Goal: Task Accomplishment & Management: Use online tool/utility

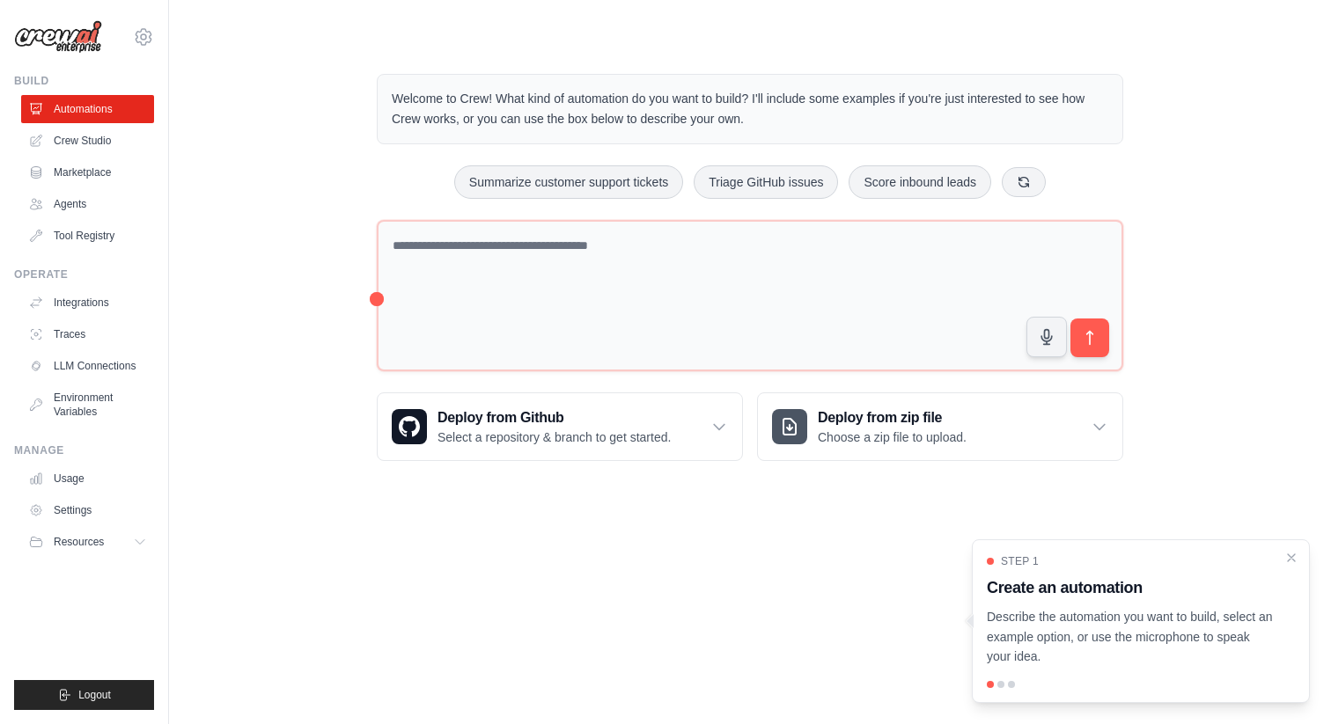
click at [1069, 627] on p "Describe the automation you want to build, select an example option, or use the…" at bounding box center [1130, 637] width 287 height 60
click at [77, 146] on link "Crew Studio" at bounding box center [89, 141] width 133 height 28
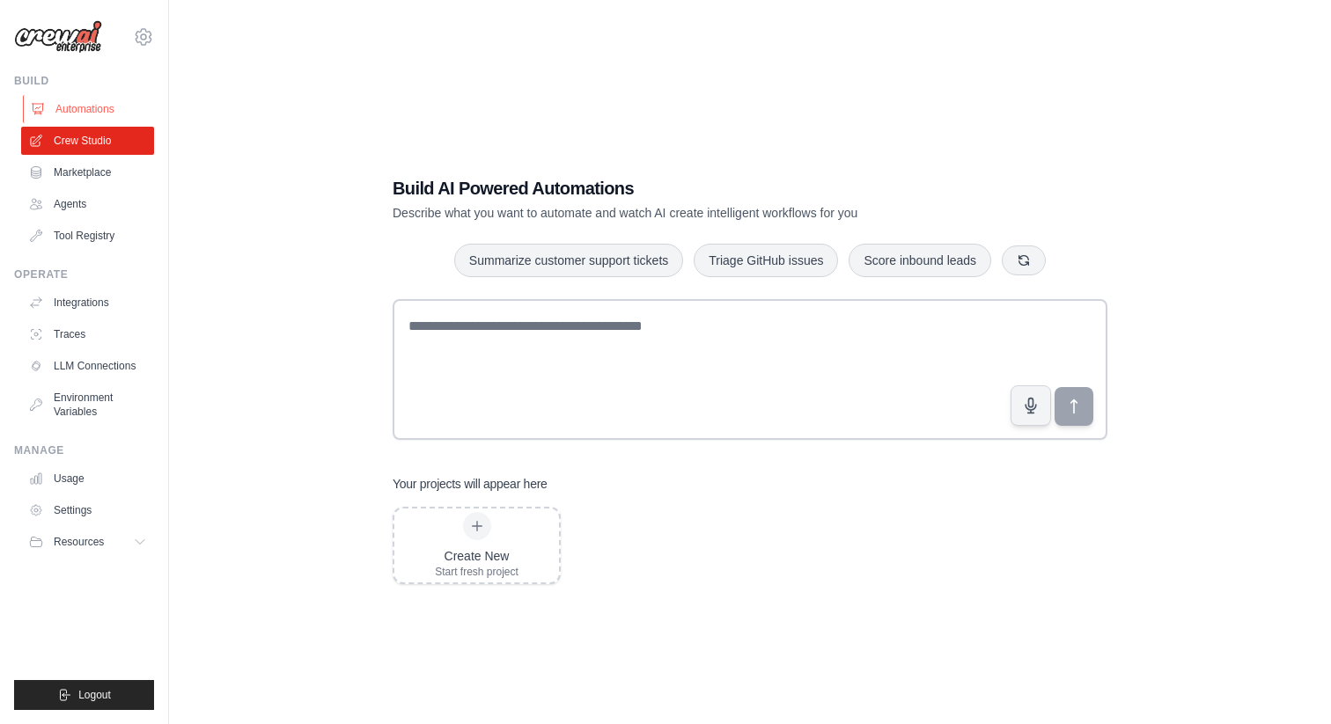
click at [95, 102] on link "Automations" at bounding box center [89, 109] width 133 height 28
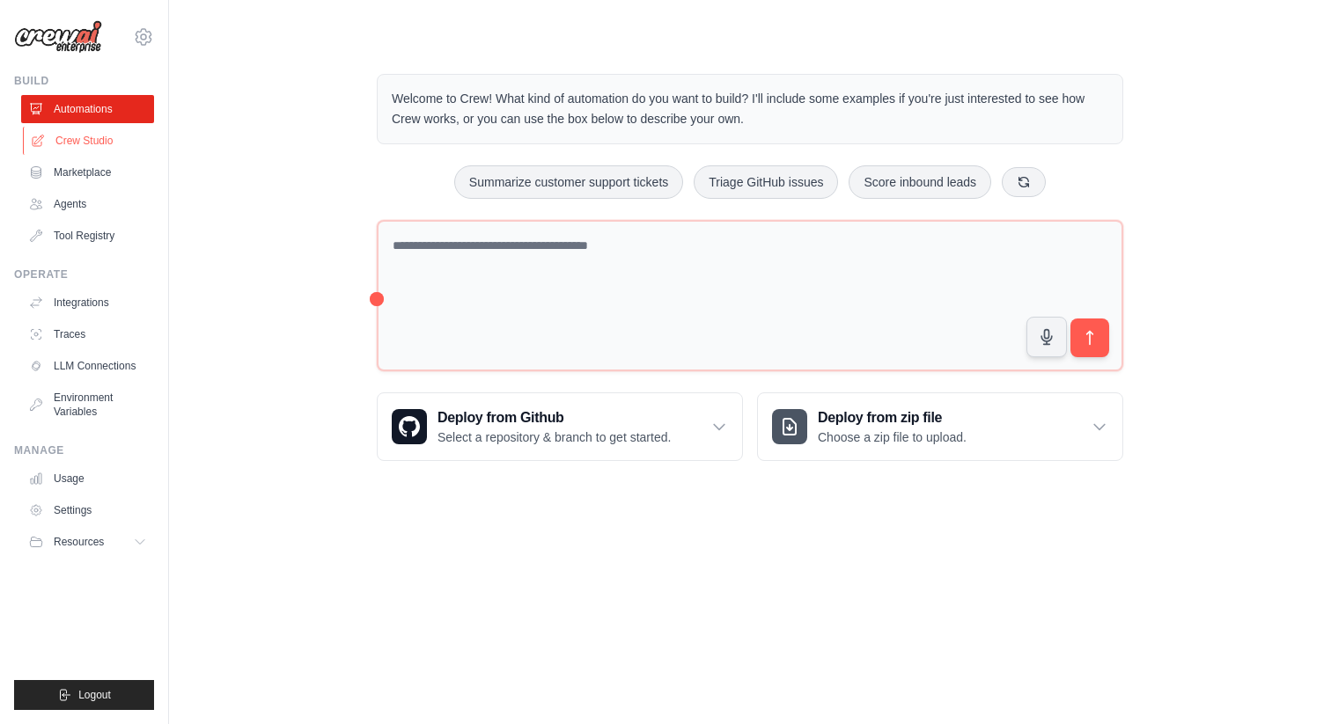
click at [86, 135] on link "Crew Studio" at bounding box center [89, 141] width 133 height 28
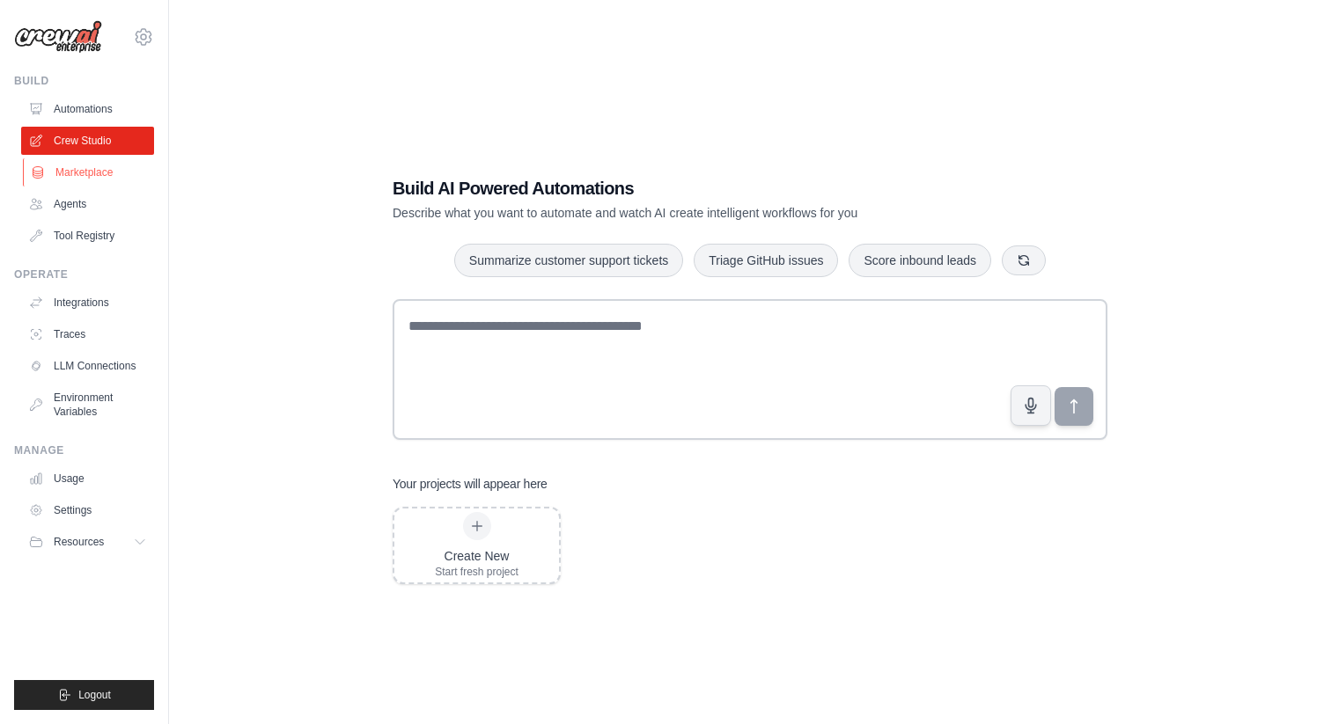
click at [73, 174] on link "Marketplace" at bounding box center [89, 172] width 133 height 28
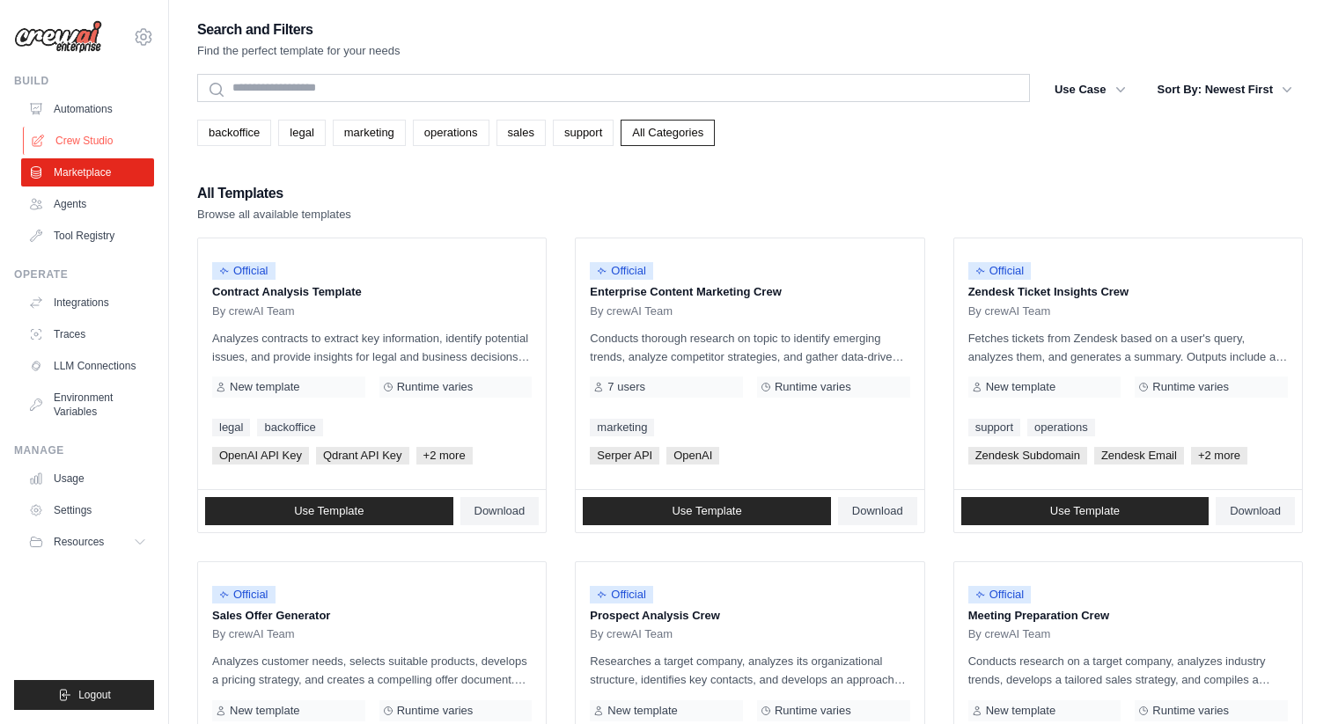
click at [87, 134] on link "Crew Studio" at bounding box center [89, 141] width 133 height 28
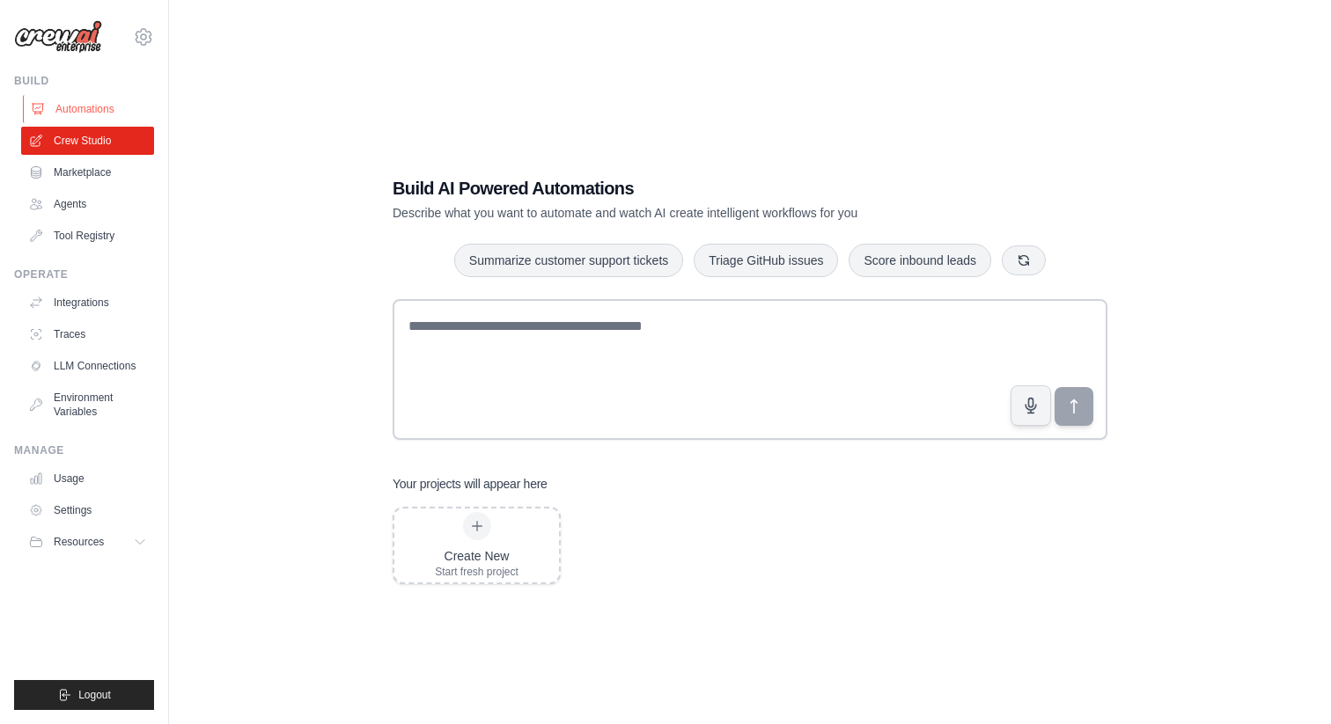
click at [95, 110] on link "Automations" at bounding box center [89, 109] width 133 height 28
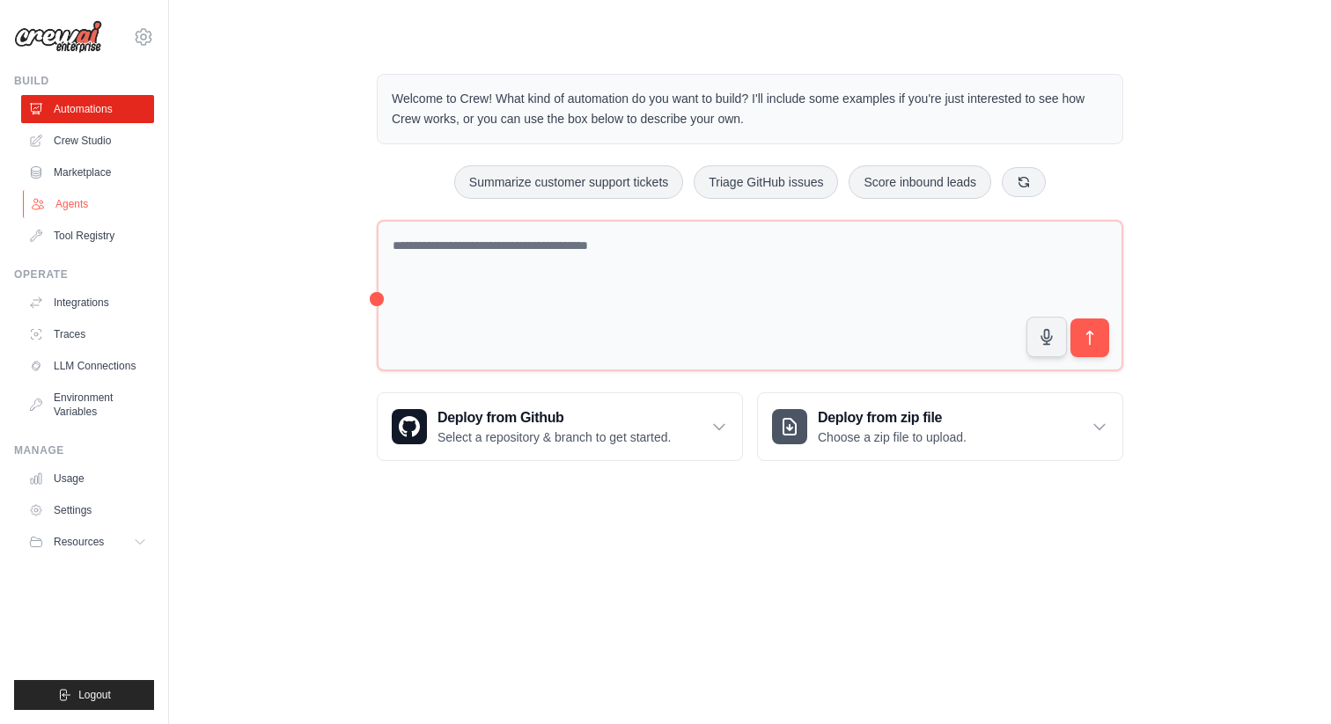
click at [77, 204] on link "Agents" at bounding box center [89, 204] width 133 height 28
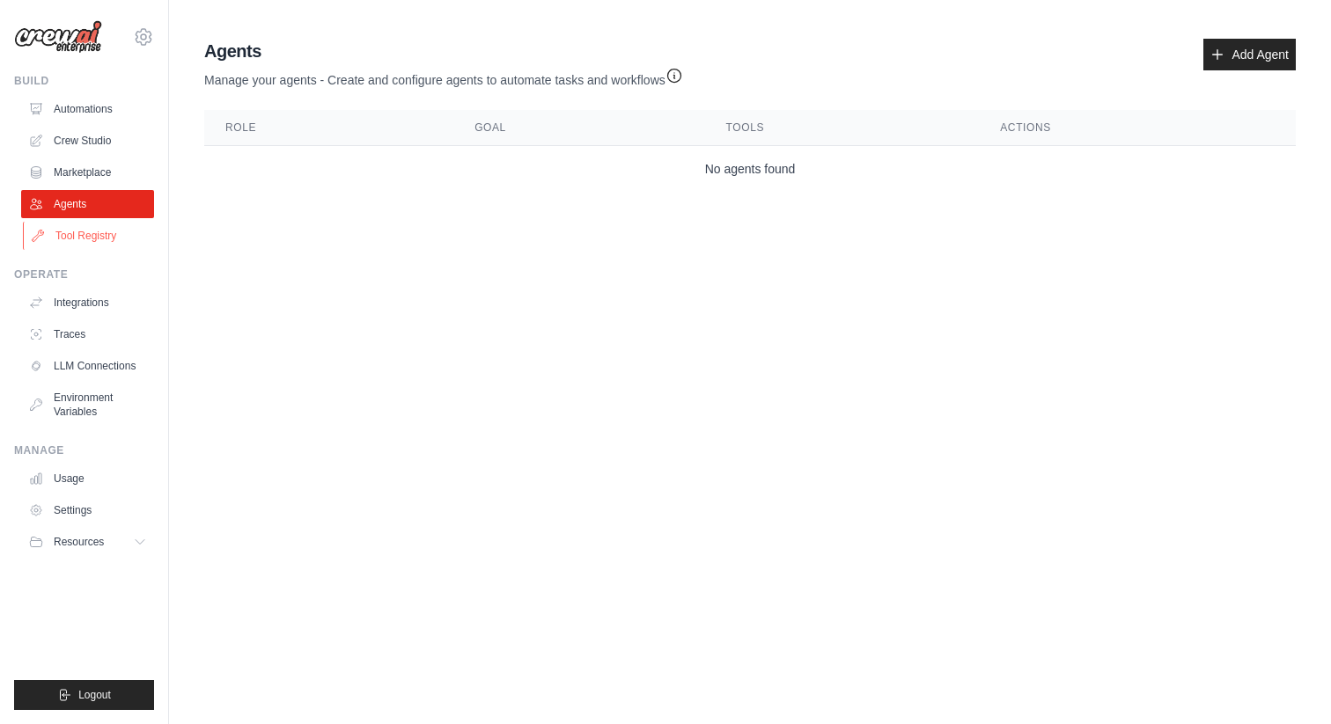
click at [77, 230] on link "Tool Registry" at bounding box center [89, 236] width 133 height 28
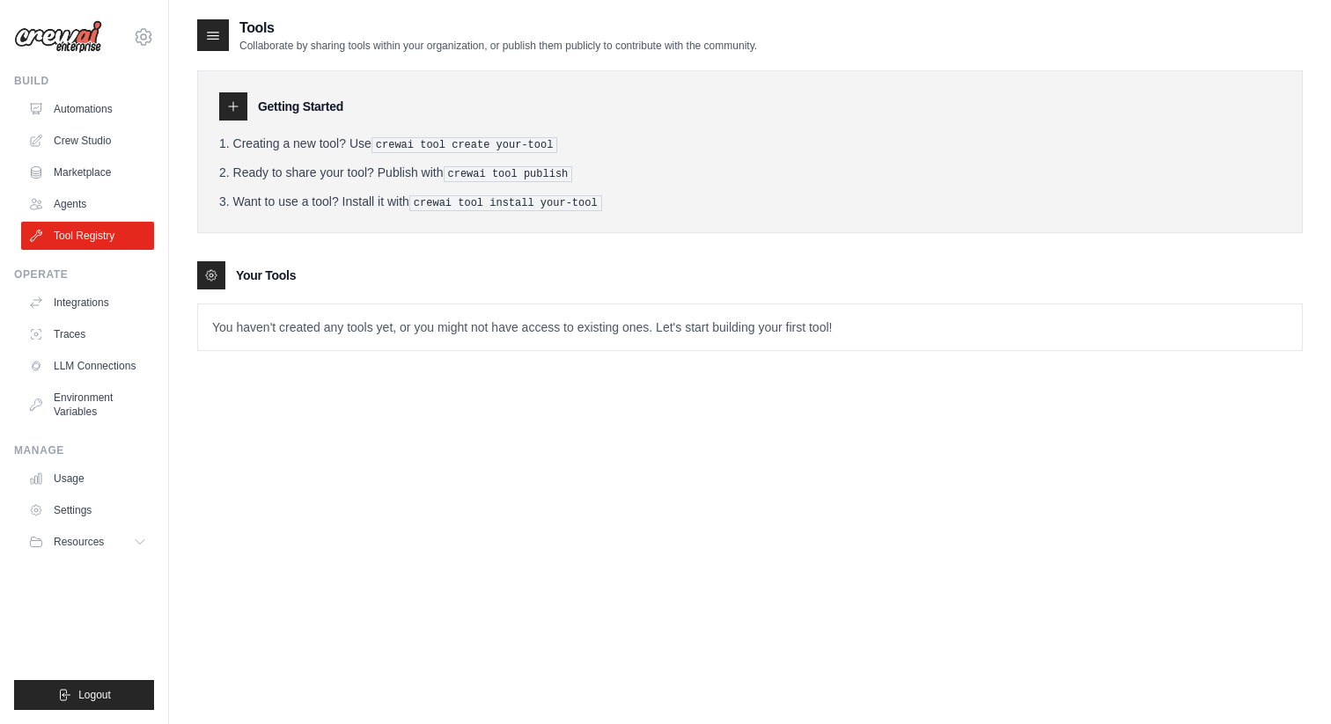
click at [268, 317] on p "You haven't created any tools yet, or you might not have access to existing one…" at bounding box center [750, 328] width 1104 height 46
click at [368, 334] on p "You haven't created any tools yet, or you might not have access to existing one…" at bounding box center [750, 328] width 1104 height 46
click at [103, 302] on link "Integrations" at bounding box center [89, 303] width 133 height 28
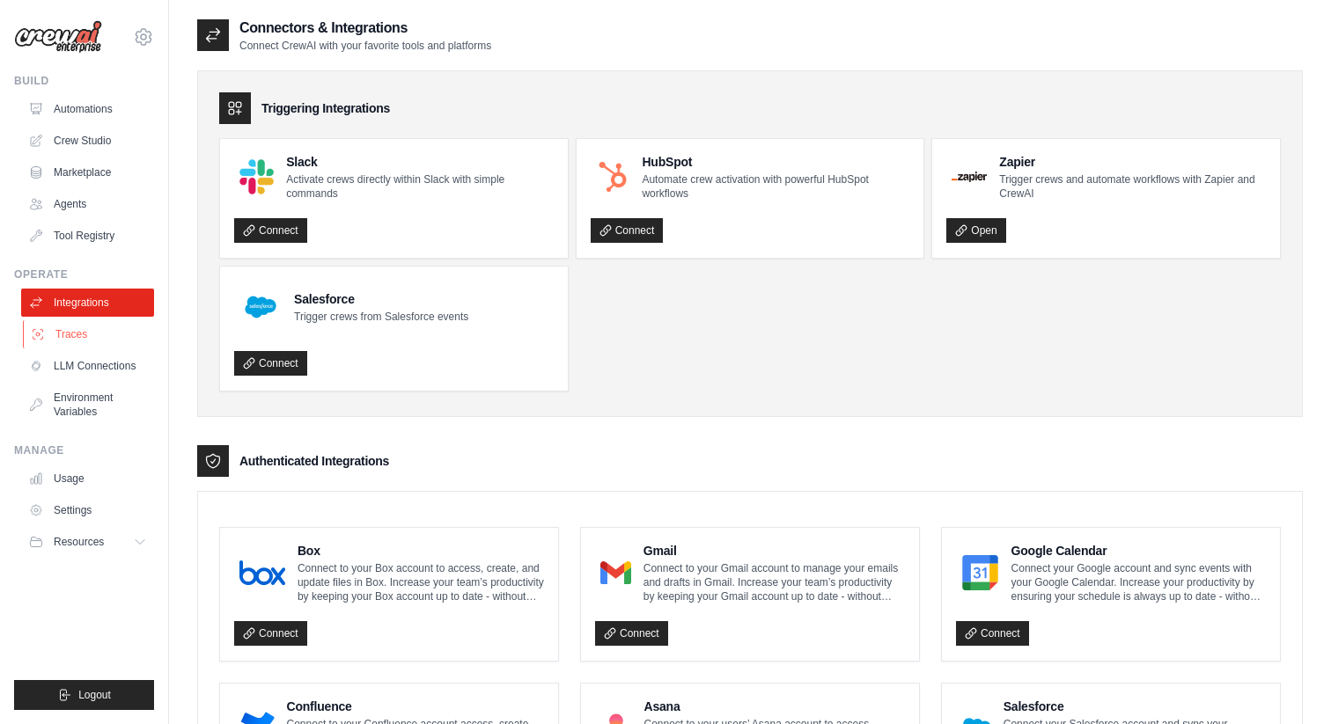
click at [106, 339] on link "Traces" at bounding box center [89, 334] width 133 height 28
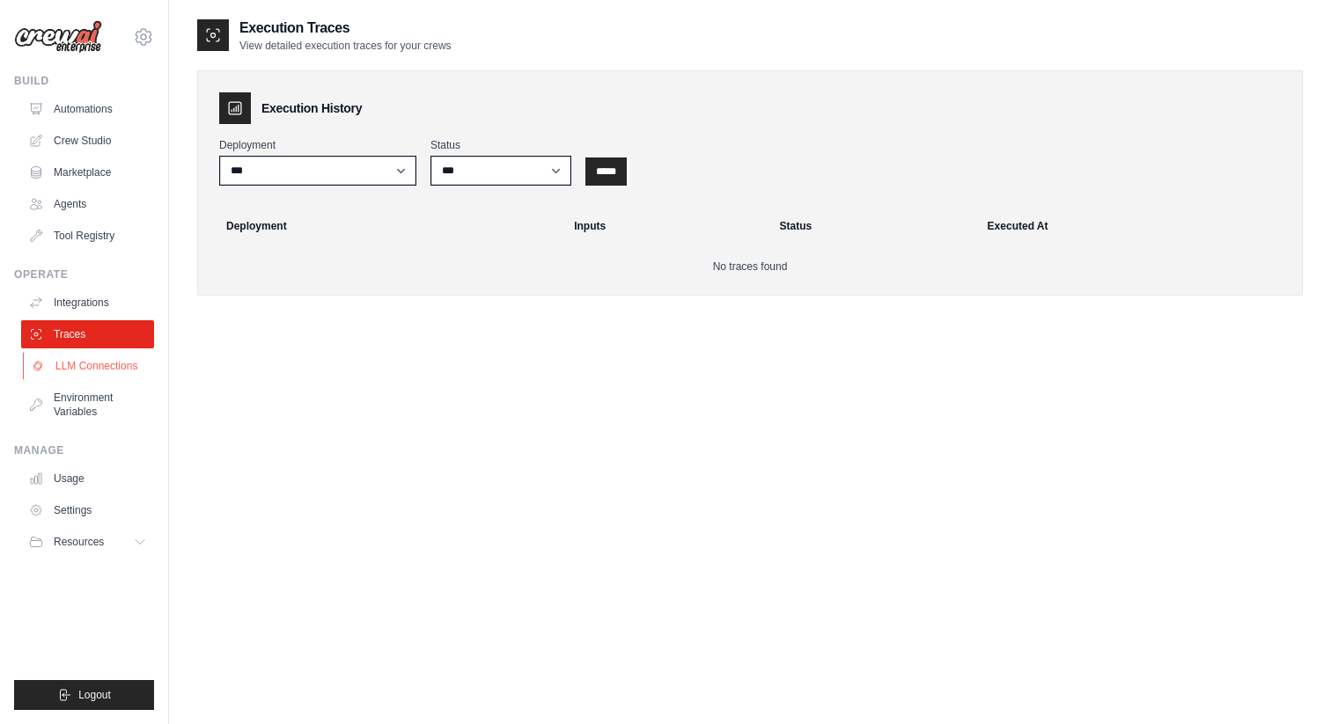
click at [95, 362] on link "LLM Connections" at bounding box center [89, 366] width 133 height 28
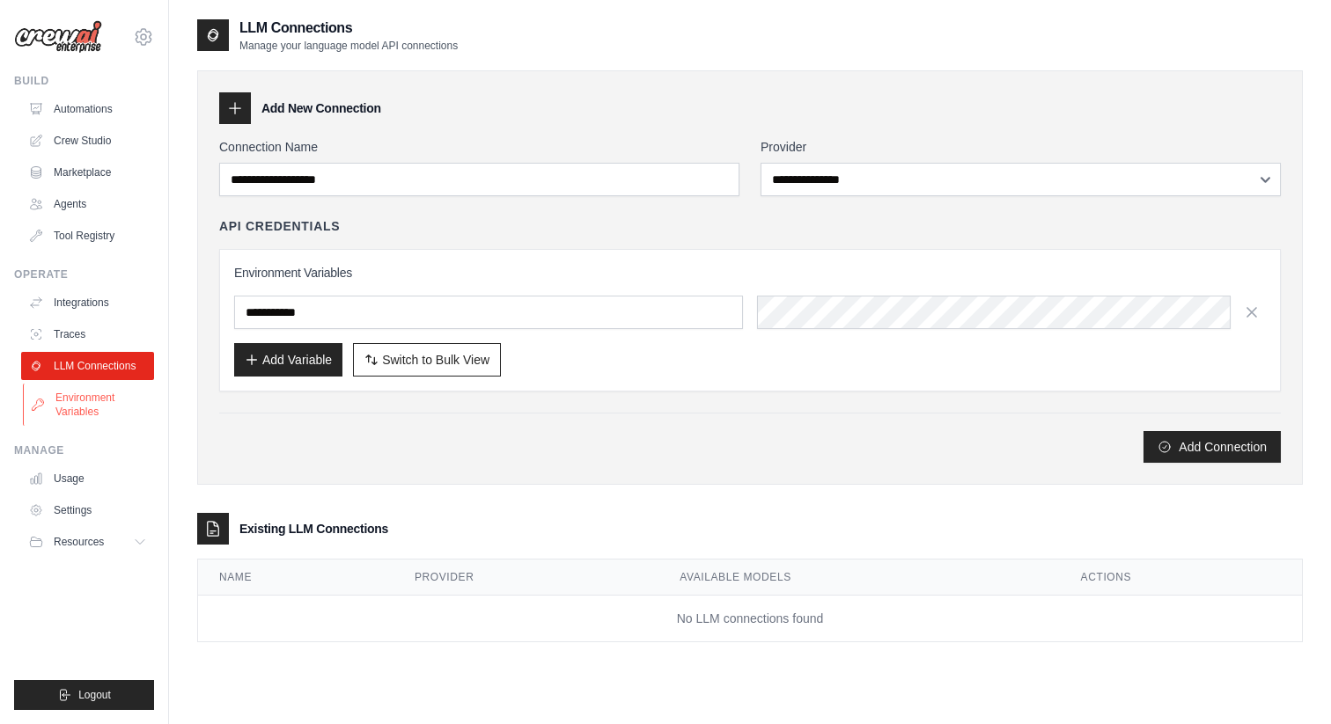
click at [92, 404] on link "Environment Variables" at bounding box center [89, 405] width 133 height 42
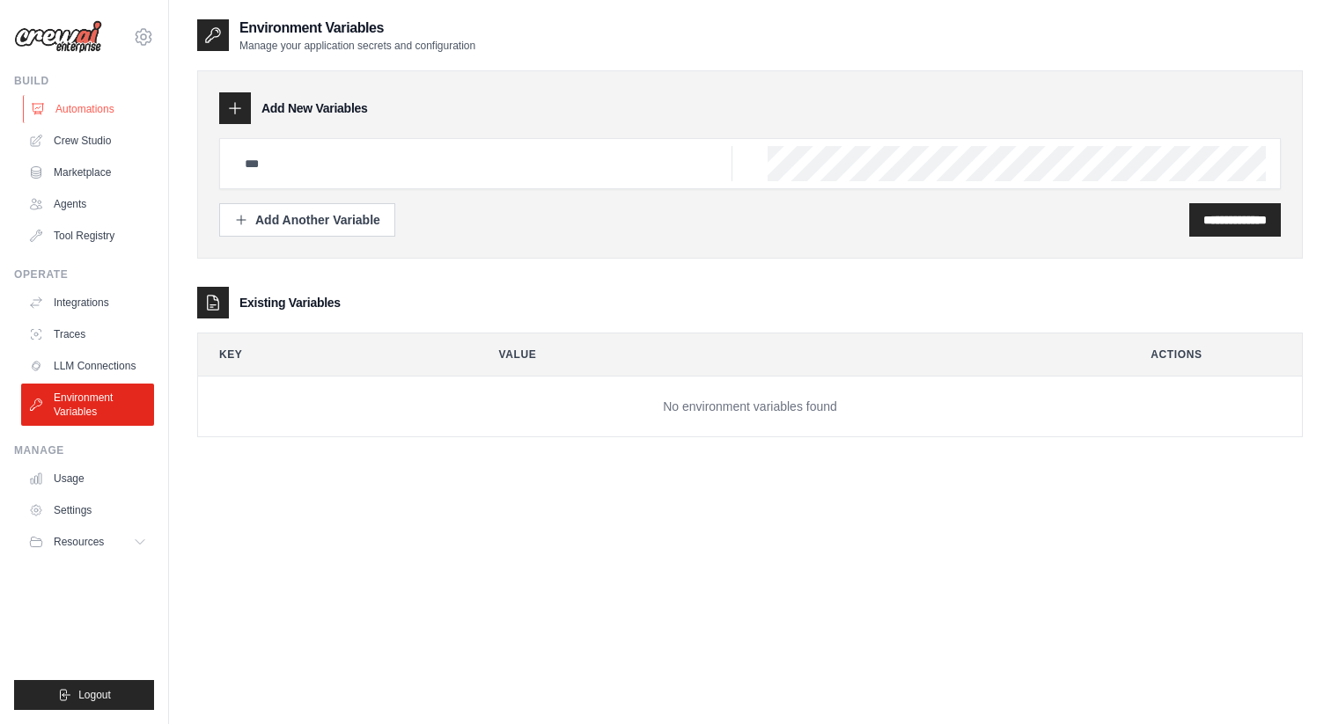
click at [108, 116] on link "Automations" at bounding box center [89, 109] width 133 height 28
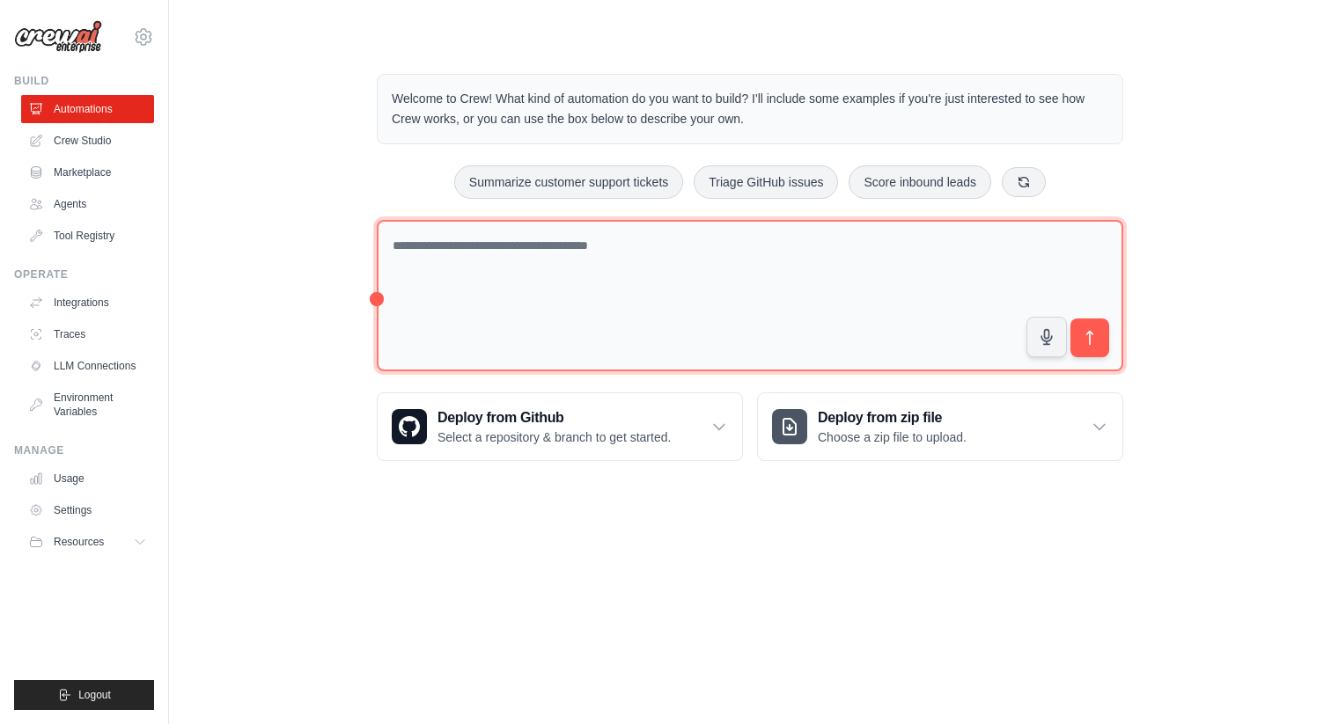
click at [449, 241] on textarea at bounding box center [750, 296] width 746 height 152
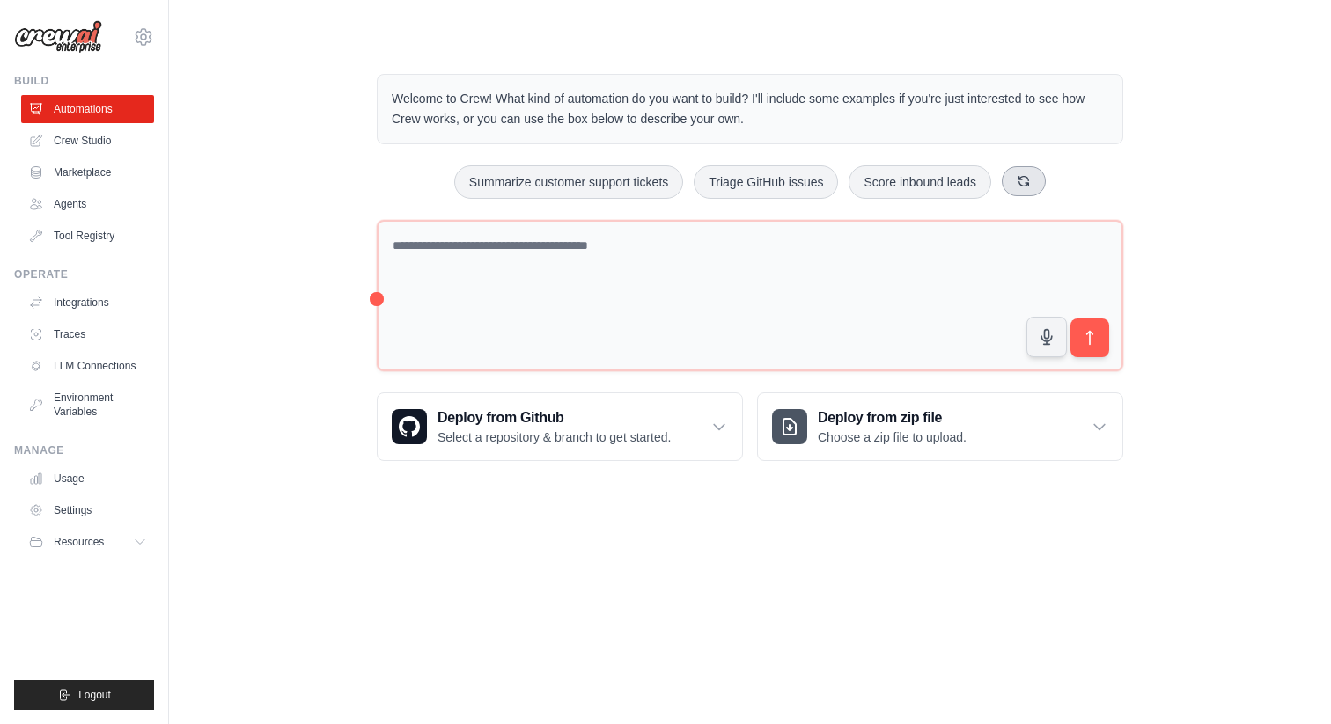
click at [1027, 181] on icon at bounding box center [1024, 181] width 10 height 10
click at [950, 181] on button "Monitor website uptime" at bounding box center [922, 181] width 157 height 33
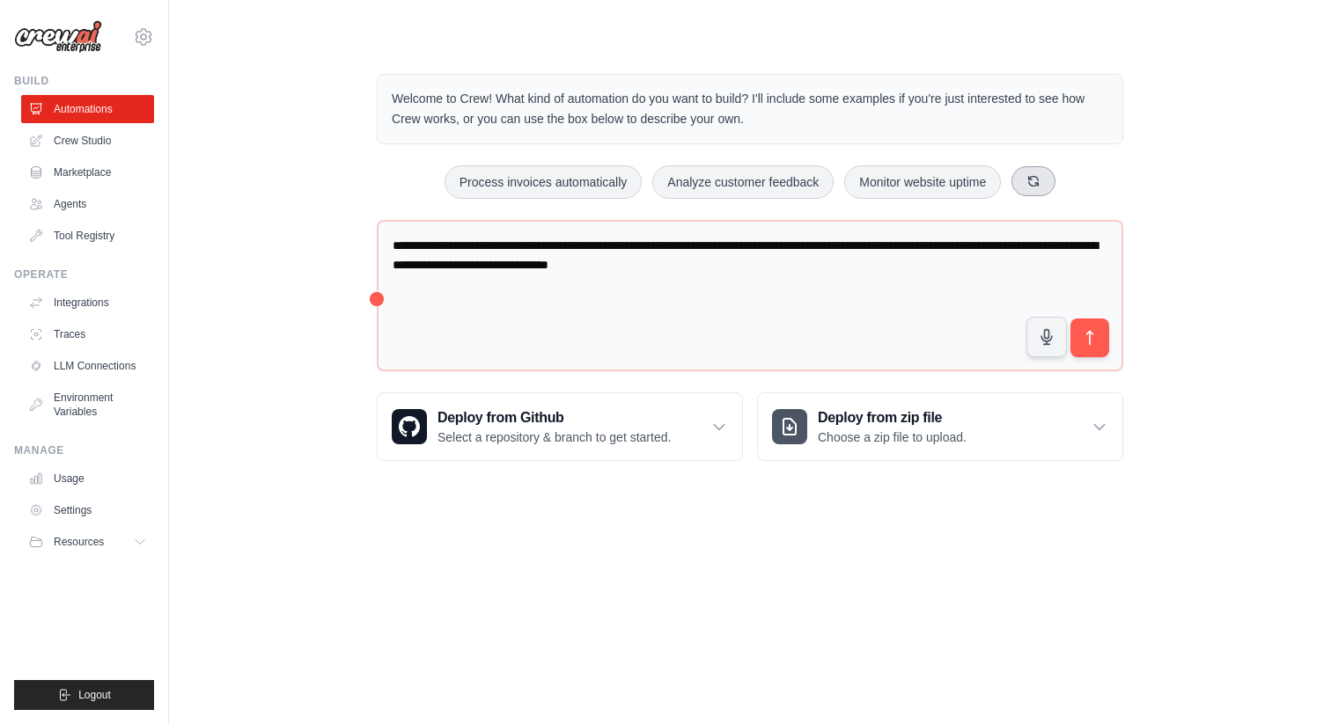
click at [1037, 179] on icon at bounding box center [1033, 181] width 14 height 14
click at [1052, 180] on button at bounding box center [1065, 181] width 44 height 30
click at [1032, 180] on button at bounding box center [1017, 181] width 44 height 30
click at [939, 184] on button "Automate social media posting" at bounding box center [911, 181] width 198 height 33
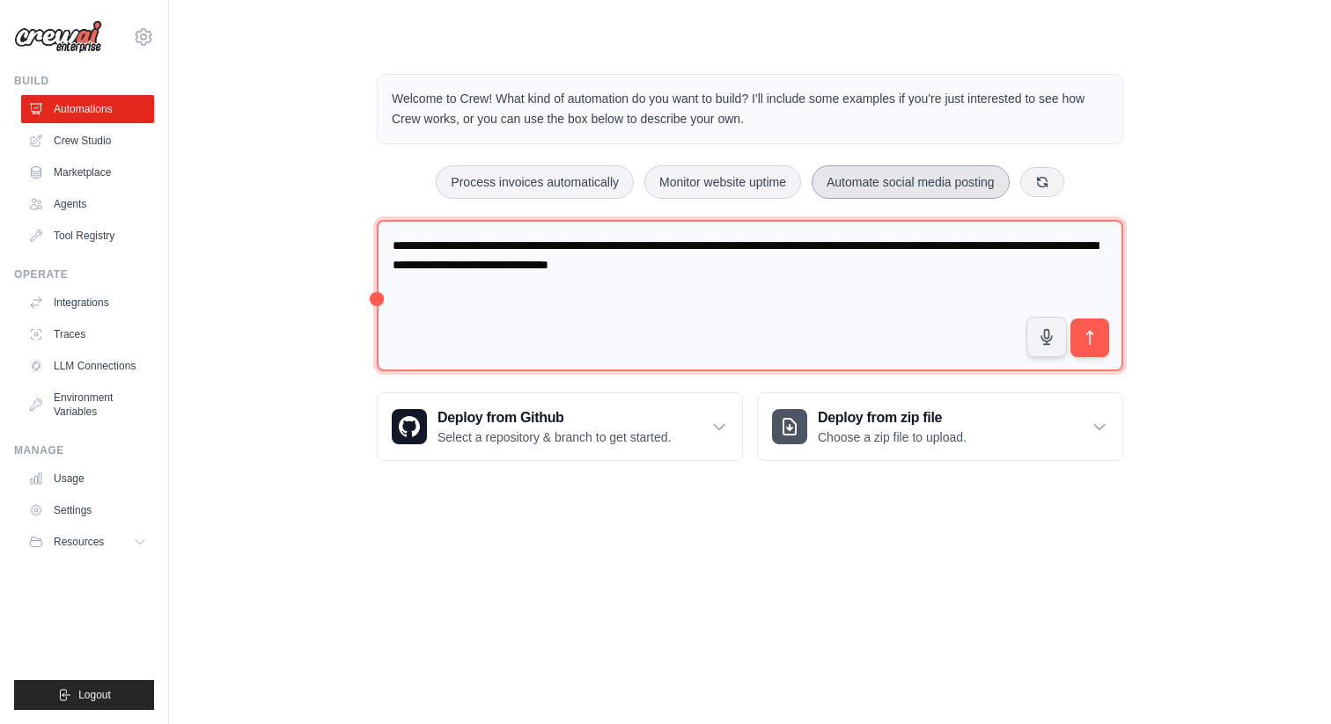
type textarea "**********"
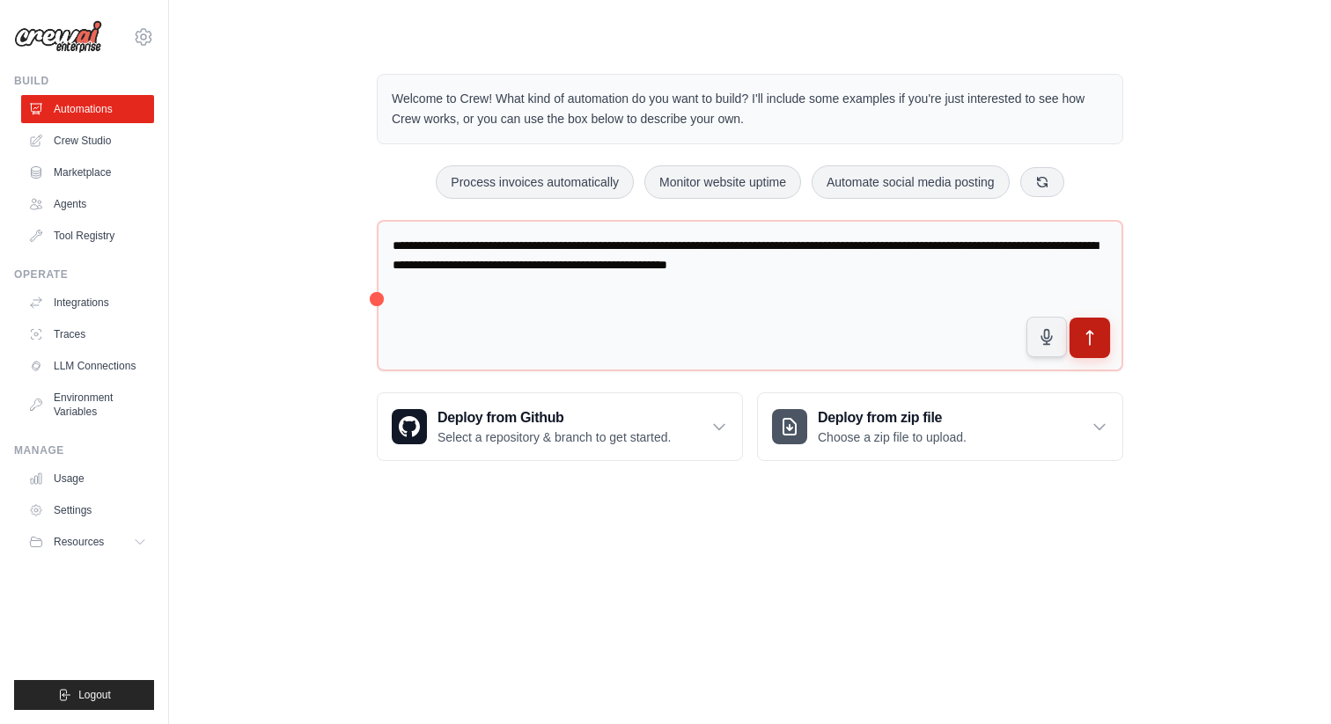
click at [1094, 334] on icon "submit" at bounding box center [1090, 338] width 18 height 18
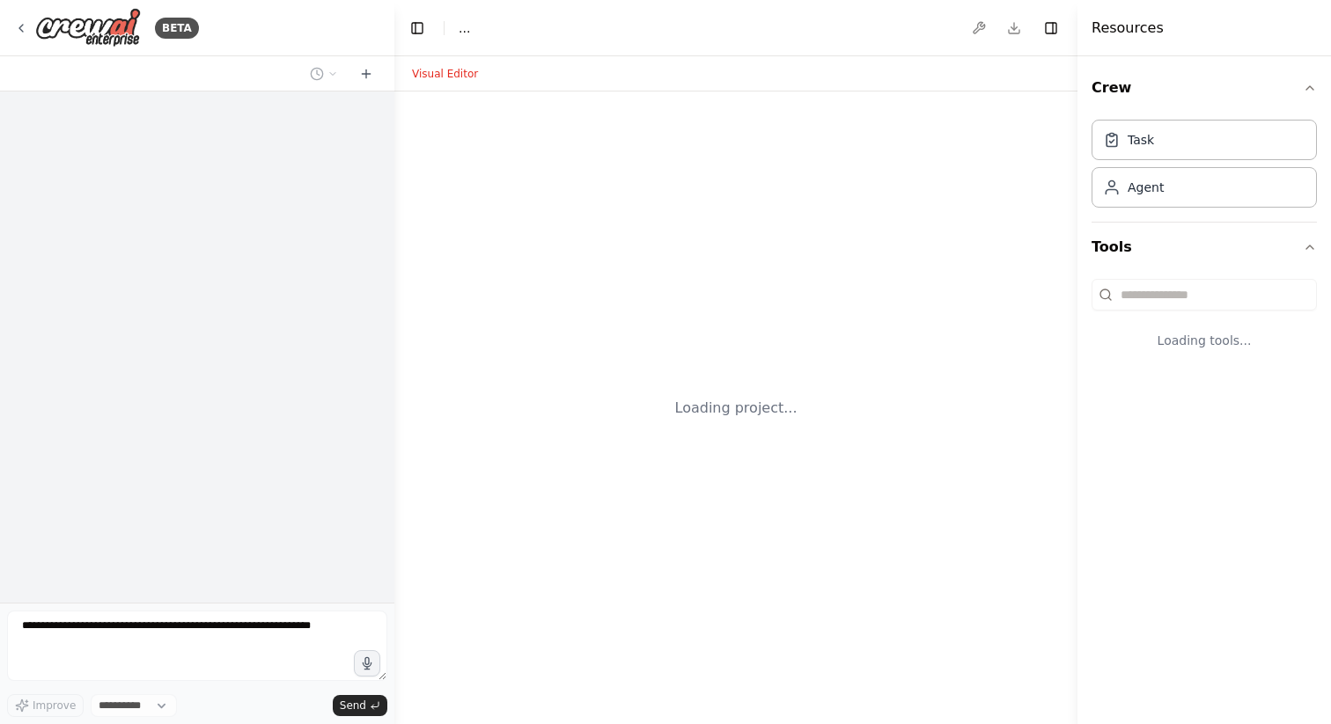
select select "****"
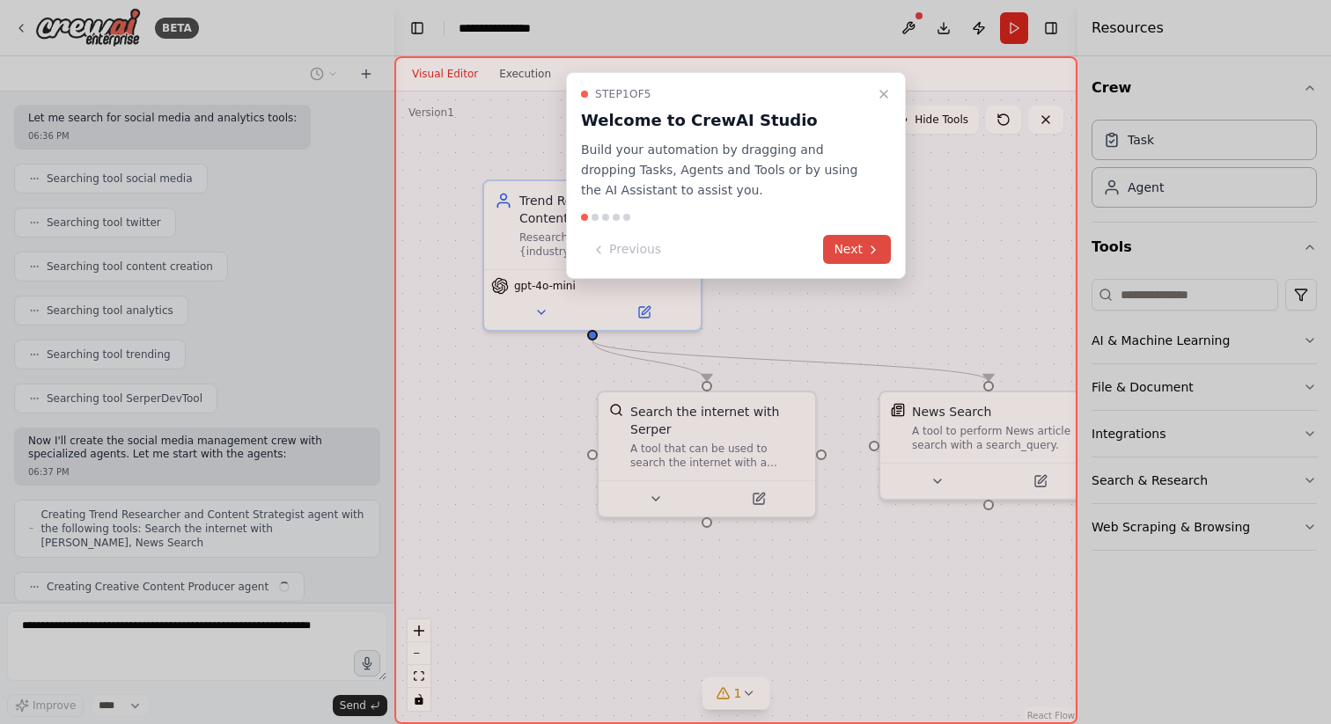
scroll to position [306, 0]
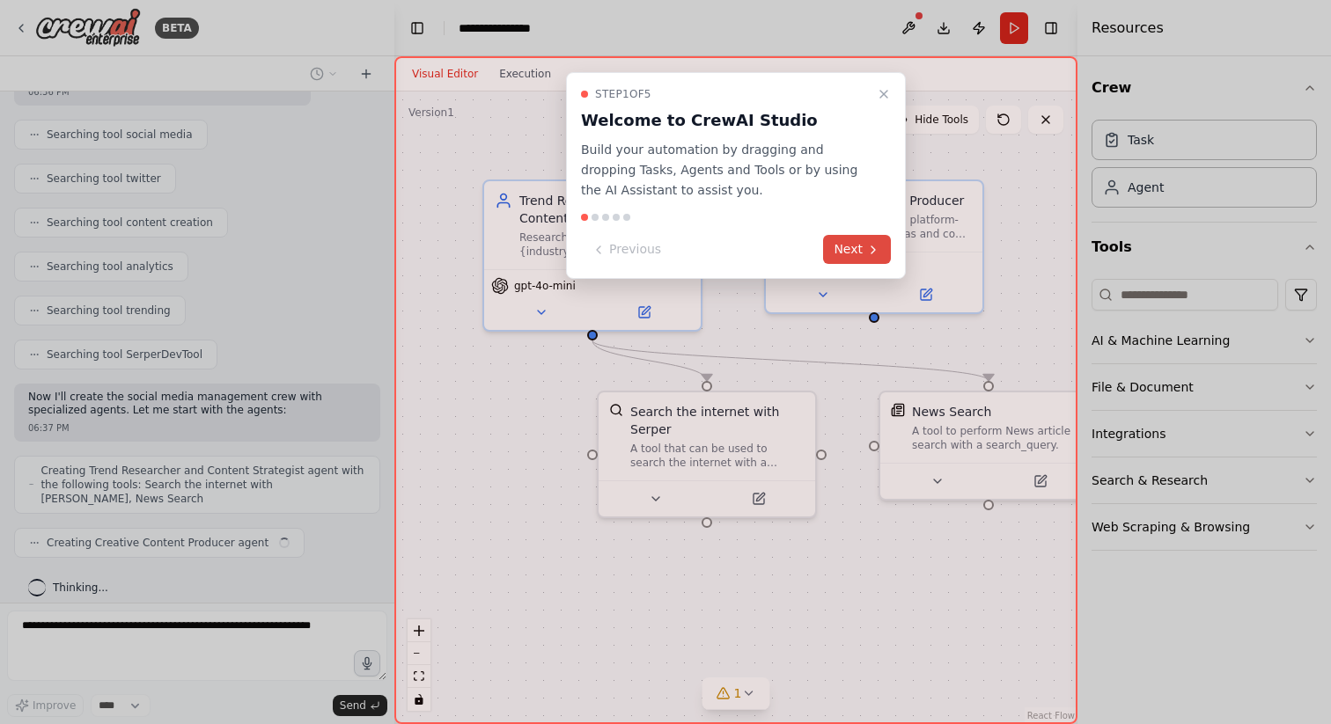
click at [851, 254] on button "Next" at bounding box center [857, 249] width 68 height 29
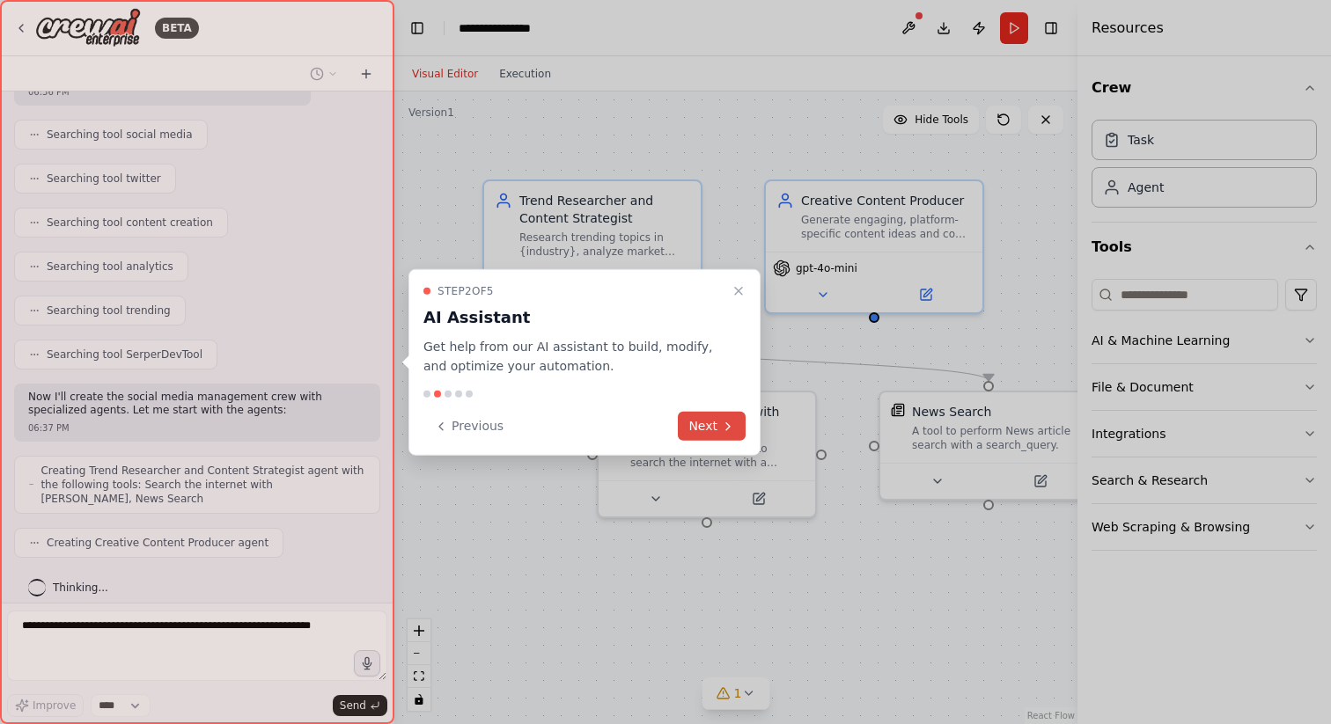
click at [712, 424] on button "Next" at bounding box center [712, 426] width 68 height 29
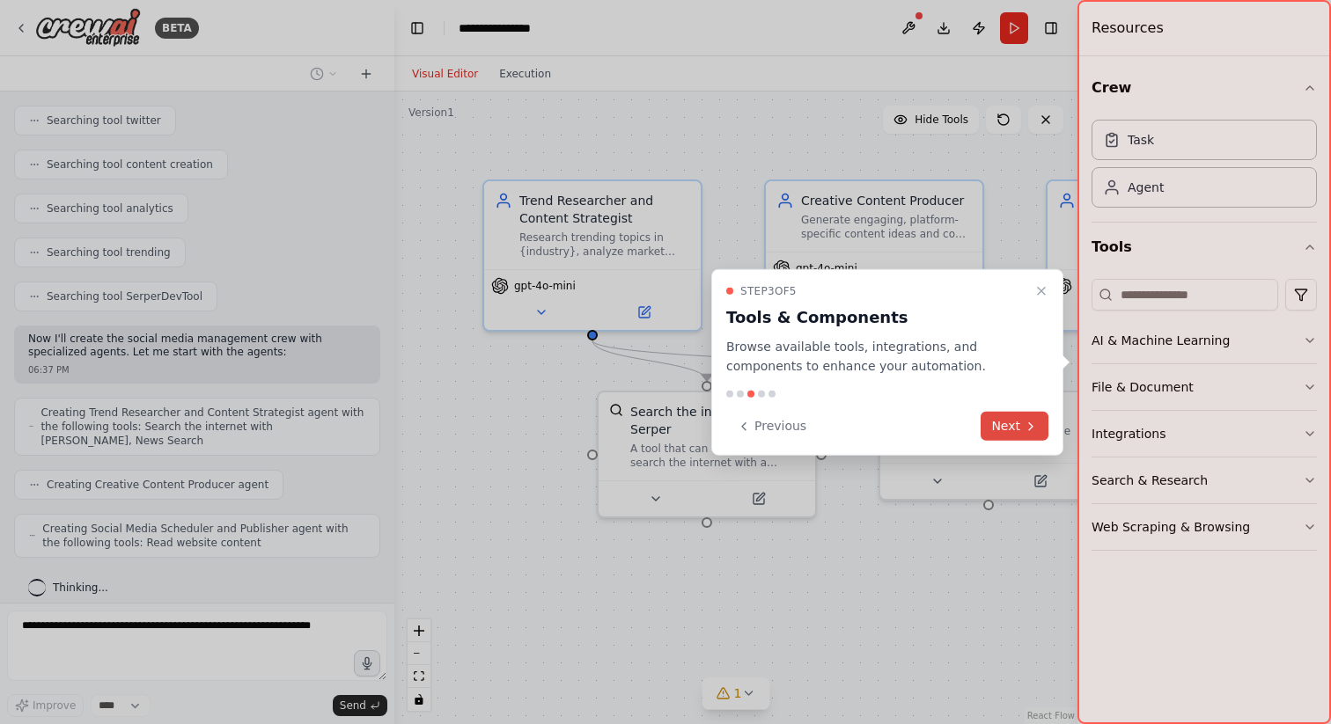
scroll to position [423, 0]
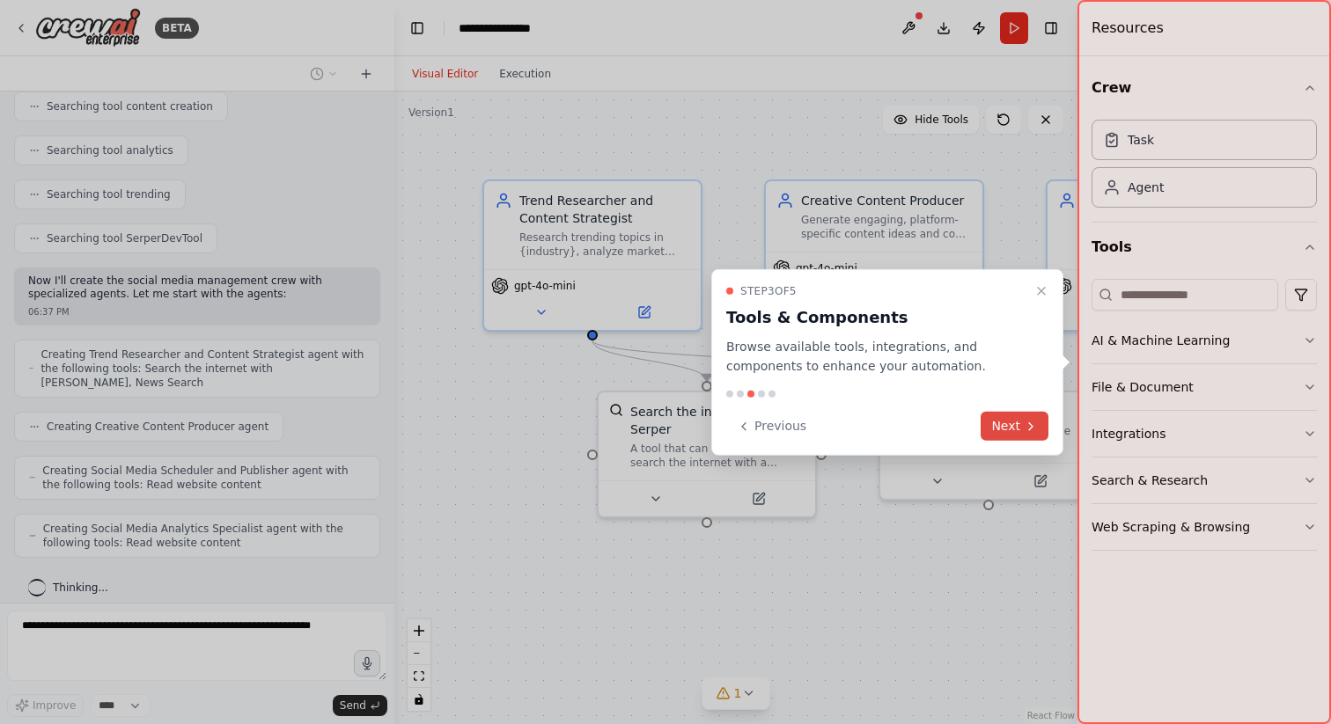
click at [1017, 423] on button "Next" at bounding box center [1015, 426] width 68 height 29
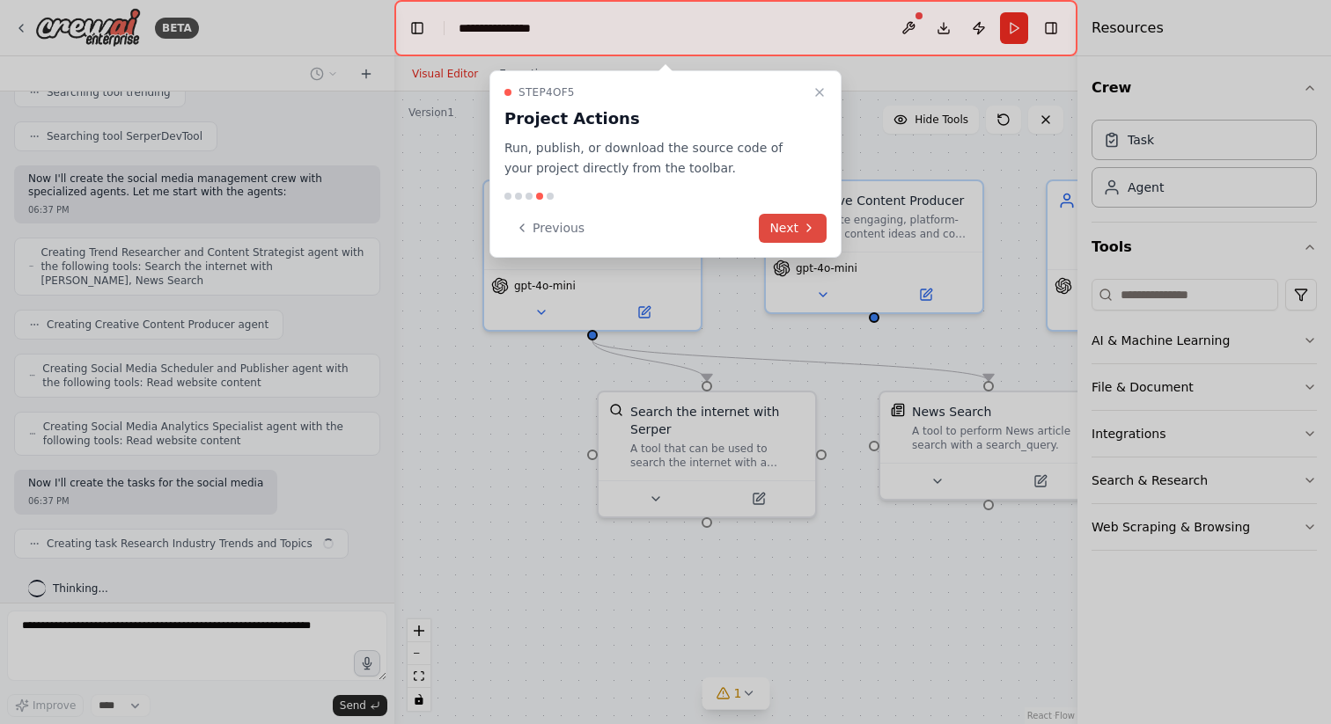
scroll to position [539, 0]
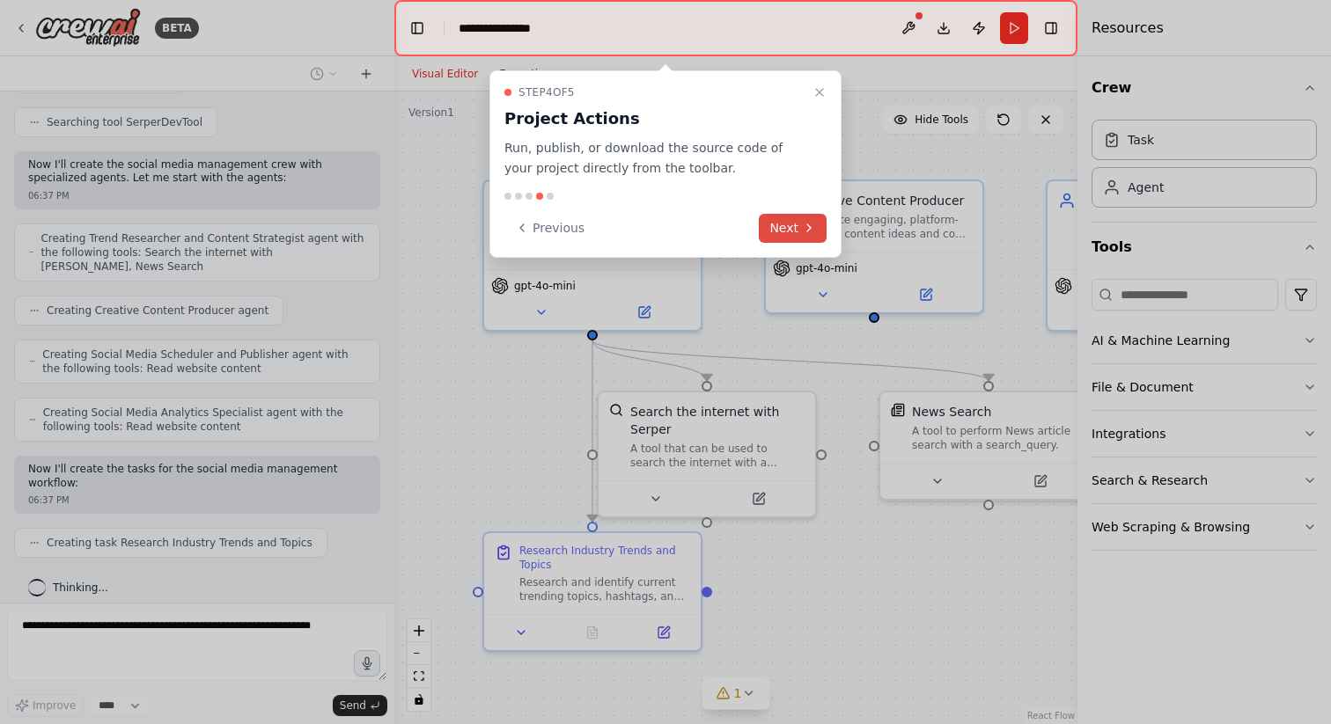
click at [794, 228] on button "Next" at bounding box center [793, 228] width 68 height 29
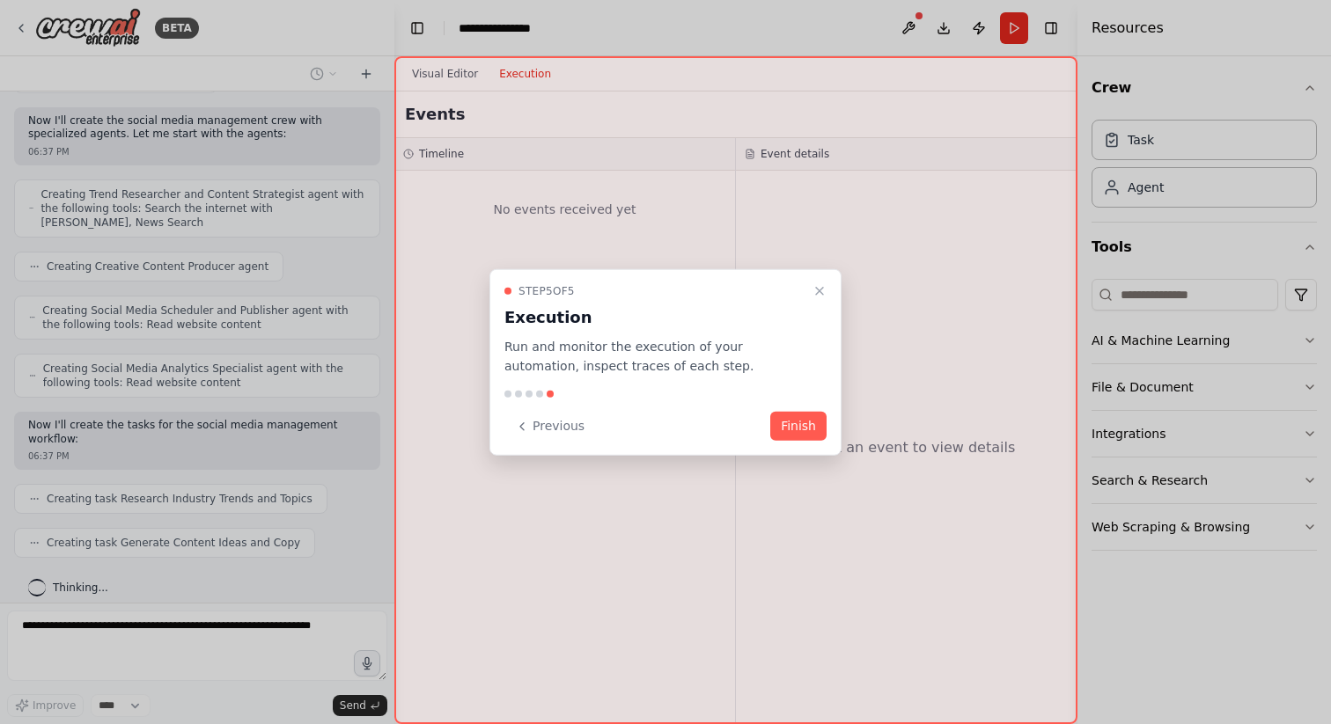
scroll to position [627, 0]
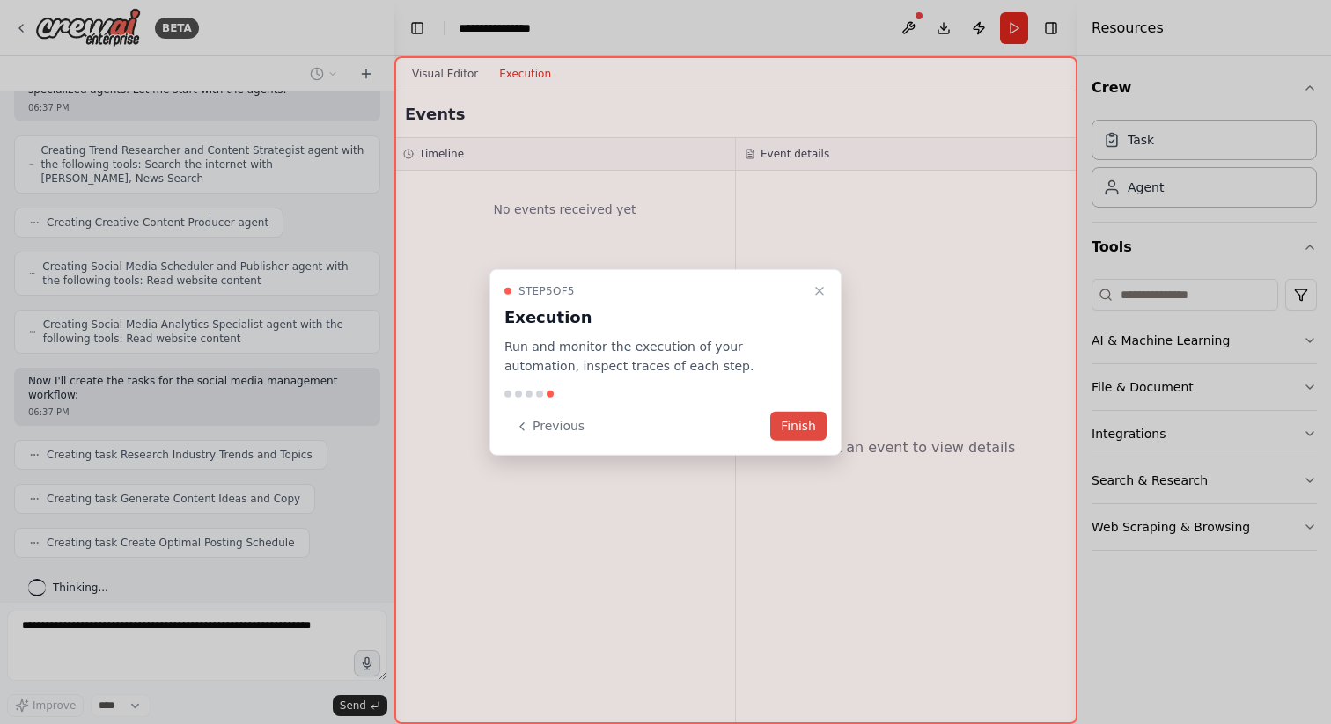
click at [807, 423] on button "Finish" at bounding box center [798, 426] width 56 height 29
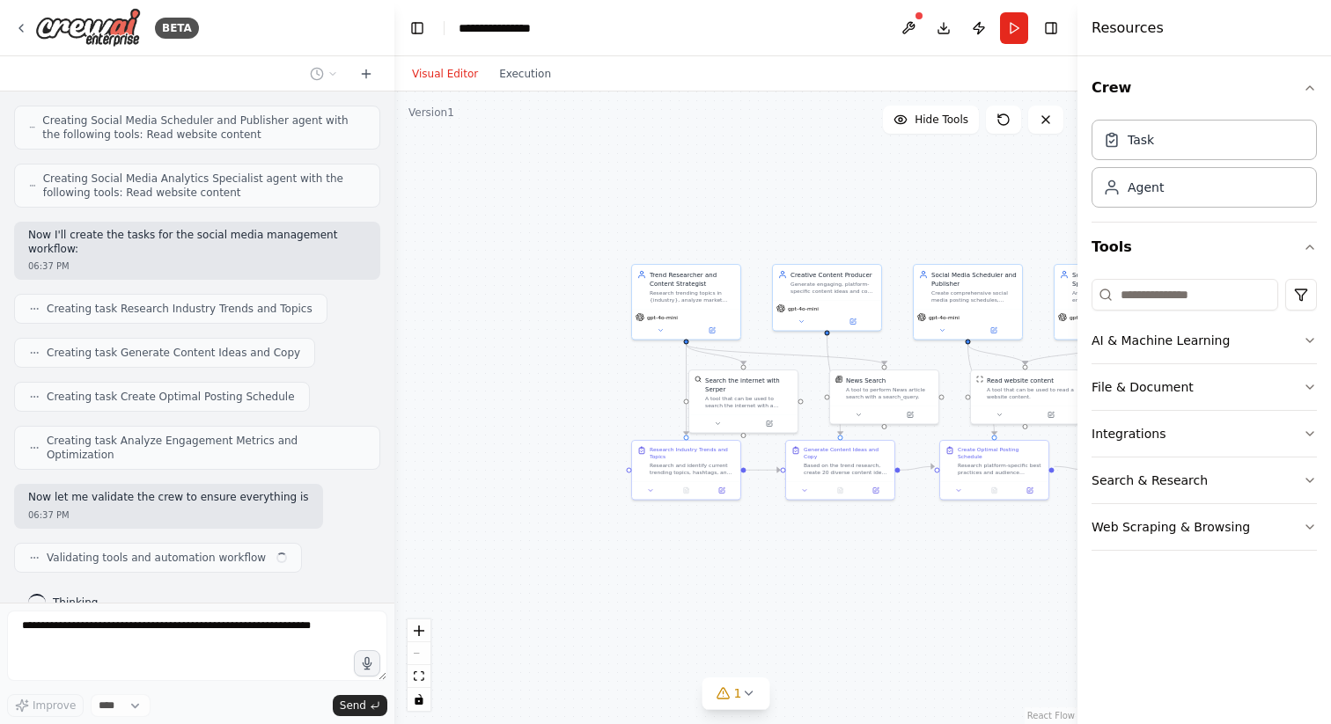
scroll to position [787, 0]
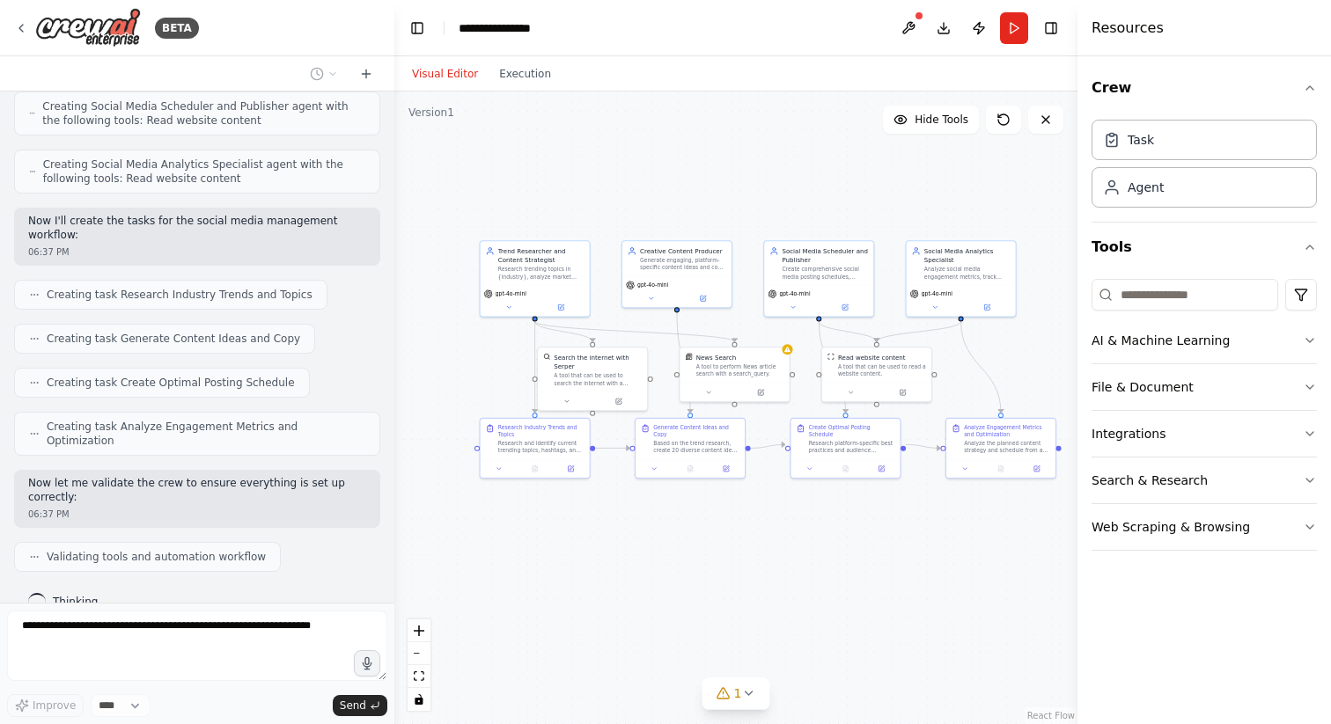
drag, startPoint x: 780, startPoint y: 349, endPoint x: 629, endPoint y: 326, distance: 152.2
click at [629, 326] on div ".deletable-edge-delete-btn { width: 20px; height: 20px; border: 0px solid #ffff…" at bounding box center [735, 408] width 683 height 633
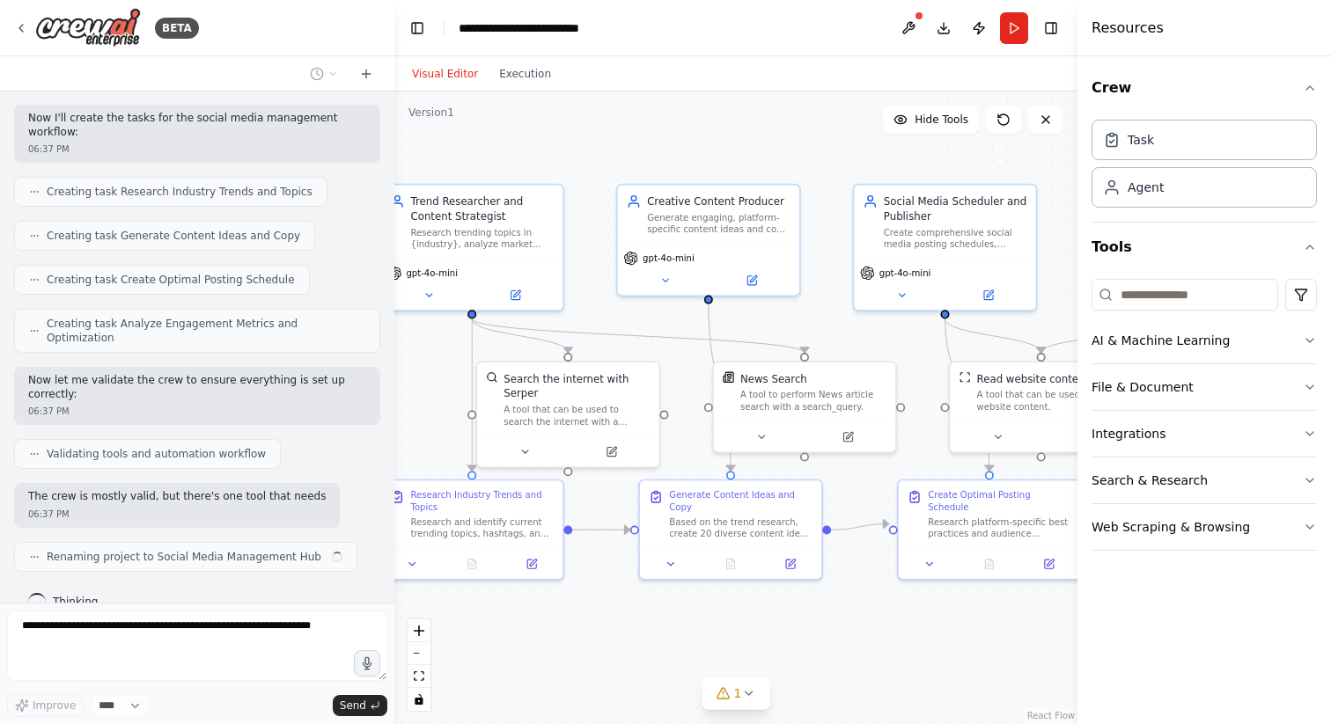
scroll to position [903, 0]
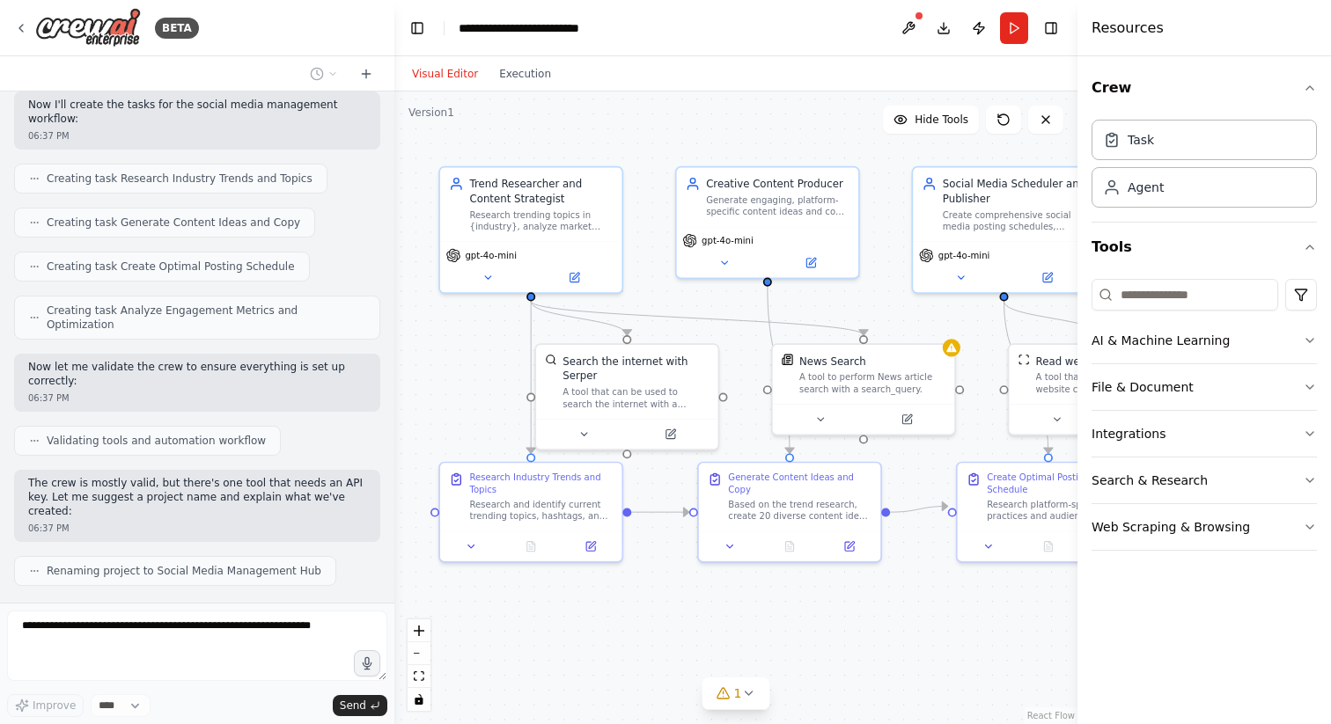
drag, startPoint x: 629, startPoint y: 326, endPoint x: 688, endPoint y: 308, distance: 61.5
click at [688, 308] on div ".deletable-edge-delete-btn { width: 20px; height: 20px; border: 0px solid #ffff…" at bounding box center [735, 408] width 683 height 633
drag, startPoint x: 646, startPoint y: 367, endPoint x: 662, endPoint y: 360, distance: 17.3
click at [662, 360] on div "Search the internet with Serper" at bounding box center [657, 366] width 146 height 30
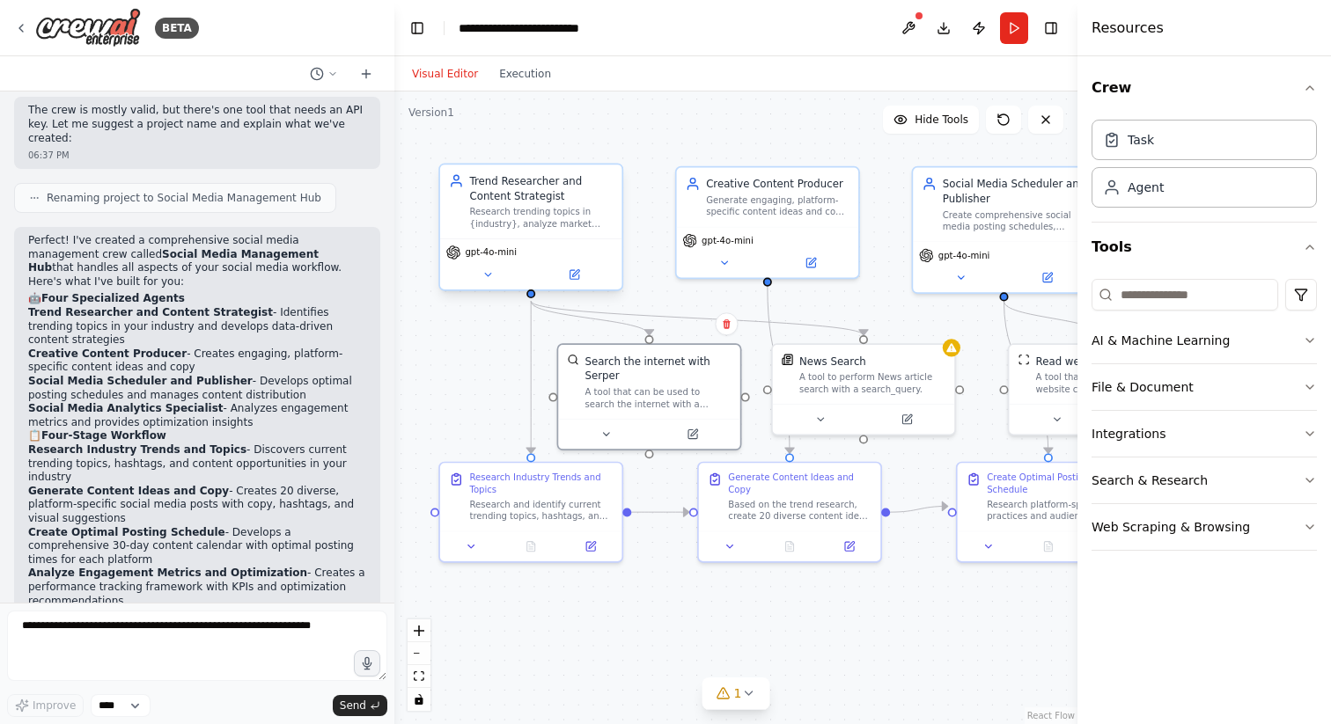
click at [500, 254] on span "gpt-4o-mini" at bounding box center [491, 251] width 52 height 11
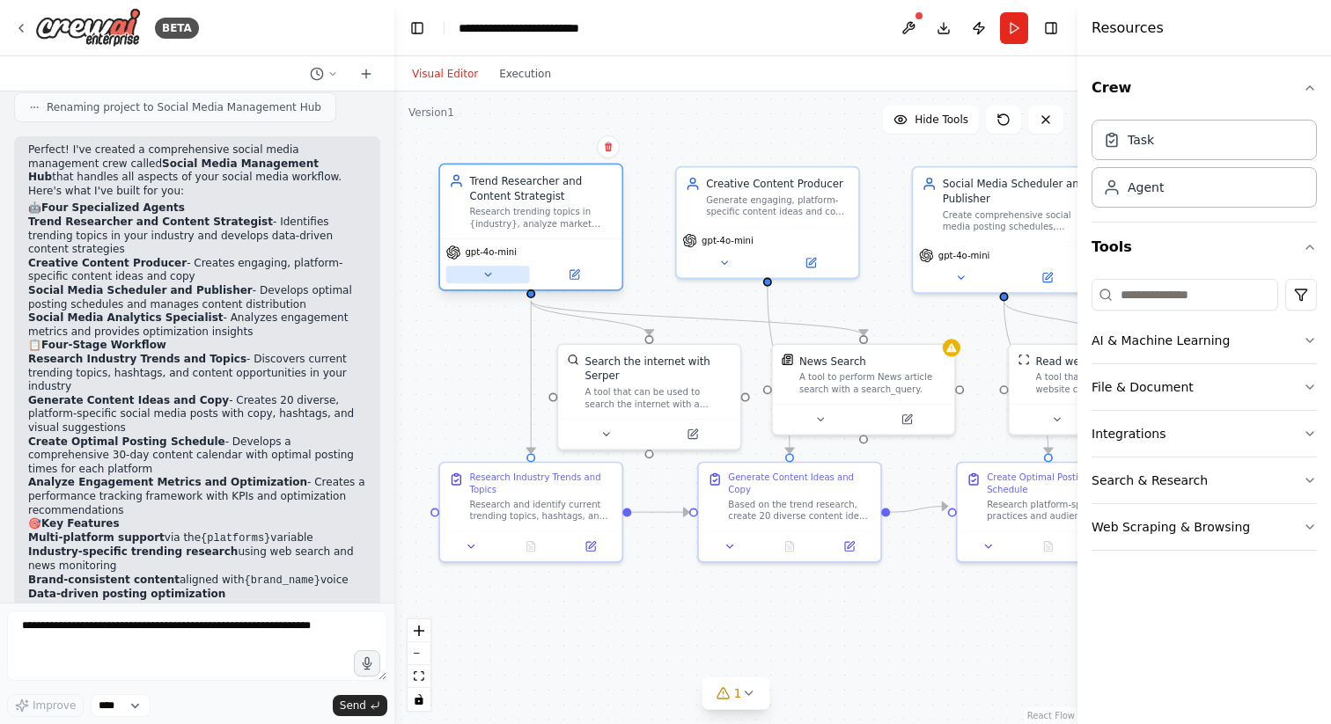
click at [488, 275] on icon at bounding box center [488, 275] width 6 height 3
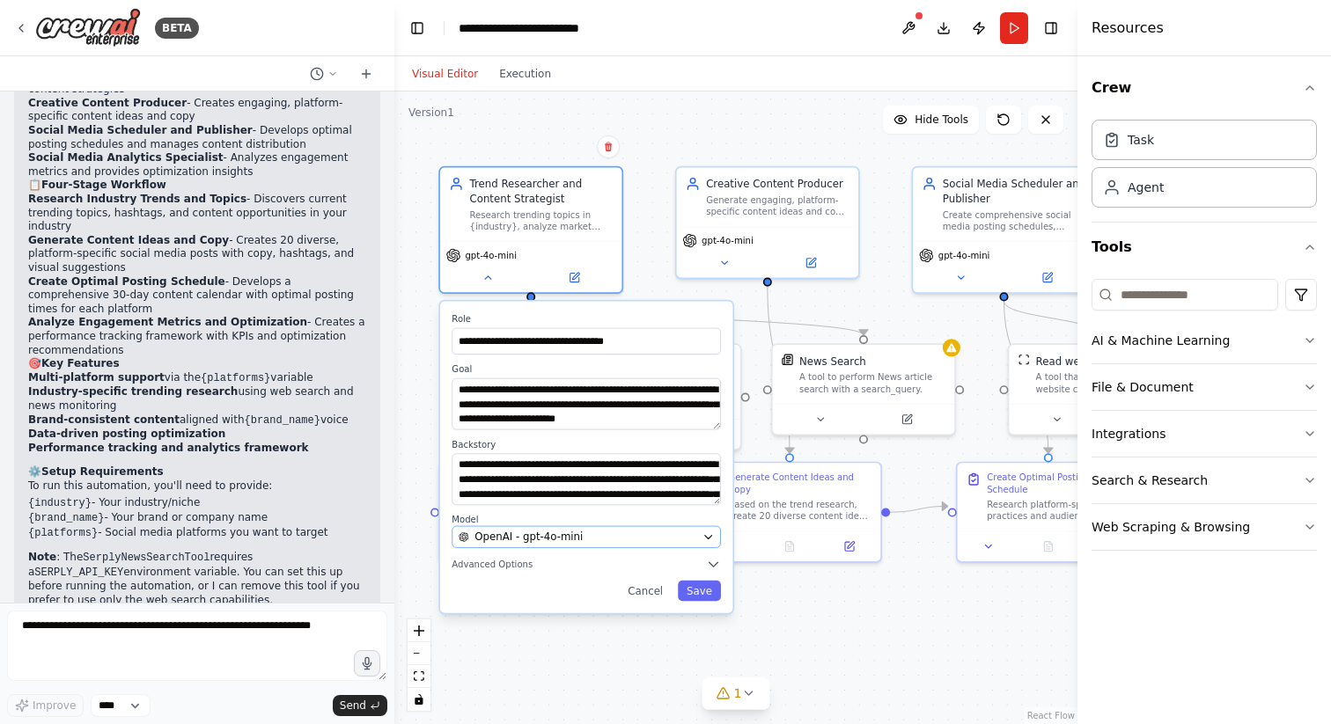
click at [600, 533] on div "OpenAI - gpt-4o-mini" at bounding box center [578, 537] width 238 height 15
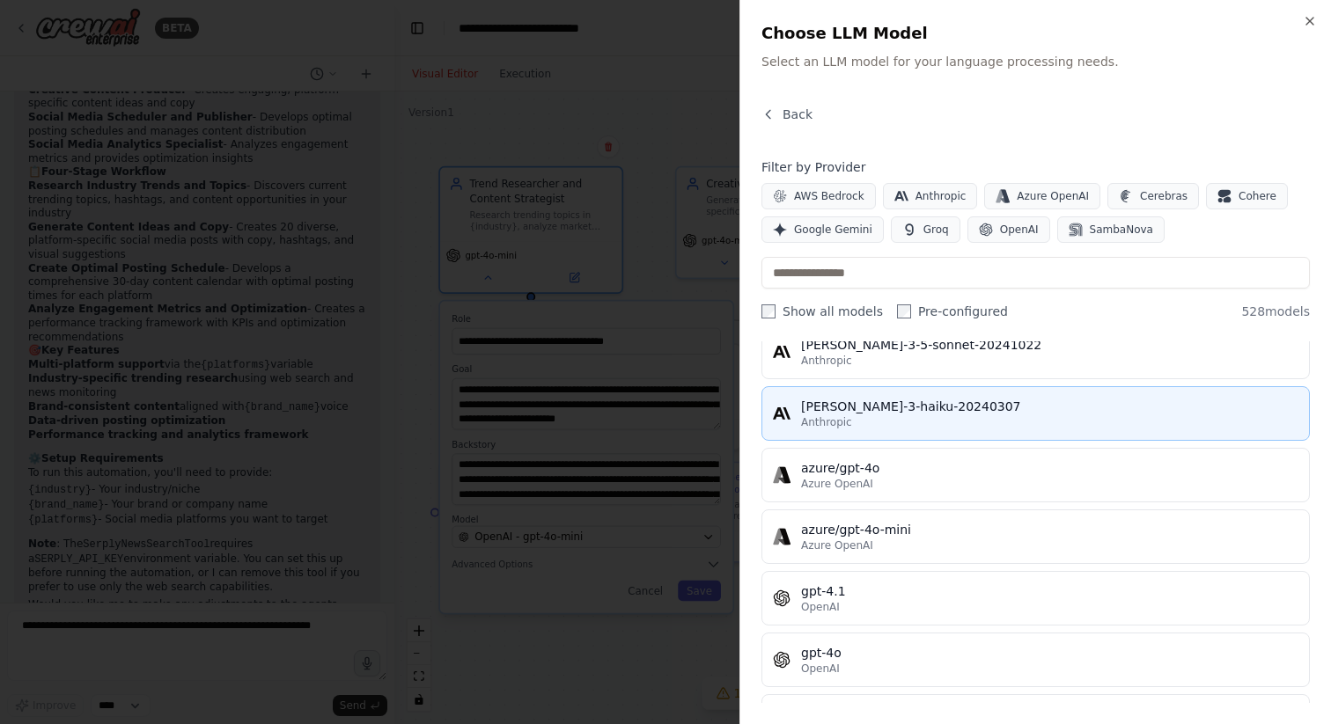
scroll to position [0, 0]
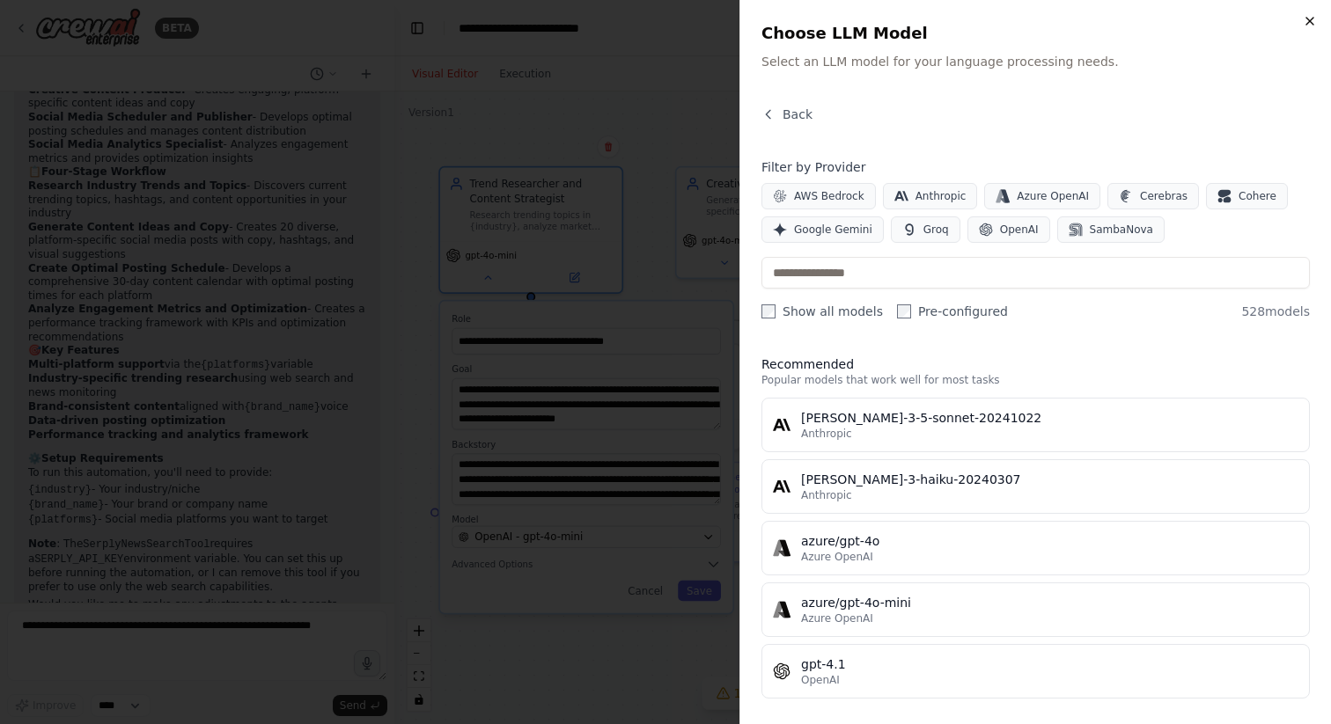
click at [1311, 25] on icon "button" at bounding box center [1310, 21] width 14 height 14
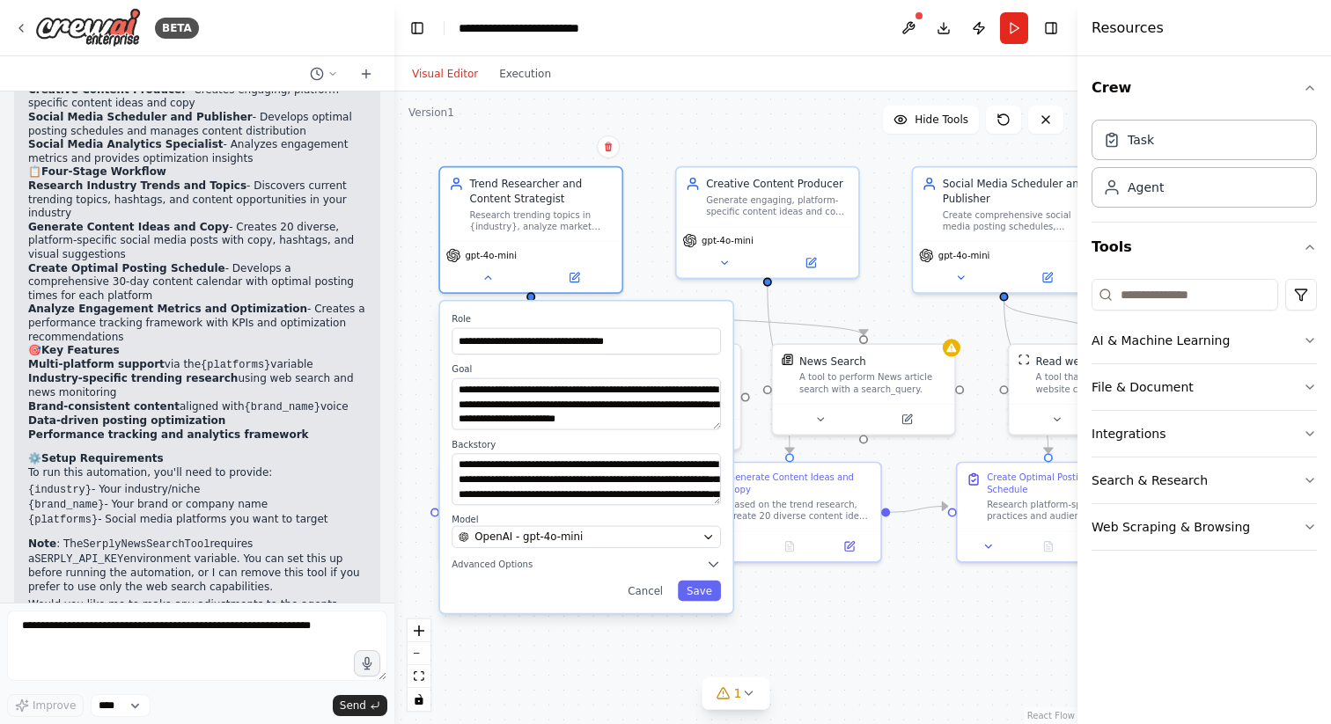
click at [885, 267] on div ".deletable-edge-delete-btn { width: 20px; height: 20px; border: 0px solid #ffff…" at bounding box center [735, 408] width 683 height 633
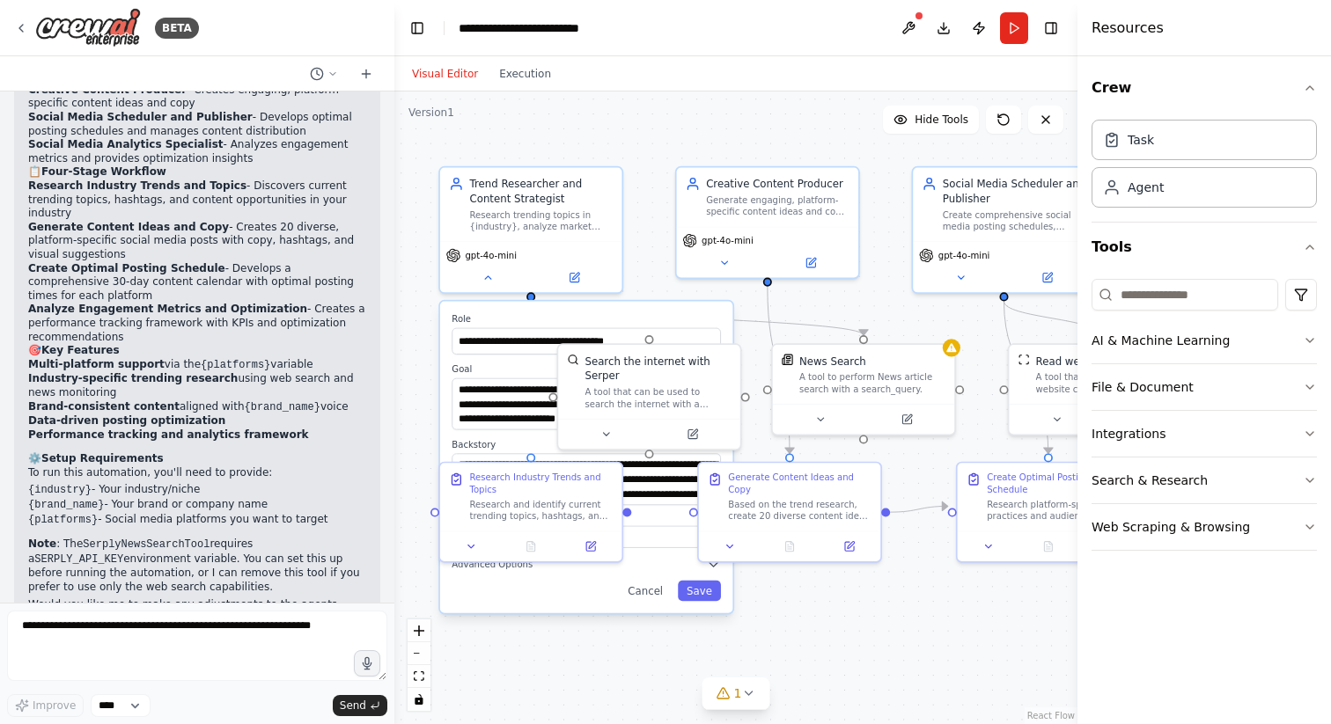
click at [819, 607] on div ".deletable-edge-delete-btn { width: 20px; height: 20px; border: 0px solid #ffff…" at bounding box center [735, 408] width 683 height 633
click at [640, 210] on div ".deletable-edge-delete-btn { width: 20px; height: 20px; border: 0px solid #ffff…" at bounding box center [735, 408] width 683 height 633
click at [592, 207] on div "Research trending topics in {industry}, analyze market conversations, and devel…" at bounding box center [540, 218] width 143 height 24
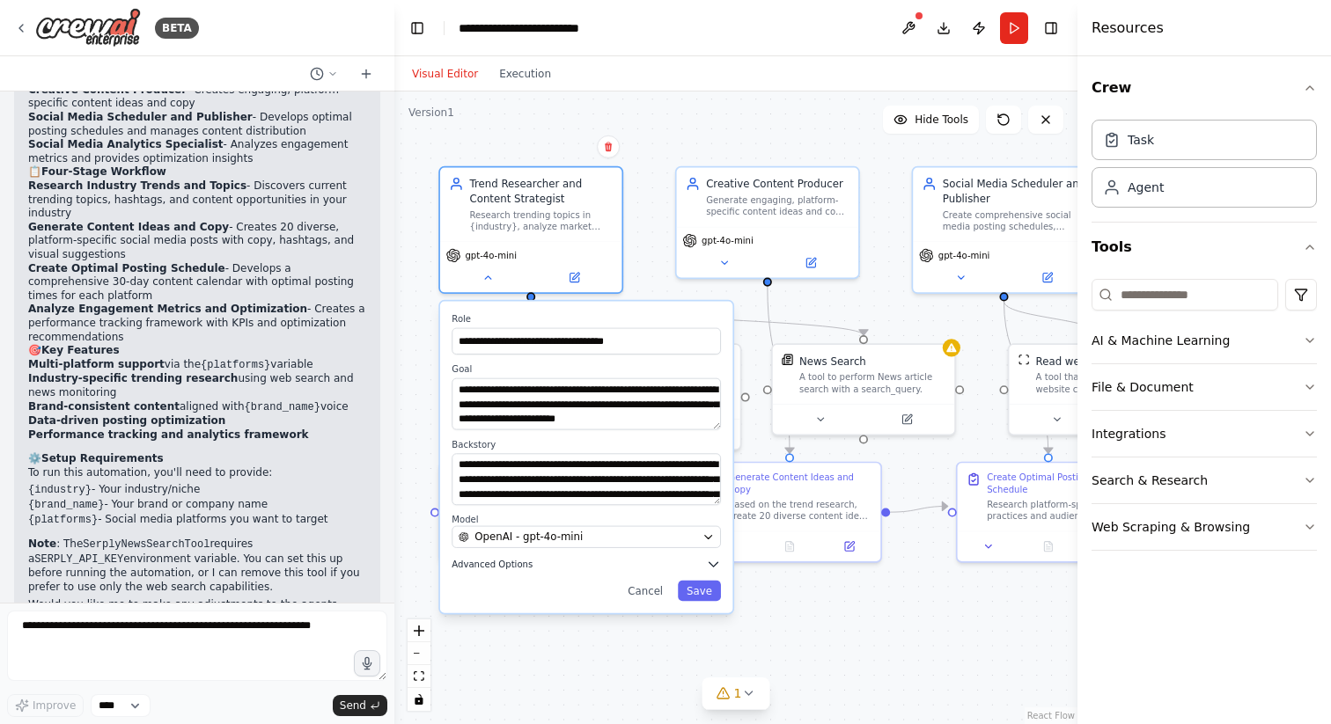
click at [713, 561] on icon "button" at bounding box center [713, 564] width 15 height 15
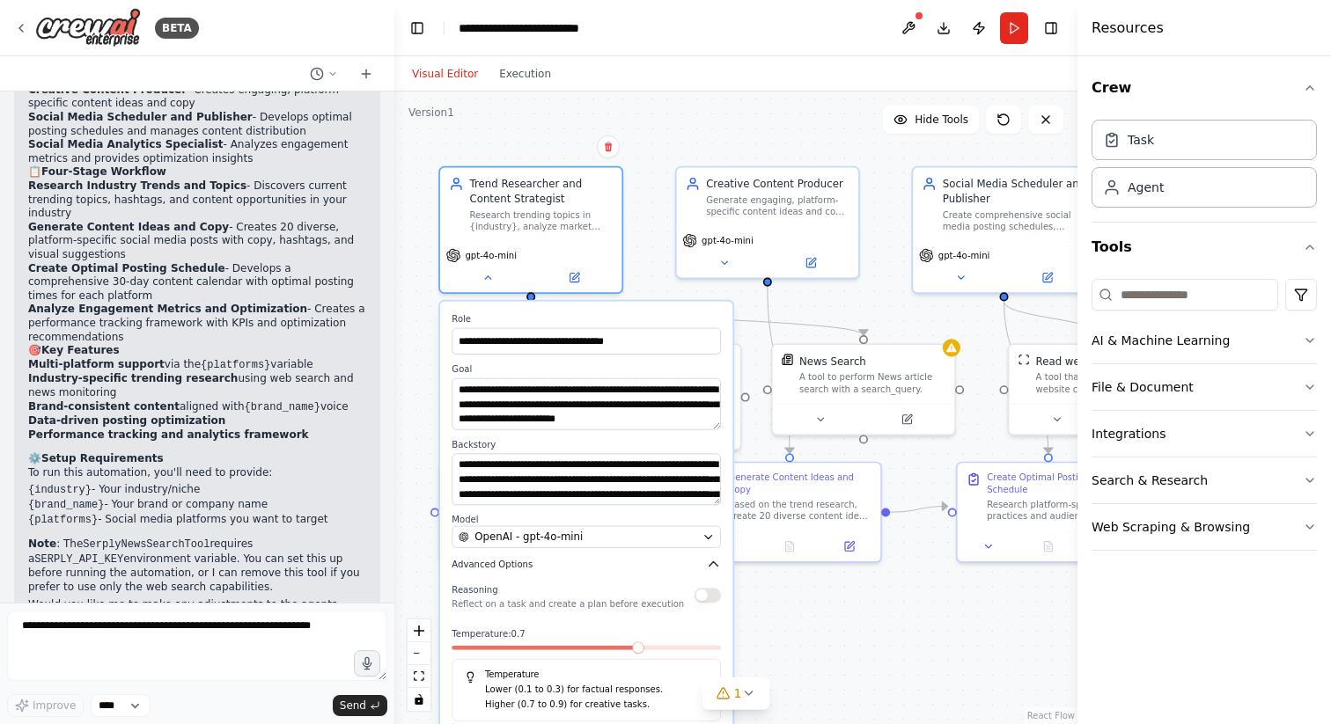
click at [713, 561] on icon "button" at bounding box center [713, 564] width 15 height 15
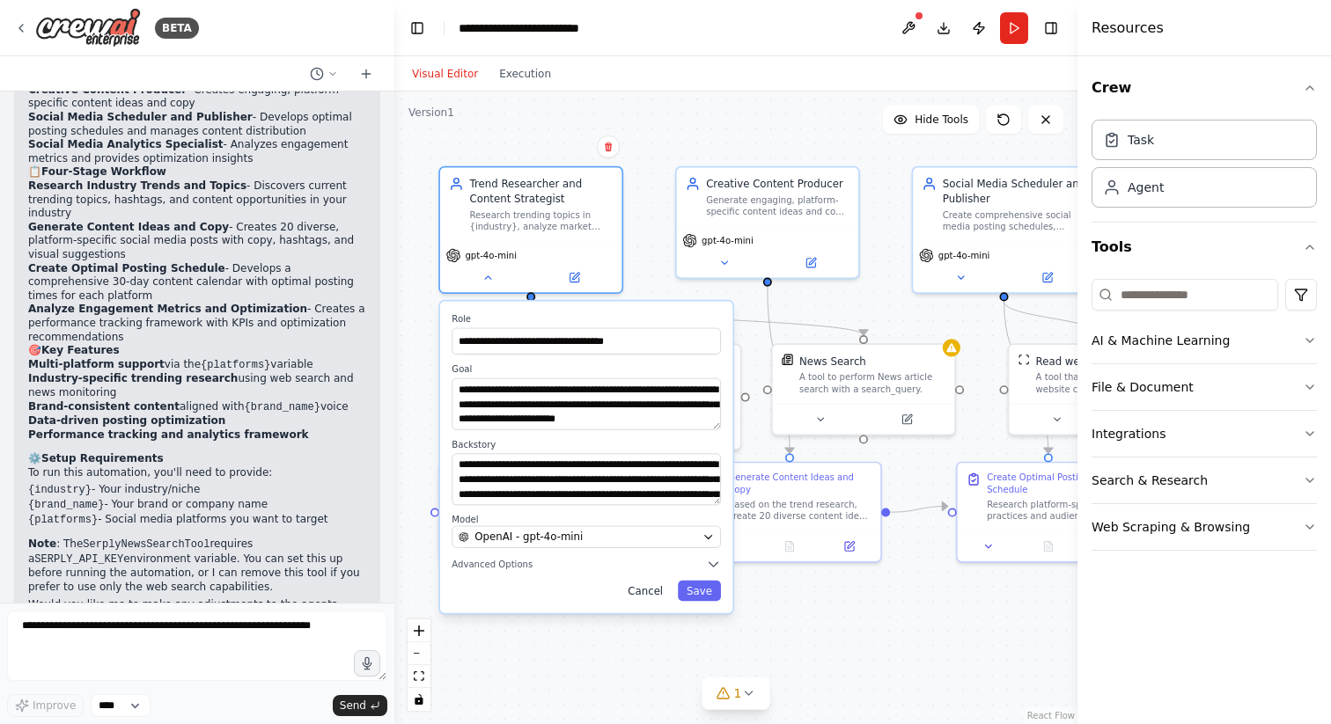
click at [650, 593] on button "Cancel" at bounding box center [645, 591] width 53 height 21
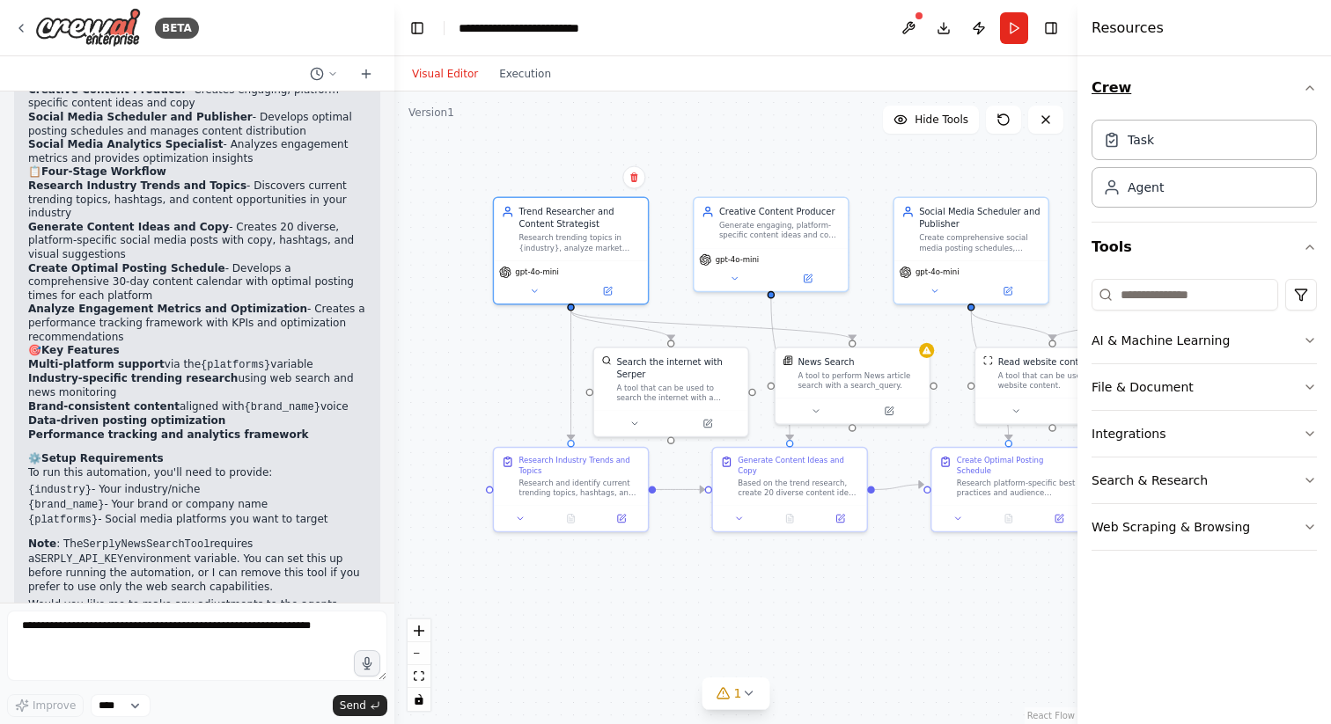
click at [1311, 85] on icon "button" at bounding box center [1310, 88] width 14 height 14
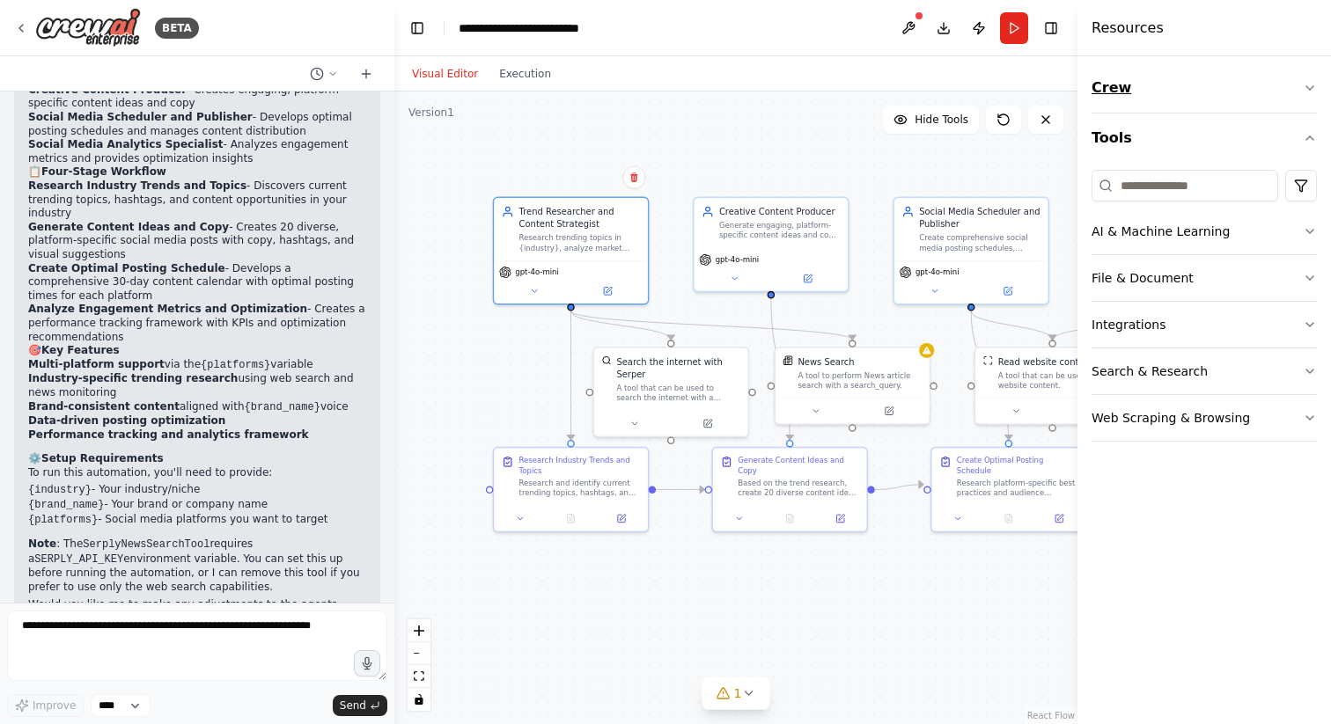
click at [1311, 85] on icon "button" at bounding box center [1310, 88] width 14 height 14
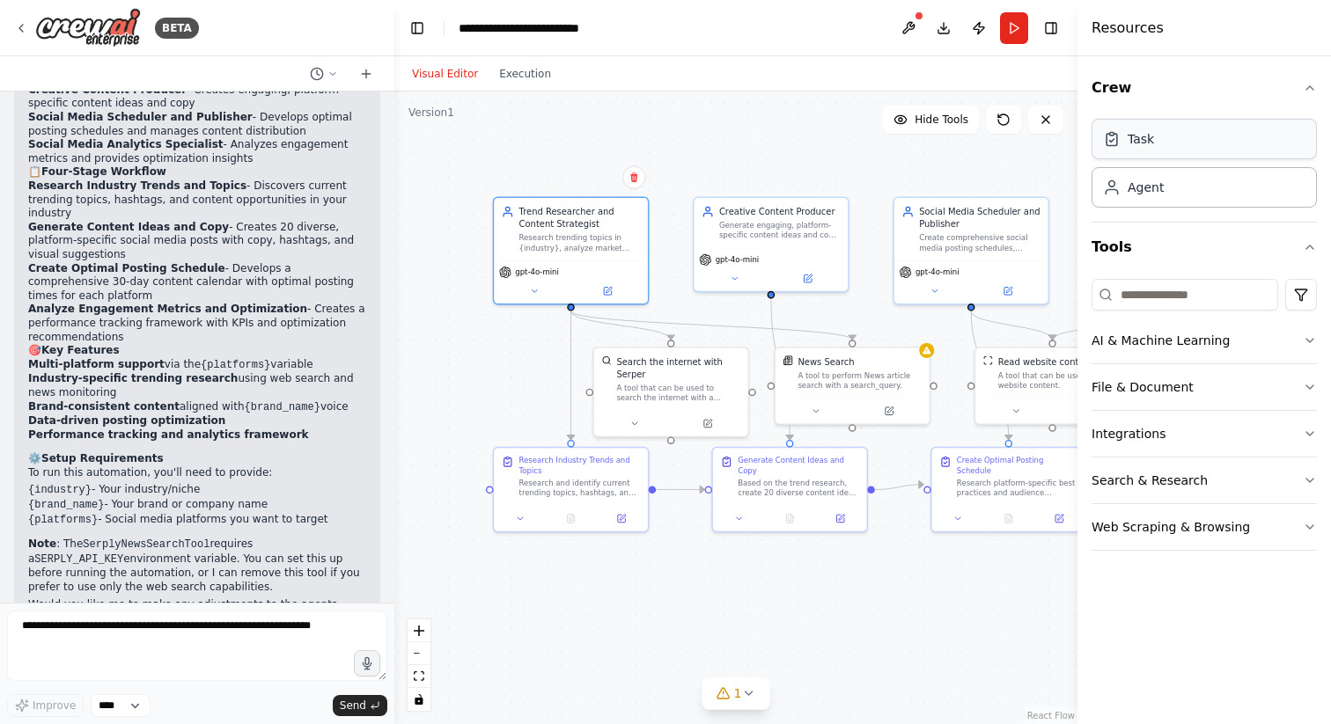
click at [1230, 143] on div "Task" at bounding box center [1203, 139] width 225 height 40
click at [1193, 193] on div "Agent" at bounding box center [1203, 186] width 225 height 40
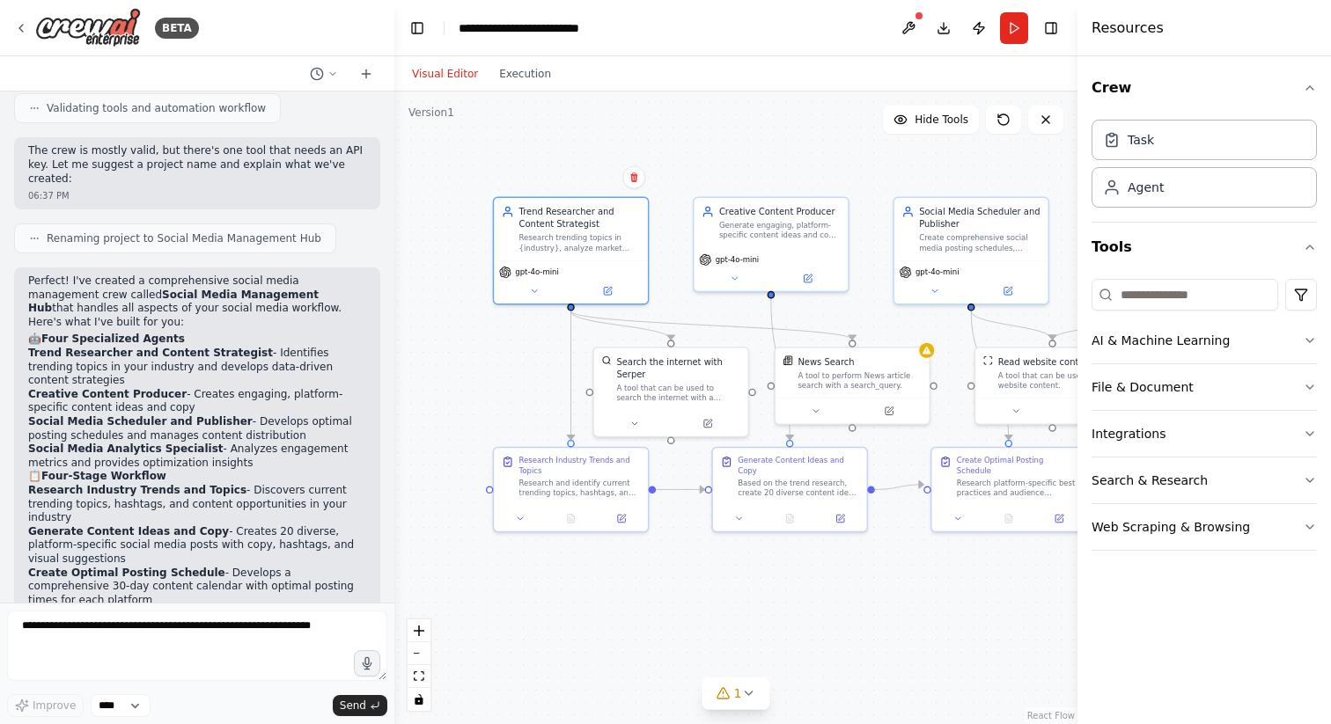
scroll to position [1237, 0]
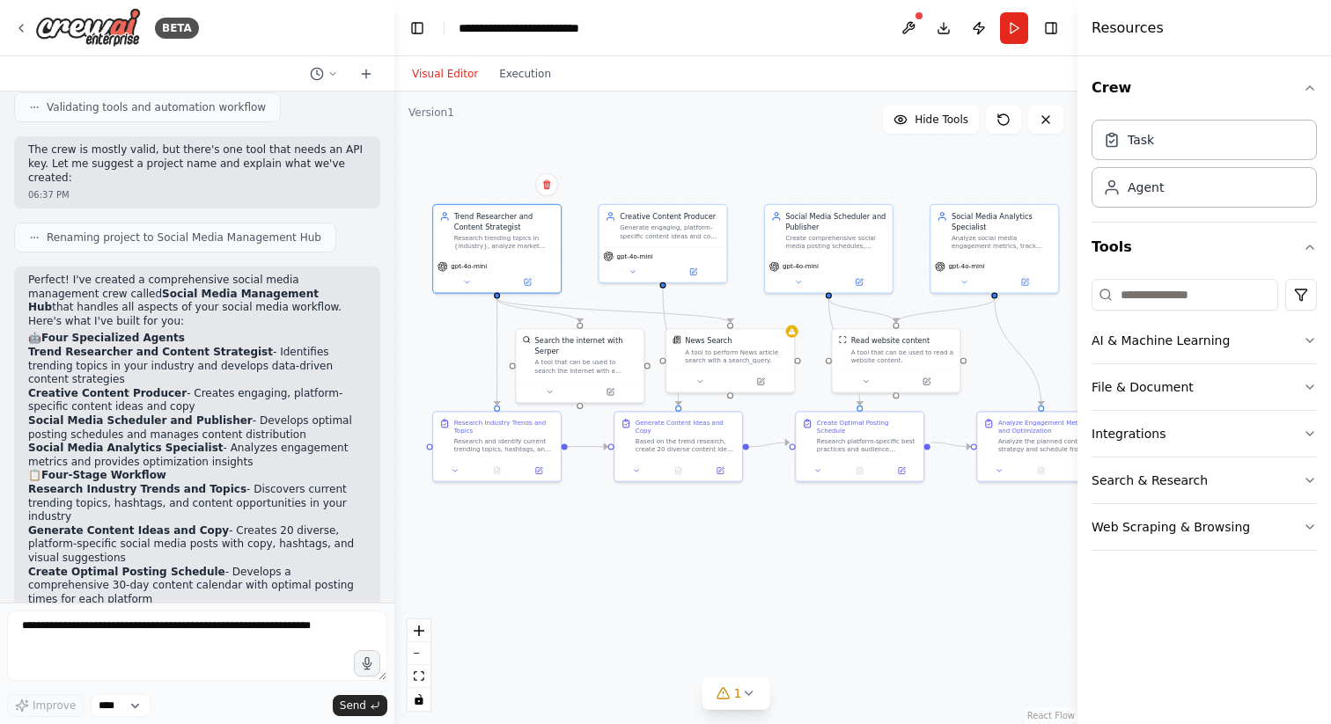
drag, startPoint x: 780, startPoint y: 143, endPoint x: 670, endPoint y: 159, distance: 111.3
click at [670, 159] on div ".deletable-edge-delete-btn { width: 20px; height: 20px; border: 0px solid #ffff…" at bounding box center [735, 408] width 683 height 633
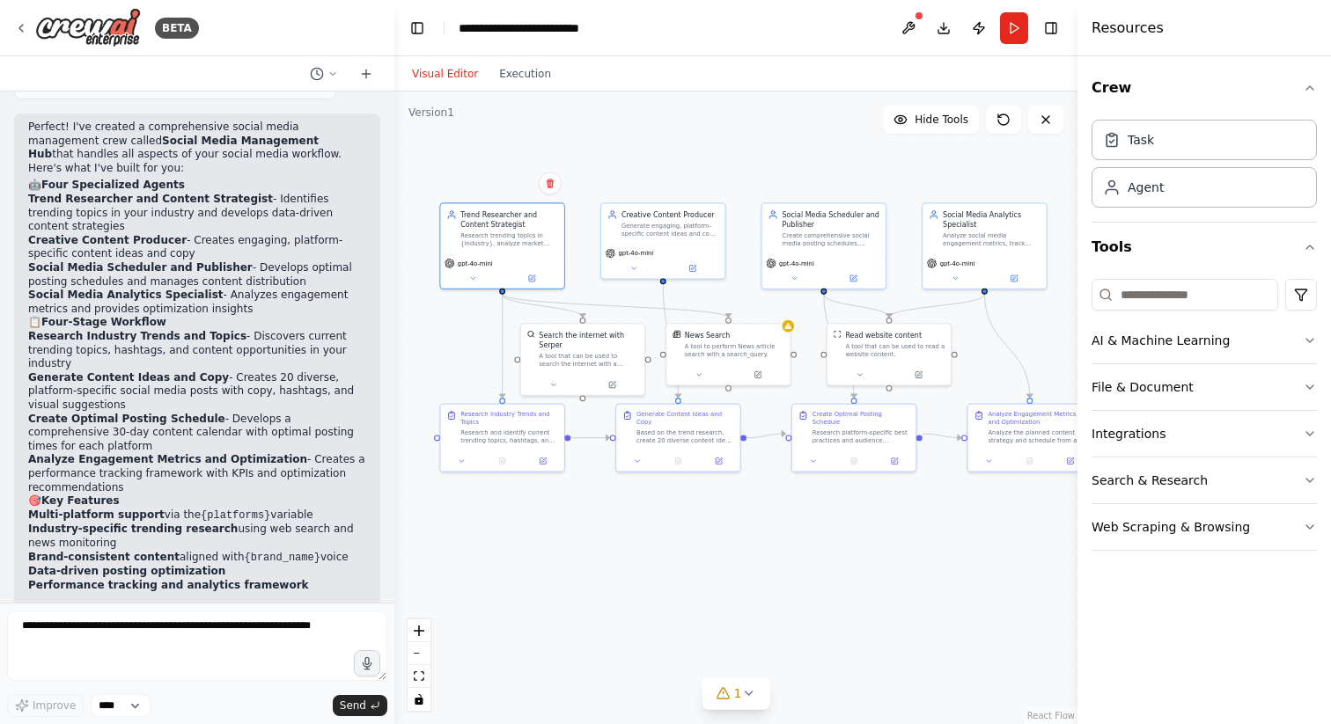
scroll to position [1393, 0]
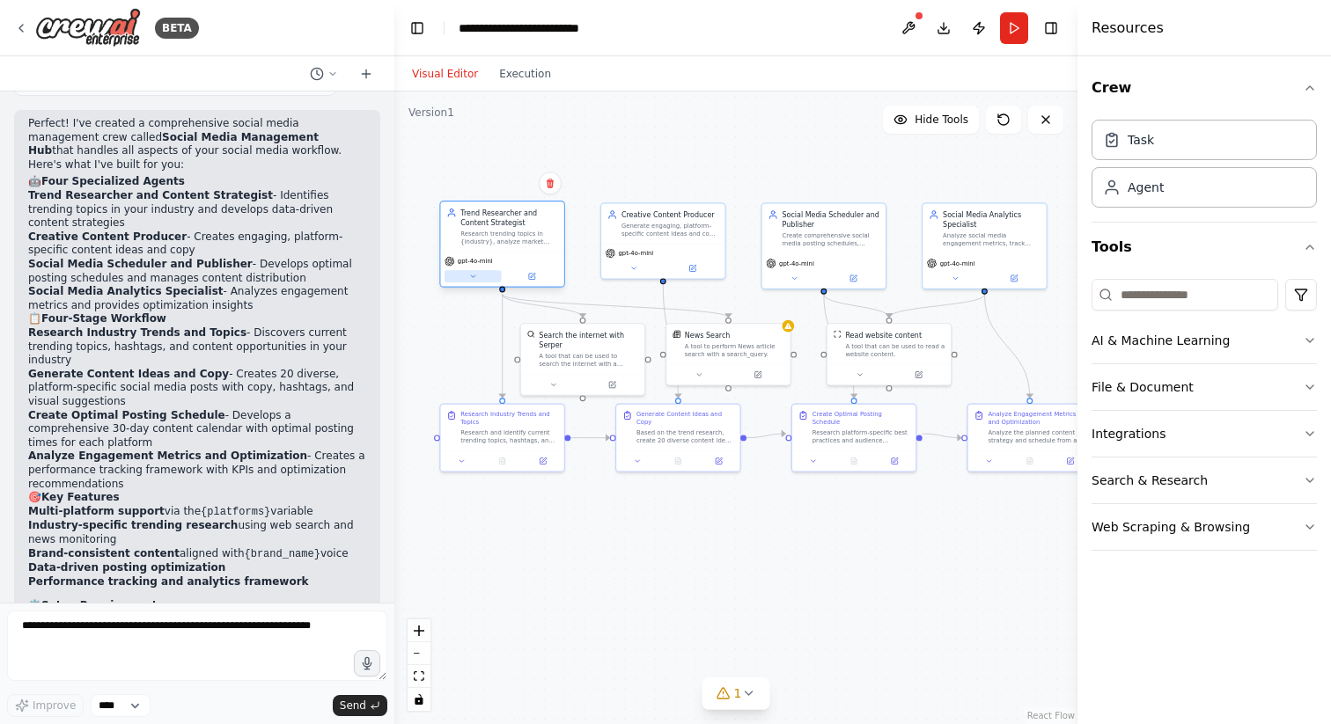
click at [483, 280] on button at bounding box center [473, 276] width 56 height 12
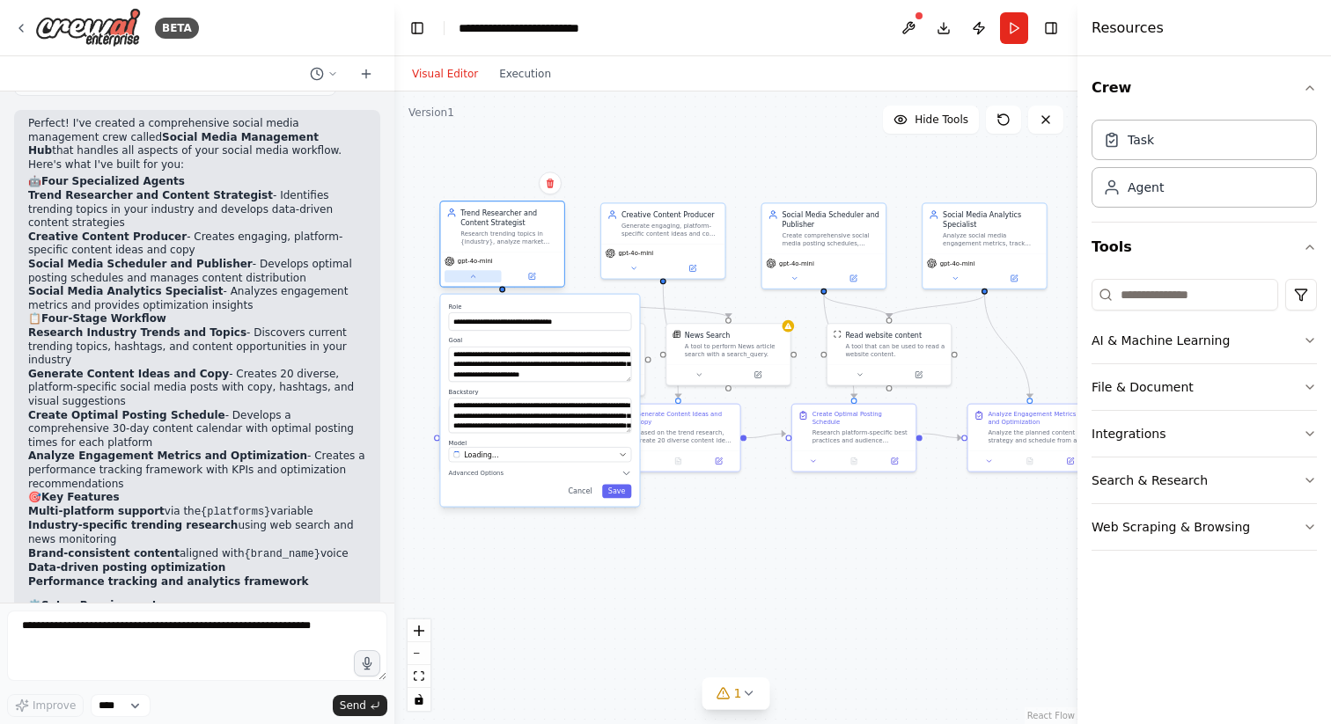
click at [483, 280] on button at bounding box center [473, 276] width 56 height 12
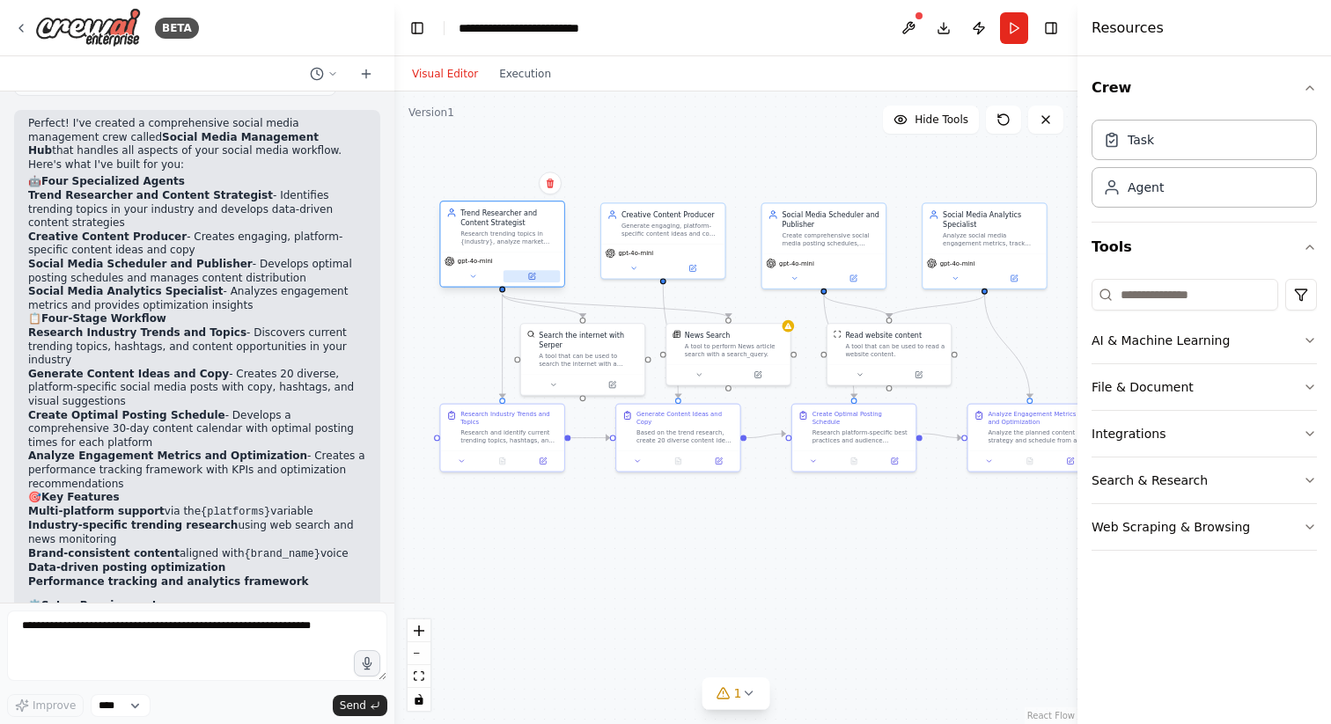
click at [531, 274] on icon at bounding box center [532, 277] width 6 height 6
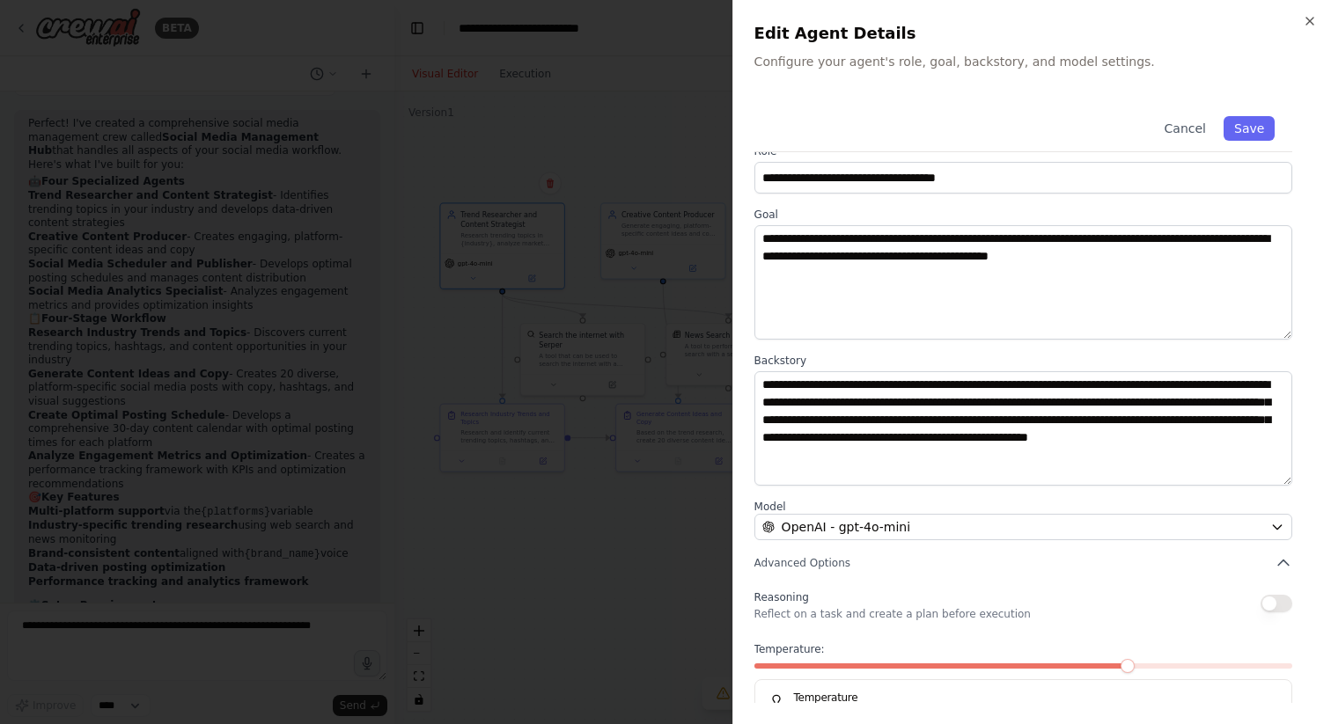
scroll to position [0, 0]
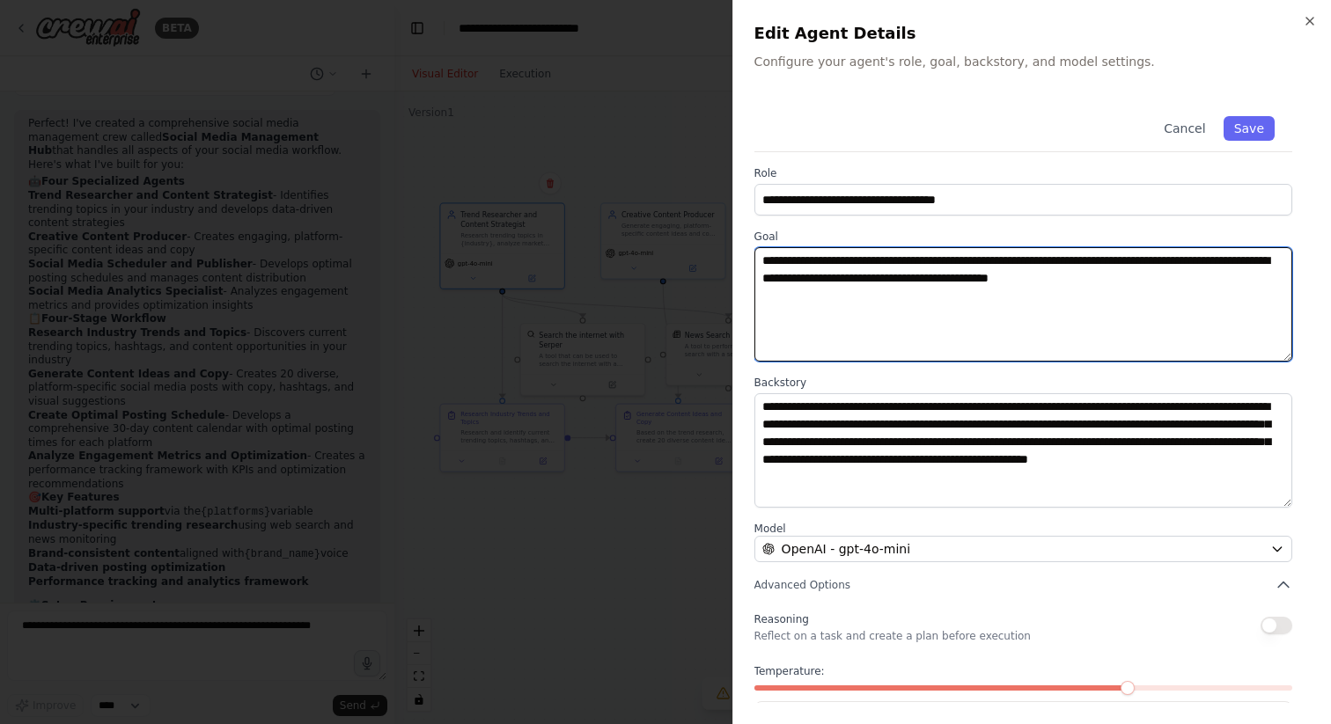
click at [971, 264] on textarea "**********" at bounding box center [1023, 304] width 538 height 114
click at [1250, 279] on textarea "**********" at bounding box center [1023, 304] width 538 height 114
click at [1115, 261] on textarea "**********" at bounding box center [1023, 304] width 538 height 114
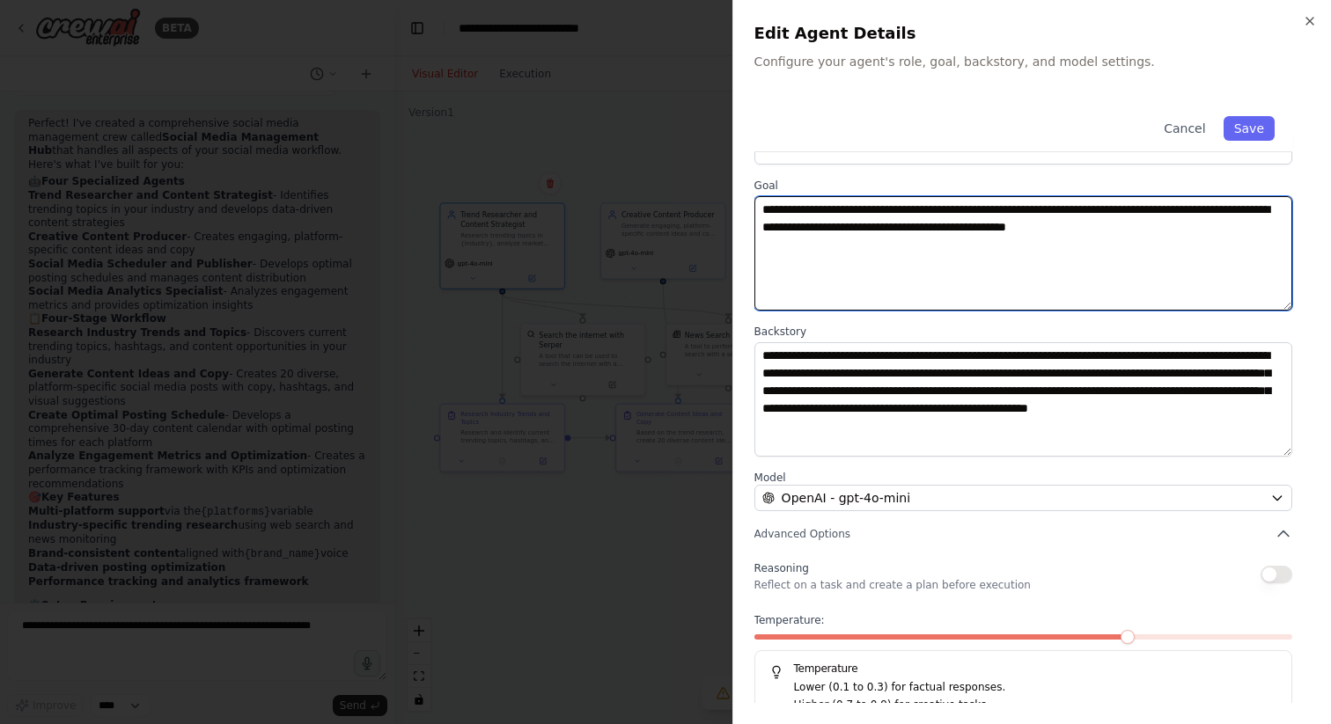
scroll to position [73, 0]
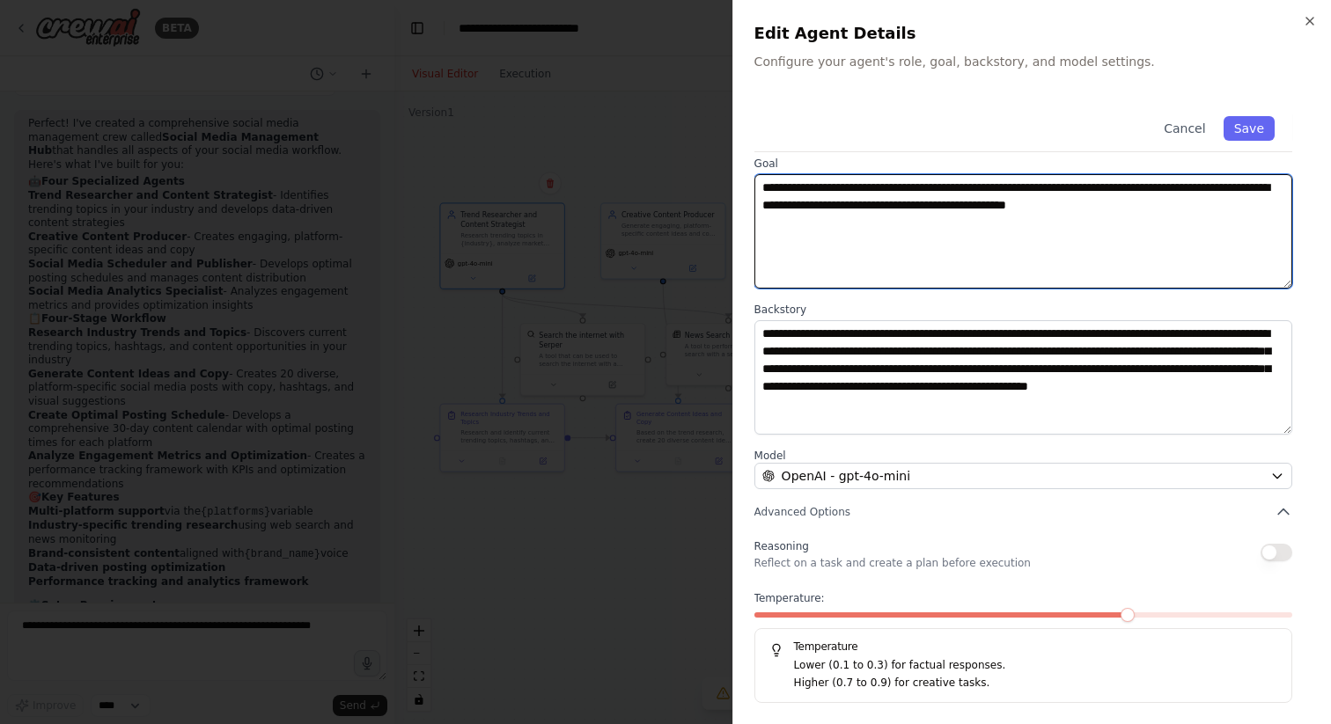
type textarea "**********"
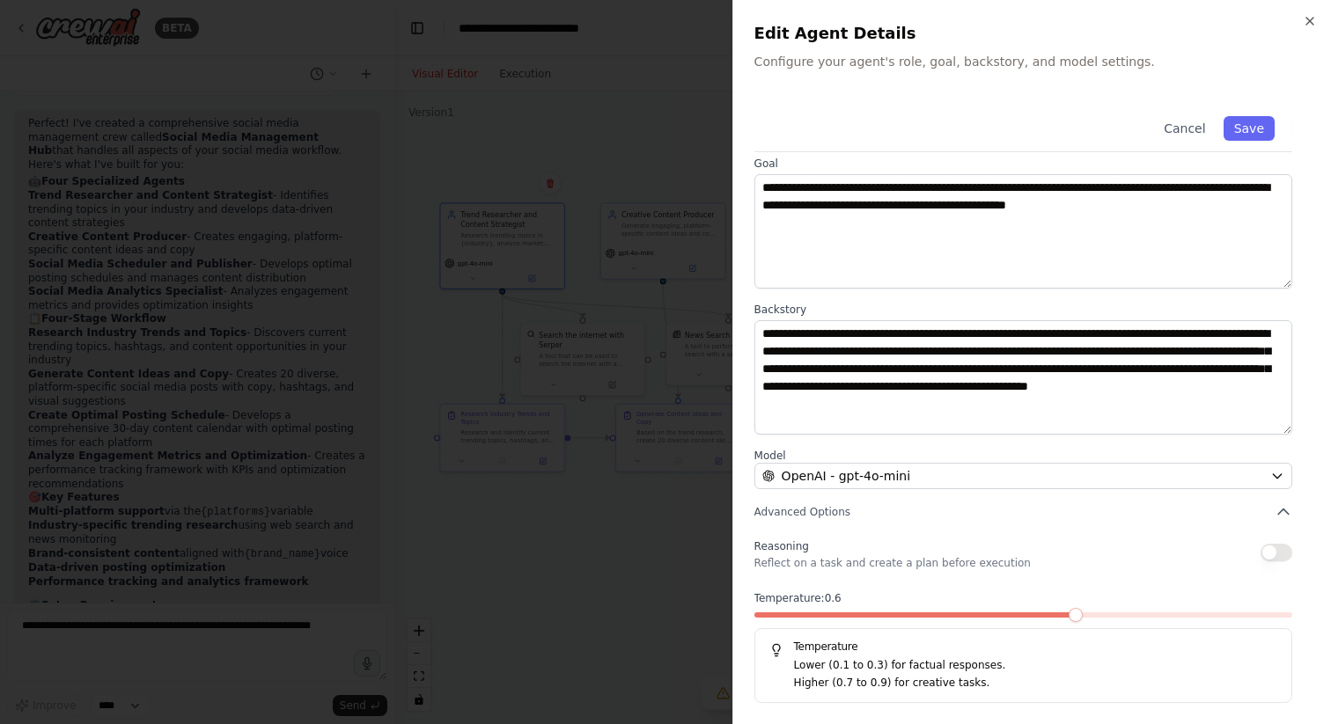
click at [1069, 619] on span at bounding box center [1076, 615] width 14 height 14
click at [1020, 614] on span at bounding box center [1023, 615] width 14 height 14
click at [1256, 124] on button "Save" at bounding box center [1249, 128] width 51 height 25
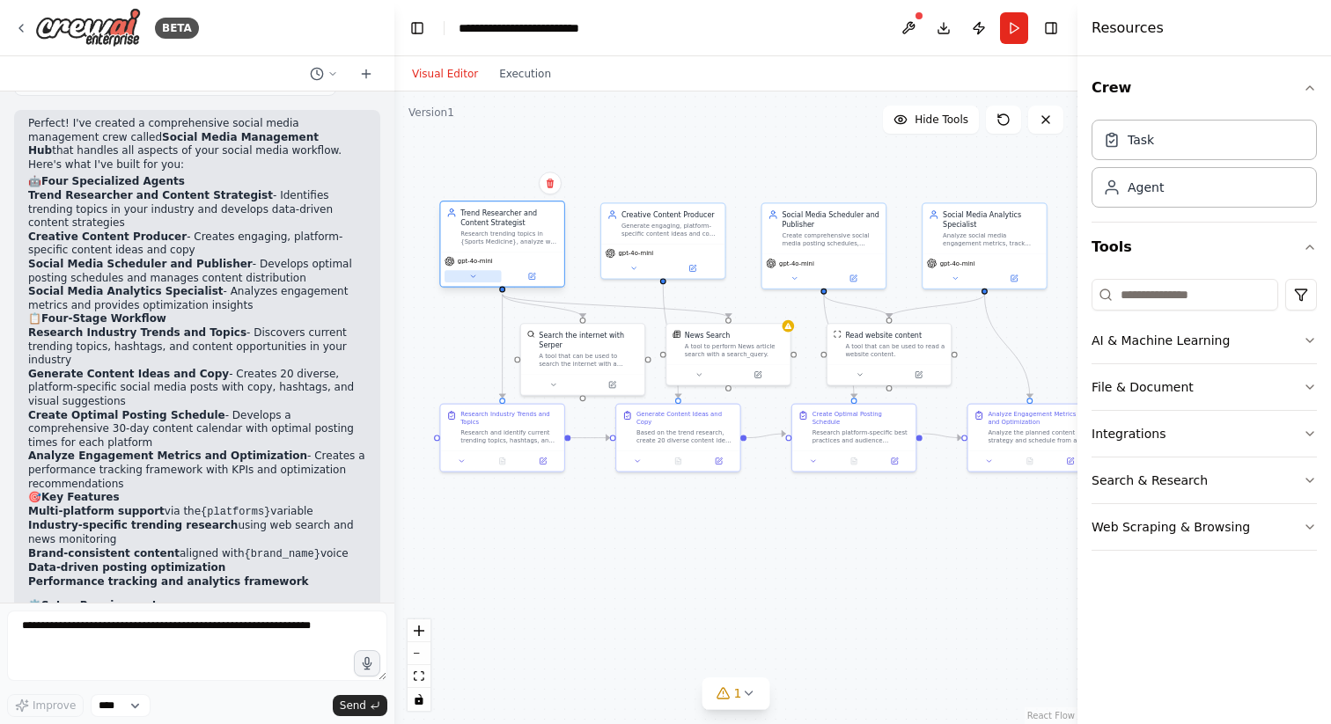
click at [474, 278] on icon at bounding box center [473, 277] width 8 height 8
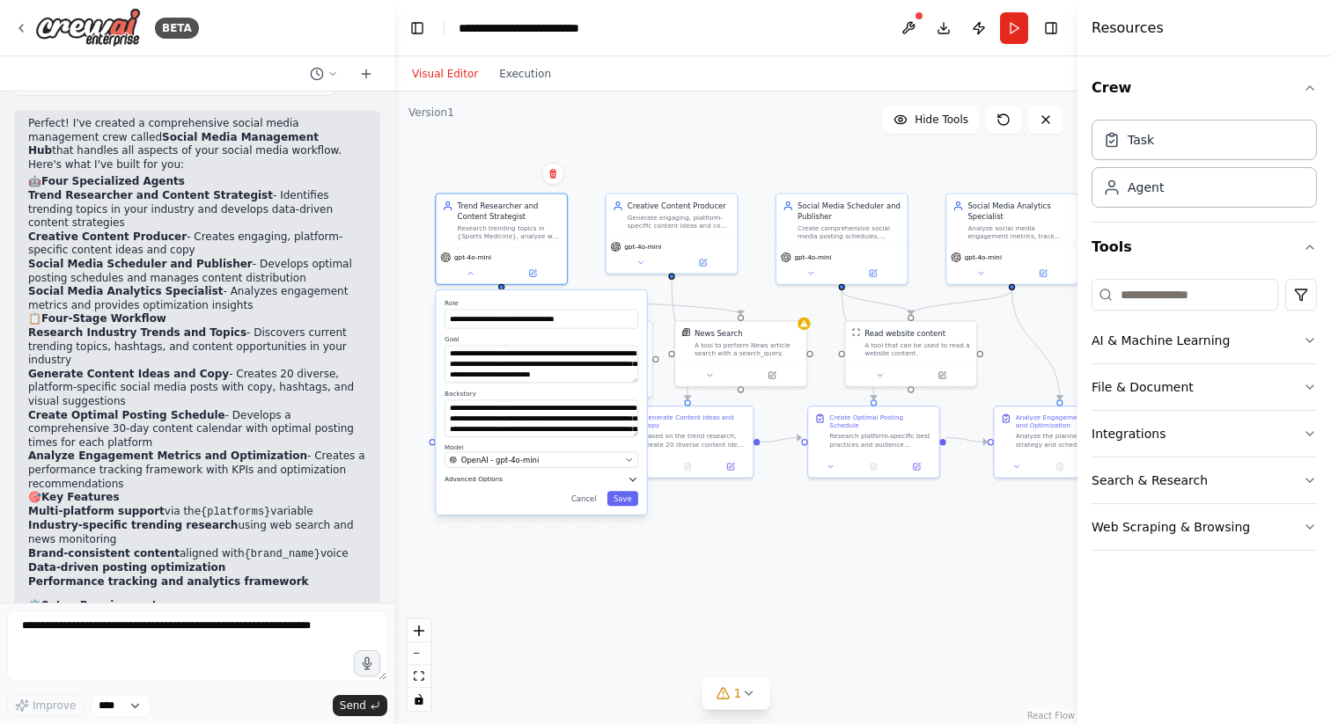
click at [636, 477] on icon "button" at bounding box center [633, 479] width 11 height 11
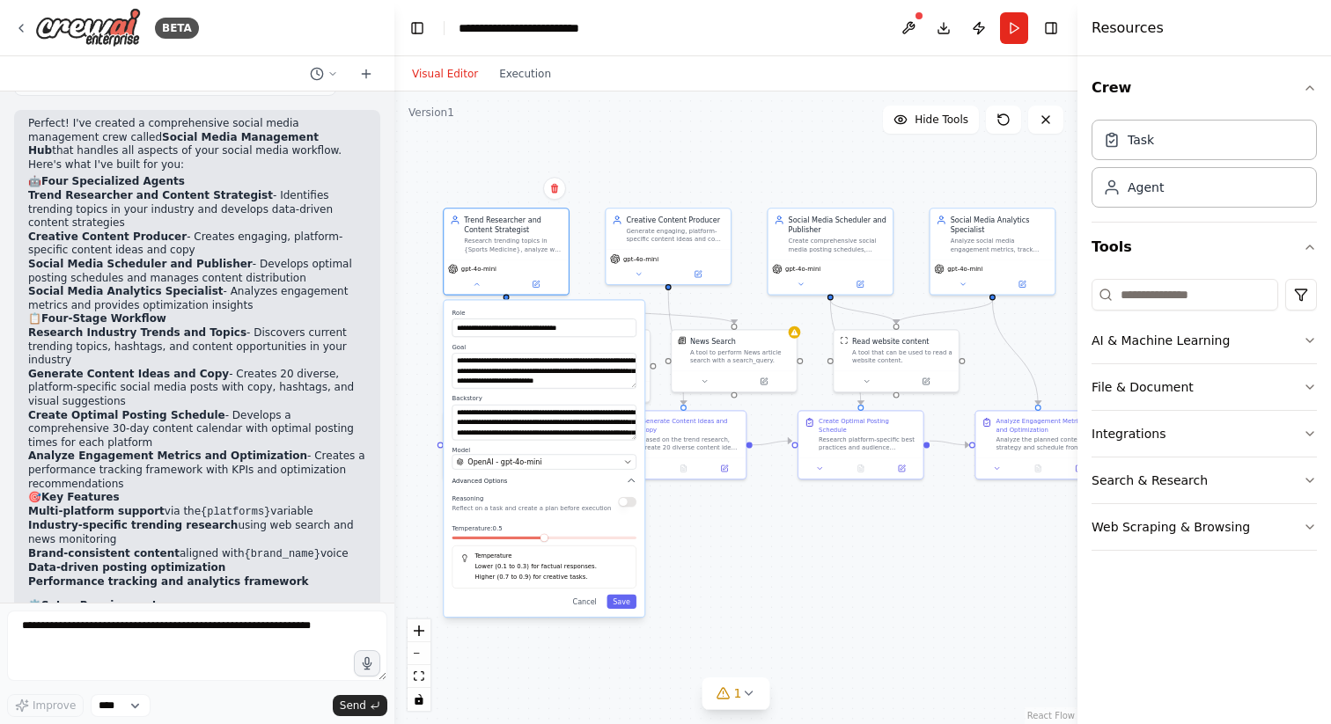
click at [634, 482] on icon "button" at bounding box center [631, 481] width 11 height 11
click at [601, 548] on div ".deletable-edge-delete-btn { width: 20px; height: 20px; border: 0px solid #ffff…" at bounding box center [735, 408] width 683 height 633
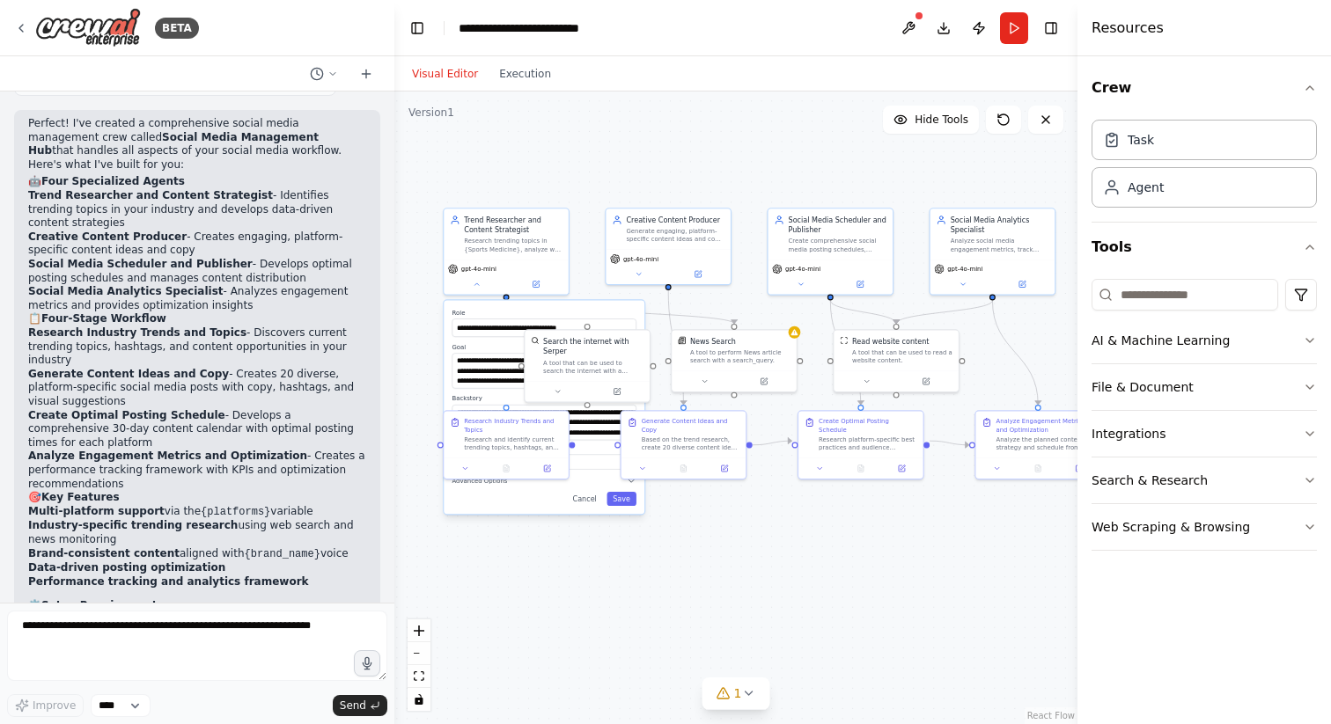
click at [569, 565] on div ".deletable-edge-delete-btn { width: 20px; height: 20px; border: 0px solid #ffff…" at bounding box center [735, 408] width 683 height 633
click at [587, 501] on button "Cancel" at bounding box center [585, 499] width 36 height 14
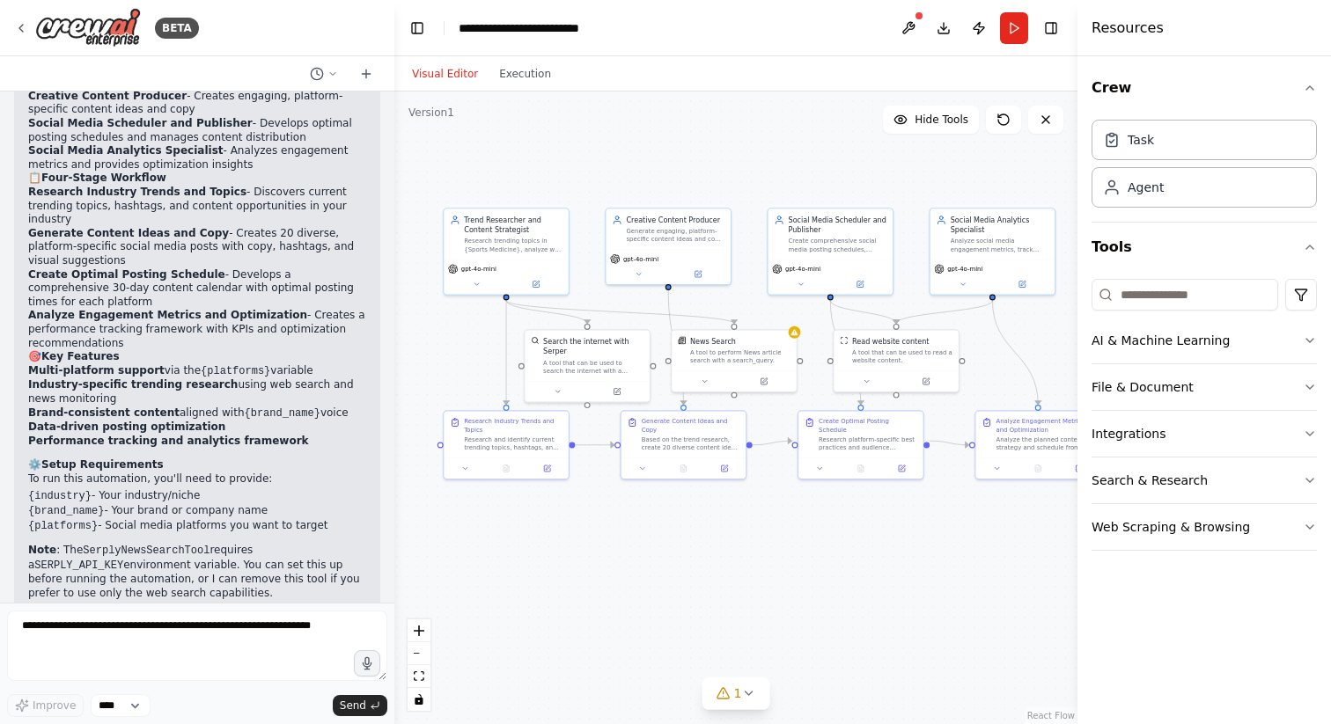
scroll to position [1540, 0]
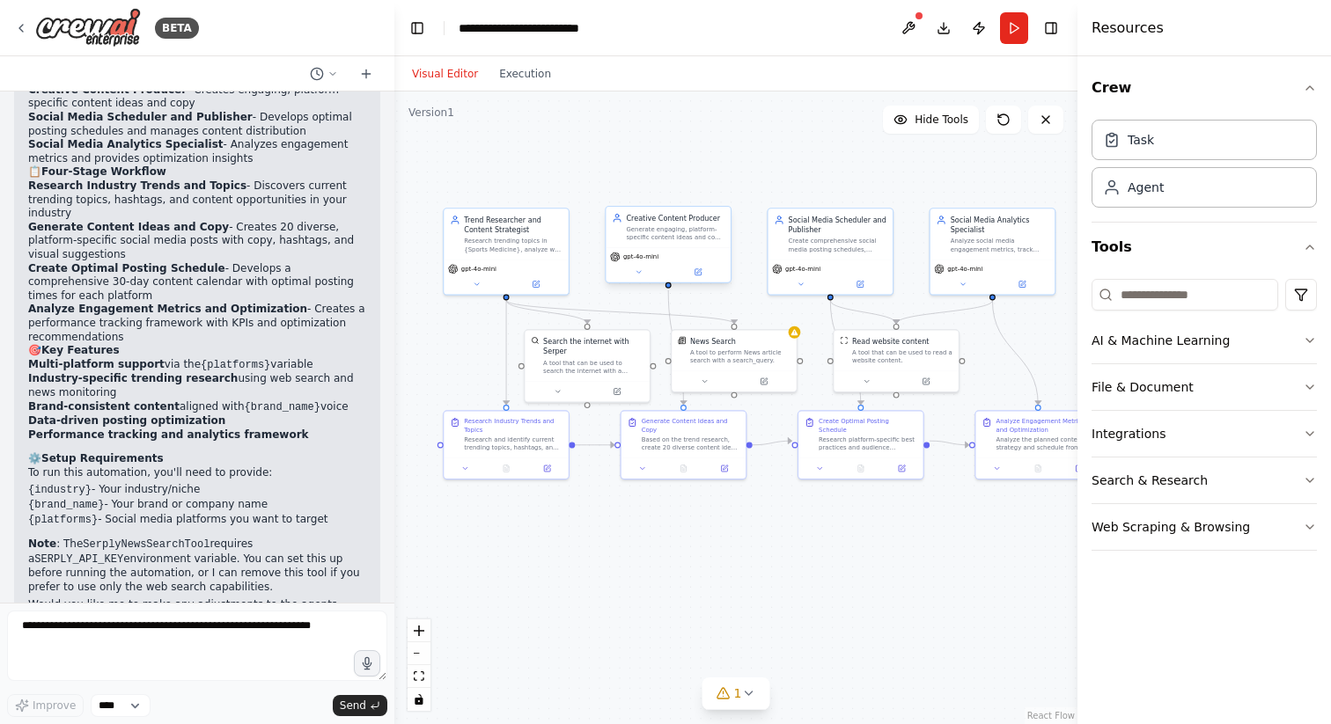
click at [640, 278] on div "gpt-4o-mini" at bounding box center [668, 264] width 125 height 35
click at [641, 272] on icon at bounding box center [639, 272] width 8 height 8
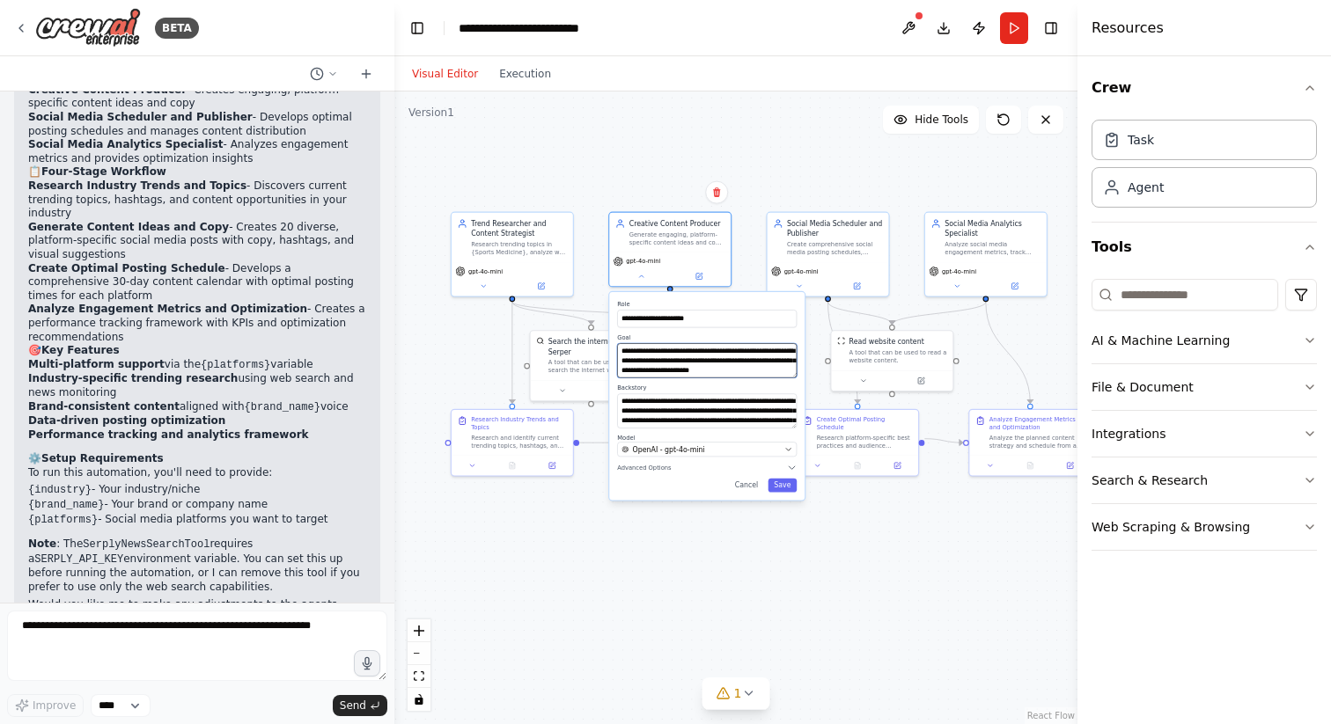
click at [690, 364] on textarea "**********" at bounding box center [707, 360] width 180 height 34
type textarea "**********"
click at [702, 279] on button at bounding box center [698, 273] width 55 height 11
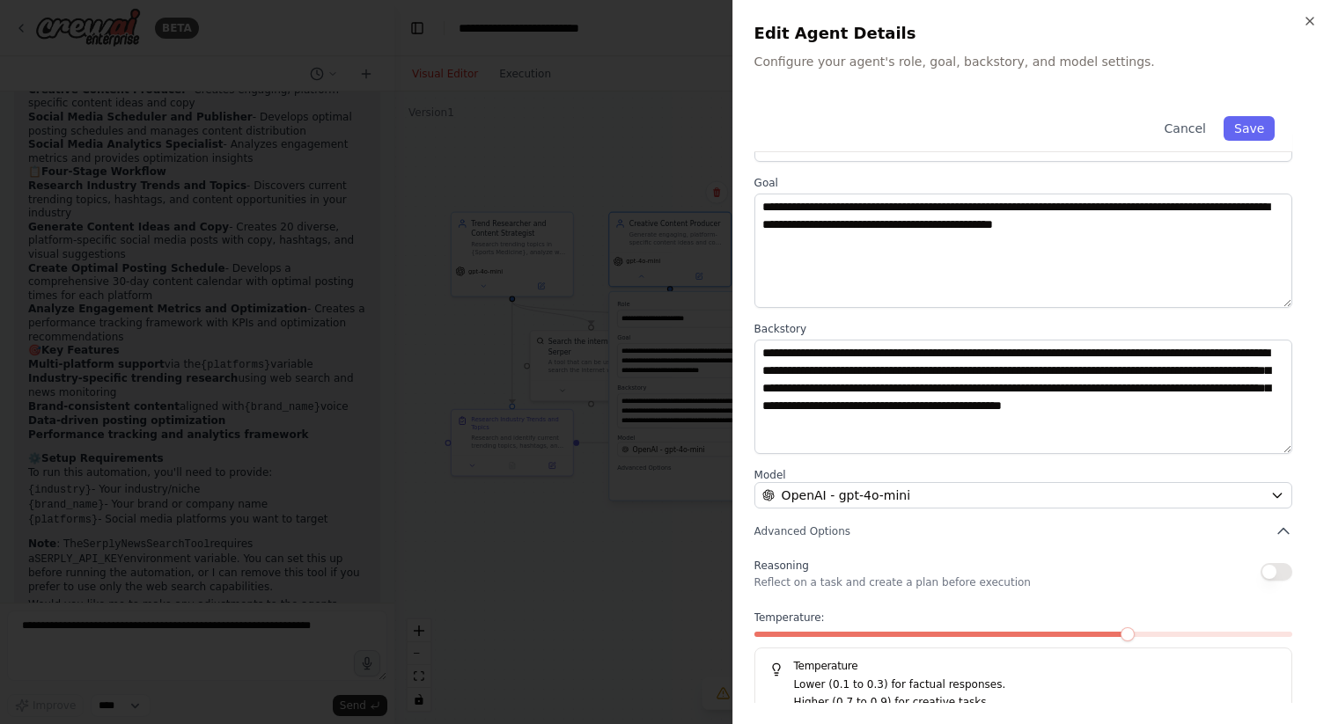
scroll to position [73, 0]
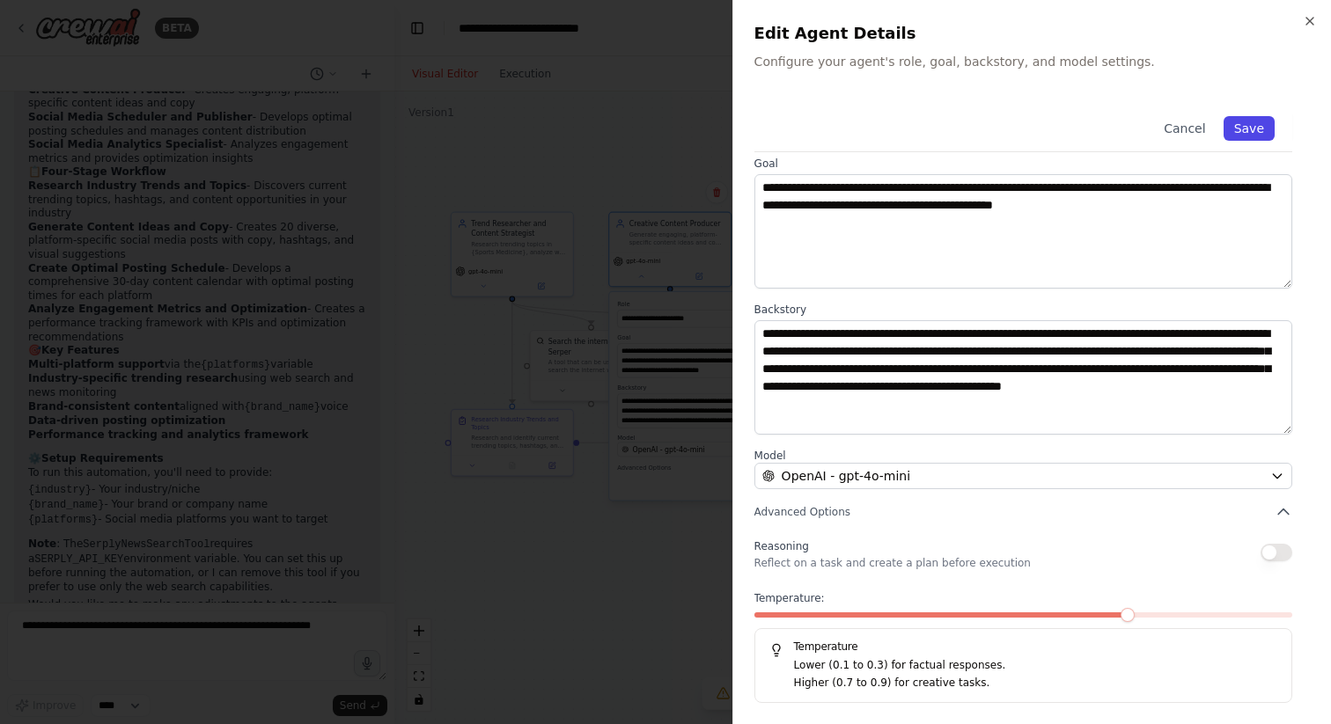
click at [1252, 129] on button "Save" at bounding box center [1249, 128] width 51 height 25
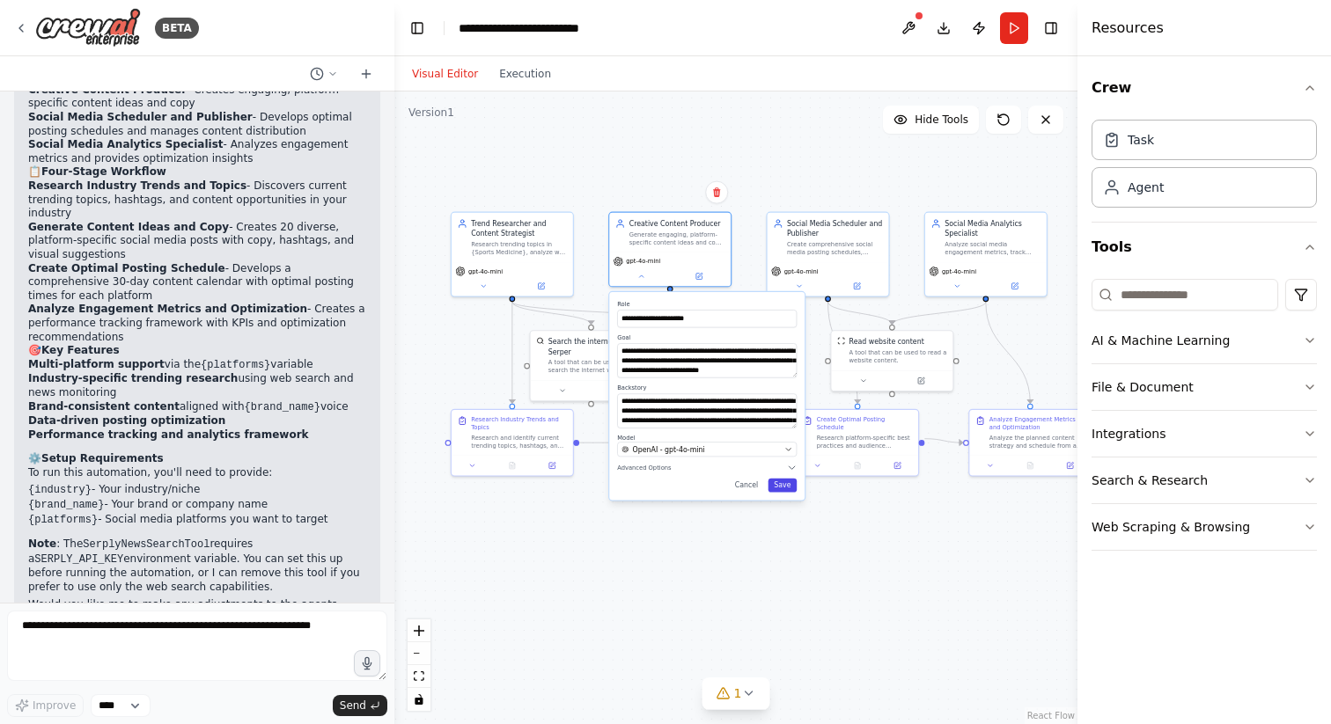
click at [777, 486] on button "Save" at bounding box center [782, 486] width 29 height 14
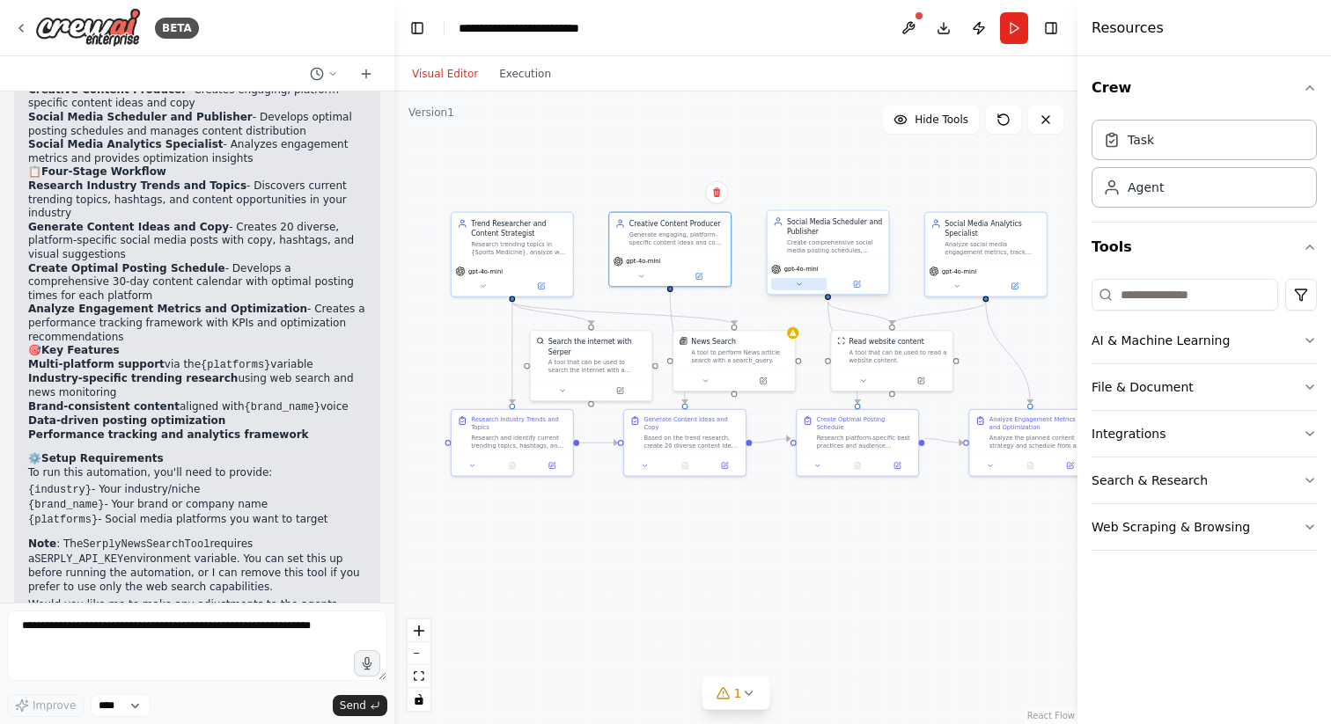
click at [804, 284] on button at bounding box center [798, 283] width 55 height 11
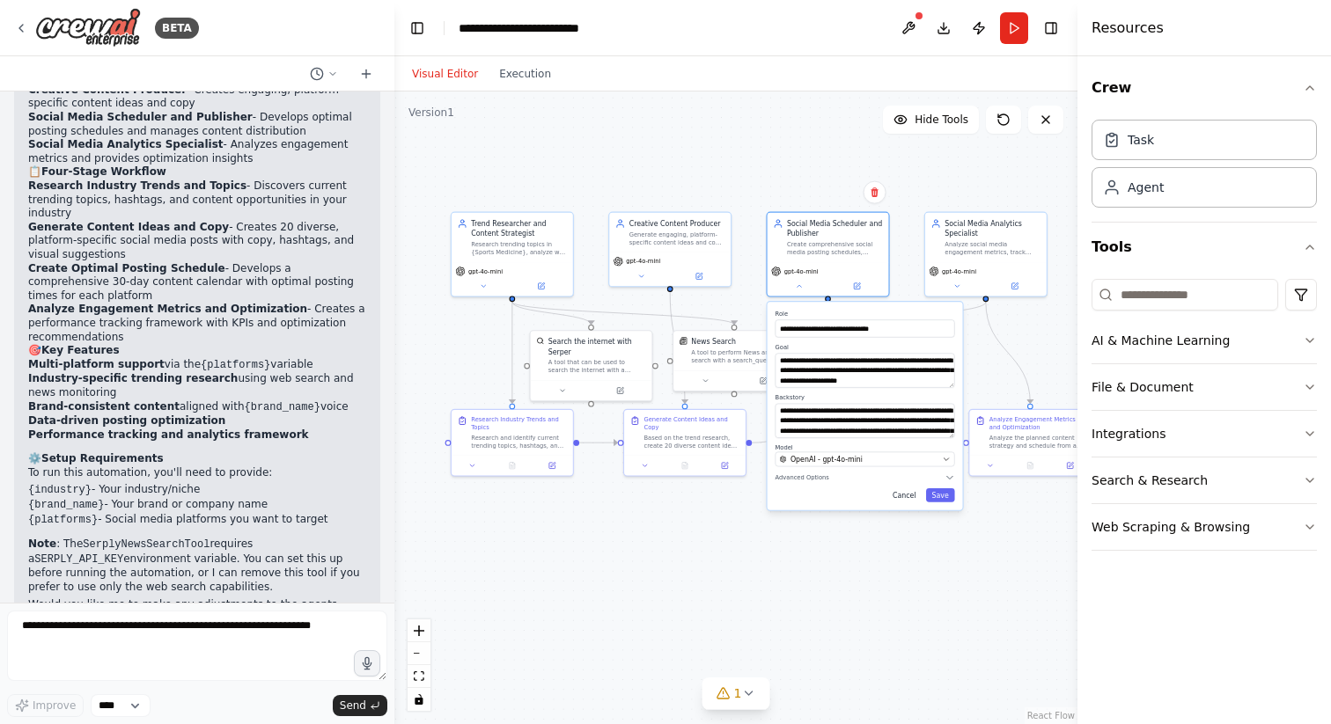
click at [907, 498] on button "Cancel" at bounding box center [903, 496] width 35 height 14
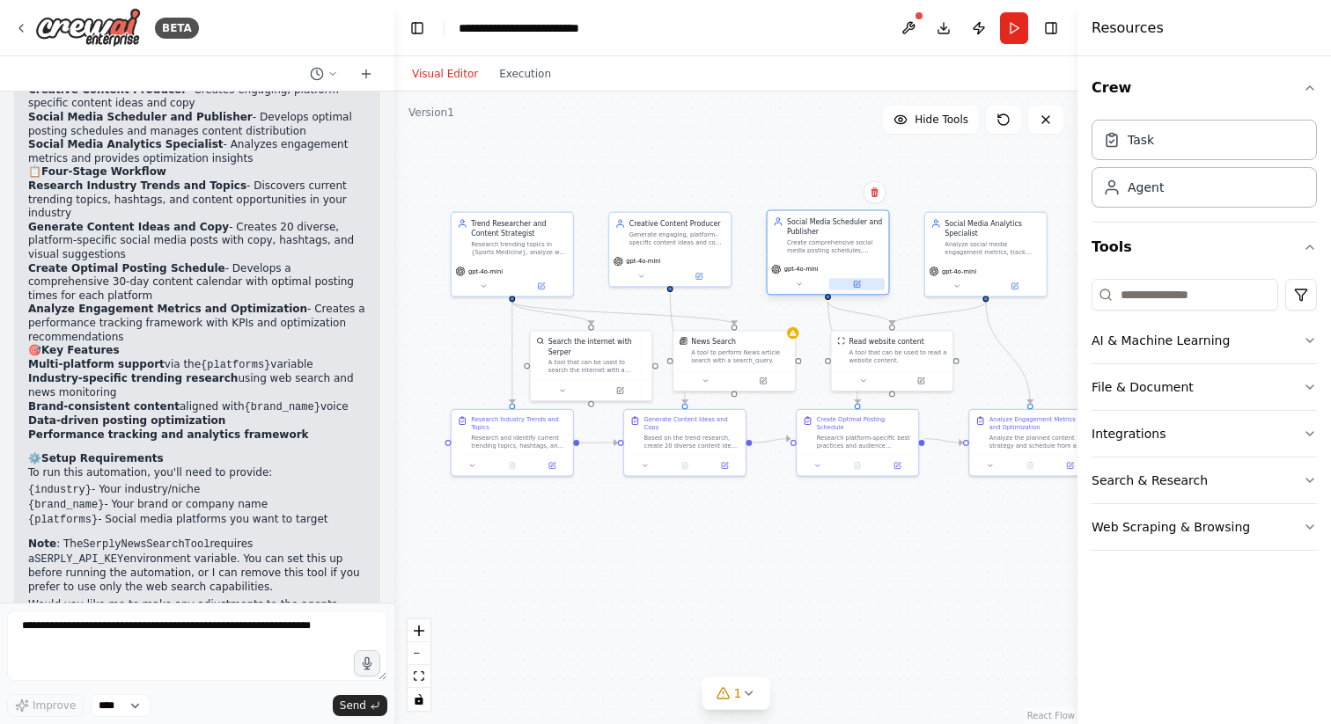
click at [859, 287] on icon at bounding box center [857, 285] width 6 height 6
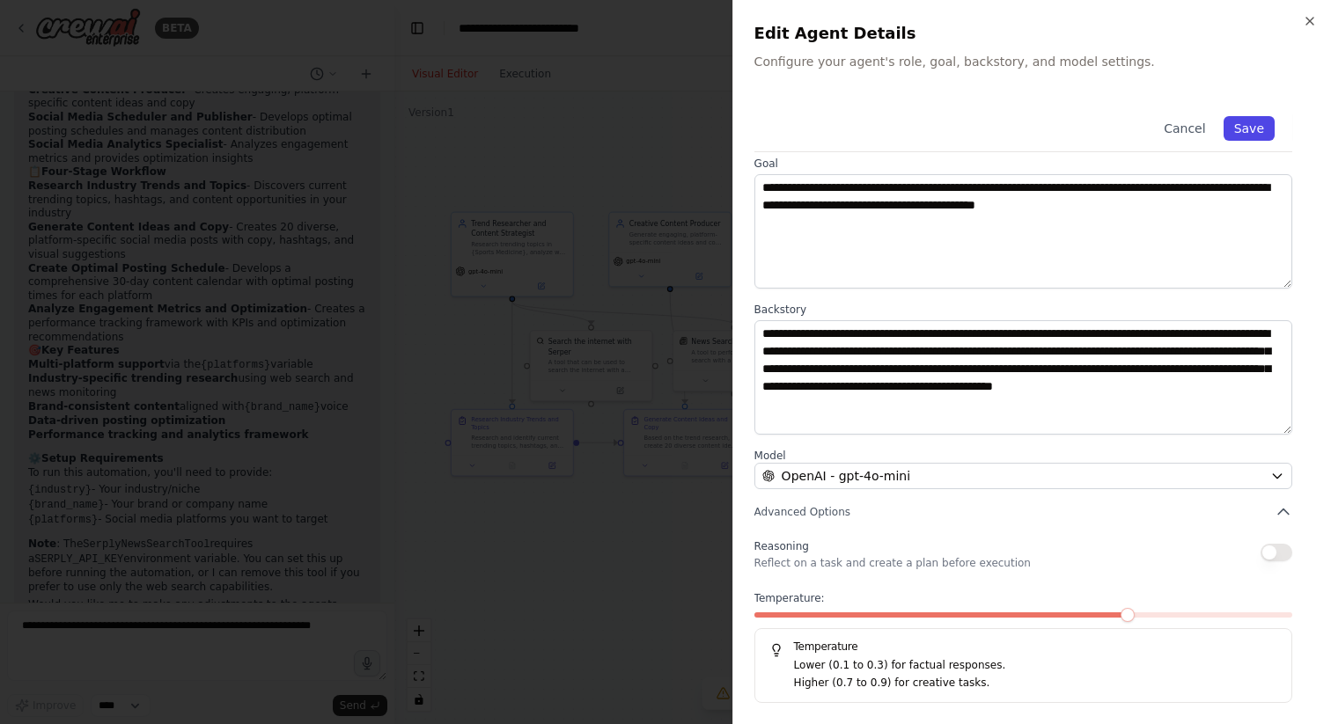
click at [1253, 125] on button "Save" at bounding box center [1249, 128] width 51 height 25
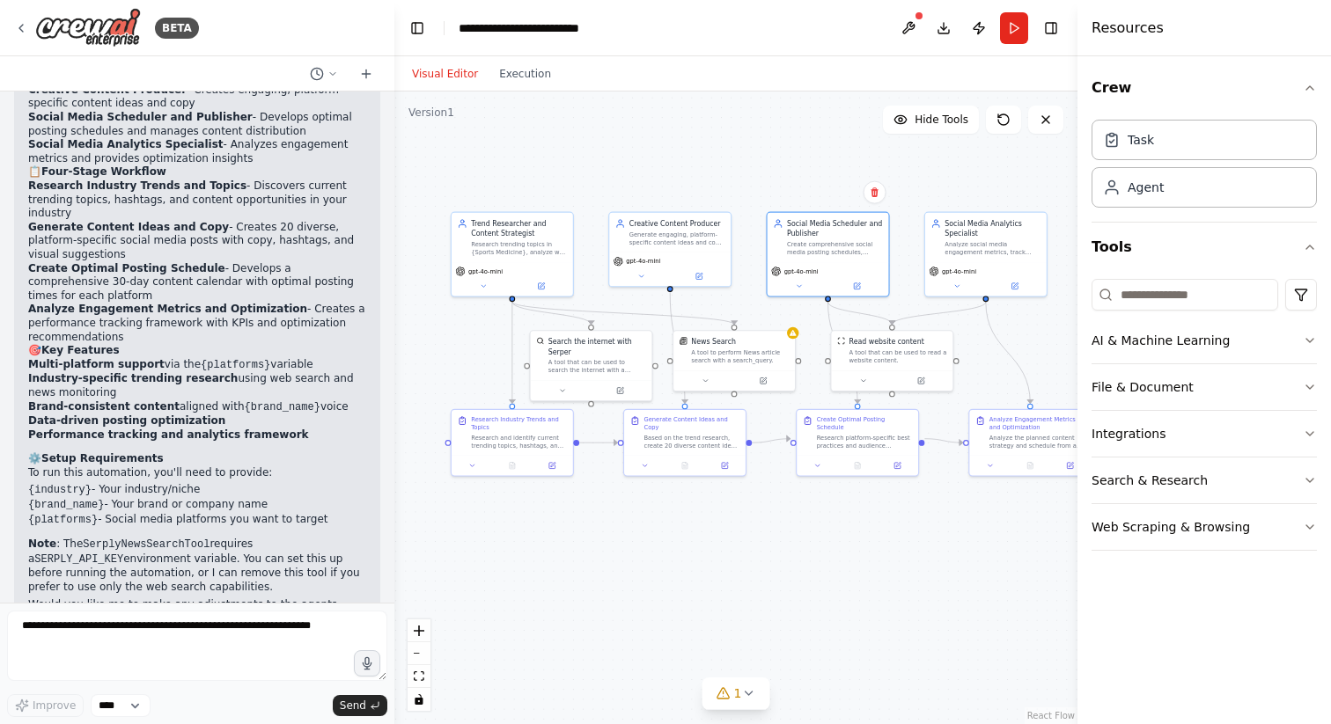
click at [775, 537] on div ".deletable-edge-delete-btn { width: 20px; height: 20px; border: 0px solid #ffff…" at bounding box center [735, 408] width 683 height 633
click at [960, 283] on icon at bounding box center [957, 285] width 8 height 8
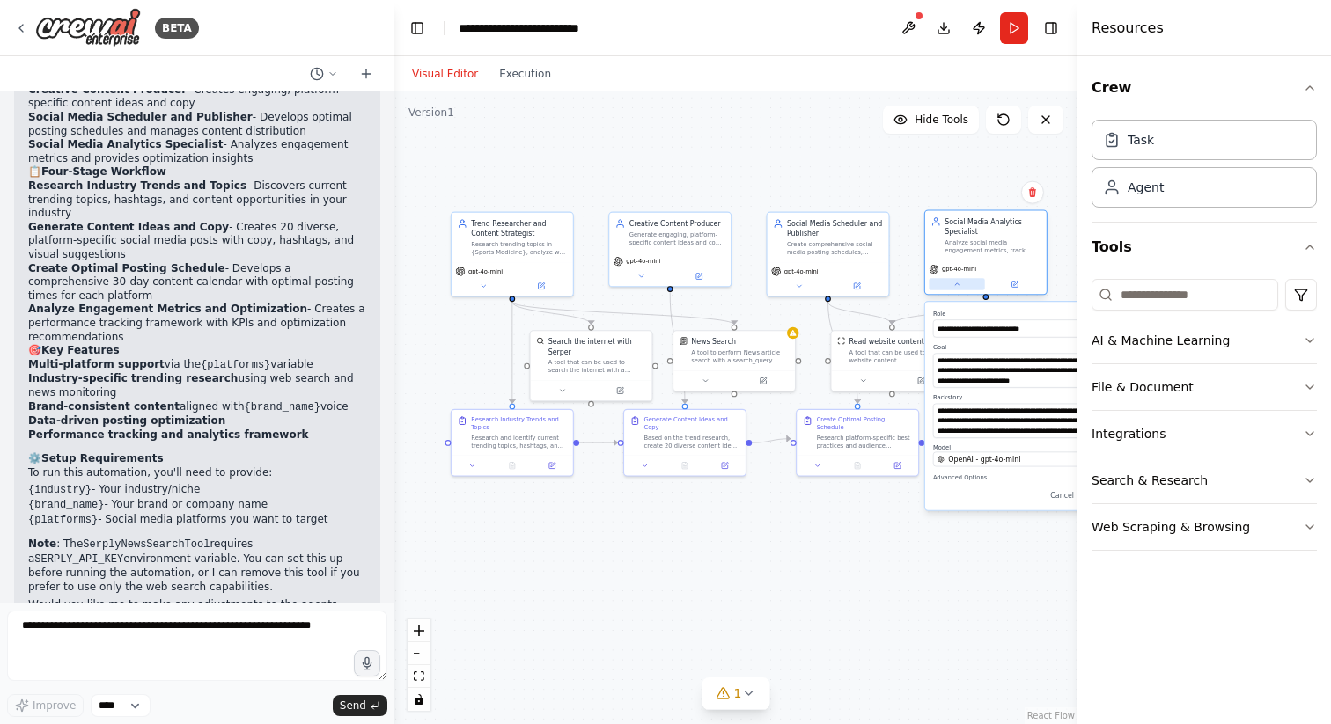
click at [957, 283] on icon at bounding box center [957, 285] width 8 height 8
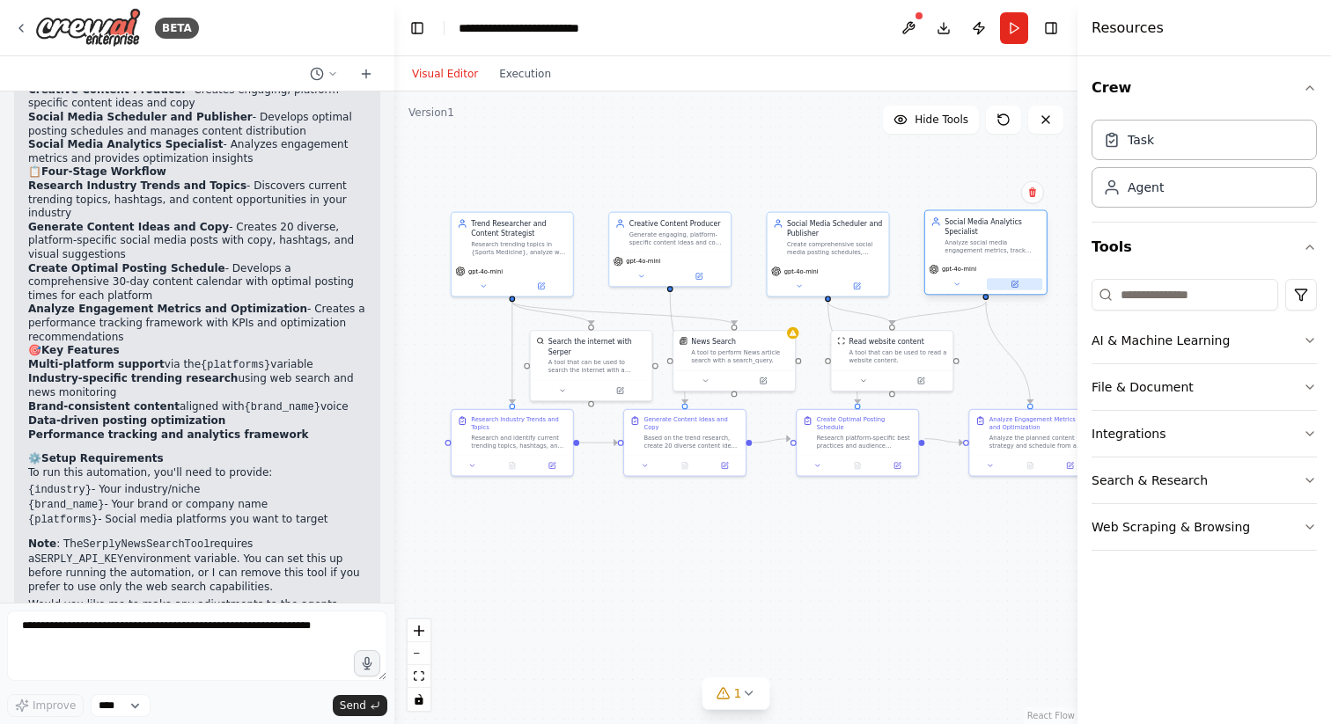
click at [1008, 283] on button at bounding box center [1014, 283] width 55 height 11
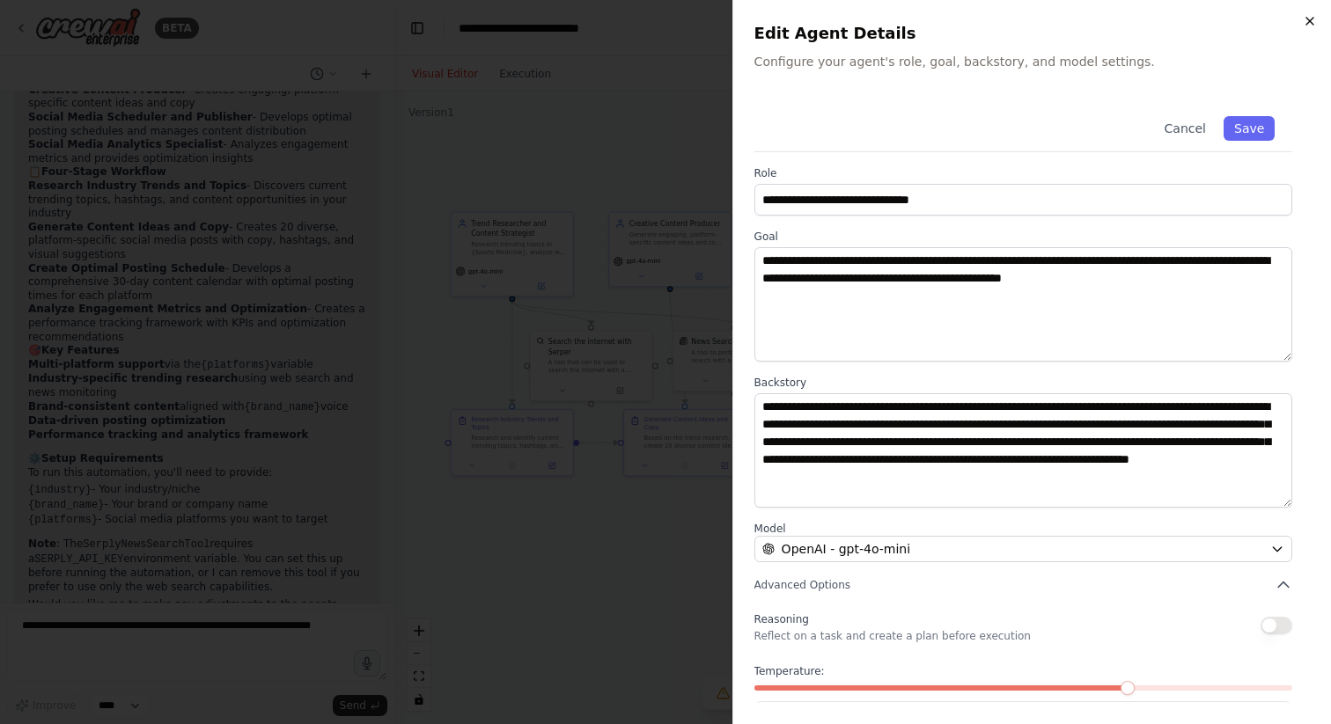
click at [1314, 25] on icon "button" at bounding box center [1310, 21] width 14 height 14
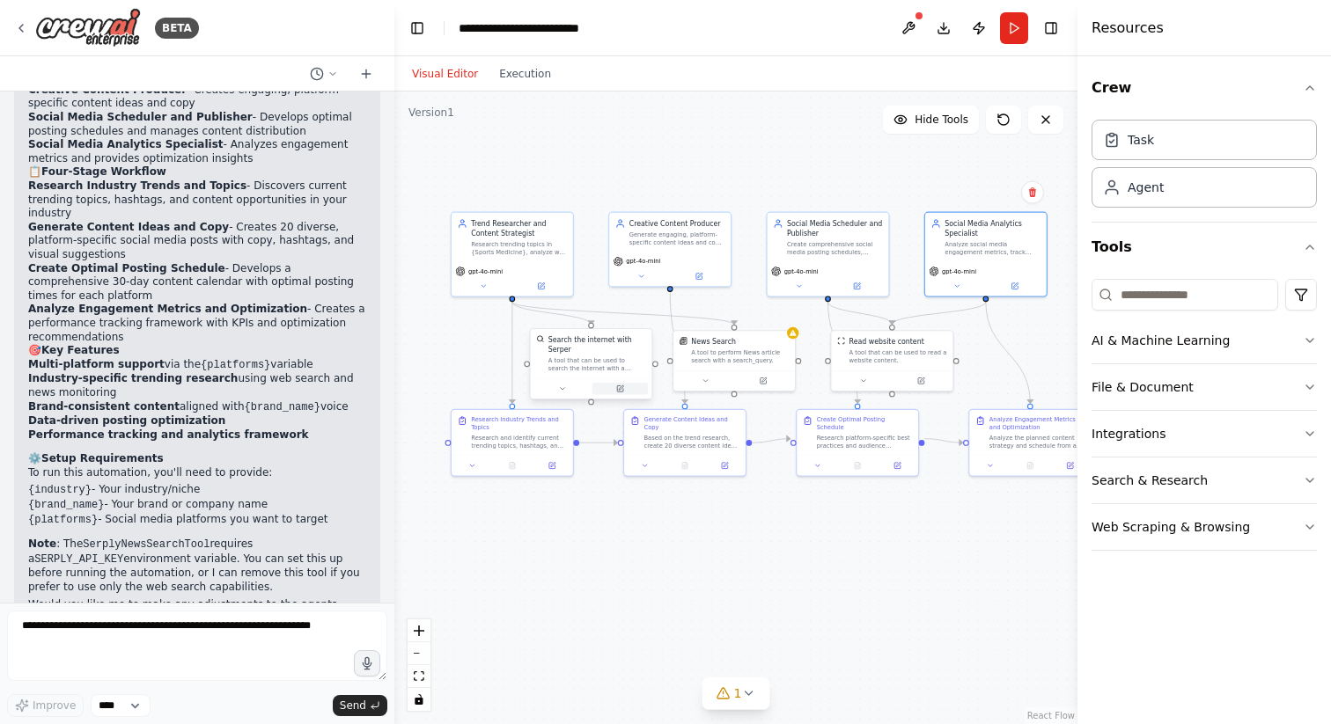
click at [622, 391] on icon at bounding box center [620, 389] width 6 height 6
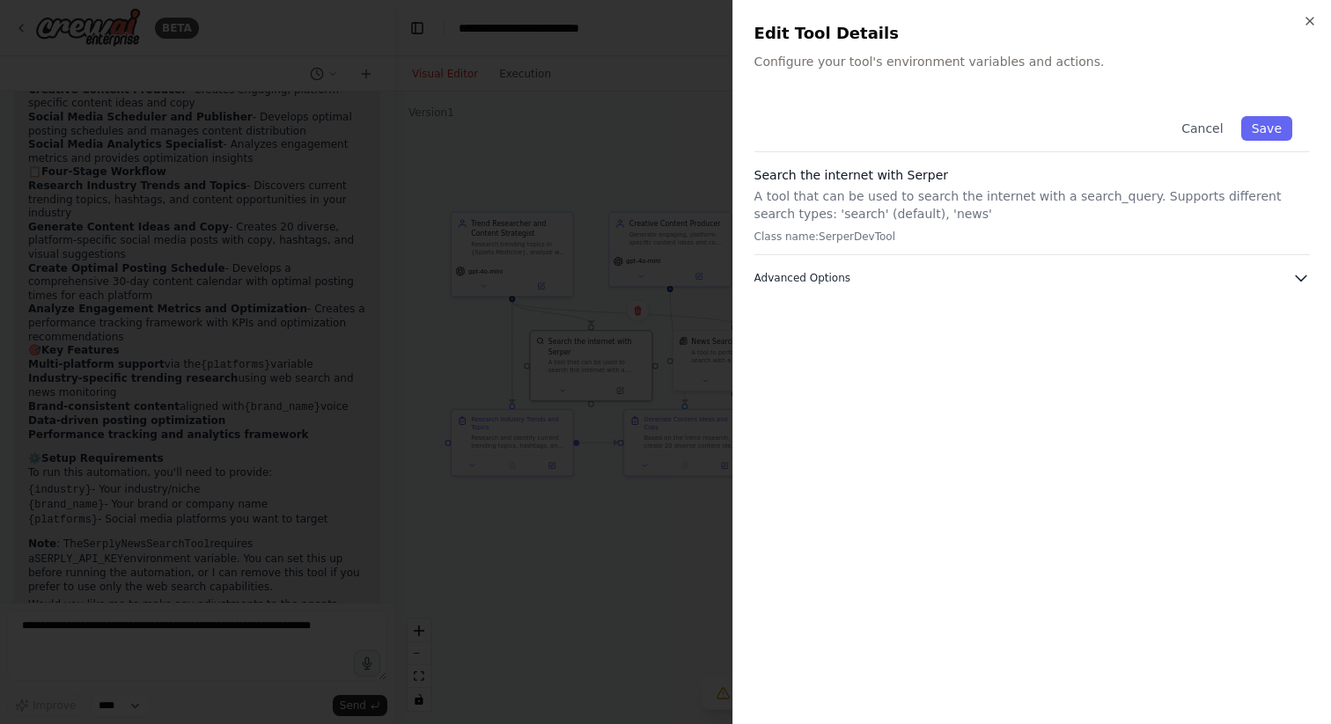
click at [1300, 276] on icon "button" at bounding box center [1301, 278] width 18 height 18
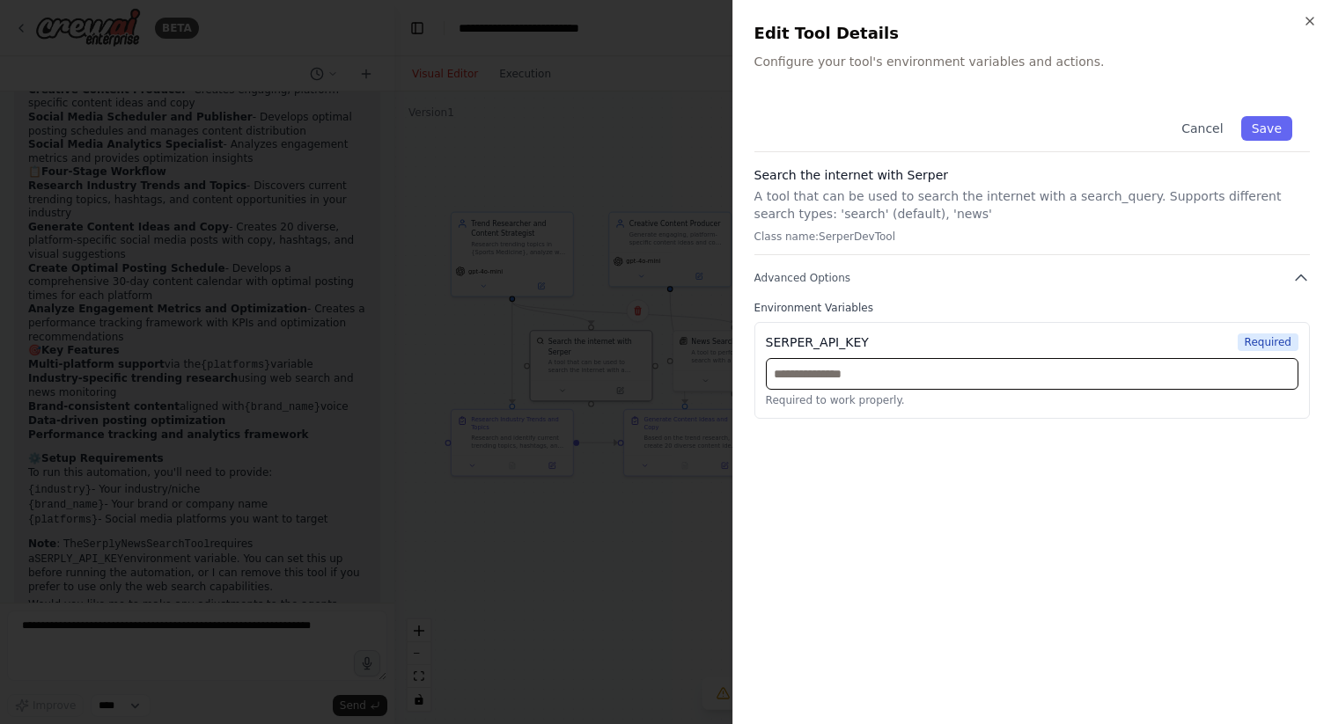
click at [1128, 383] on input "text" at bounding box center [1032, 374] width 533 height 32
paste input "**********"
type input "**********"
click at [1270, 125] on button "Save" at bounding box center [1266, 128] width 51 height 25
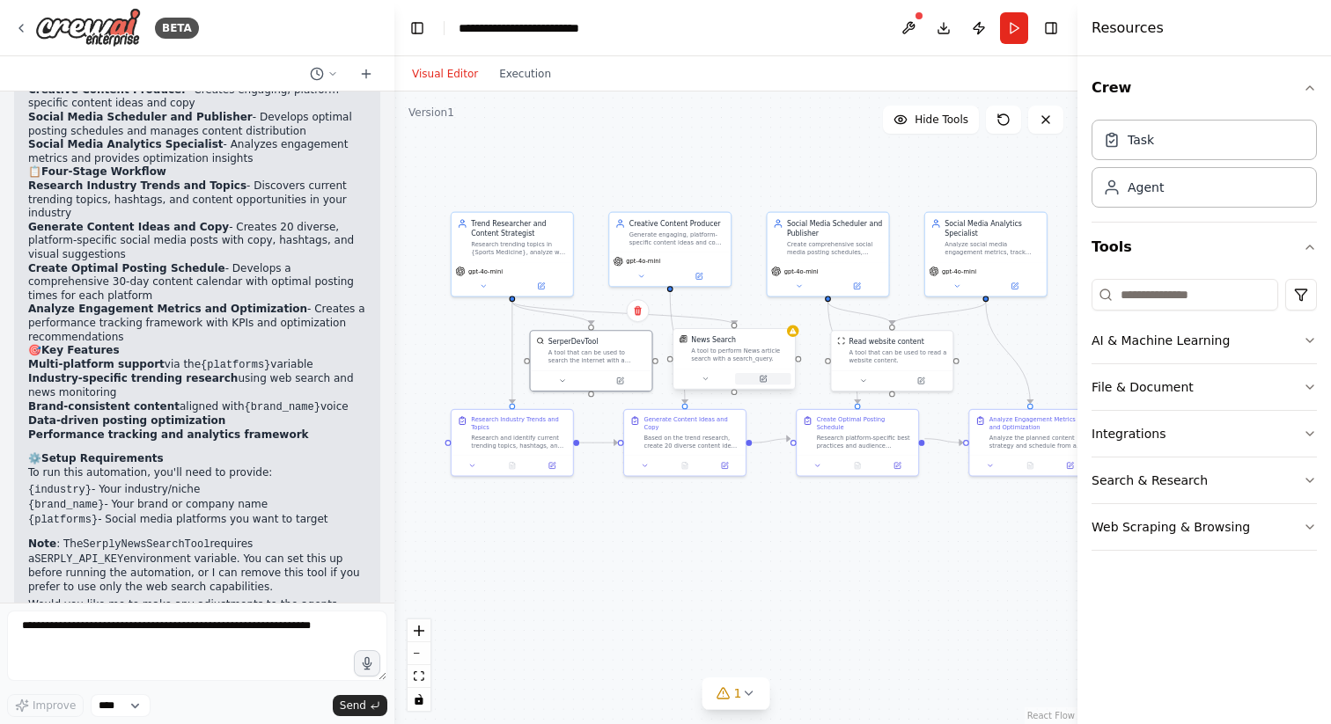
click at [767, 377] on button at bounding box center [762, 378] width 55 height 11
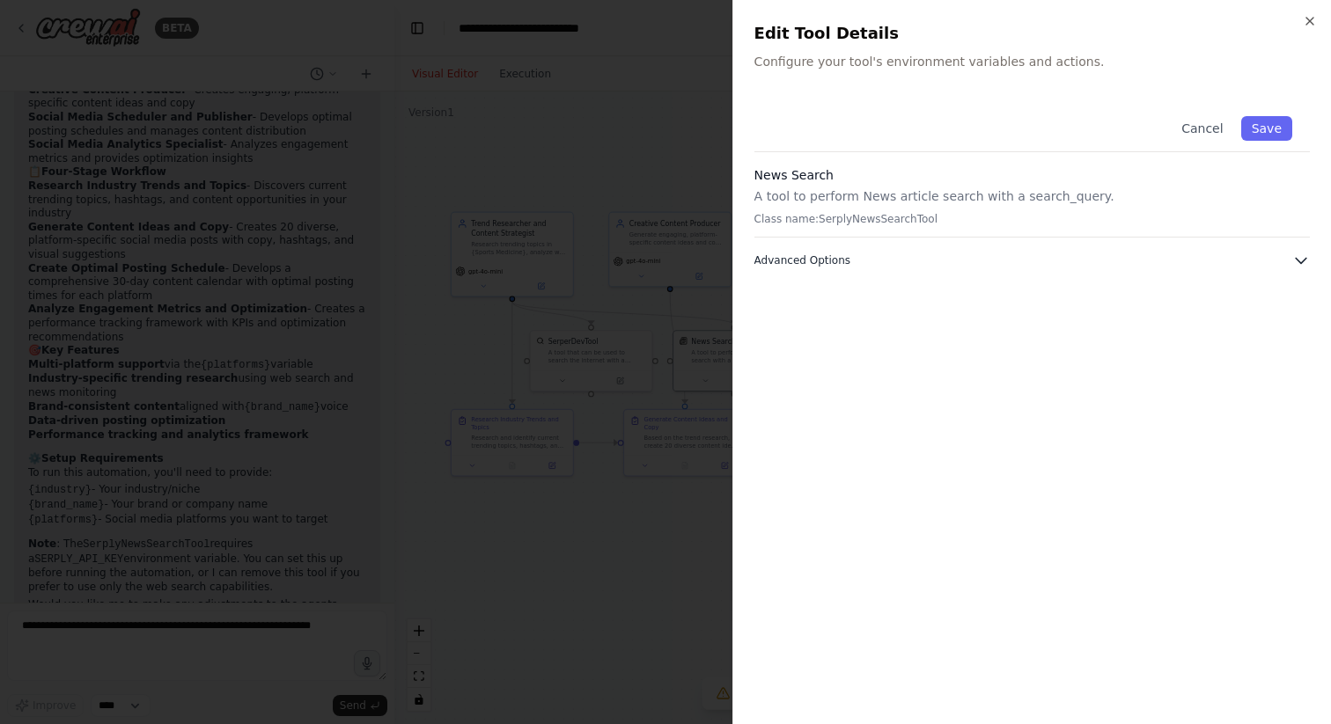
click at [1293, 258] on icon "button" at bounding box center [1301, 261] width 18 height 18
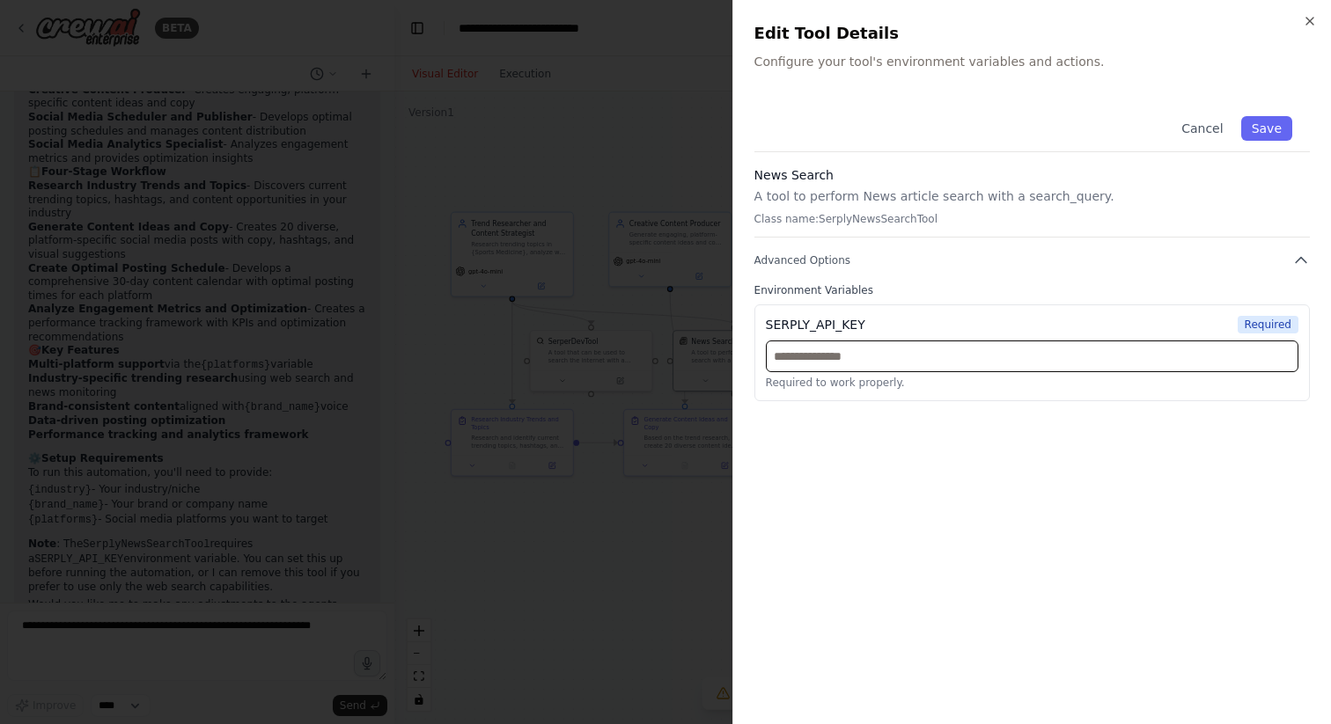
click at [1096, 361] on input "text" at bounding box center [1032, 357] width 533 height 32
paste input "**********"
type input "**********"
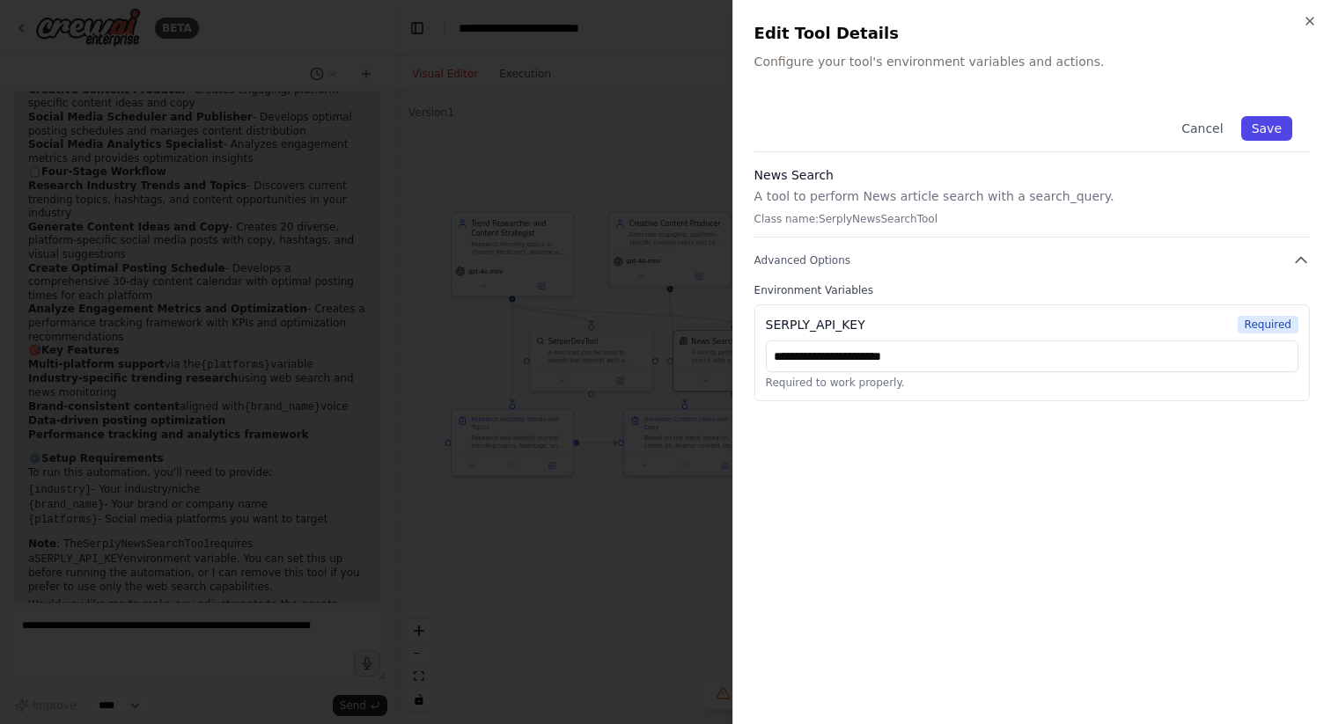
click at [1267, 130] on button "Save" at bounding box center [1266, 128] width 51 height 25
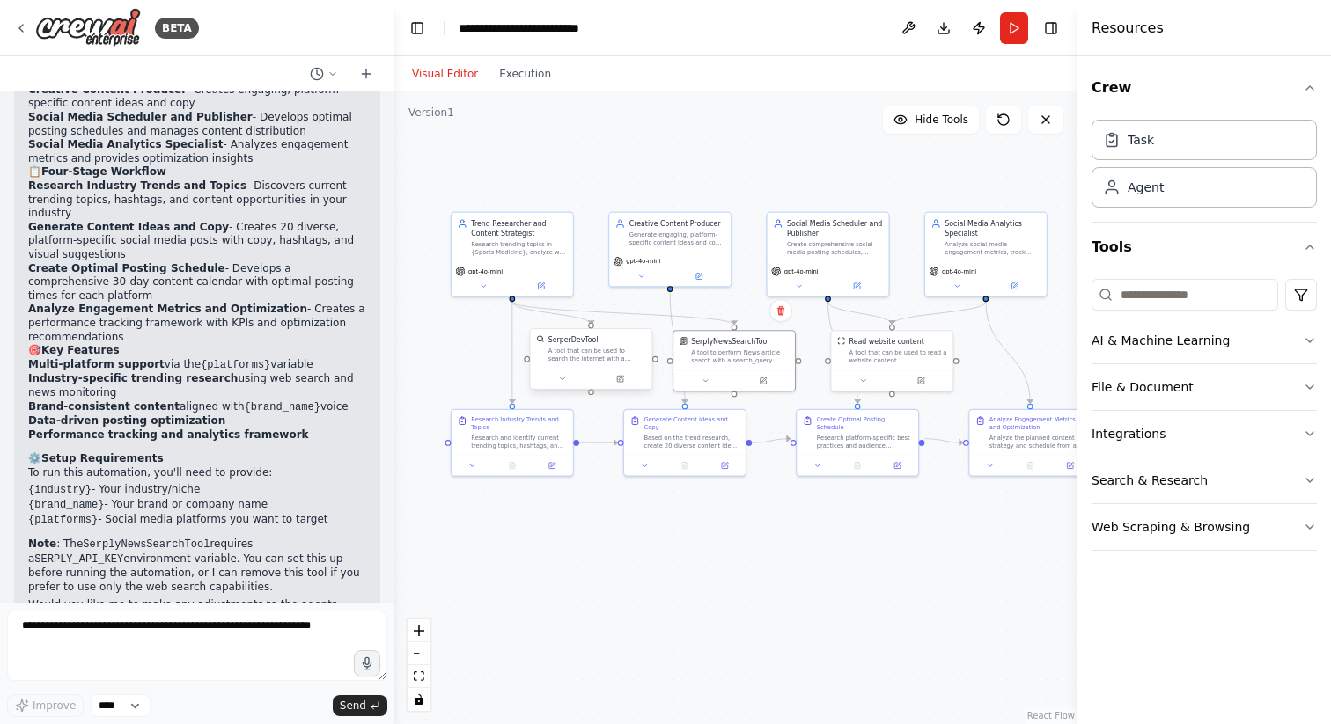
click at [619, 388] on div at bounding box center [591, 379] width 121 height 20
click at [625, 382] on button at bounding box center [619, 378] width 55 height 11
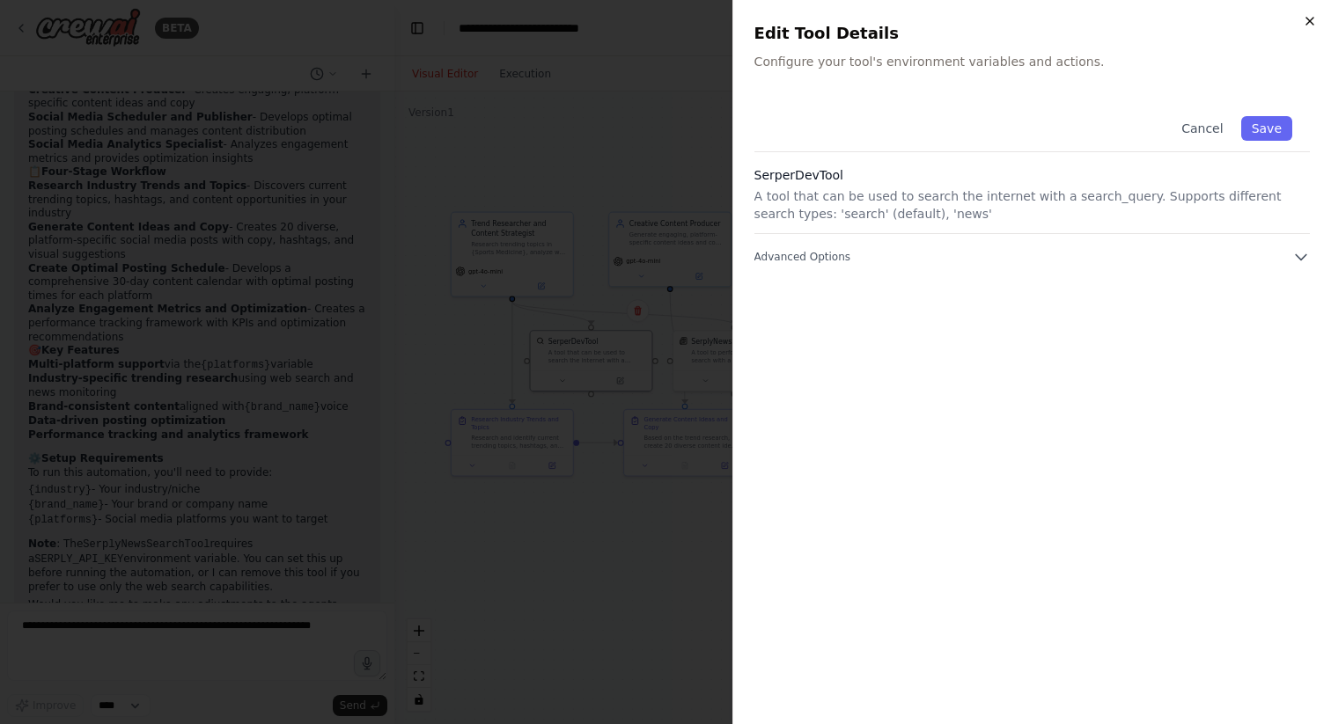
click at [1308, 26] on icon "button" at bounding box center [1310, 21] width 14 height 14
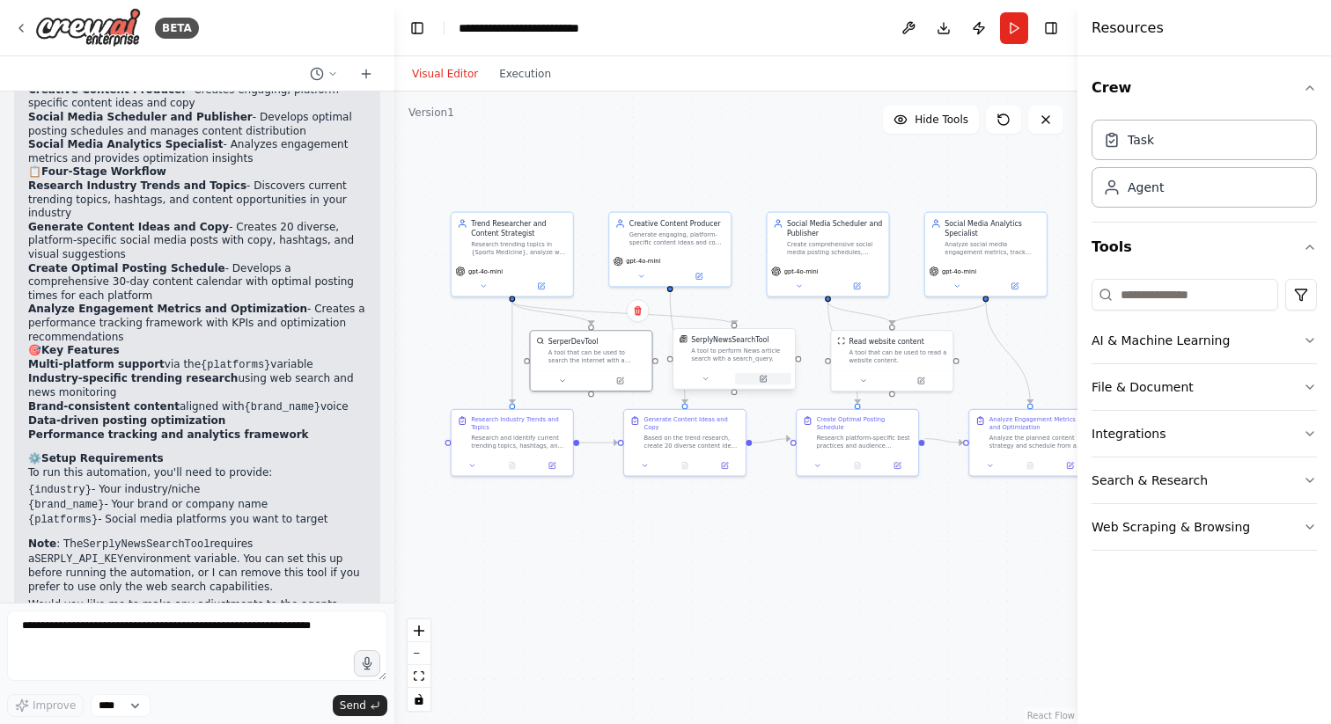
click at [761, 379] on icon at bounding box center [763, 378] width 4 height 4
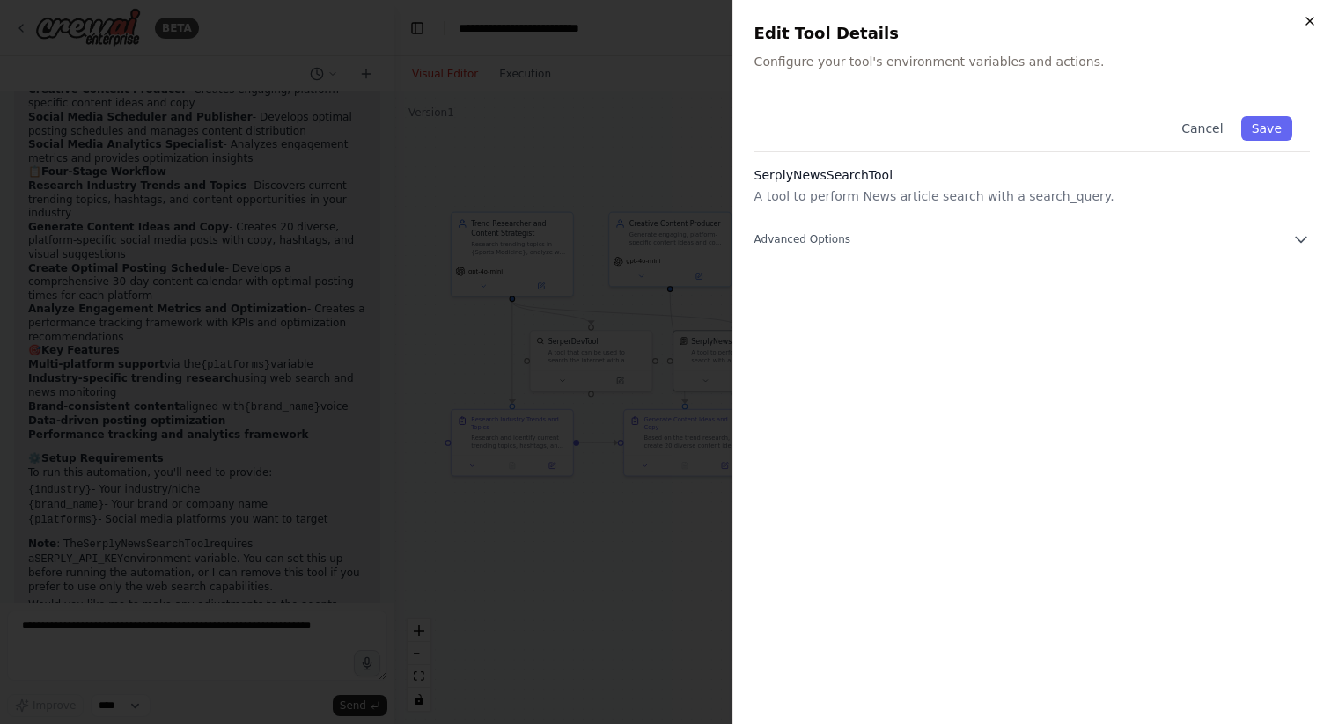
click at [1307, 20] on icon "button" at bounding box center [1310, 21] width 14 height 14
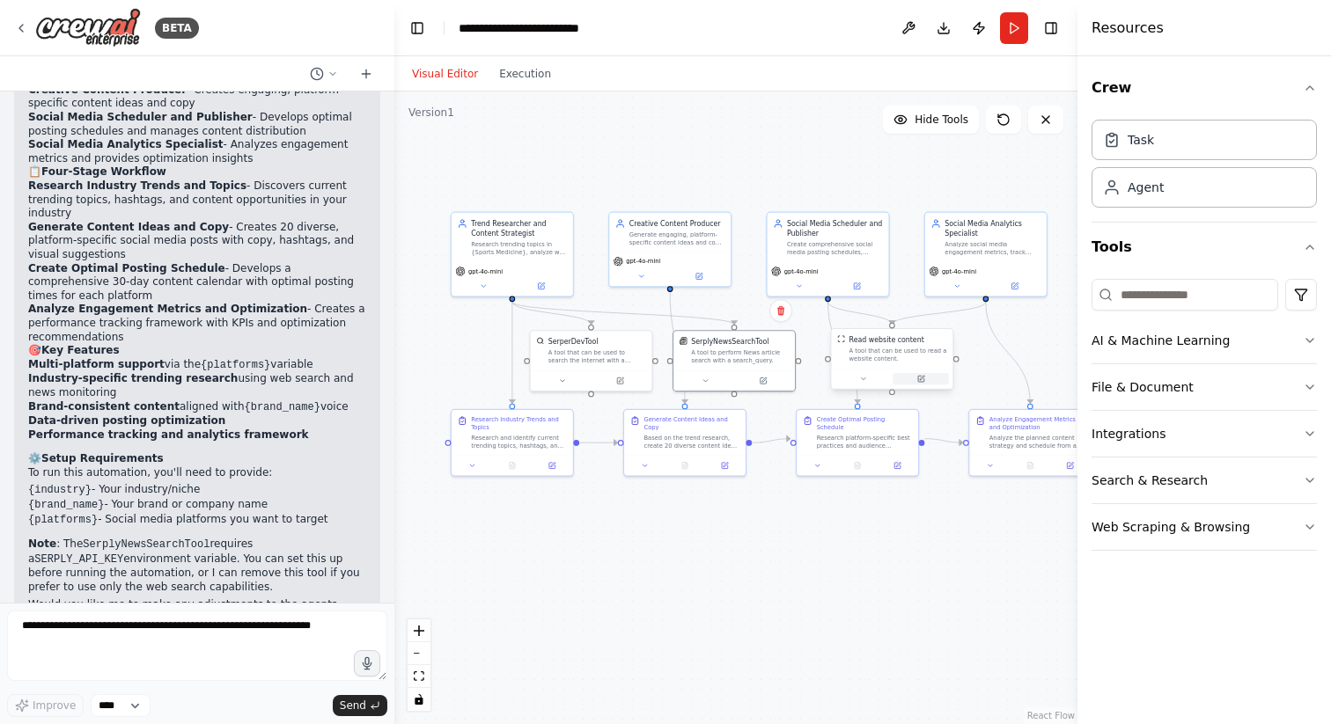
click at [921, 377] on icon at bounding box center [921, 379] width 6 height 6
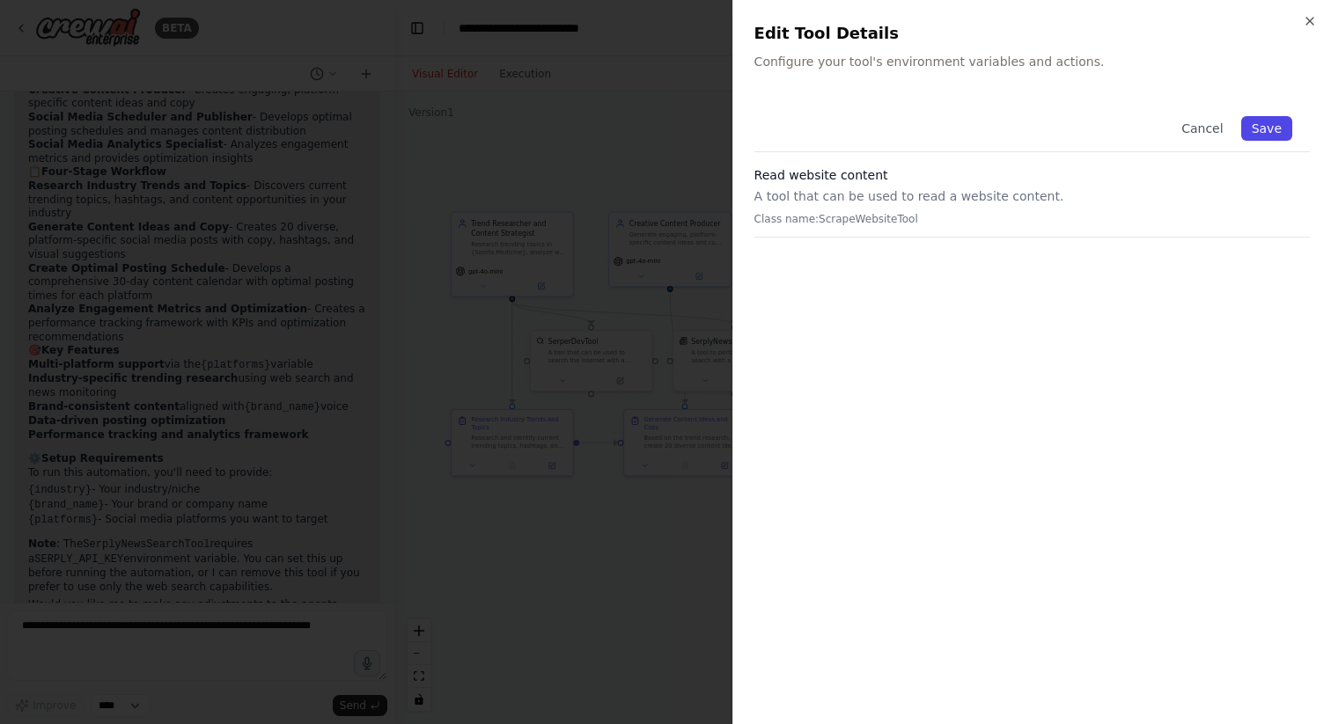
click at [1260, 126] on button "Save" at bounding box center [1266, 128] width 51 height 25
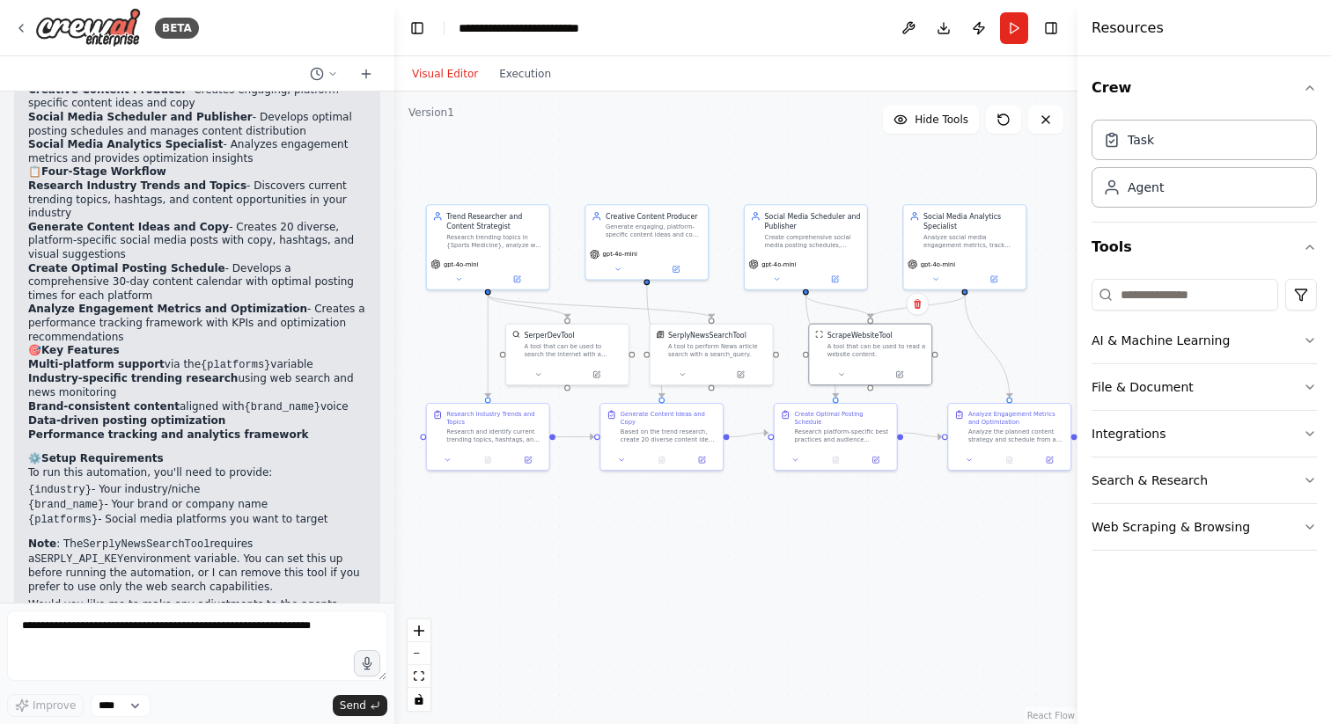
drag, startPoint x: 847, startPoint y: 523, endPoint x: 825, endPoint y: 518, distance: 22.6
click at [825, 518] on div ".deletable-edge-delete-btn { width: 20px; height: 20px; border: 0px solid #ffff…" at bounding box center [735, 408] width 683 height 633
click at [1312, 338] on icon "button" at bounding box center [1310, 341] width 14 height 14
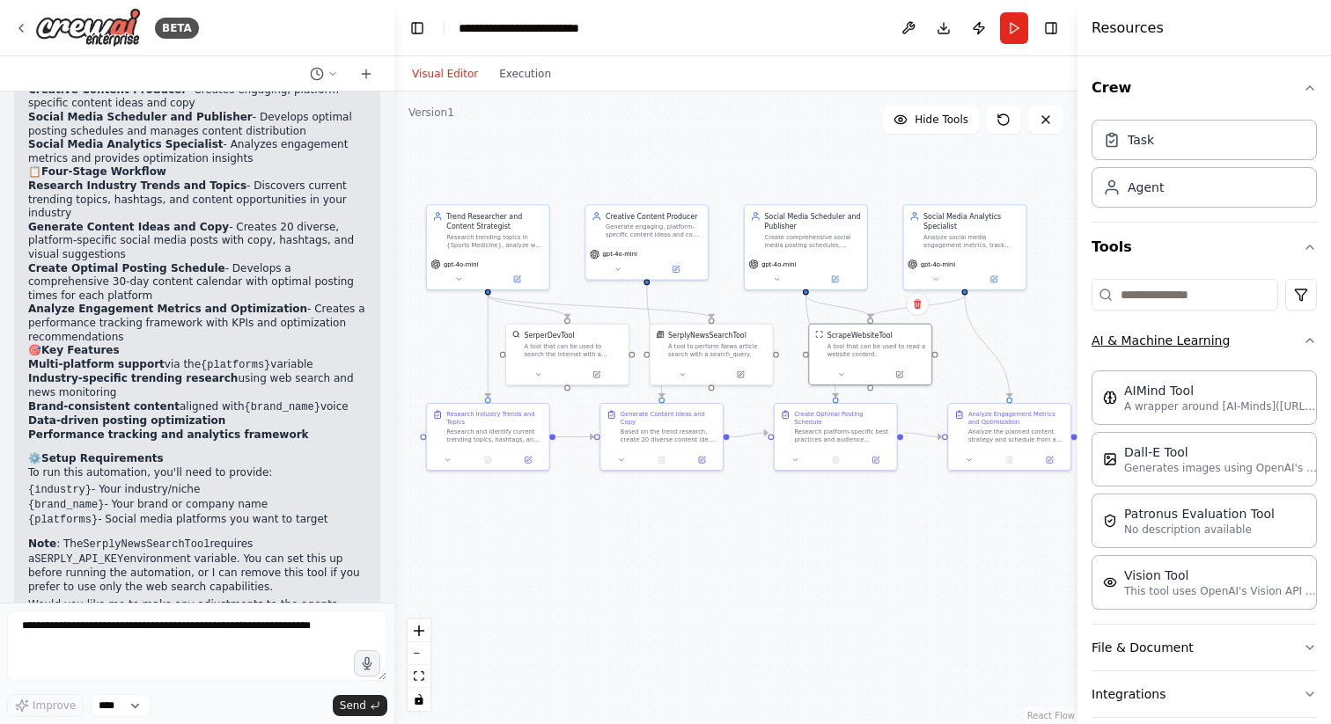
click at [1312, 338] on icon "button" at bounding box center [1310, 341] width 14 height 14
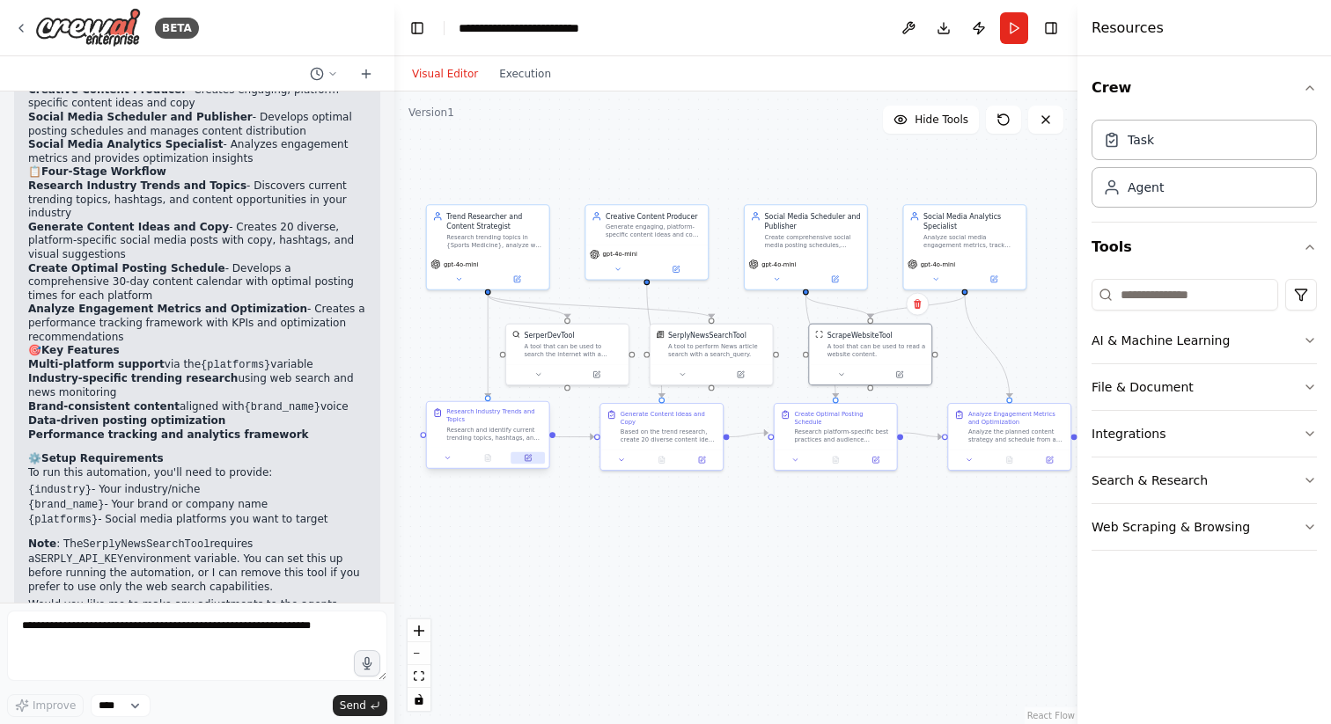
click at [525, 458] on icon at bounding box center [528, 458] width 6 height 6
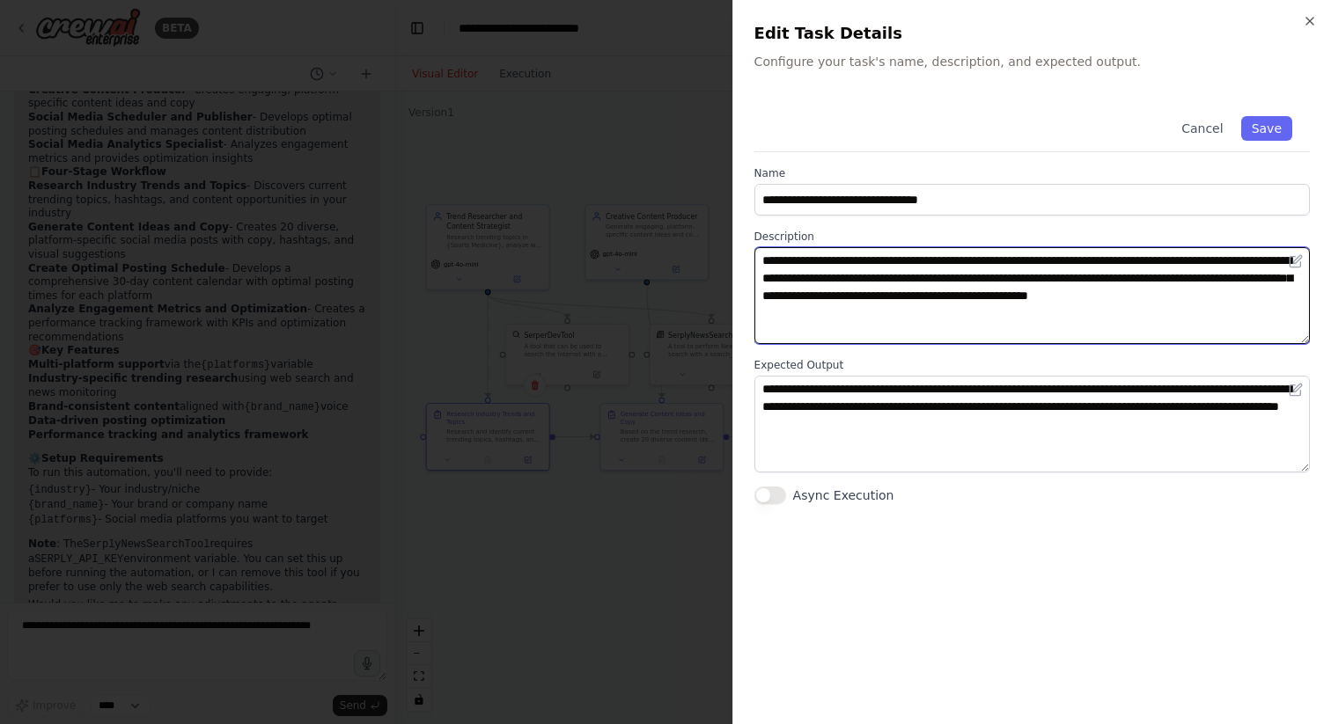
click at [1247, 260] on textarea "**********" at bounding box center [1031, 295] width 555 height 97
click at [1173, 296] on textarea "**********" at bounding box center [1031, 295] width 555 height 97
type textarea "**********"
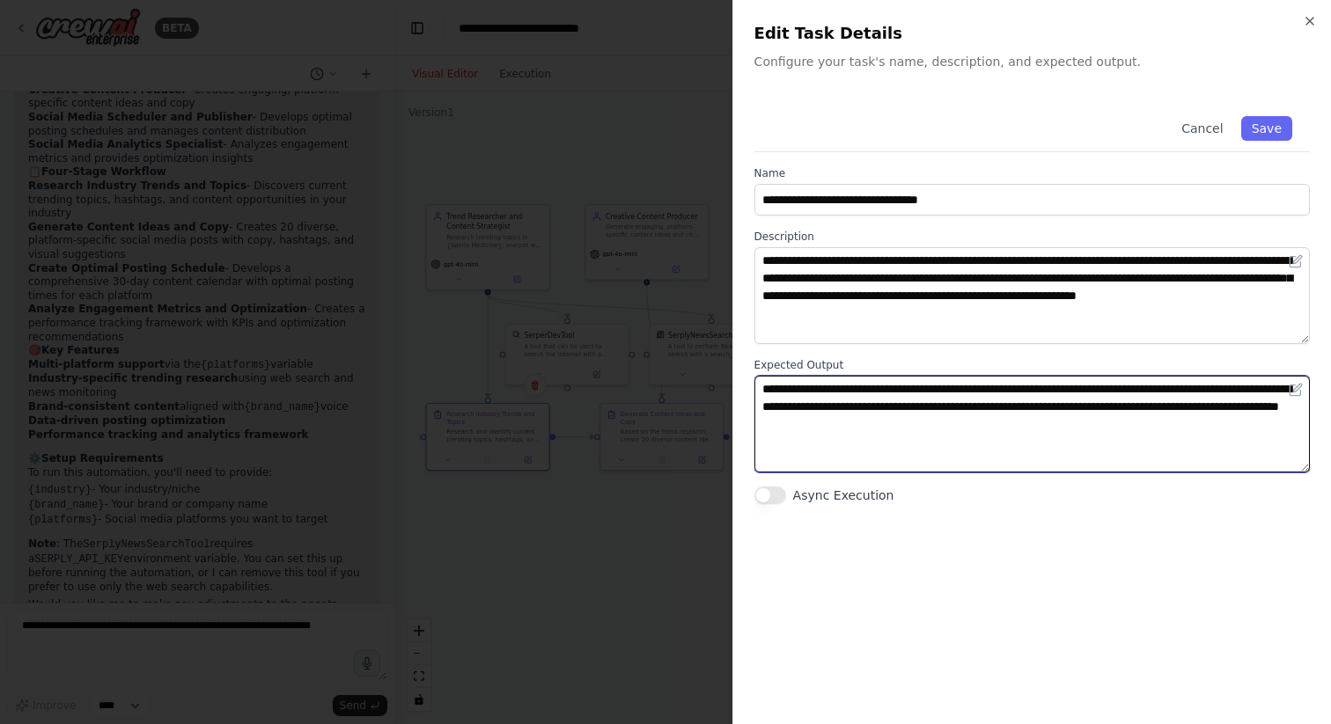
click at [1230, 388] on textarea "**********" at bounding box center [1031, 424] width 555 height 97
click at [1161, 423] on textarea "**********" at bounding box center [1031, 424] width 555 height 97
type textarea "**********"
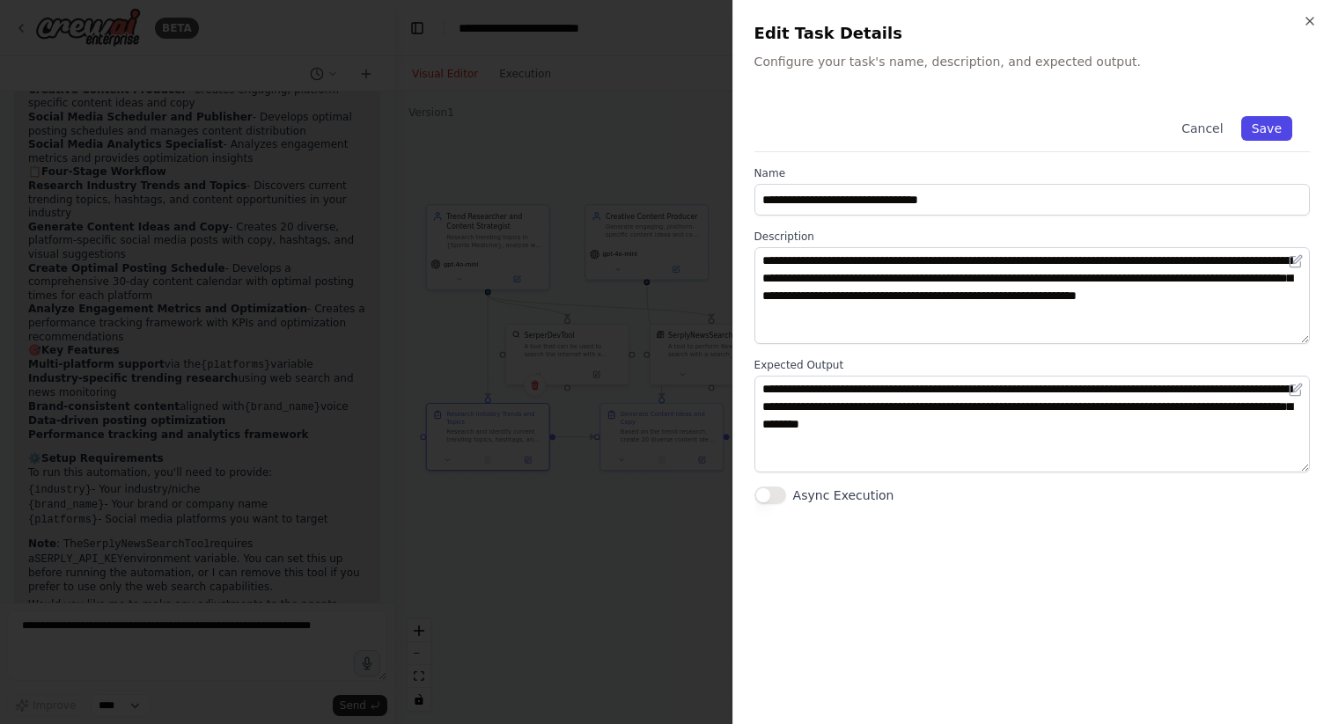
click at [1268, 129] on button "Save" at bounding box center [1266, 128] width 51 height 25
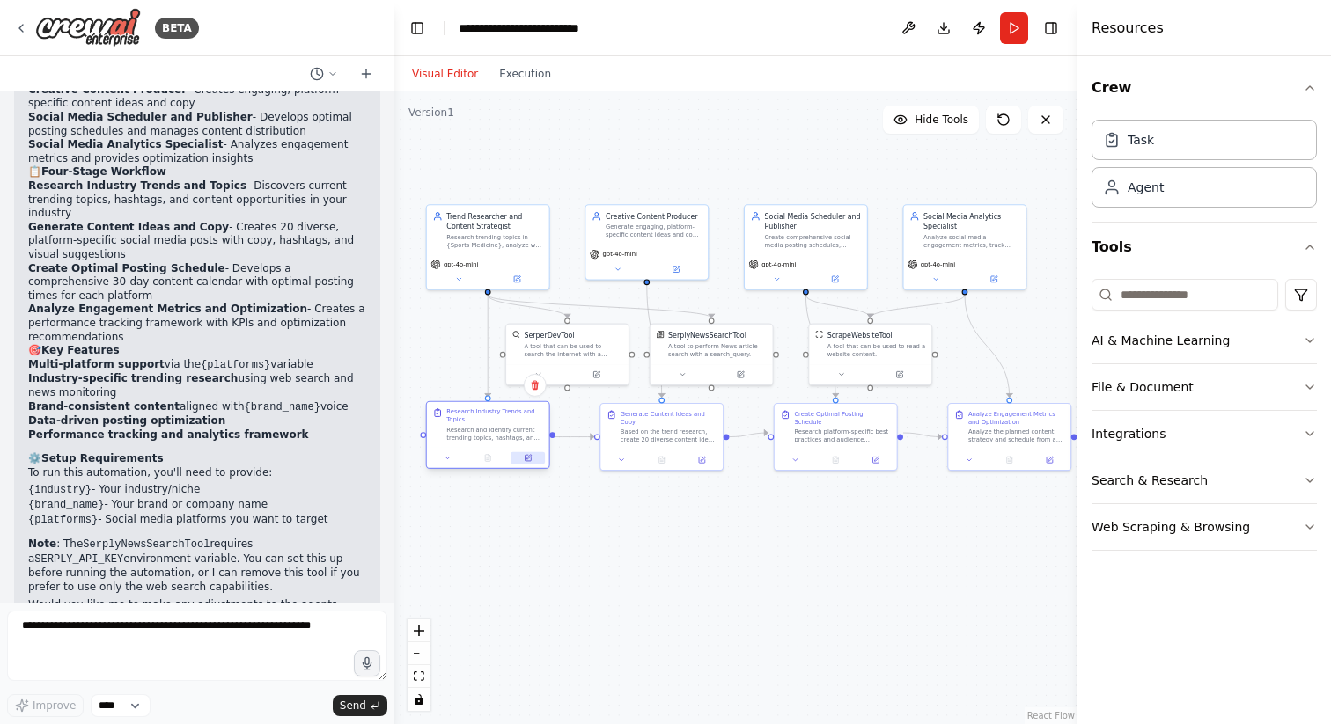
click at [525, 457] on icon at bounding box center [528, 458] width 6 height 6
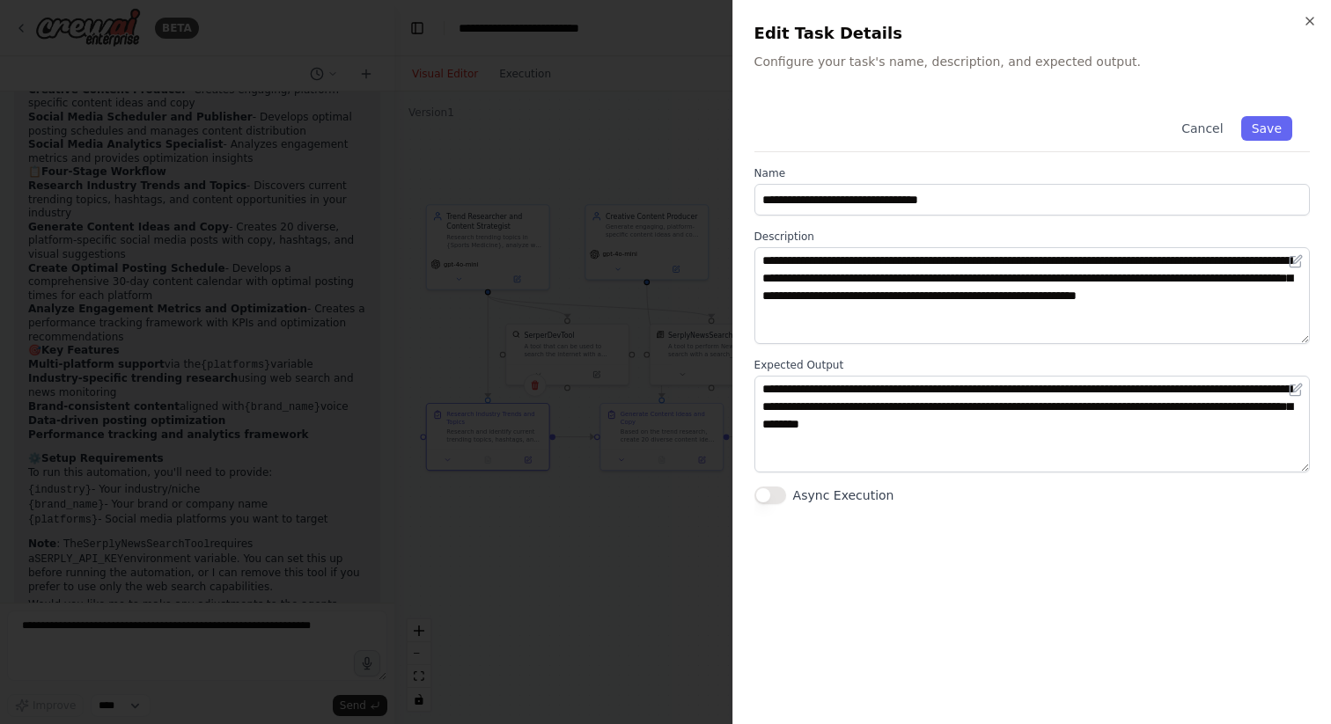
click at [540, 510] on div at bounding box center [665, 362] width 1331 height 724
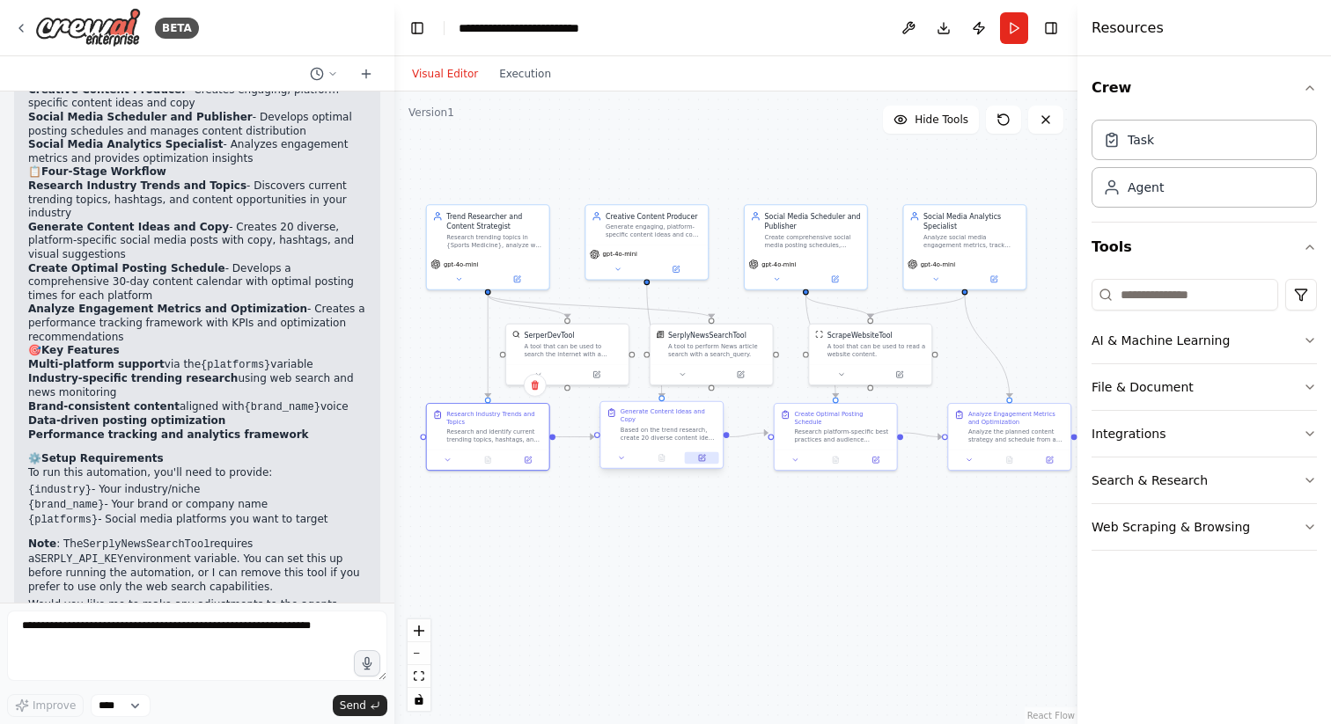
click at [703, 459] on icon at bounding box center [702, 458] width 6 height 6
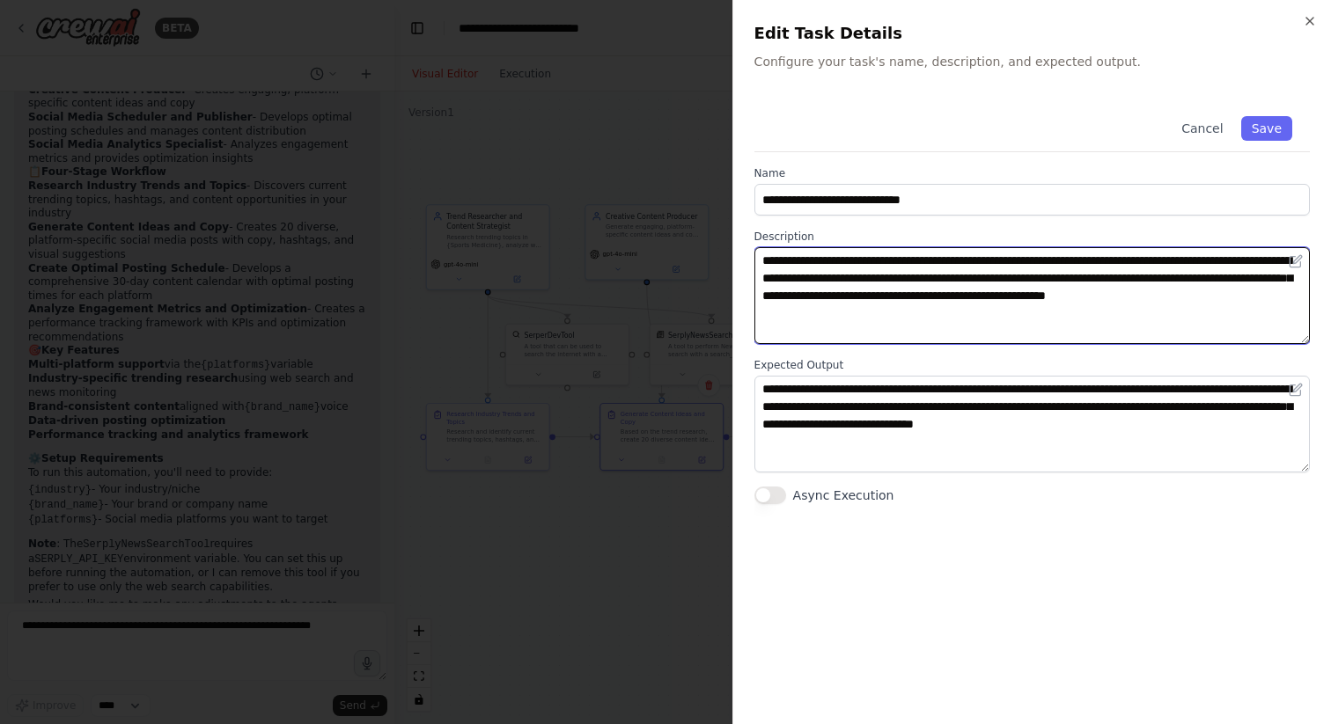
click at [1207, 259] on textarea "**********" at bounding box center [1031, 295] width 555 height 97
click at [1038, 315] on textarea "**********" at bounding box center [1031, 295] width 555 height 97
drag, startPoint x: 1011, startPoint y: 296, endPoint x: 1082, endPoint y: 295, distance: 70.4
click at [1082, 295] on textarea "**********" at bounding box center [1031, 295] width 555 height 97
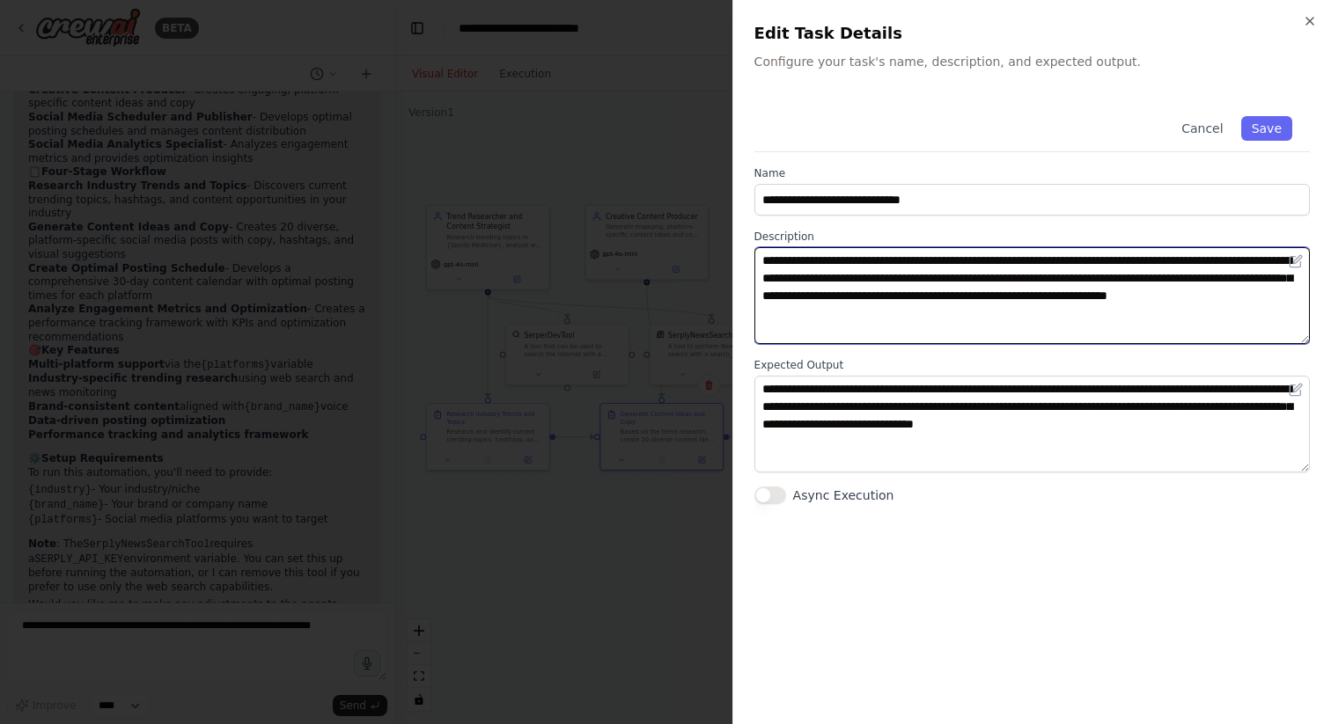
type textarea "**********"
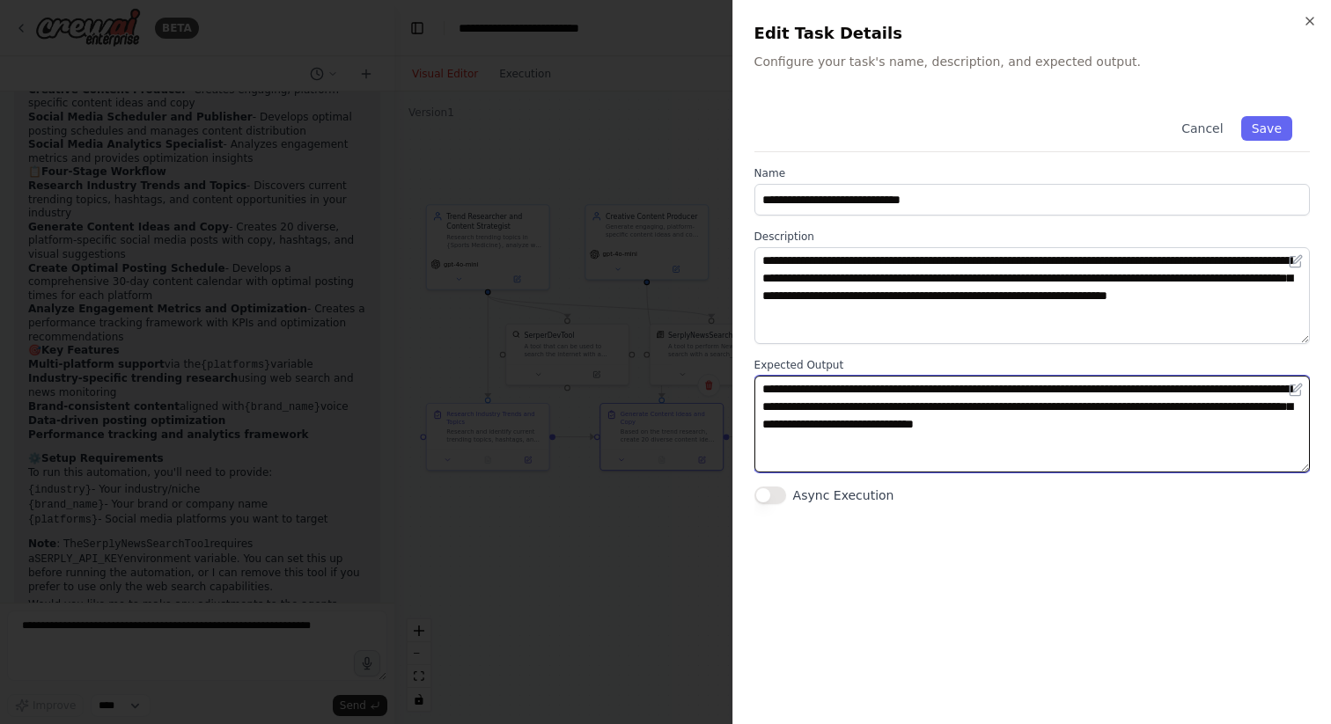
click at [1022, 445] on textarea "**********" at bounding box center [1031, 424] width 555 height 97
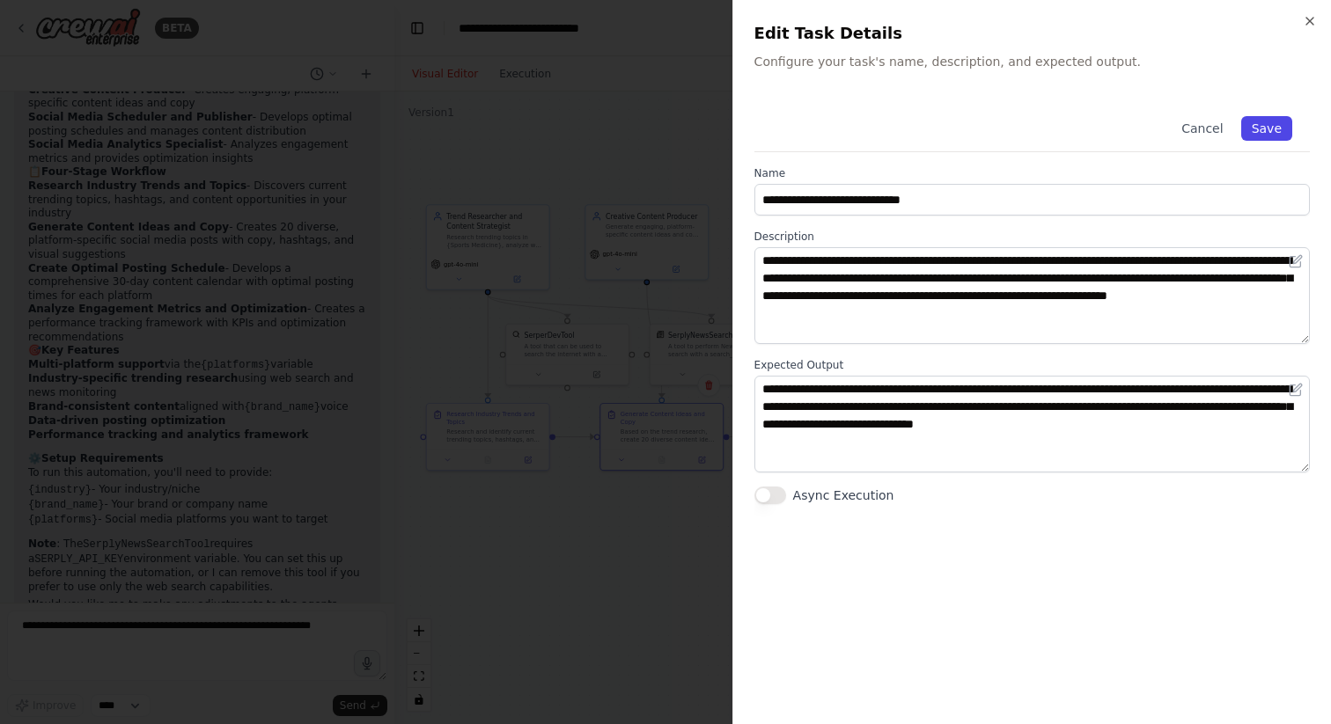
click at [1277, 132] on button "Save" at bounding box center [1266, 128] width 51 height 25
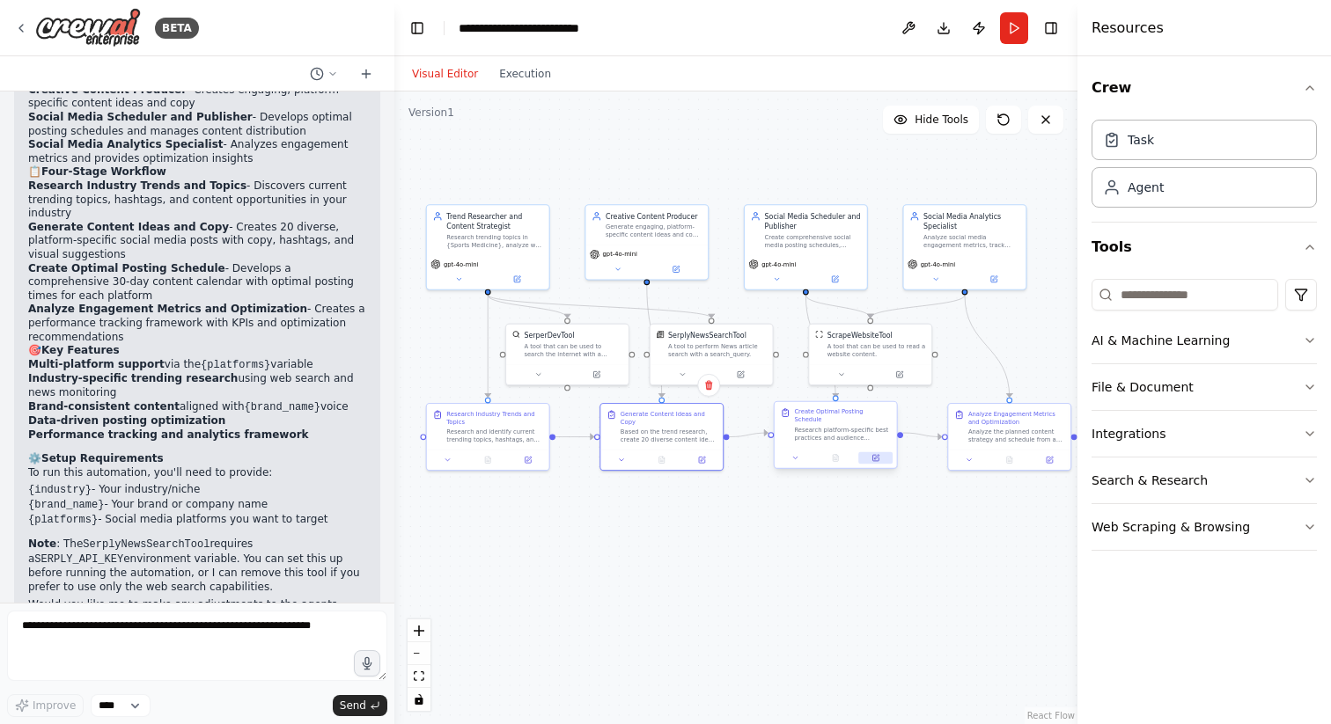
click at [880, 452] on button at bounding box center [875, 458] width 34 height 12
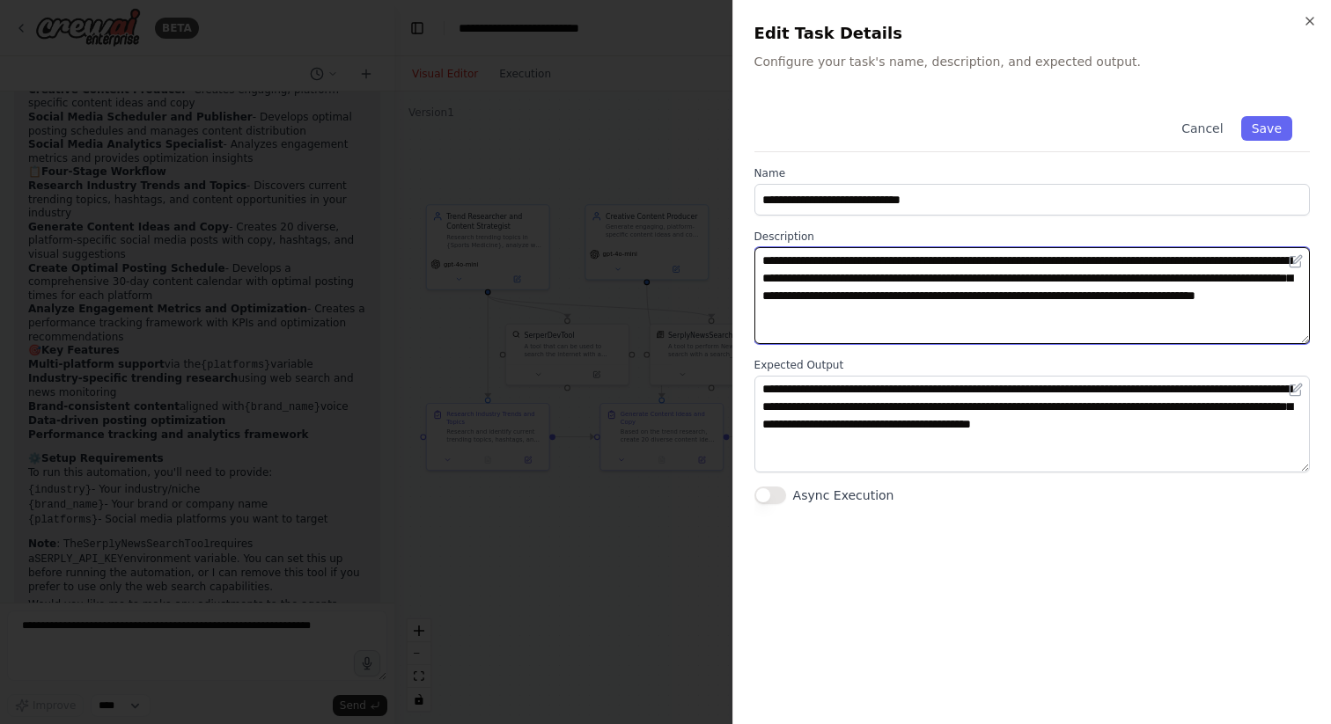
click at [940, 279] on textarea "**********" at bounding box center [1031, 295] width 555 height 97
type textarea "**********"
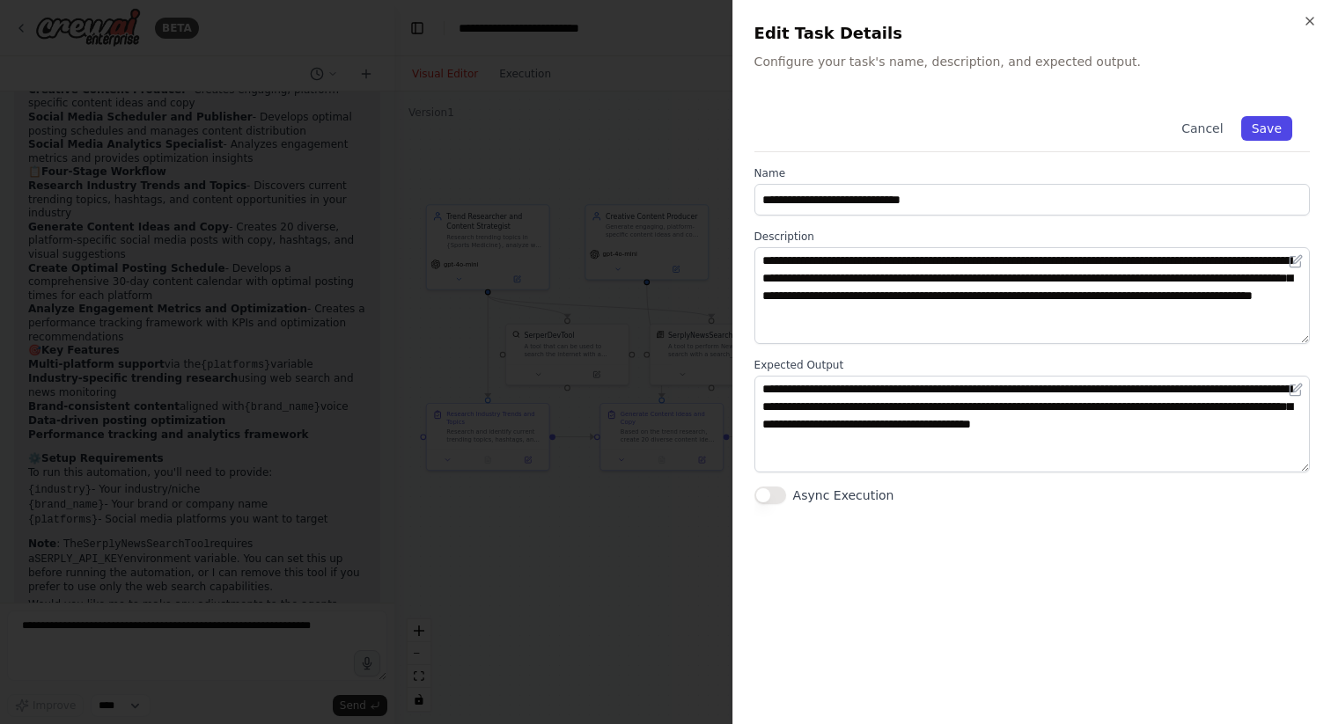
click at [1261, 124] on button "Save" at bounding box center [1266, 128] width 51 height 25
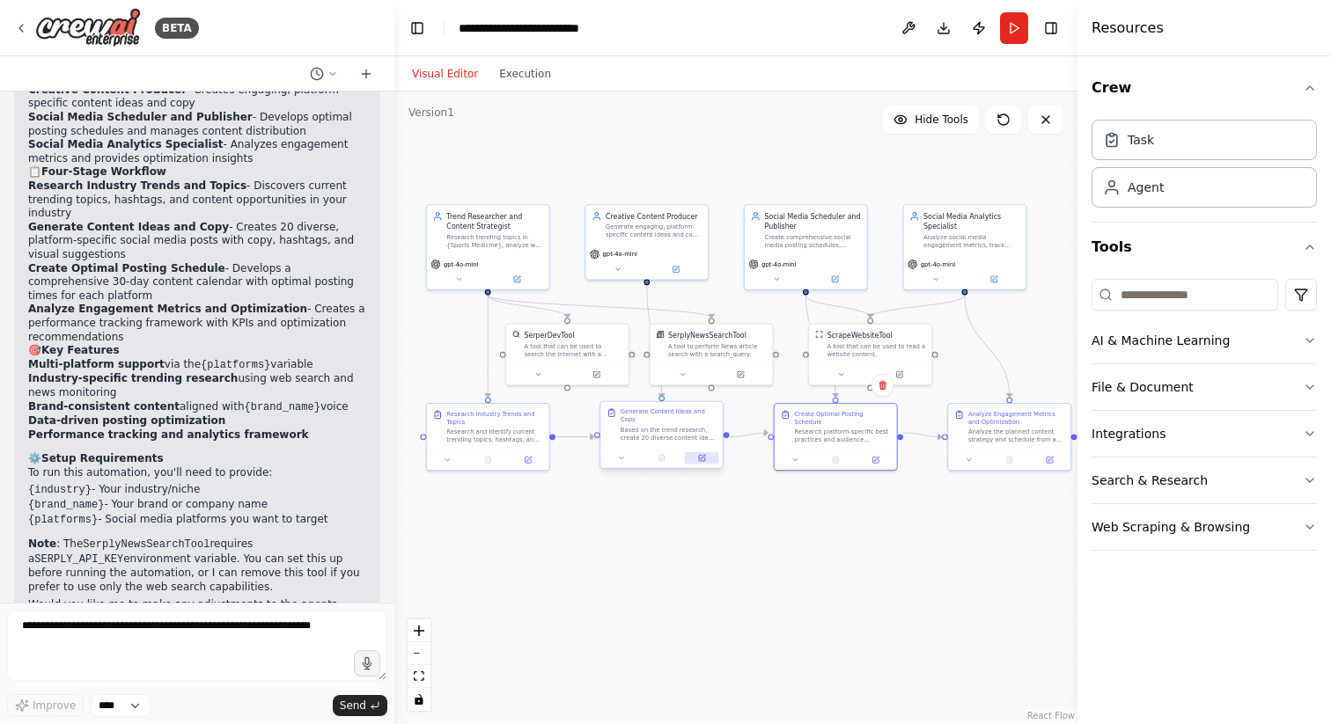
click at [700, 462] on button at bounding box center [702, 458] width 34 height 12
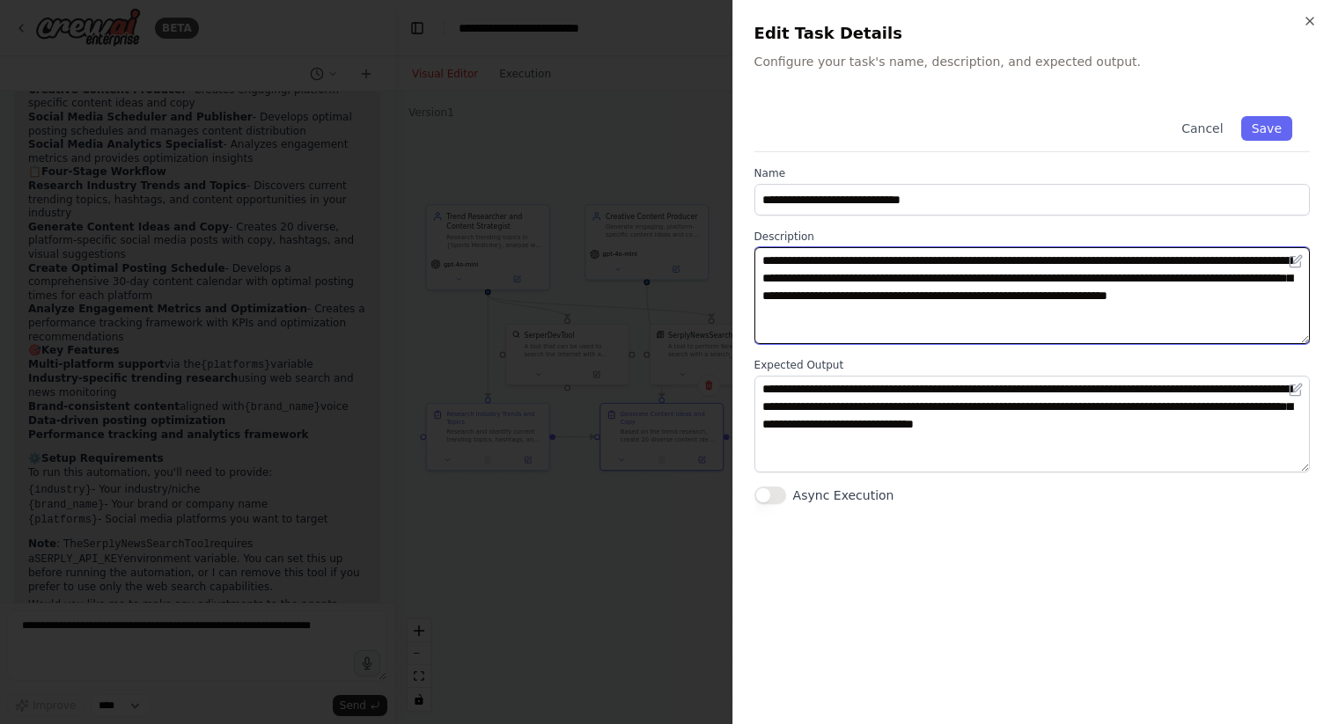
click at [1282, 259] on textarea "**********" at bounding box center [1031, 295] width 555 height 97
type textarea "**********"
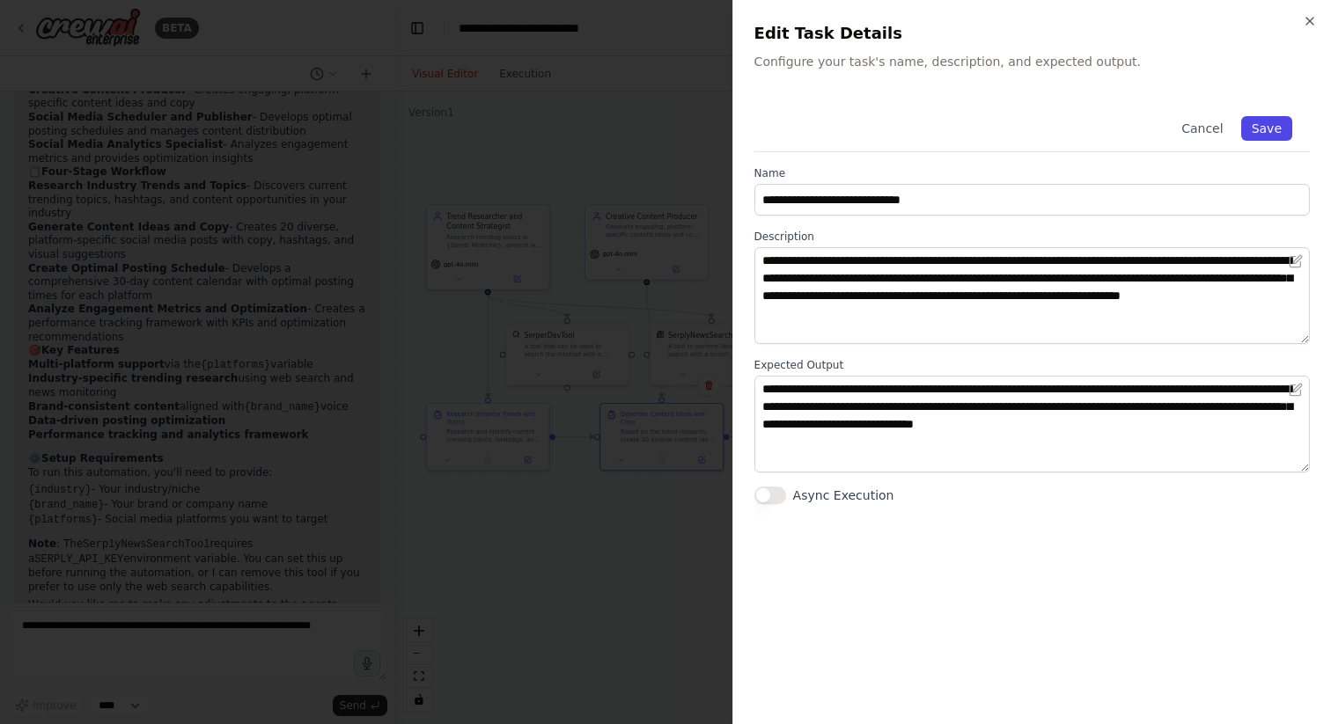
click at [1265, 132] on button "Save" at bounding box center [1266, 128] width 51 height 25
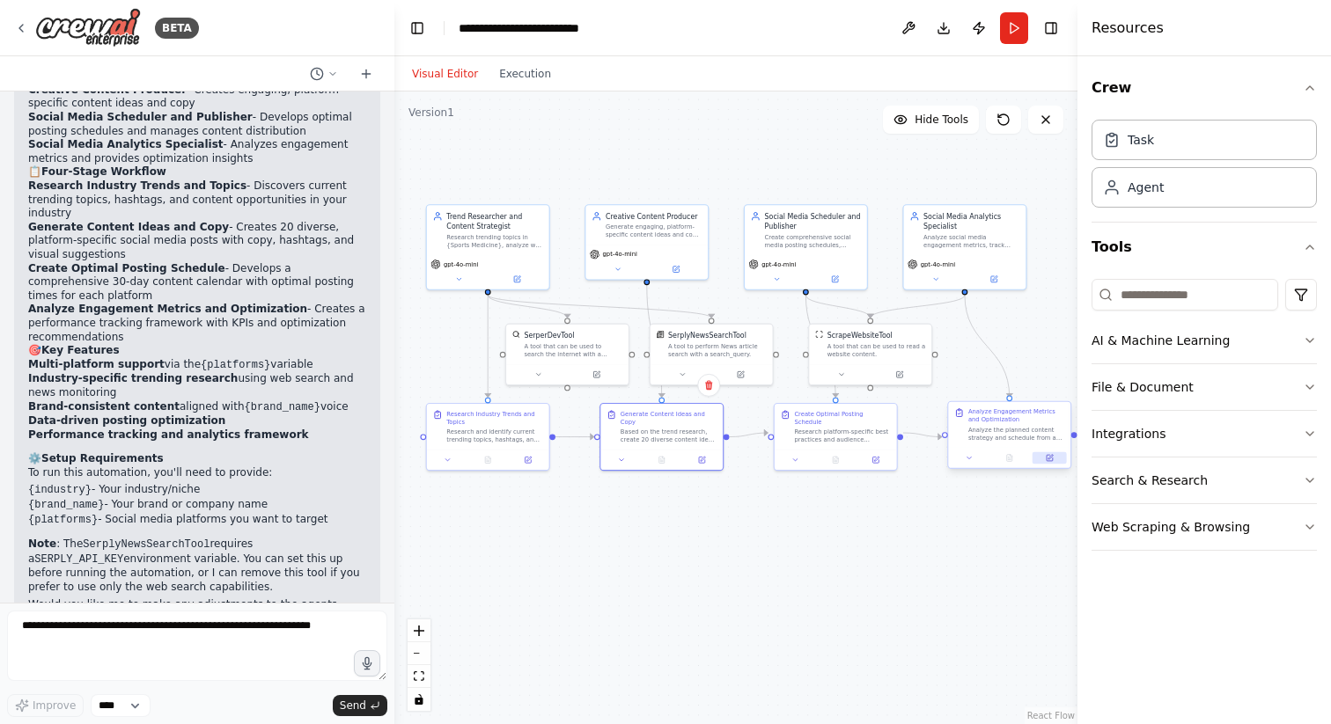
click at [1050, 455] on icon at bounding box center [1050, 457] width 4 height 4
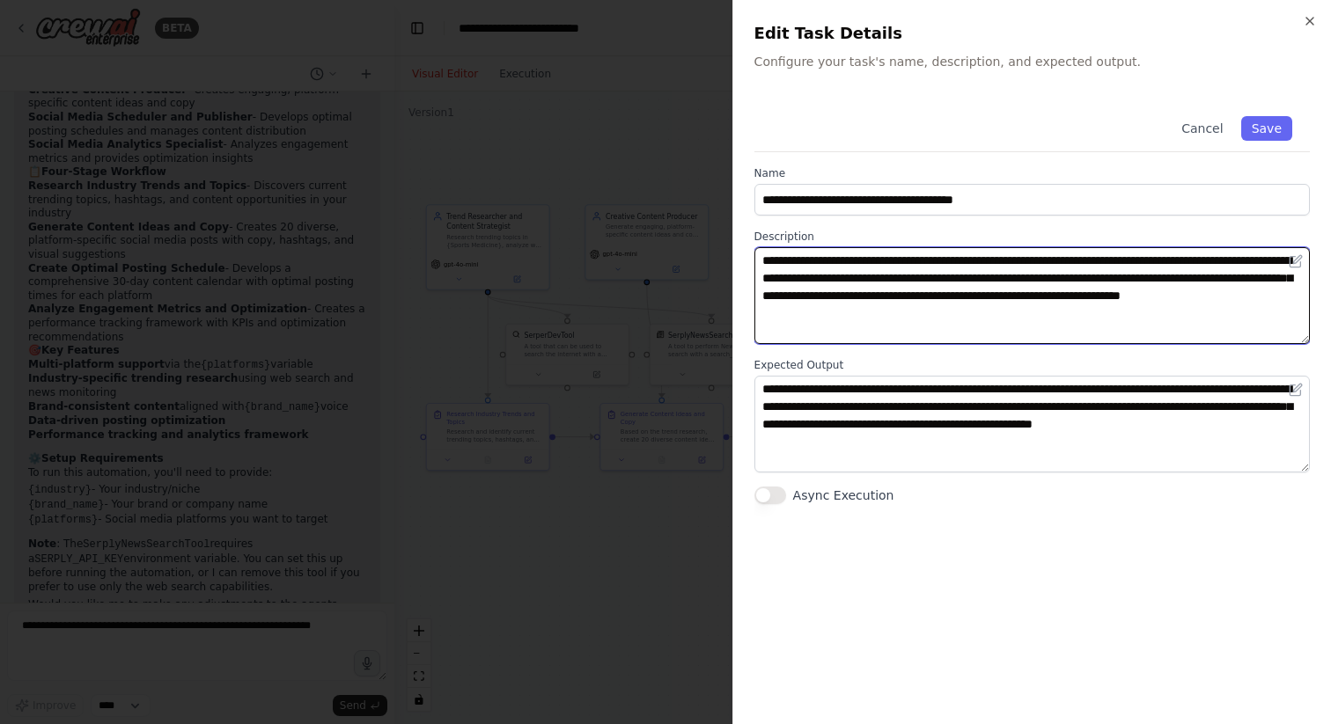
click at [1067, 279] on textarea "**********" at bounding box center [1031, 295] width 555 height 97
type textarea "**********"
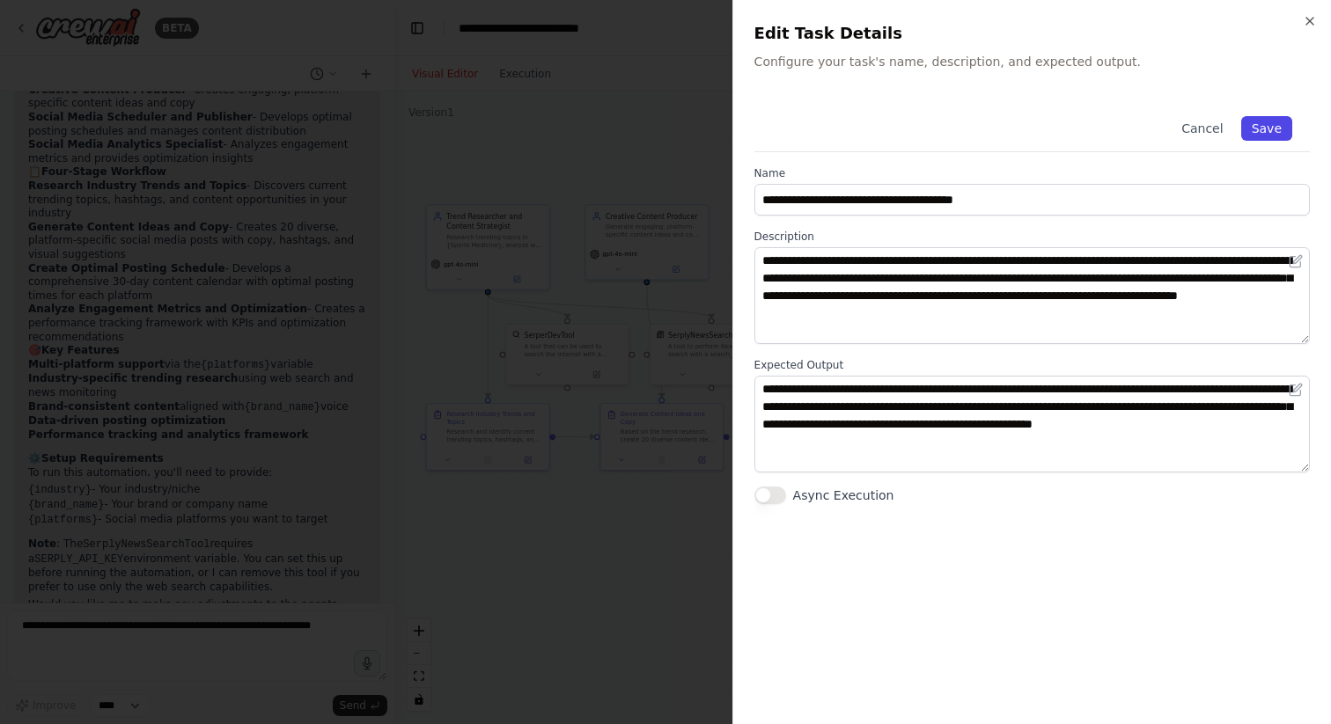
click at [1274, 129] on button "Save" at bounding box center [1266, 128] width 51 height 25
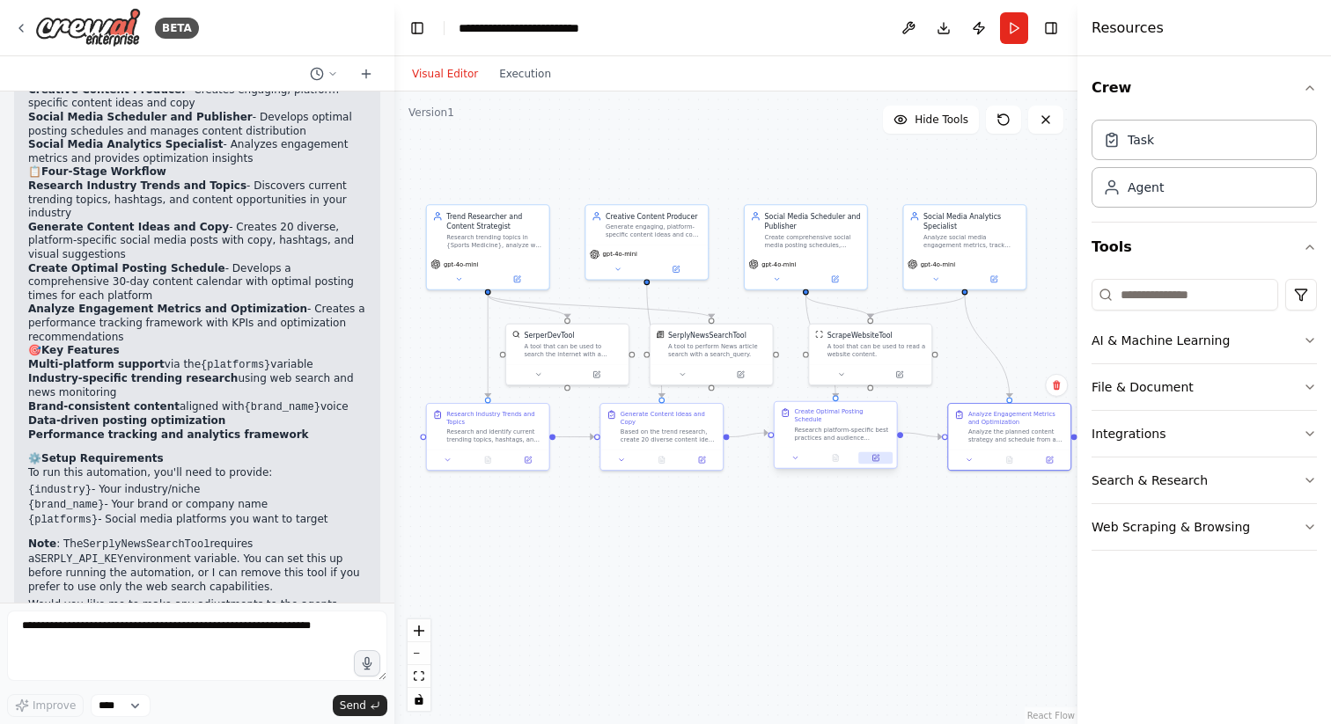
click at [876, 455] on icon at bounding box center [876, 457] width 4 height 4
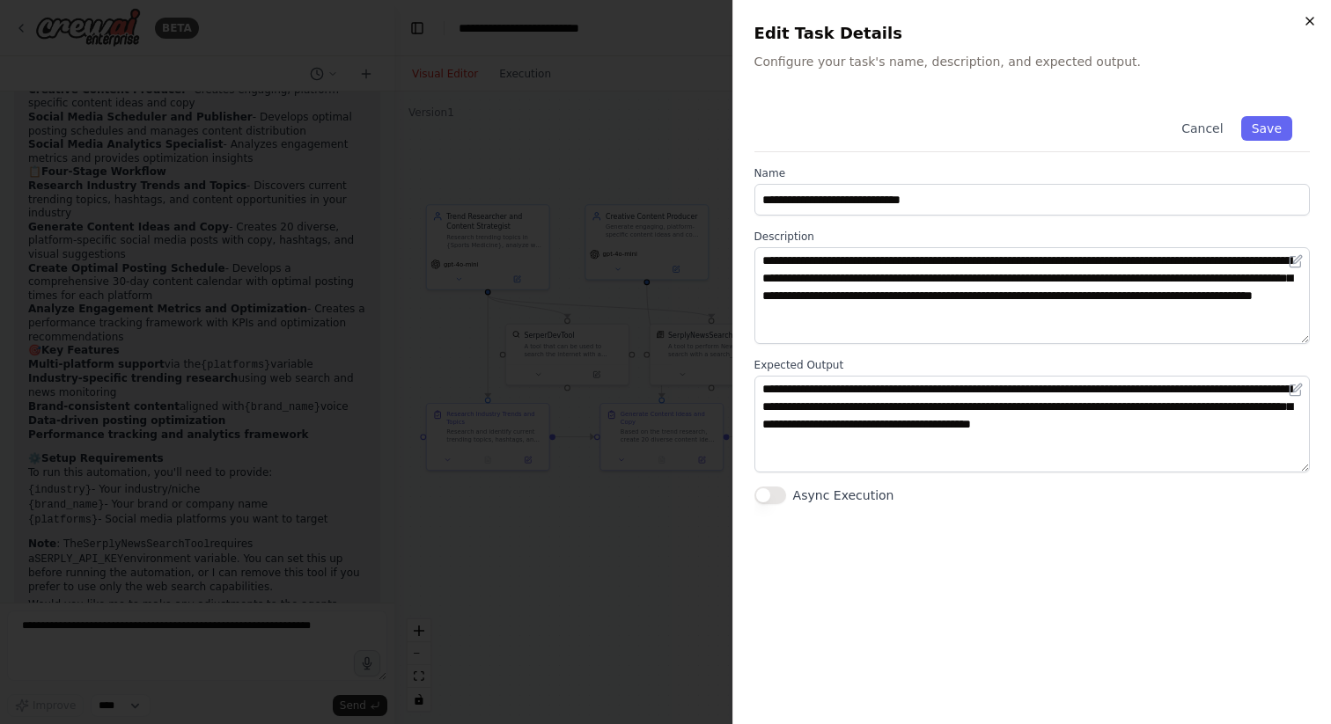
click at [1309, 19] on icon "button" at bounding box center [1309, 21] width 7 height 7
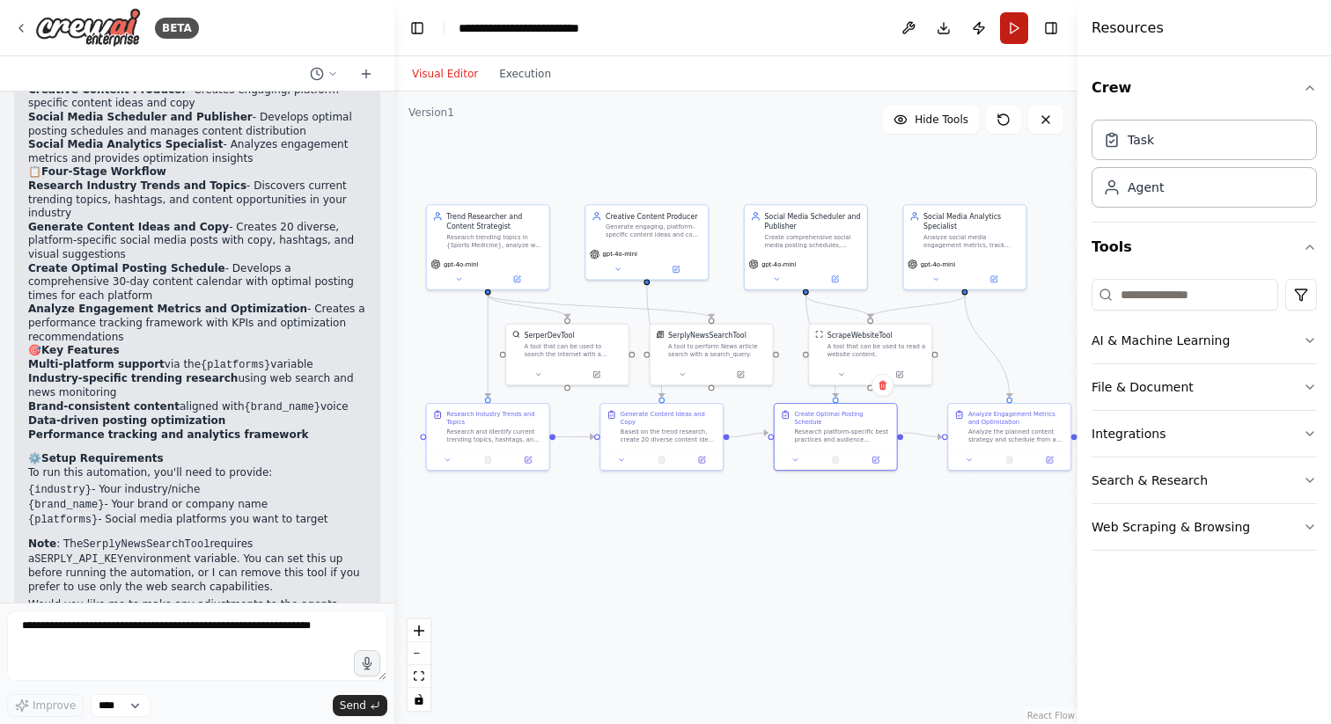
click at [1012, 31] on button "Run" at bounding box center [1014, 28] width 28 height 32
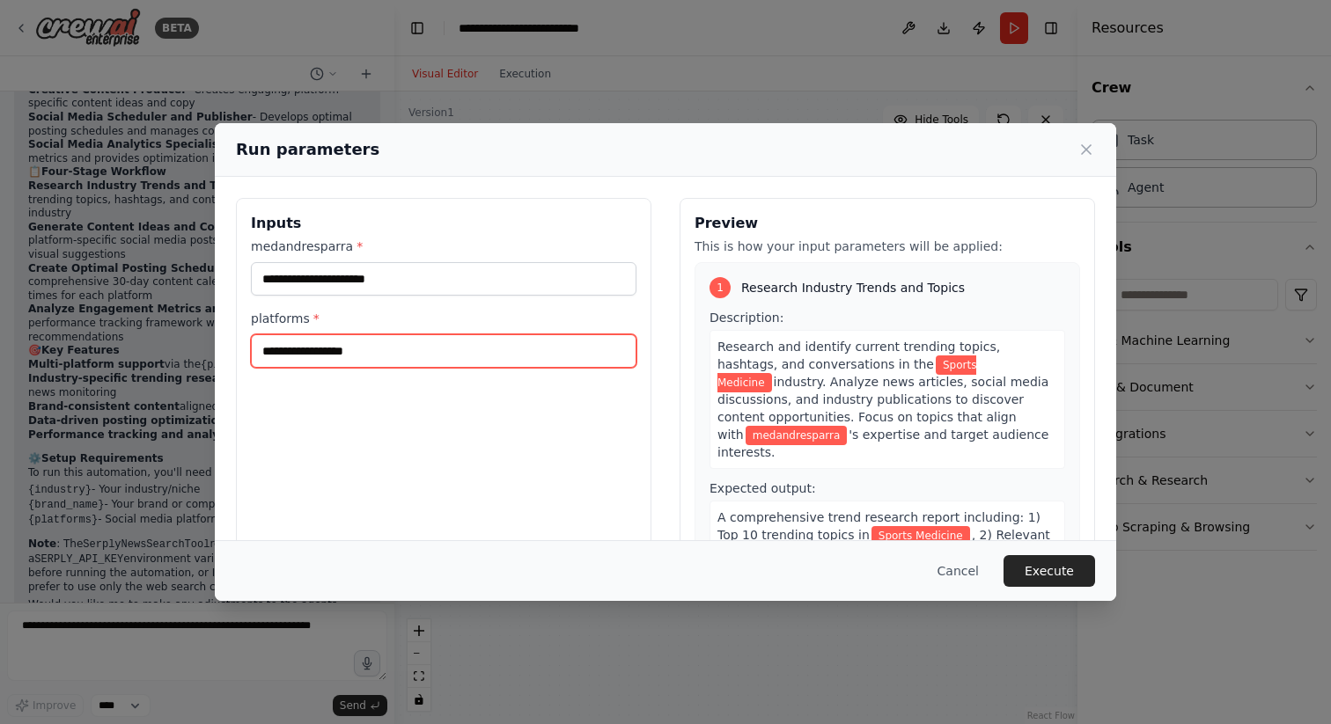
click at [462, 351] on input "platforms *" at bounding box center [444, 350] width 386 height 33
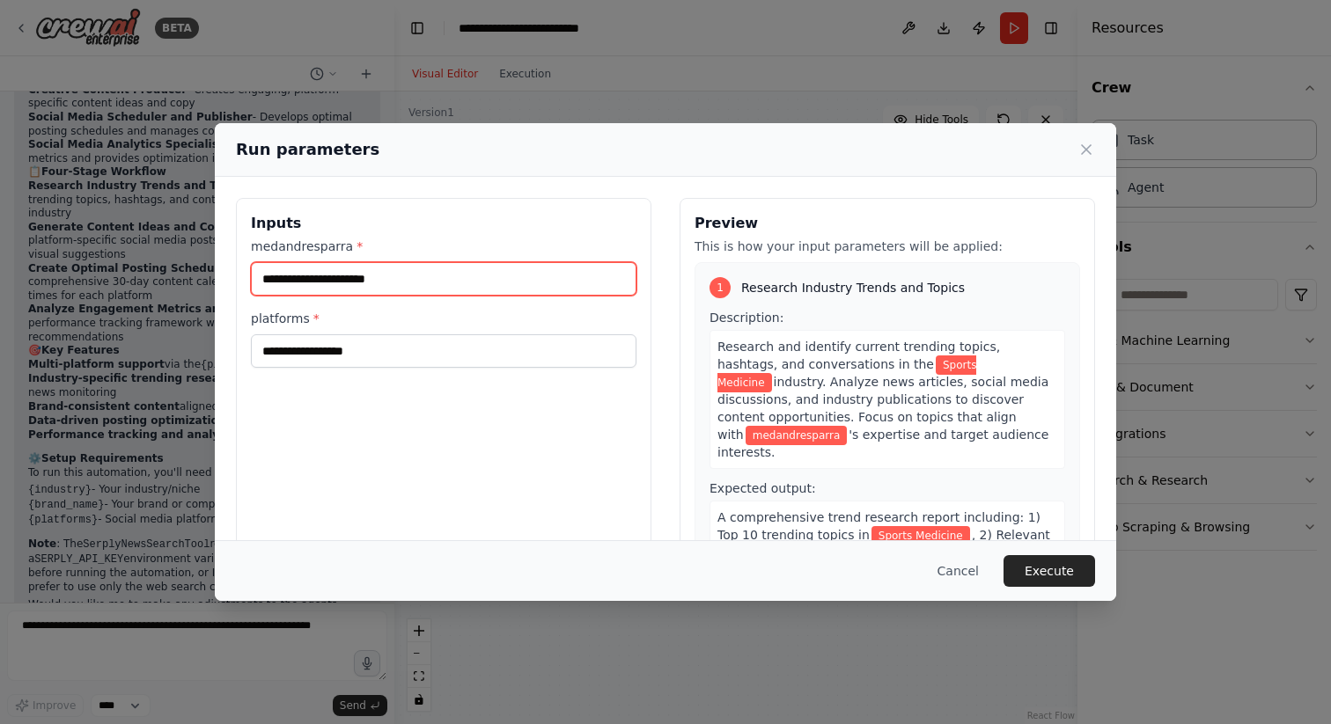
click at [460, 278] on input "medandresparra *" at bounding box center [444, 278] width 386 height 33
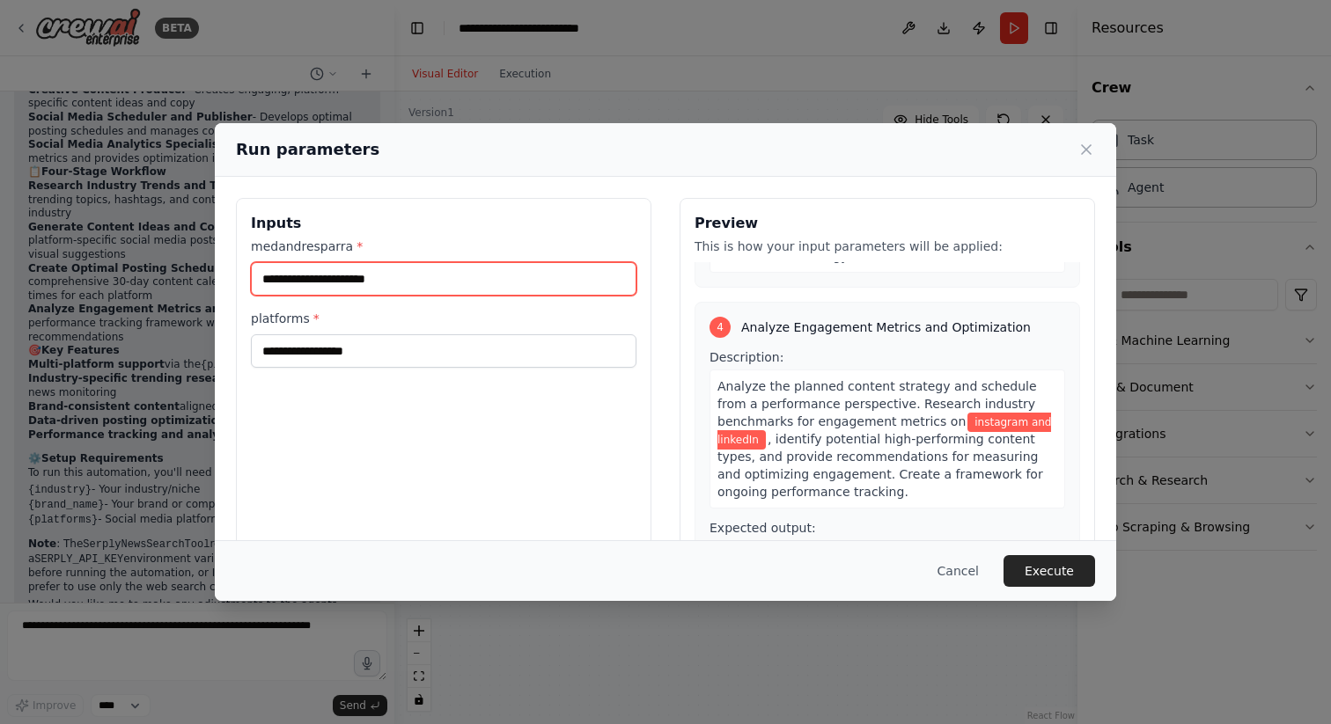
scroll to position [1134, 0]
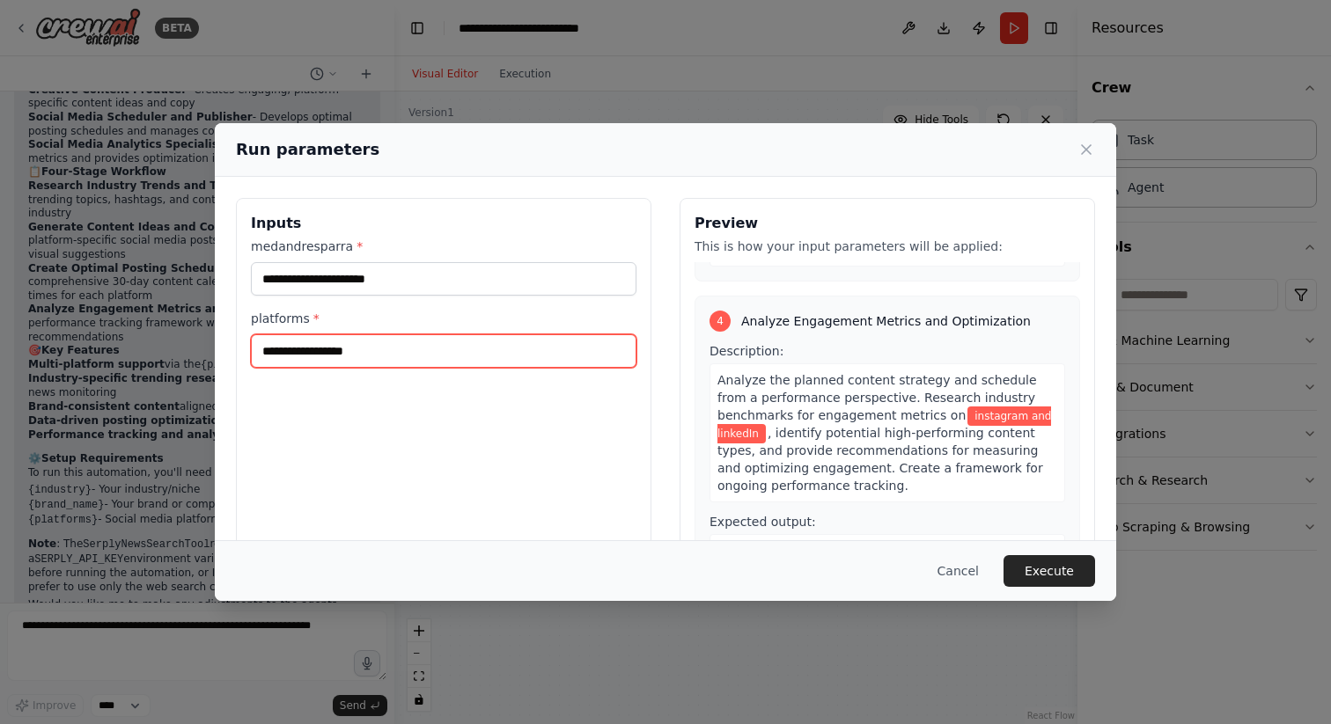
click at [327, 347] on input "platforms *" at bounding box center [444, 350] width 386 height 33
click at [373, 426] on div "Inputs medandresparra * platforms *" at bounding box center [443, 406] width 415 height 417
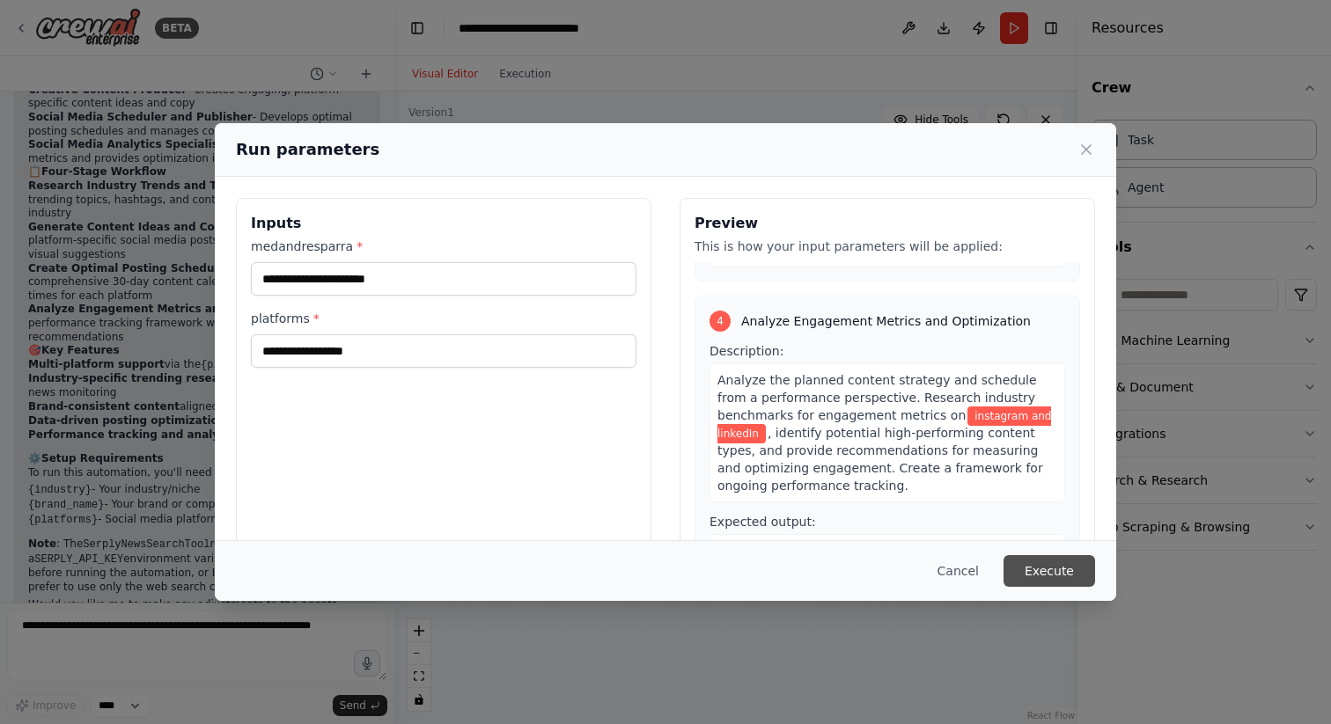
click at [1038, 562] on button "Execute" at bounding box center [1049, 571] width 92 height 32
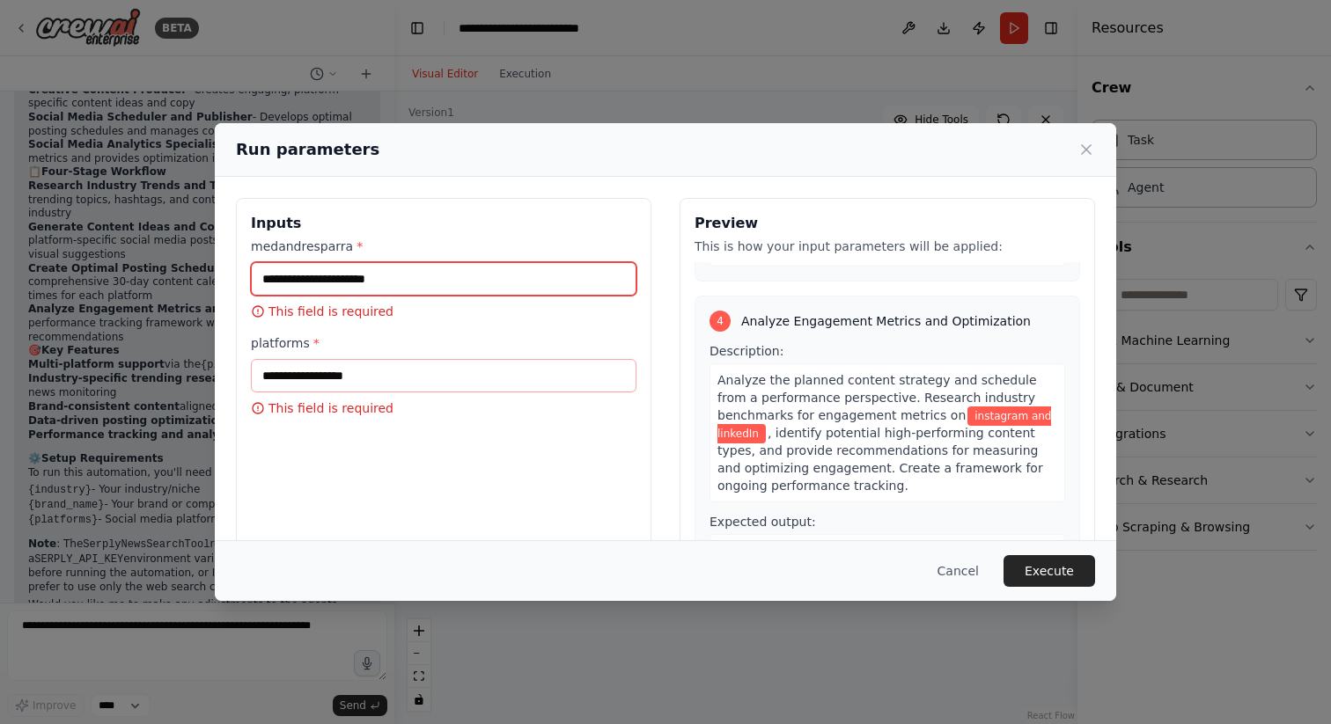
click at [401, 283] on input "medandresparra *" at bounding box center [444, 278] width 386 height 33
type input "**********"
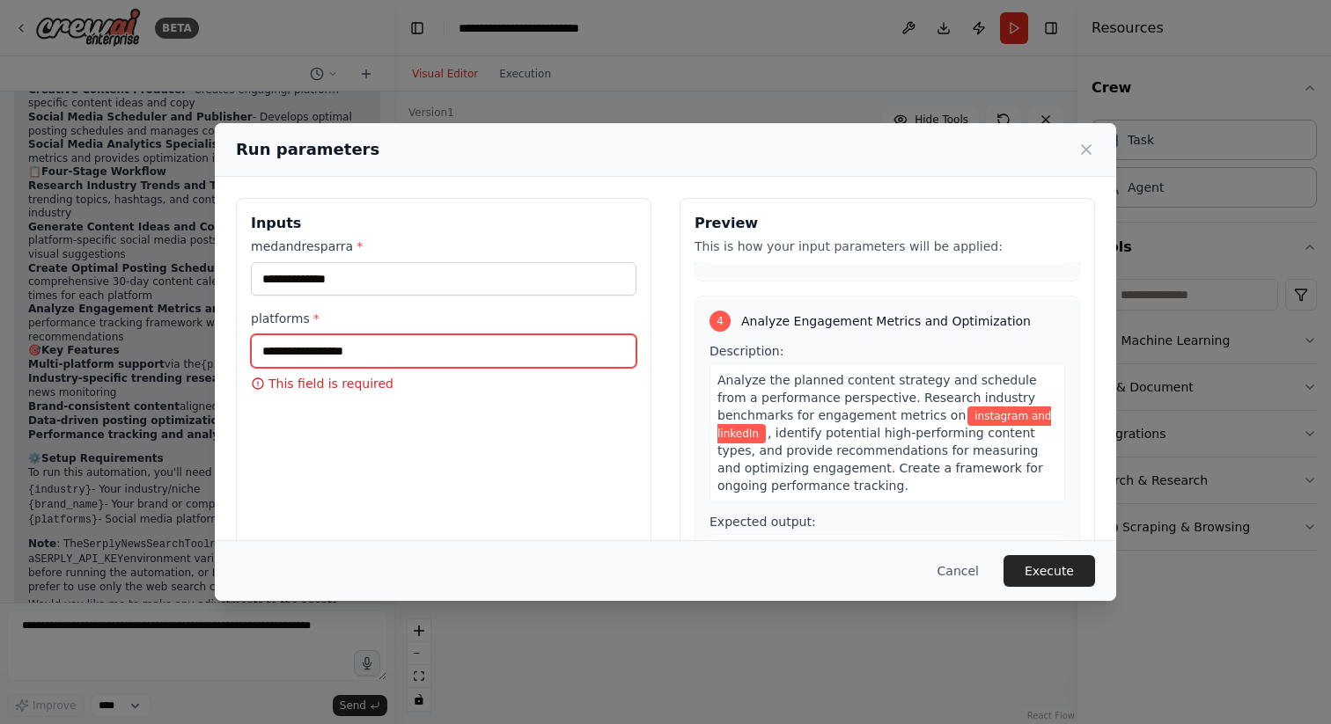
click at [346, 348] on input "platforms *" at bounding box center [444, 350] width 386 height 33
type input "**********"
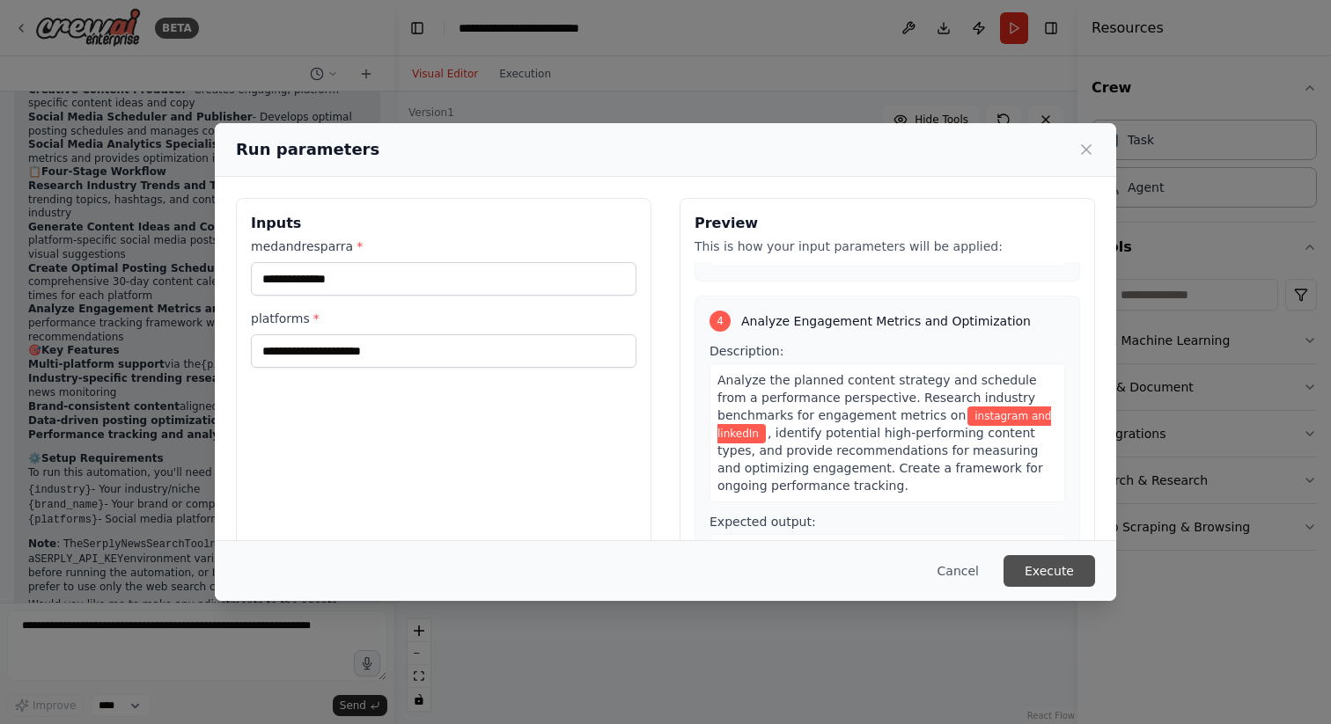
click at [1048, 571] on button "Execute" at bounding box center [1049, 571] width 92 height 32
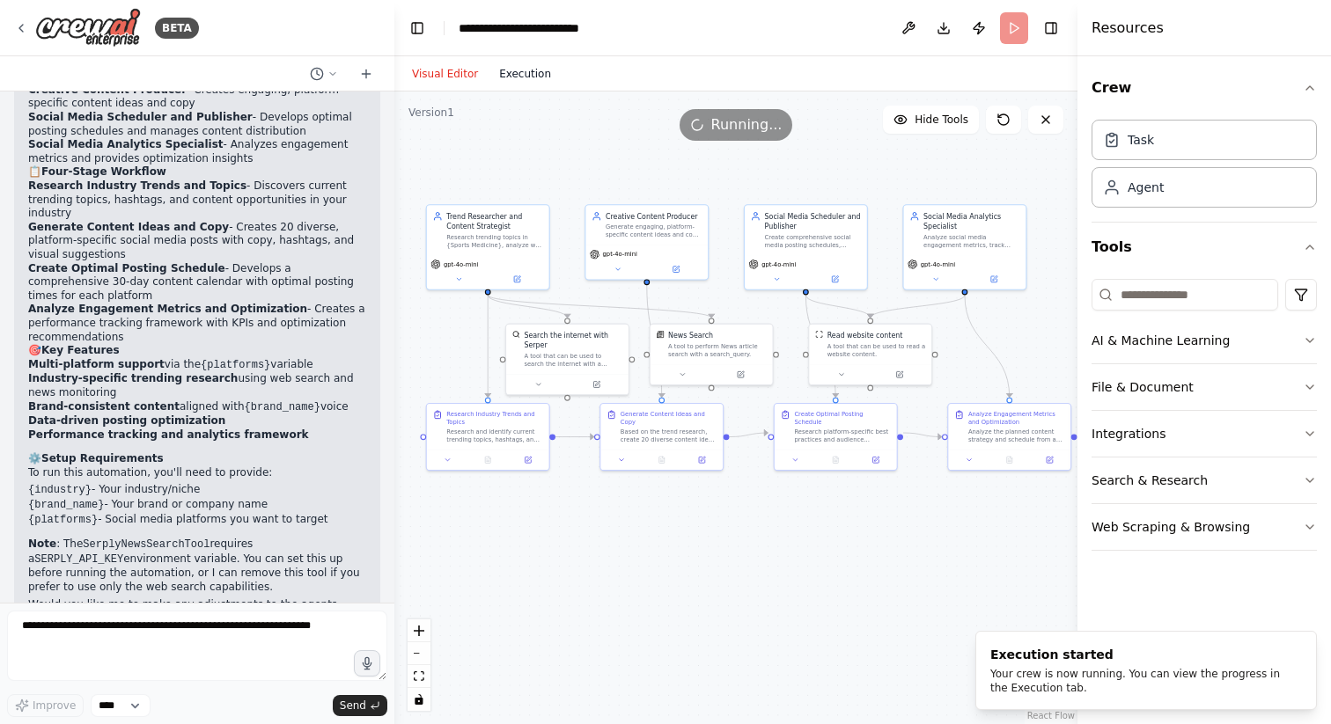
click at [520, 82] on button "Execution" at bounding box center [525, 73] width 73 height 21
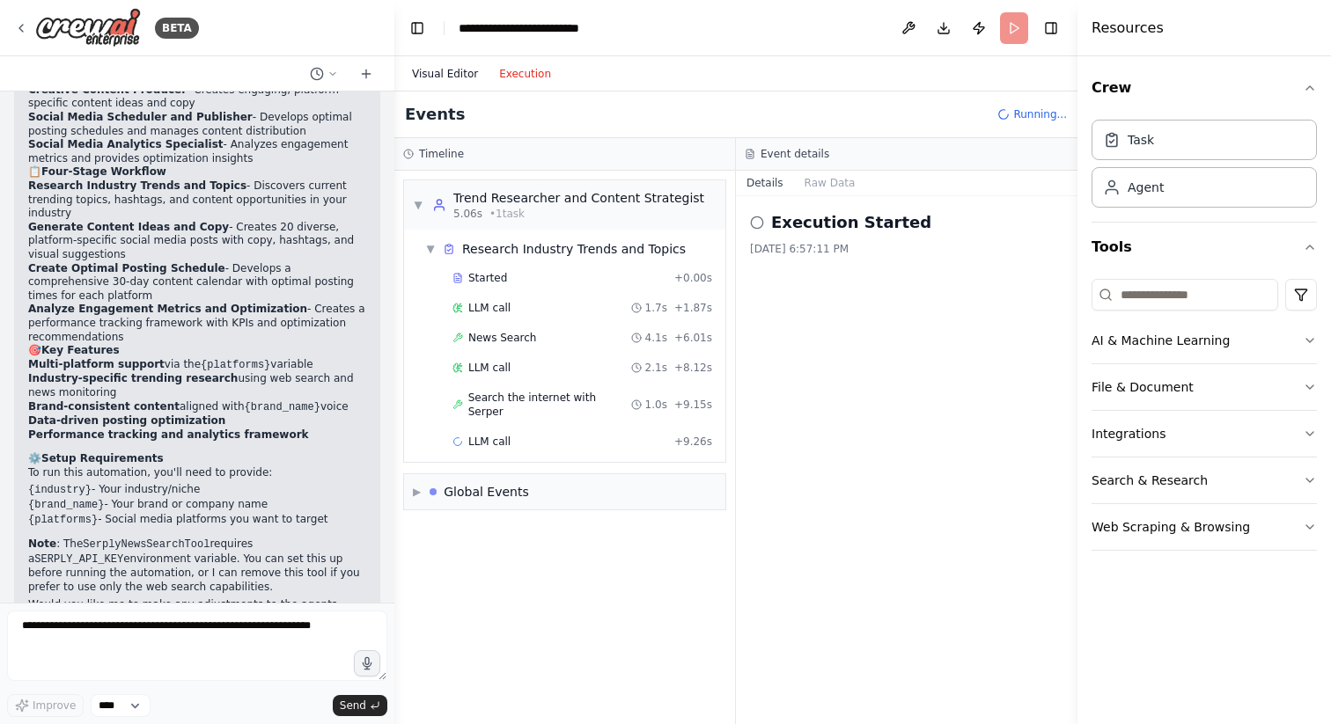
click at [456, 68] on button "Visual Editor" at bounding box center [444, 73] width 87 height 21
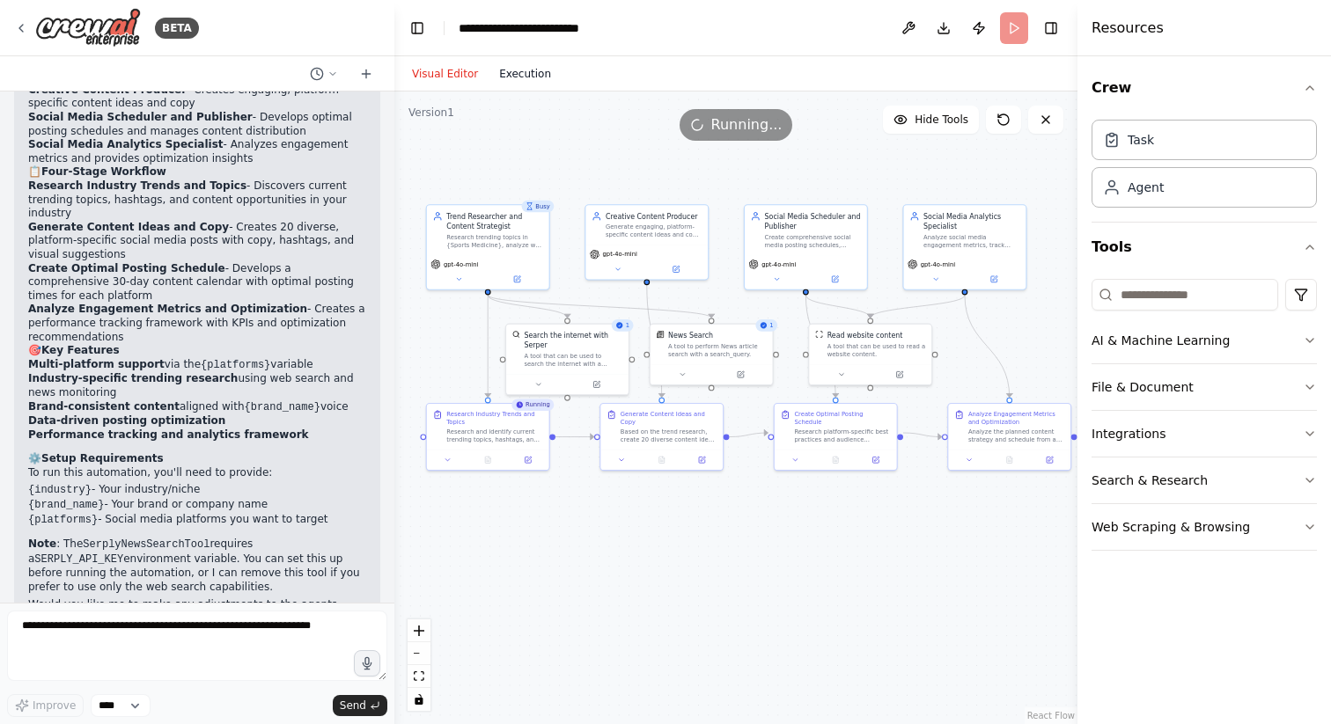
click at [515, 75] on button "Execution" at bounding box center [525, 73] width 73 height 21
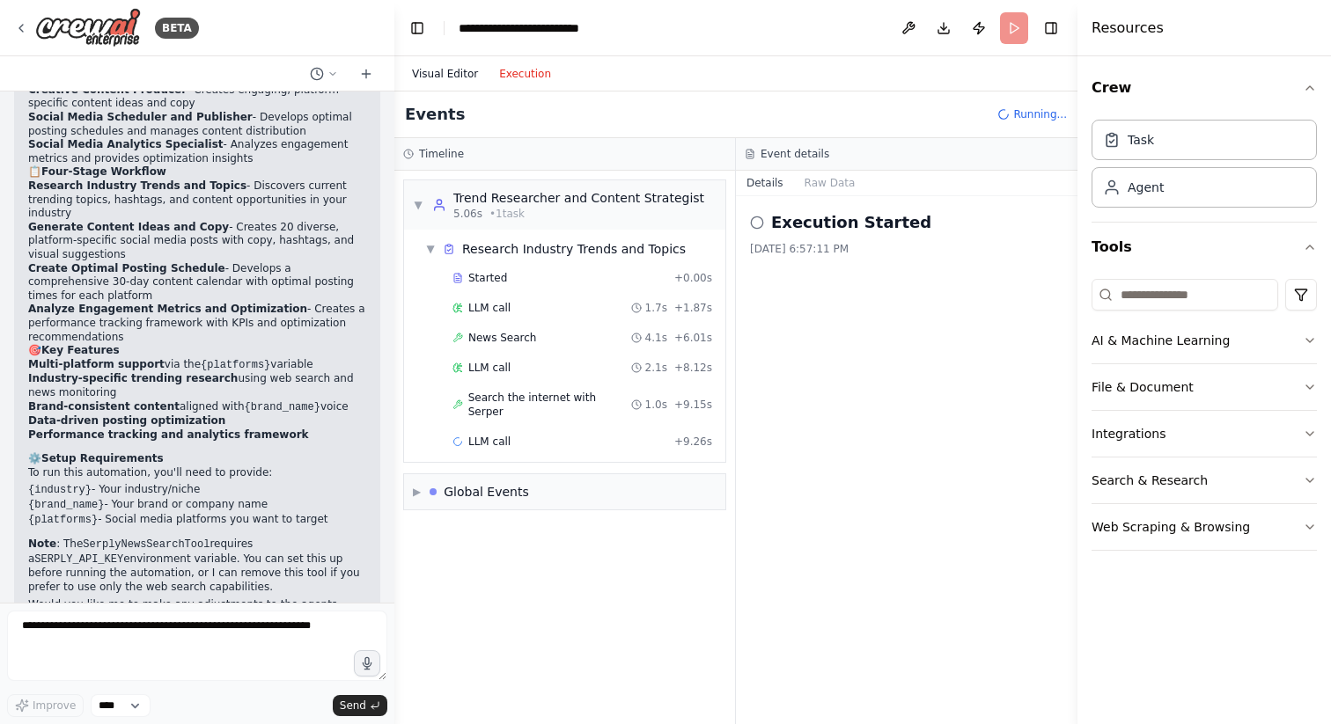
click at [452, 70] on button "Visual Editor" at bounding box center [444, 73] width 87 height 21
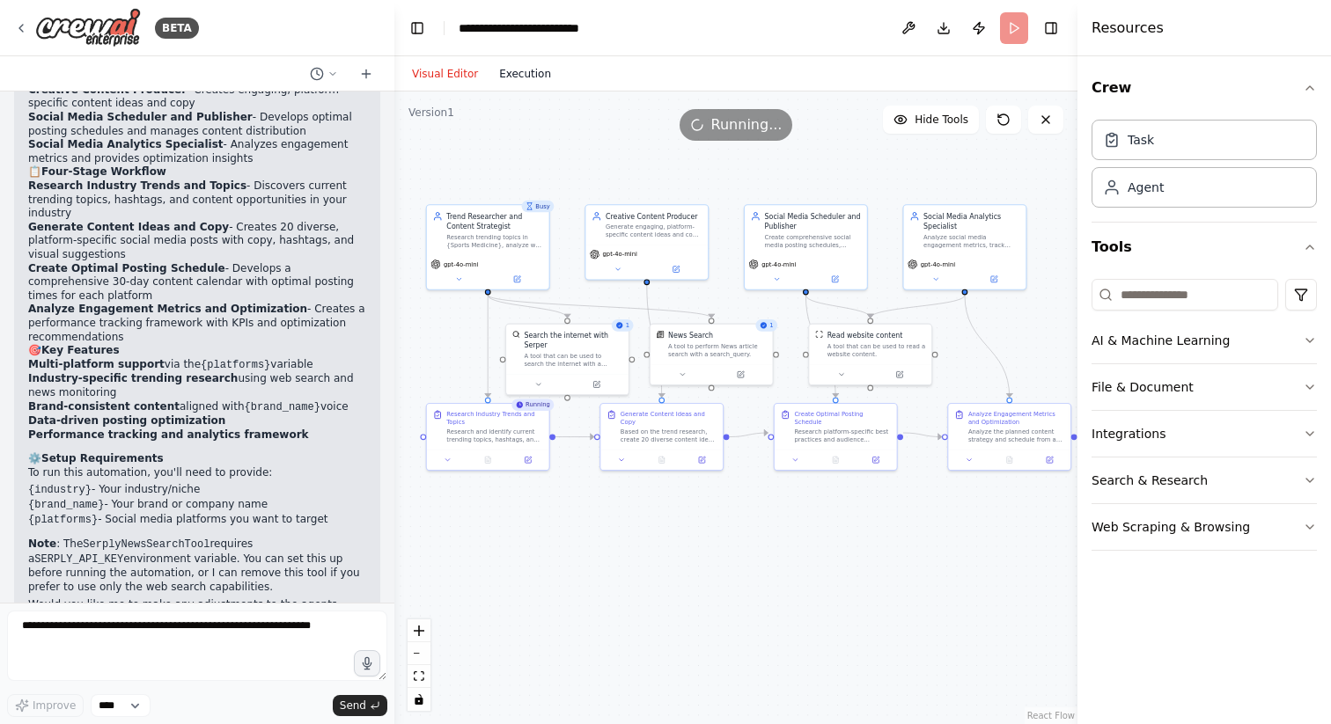
click at [516, 76] on button "Execution" at bounding box center [525, 73] width 73 height 21
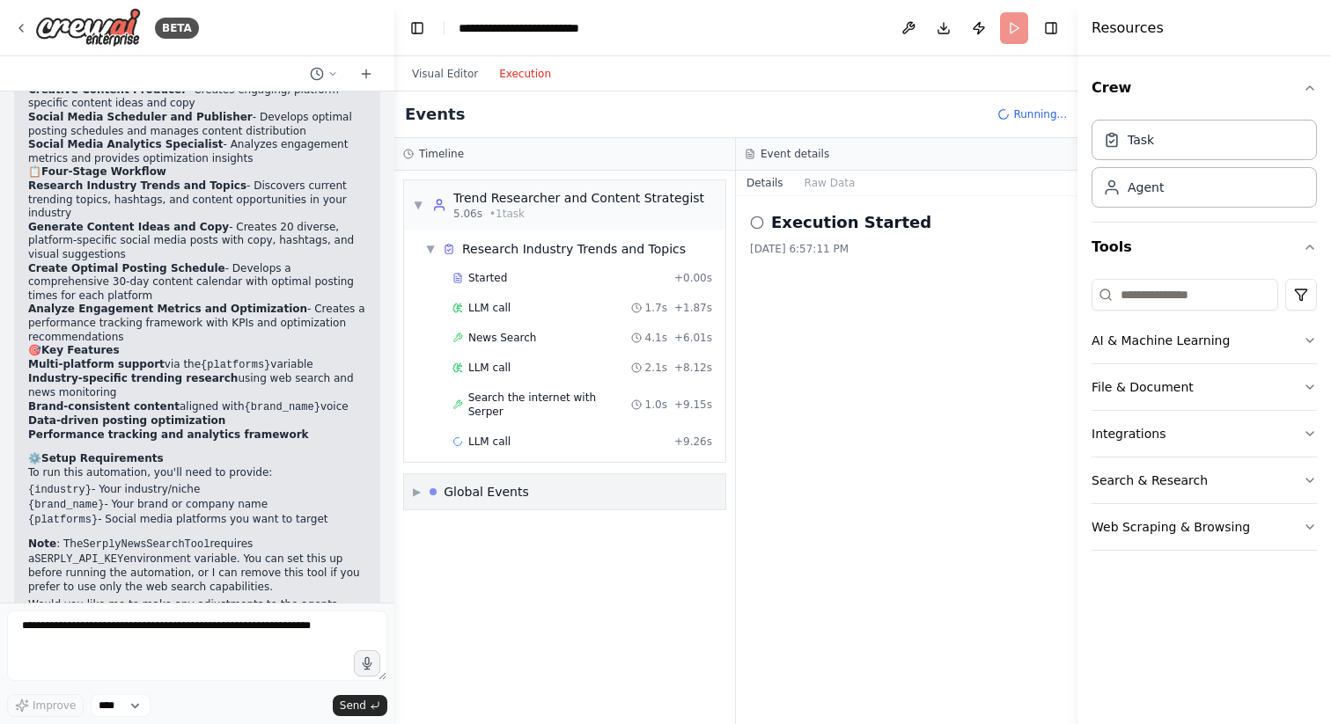
click at [415, 485] on span "▶" at bounding box center [417, 492] width 8 height 14
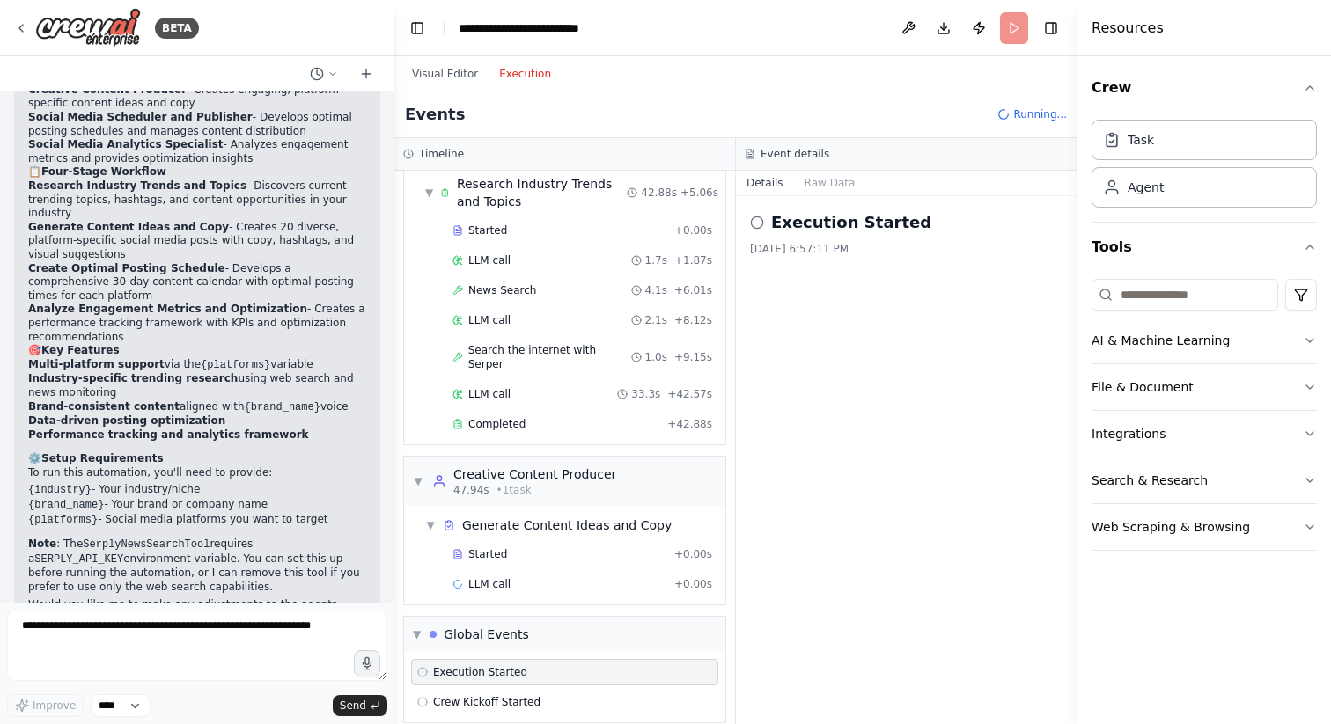
scroll to position [70, 0]
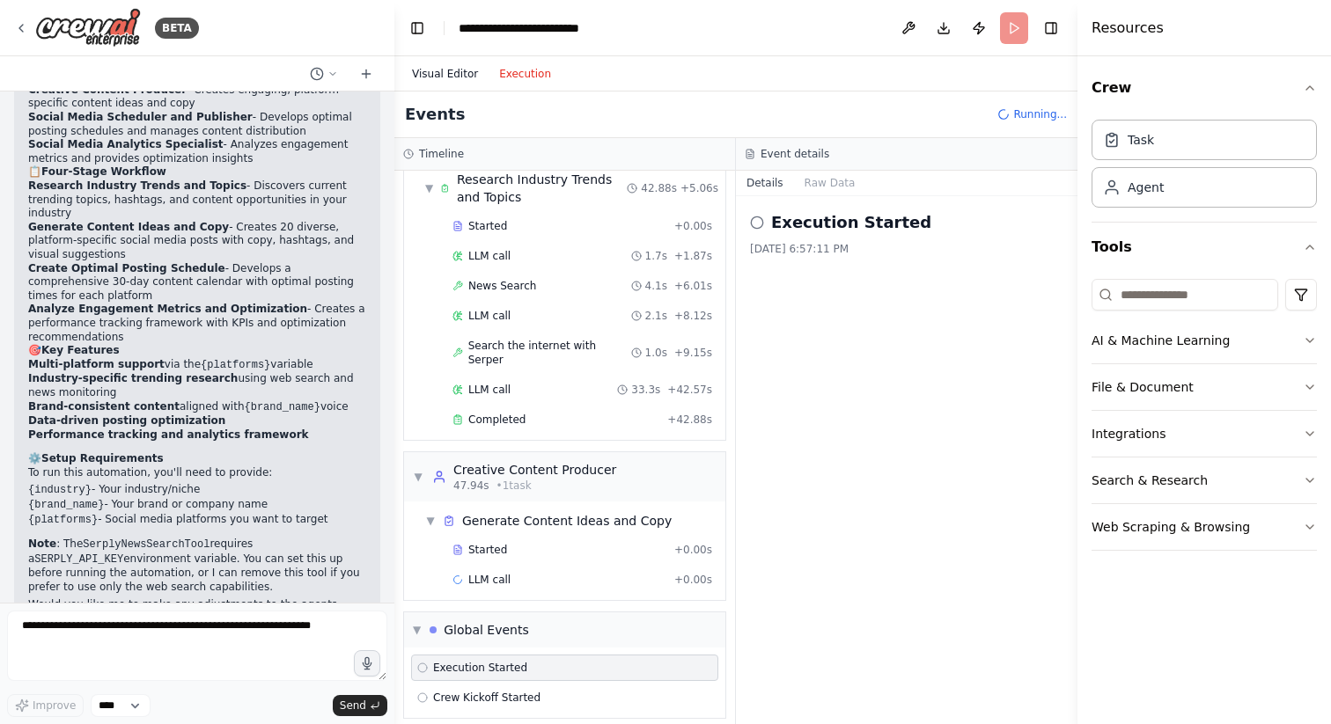
click at [461, 71] on button "Visual Editor" at bounding box center [444, 73] width 87 height 21
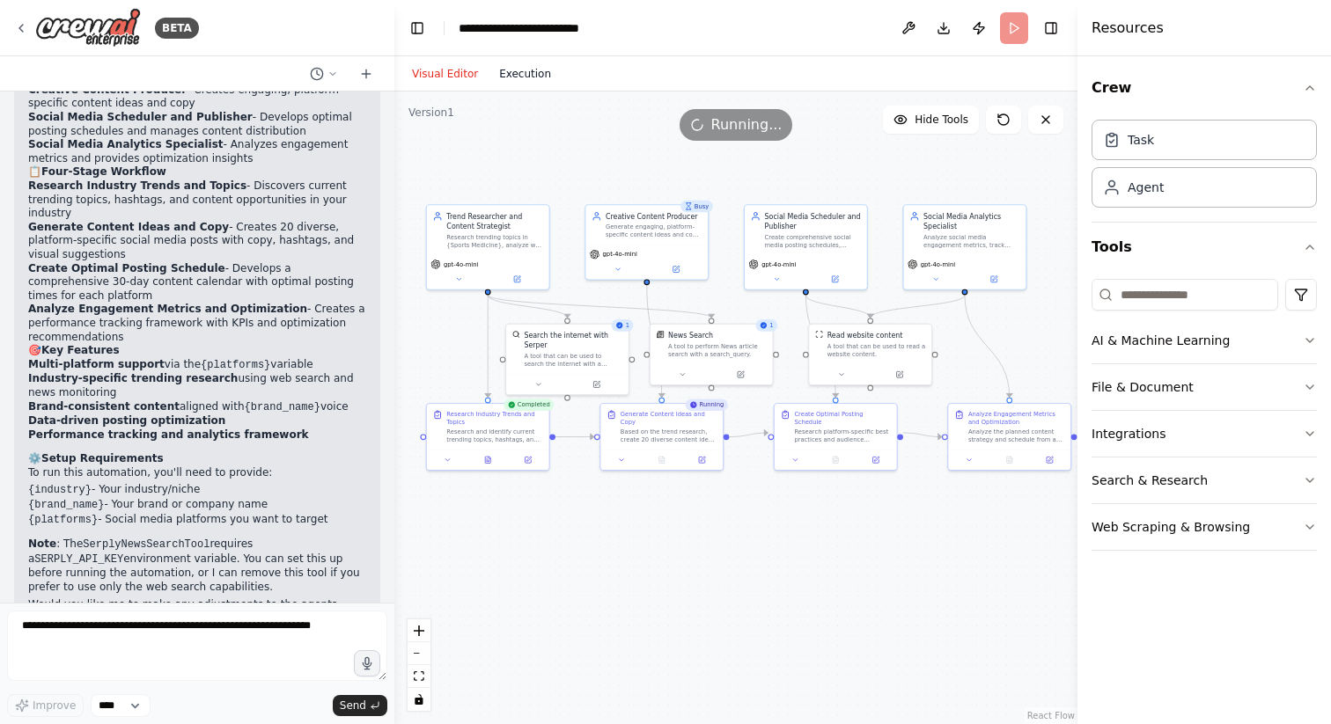
click at [525, 77] on button "Execution" at bounding box center [525, 73] width 73 height 21
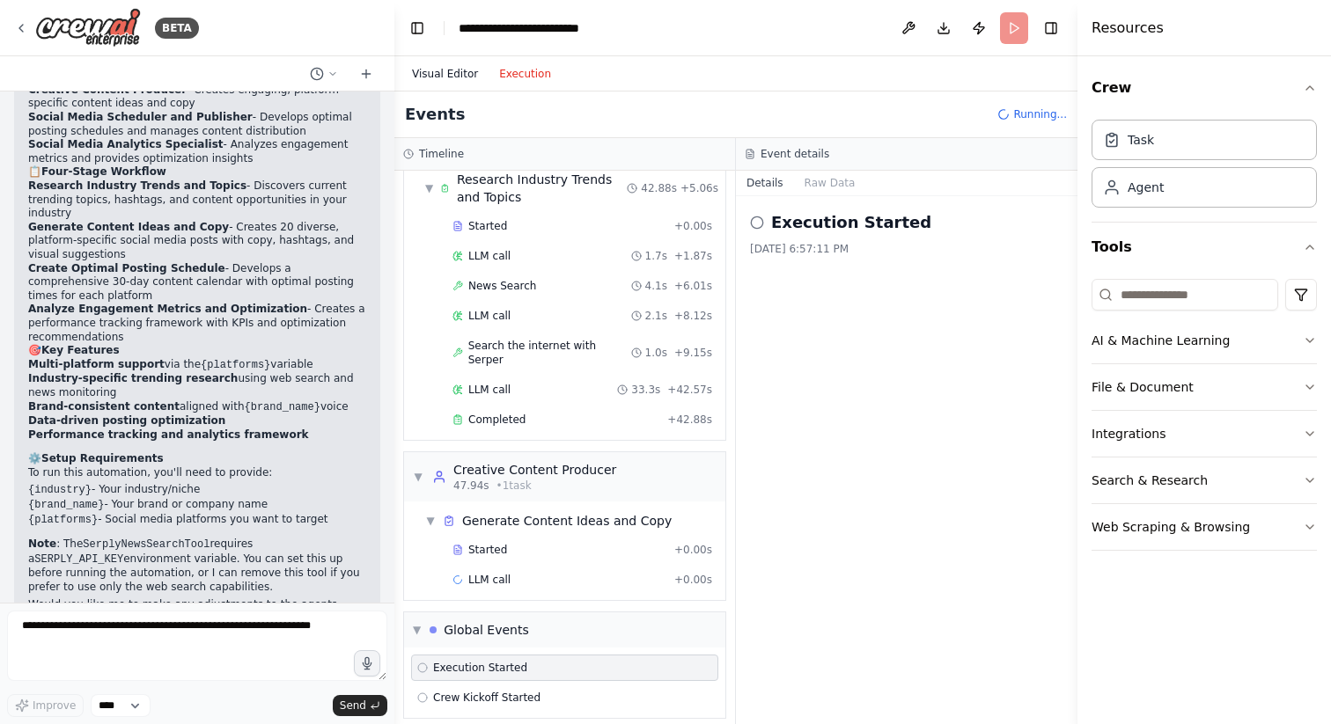
click at [449, 81] on button "Visual Editor" at bounding box center [444, 73] width 87 height 21
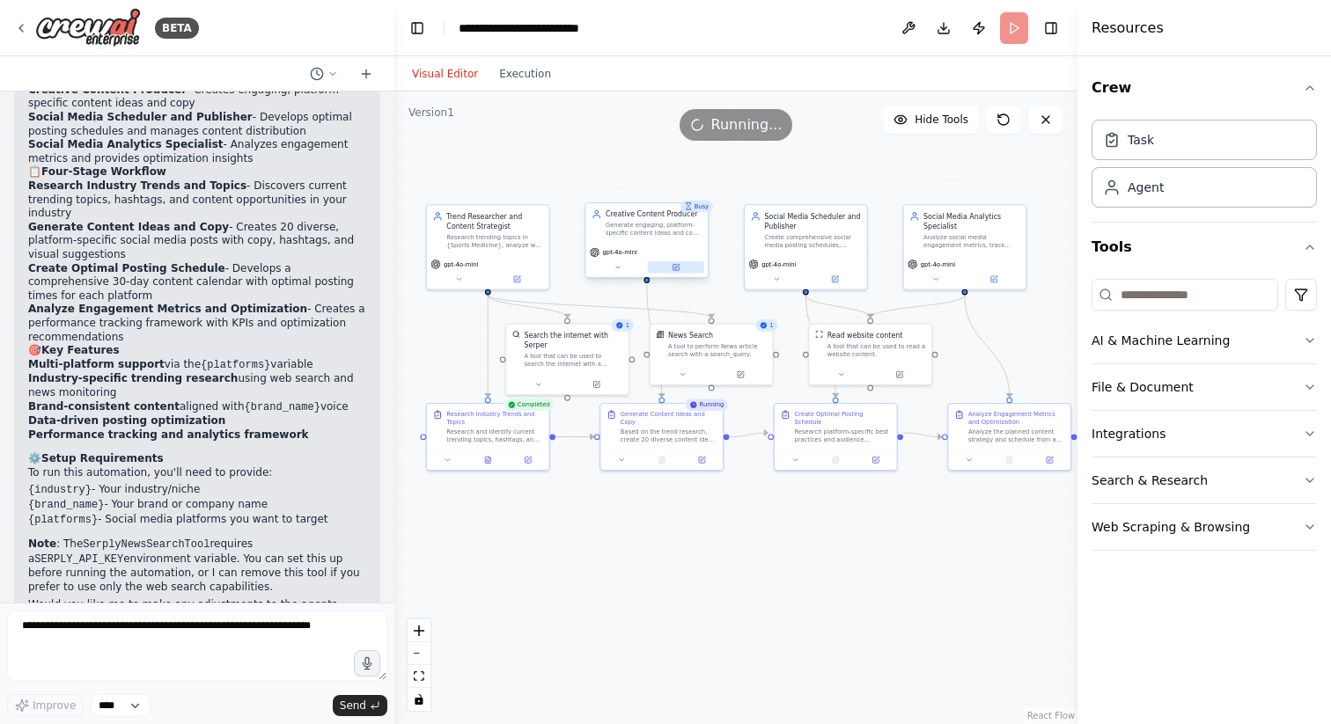
click at [674, 266] on icon at bounding box center [675, 267] width 6 height 6
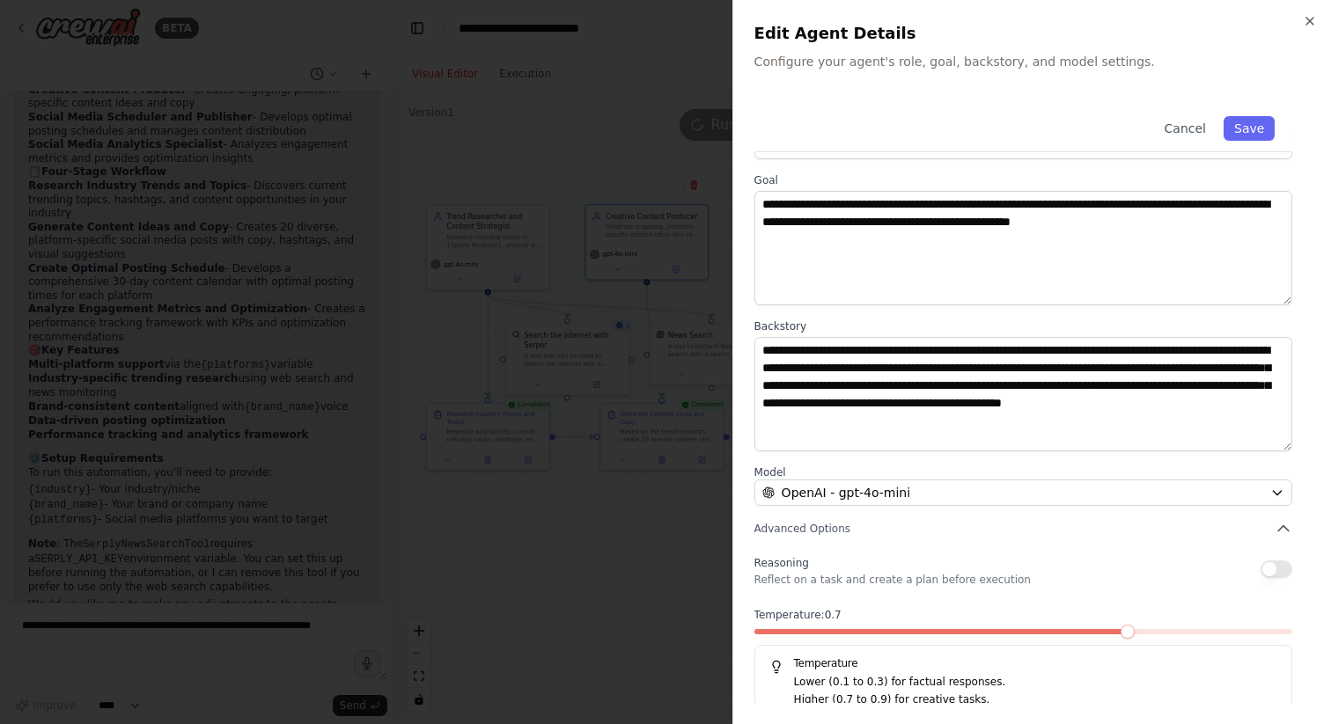
scroll to position [45, 0]
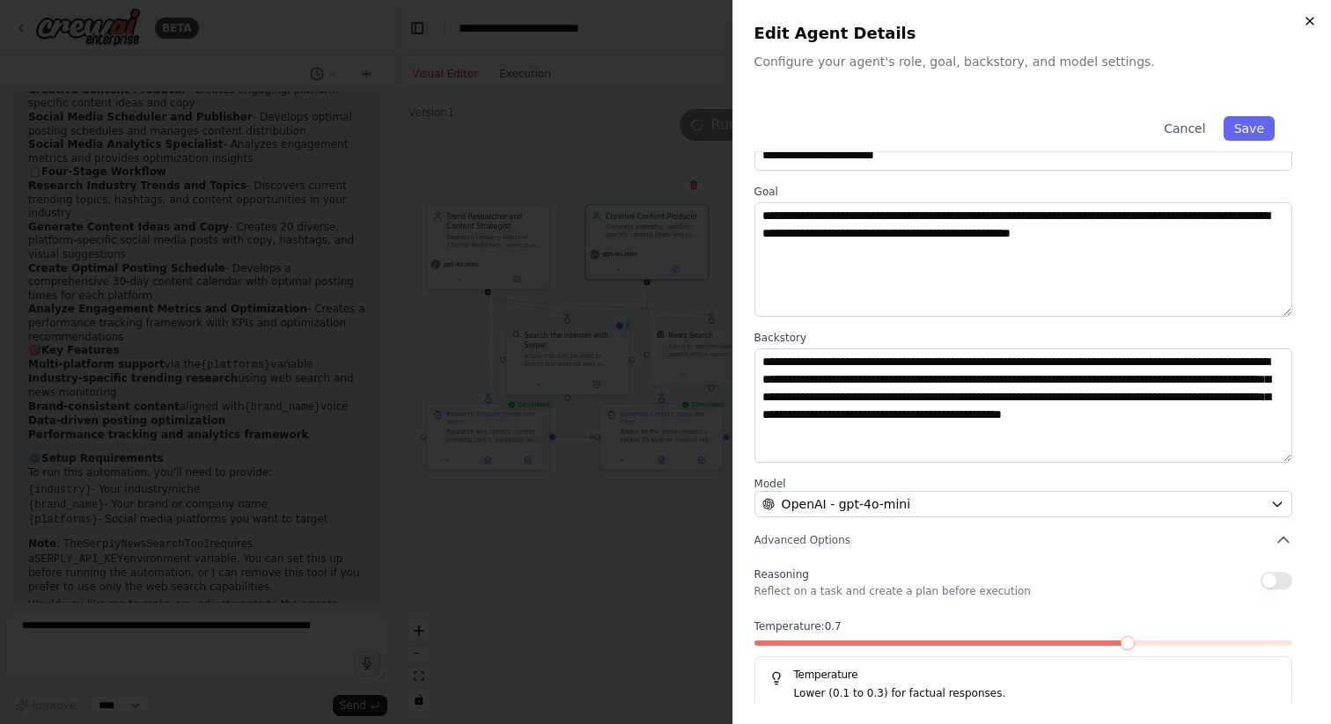
click at [1314, 15] on icon "button" at bounding box center [1310, 21] width 14 height 14
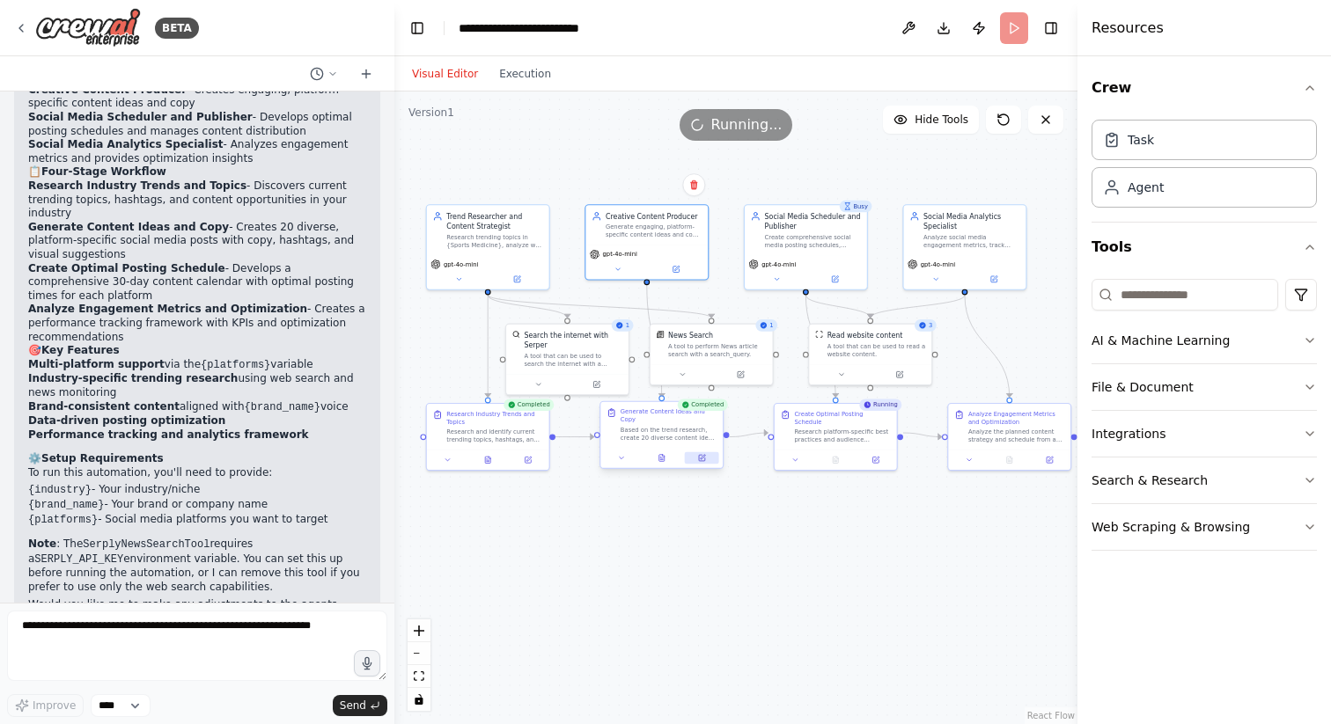
click at [703, 461] on icon at bounding box center [702, 458] width 8 height 8
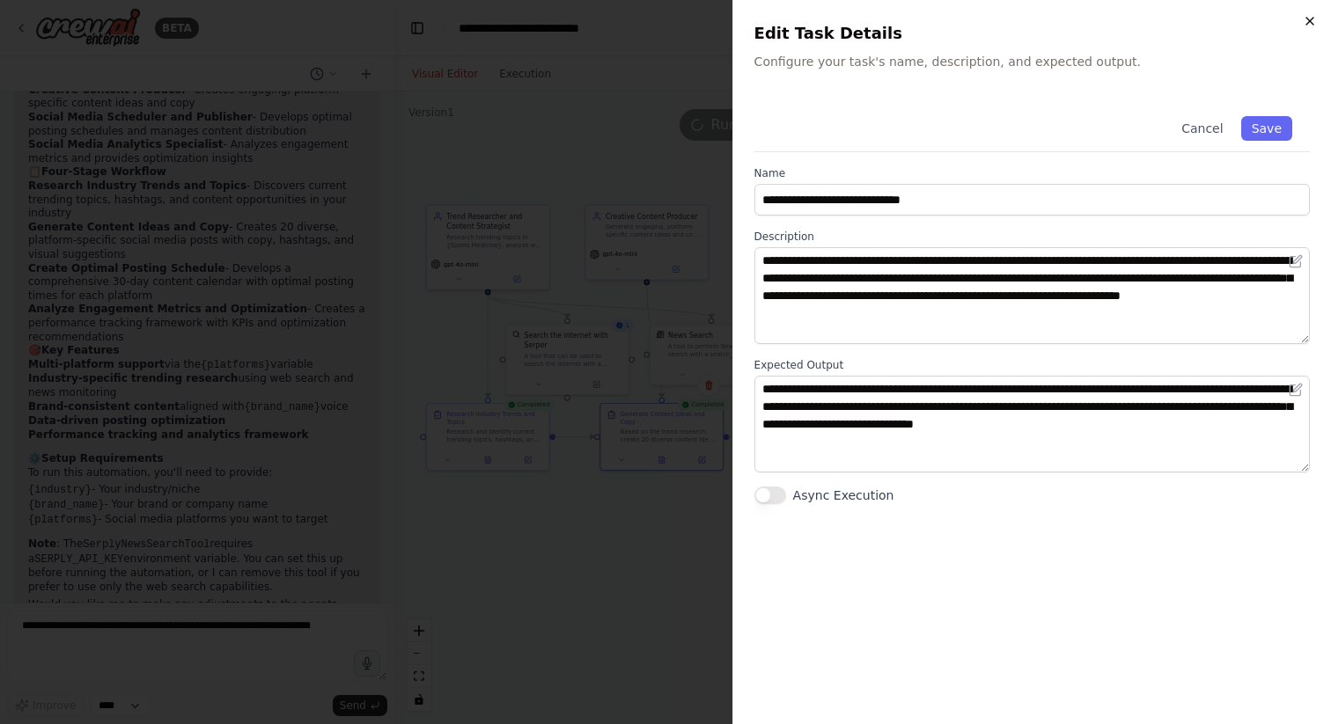
click at [1307, 23] on icon "button" at bounding box center [1309, 21] width 7 height 7
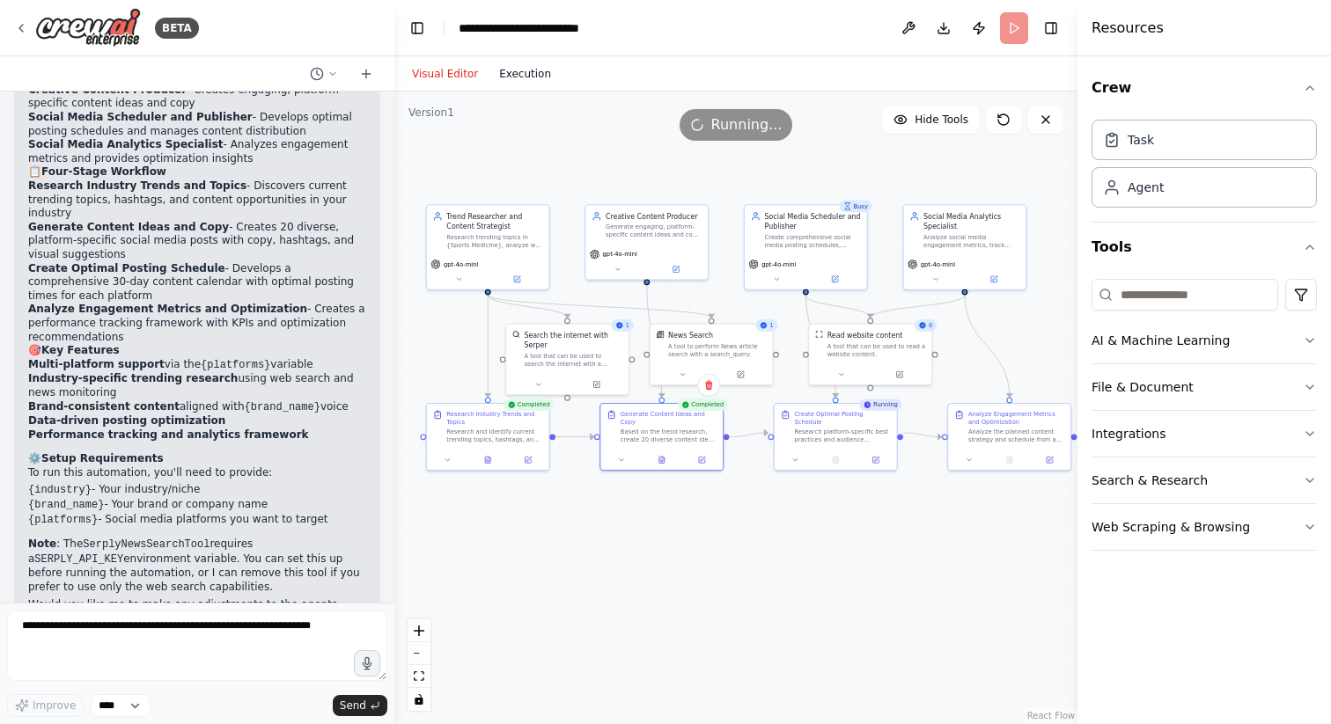
click at [522, 73] on button "Execution" at bounding box center [525, 73] width 73 height 21
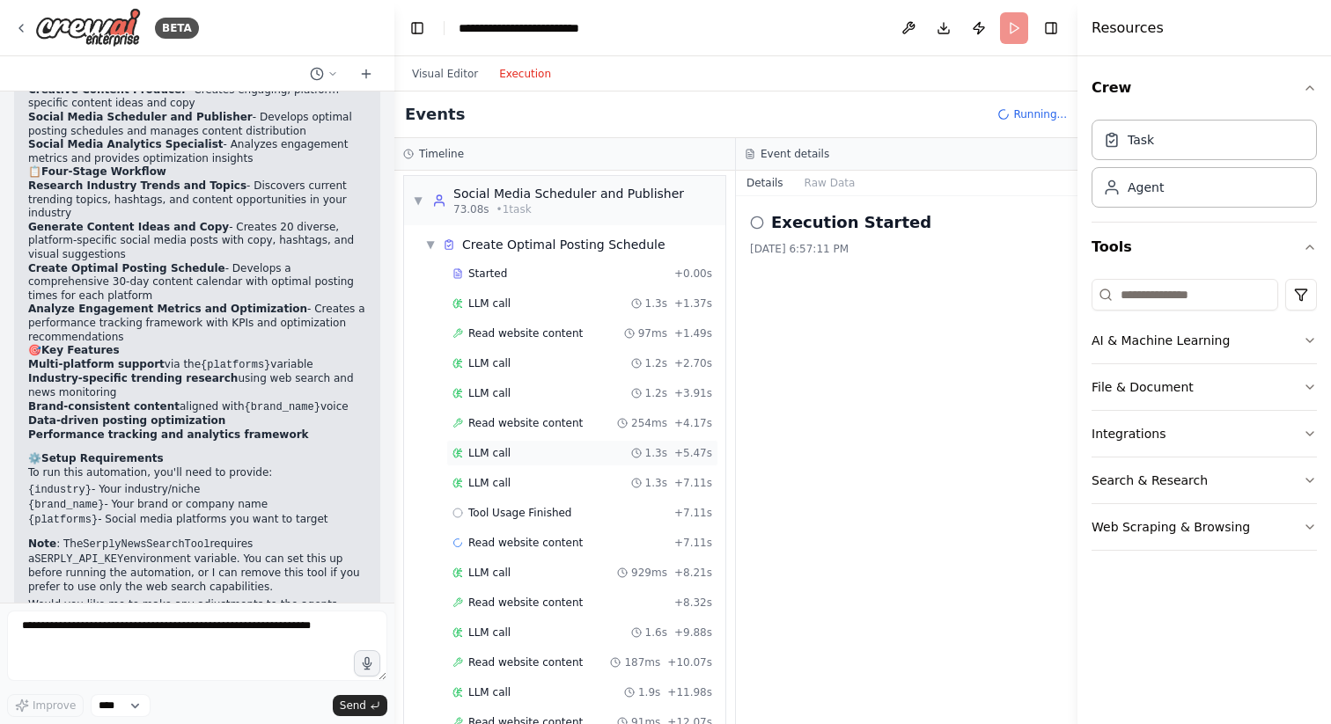
scroll to position [558, 0]
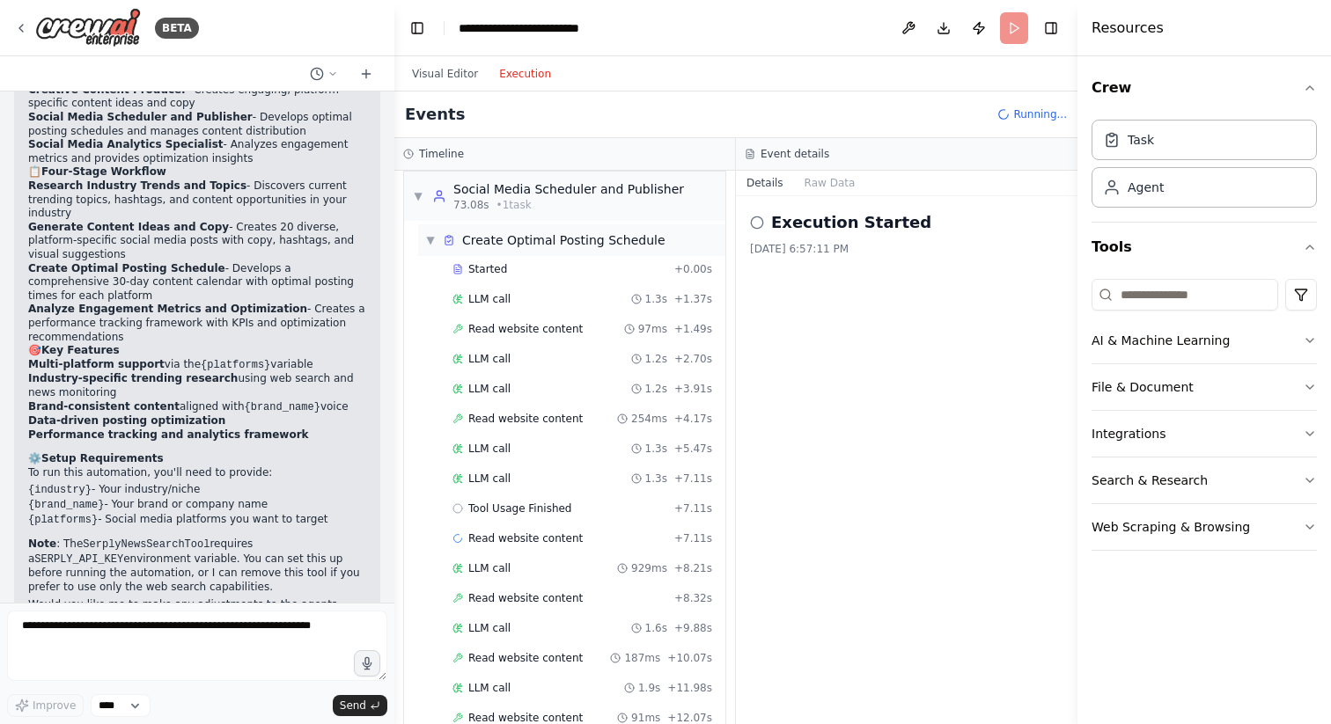
click at [431, 233] on span "▼" at bounding box center [430, 240] width 11 height 14
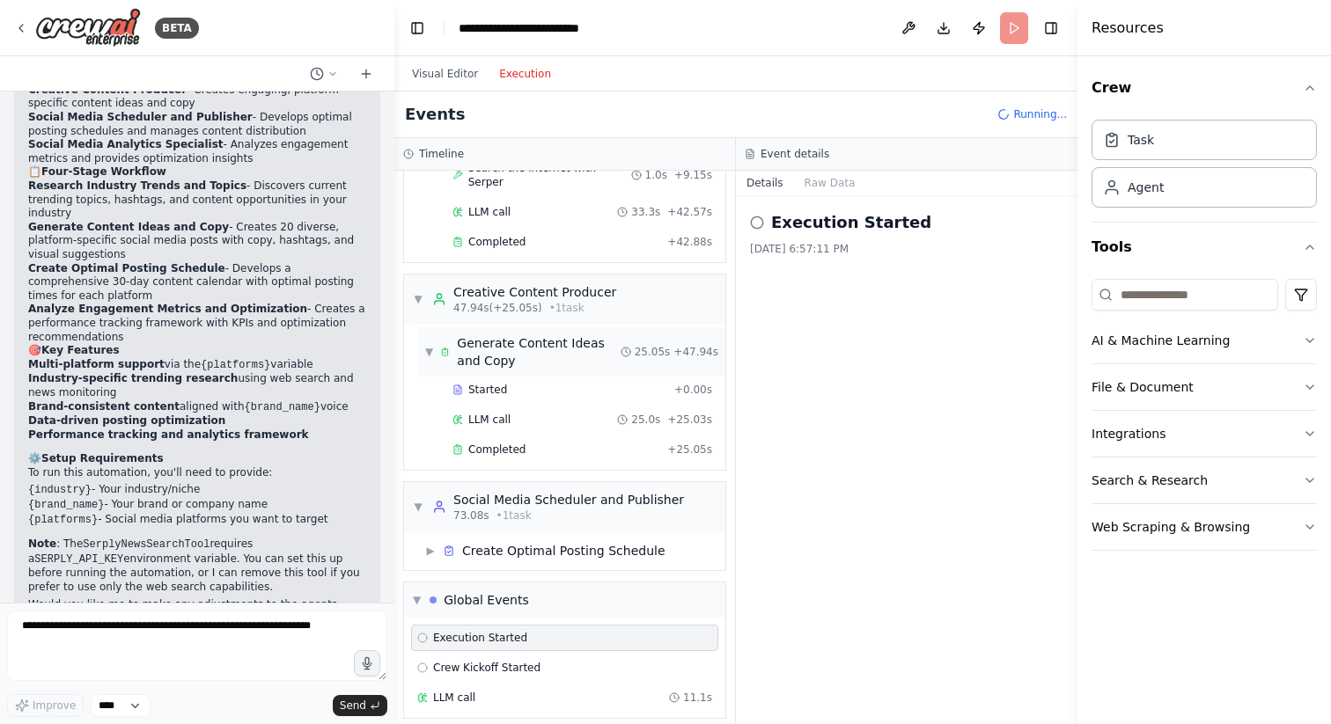
click at [431, 345] on span "▼" at bounding box center [429, 352] width 8 height 14
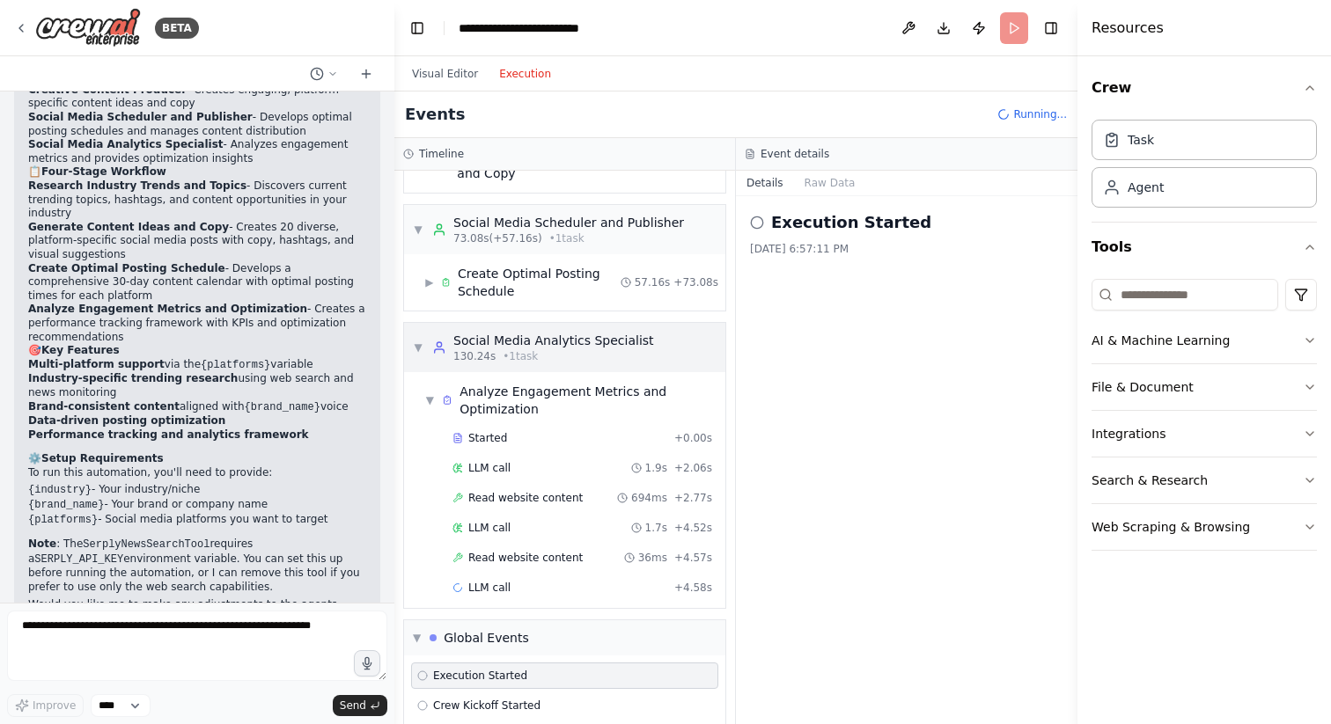
scroll to position [426, 0]
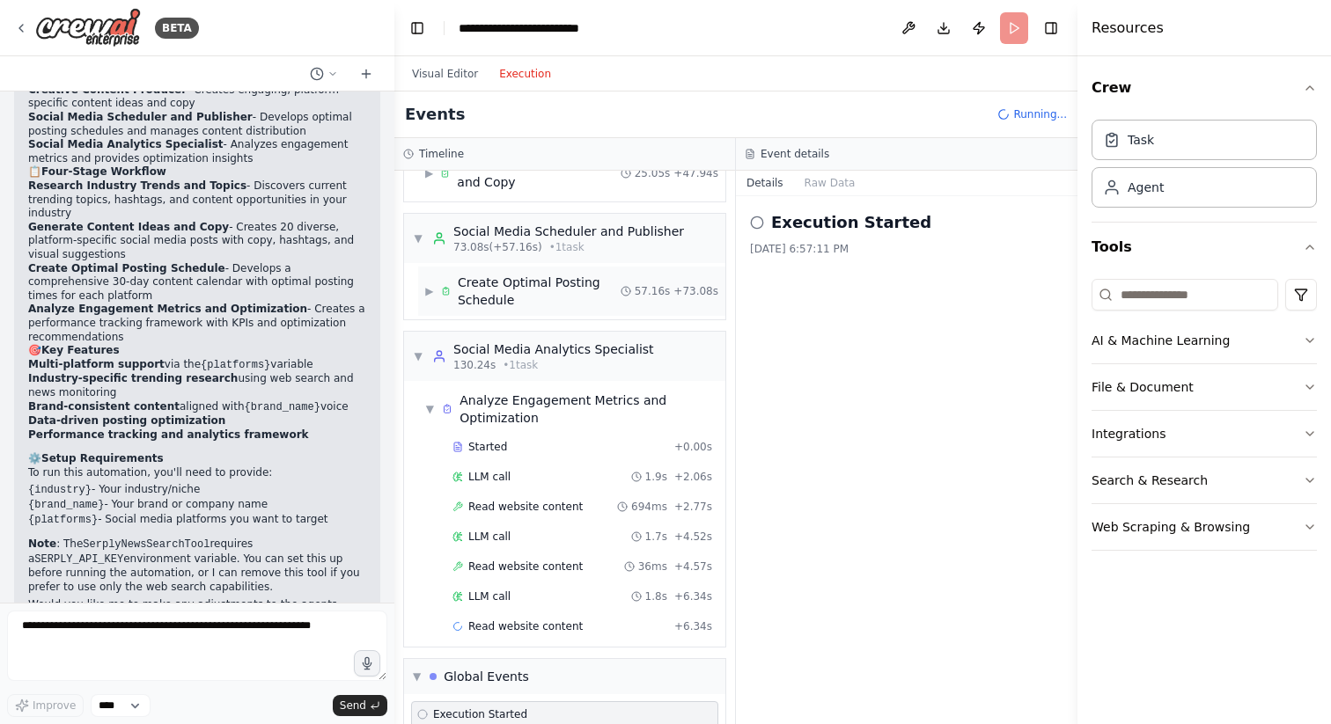
click at [430, 284] on span "▶" at bounding box center [429, 291] width 9 height 14
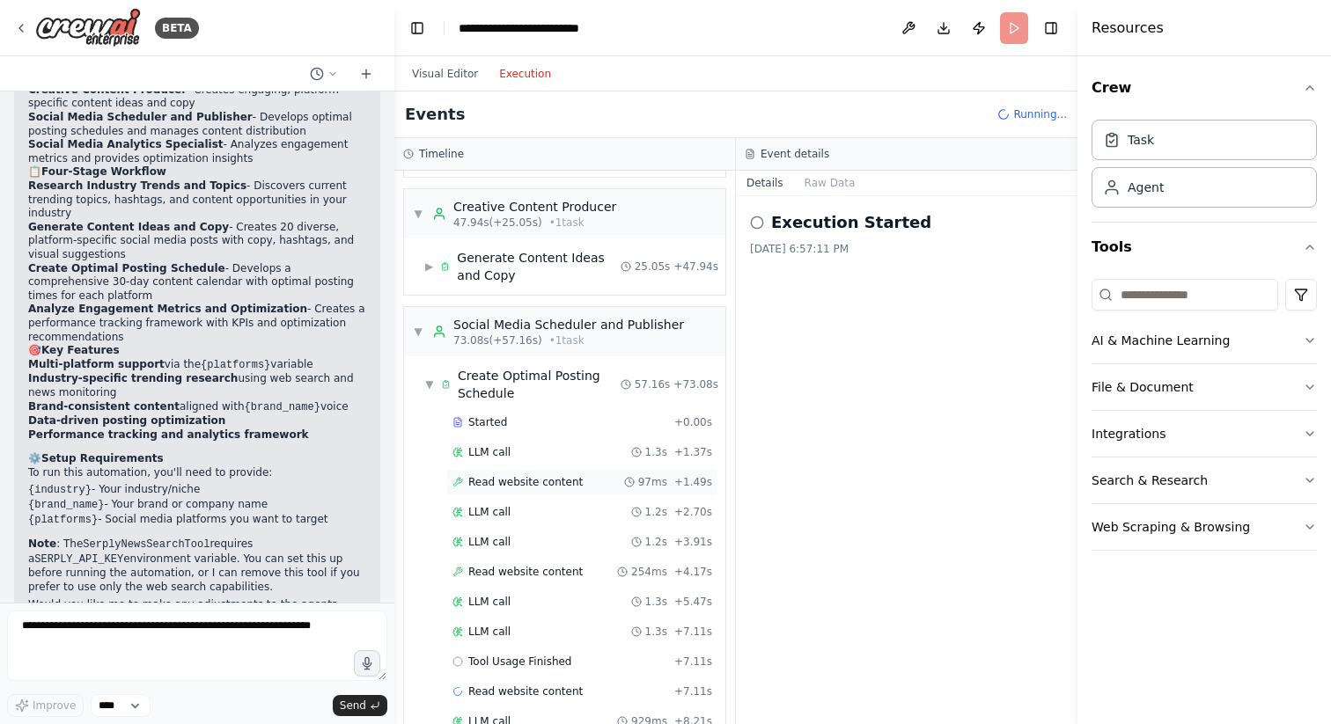
scroll to position [331, 0]
click at [430, 379] on span "▼" at bounding box center [429, 386] width 9 height 14
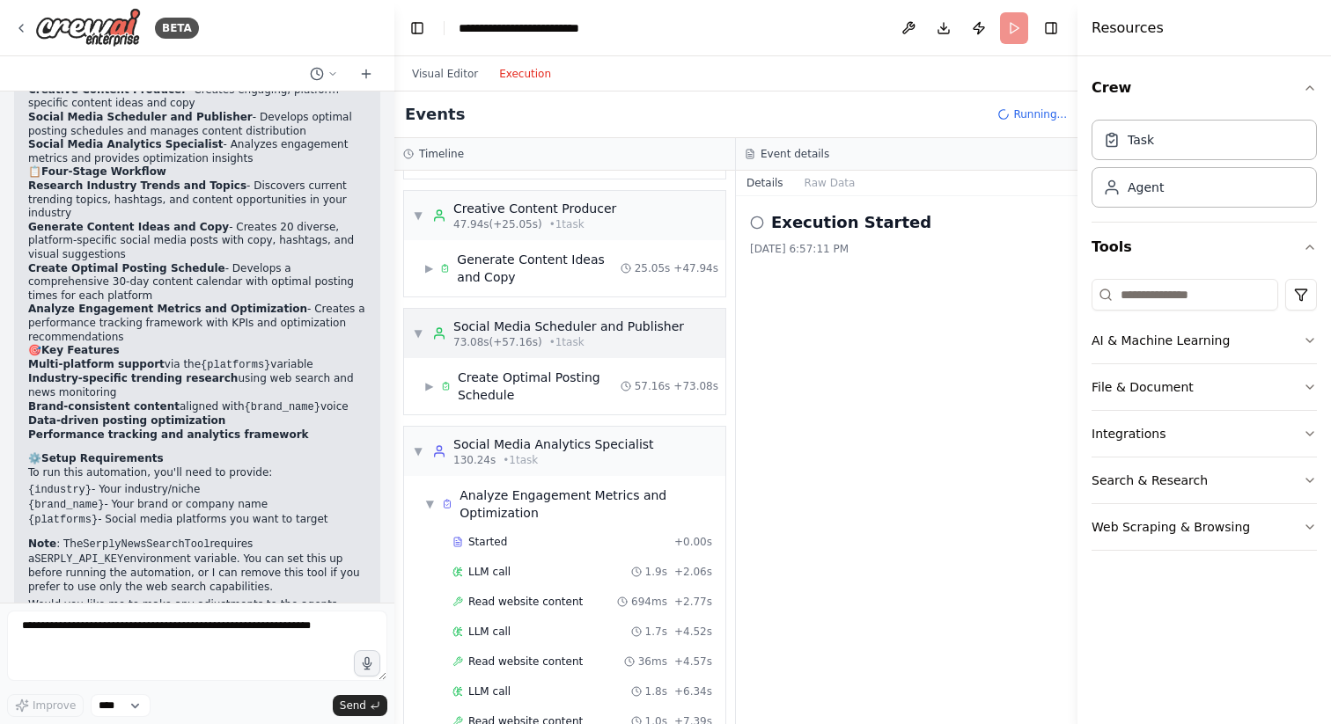
click at [418, 327] on span "▼" at bounding box center [418, 334] width 11 height 14
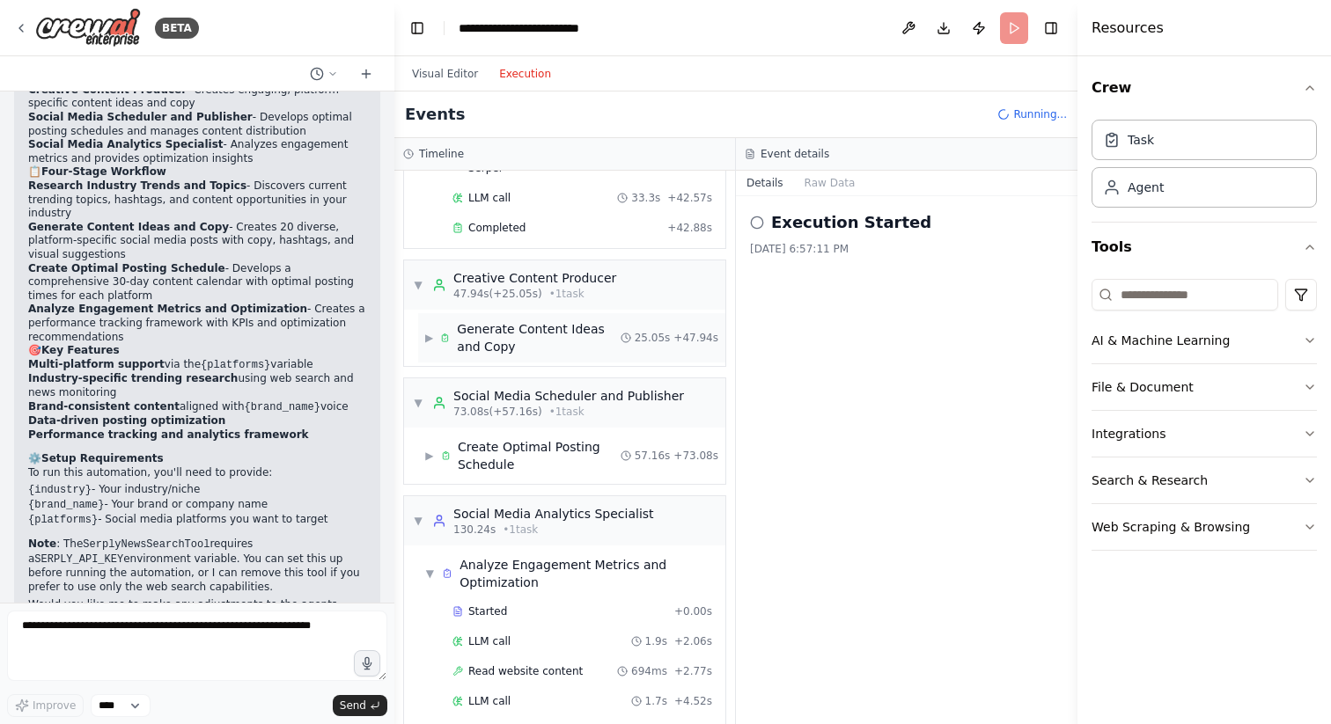
scroll to position [256, 0]
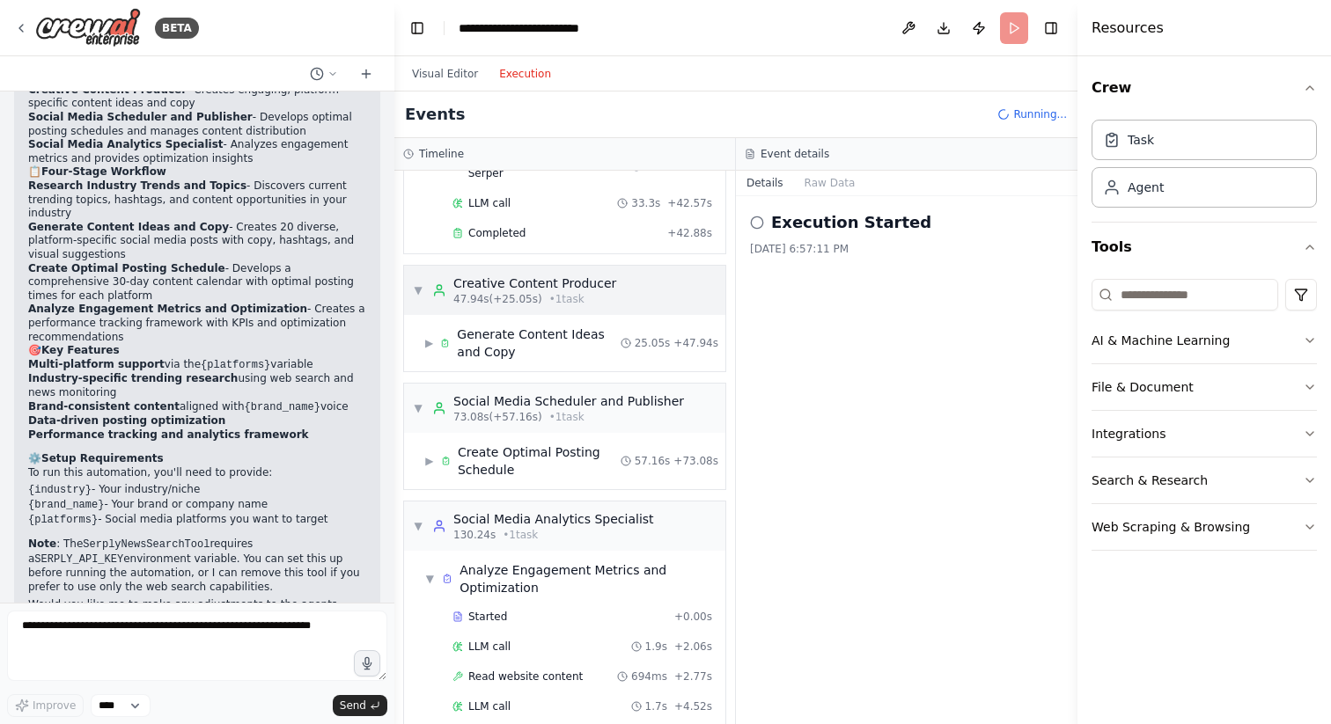
click at [420, 283] on span "▼" at bounding box center [418, 290] width 11 height 14
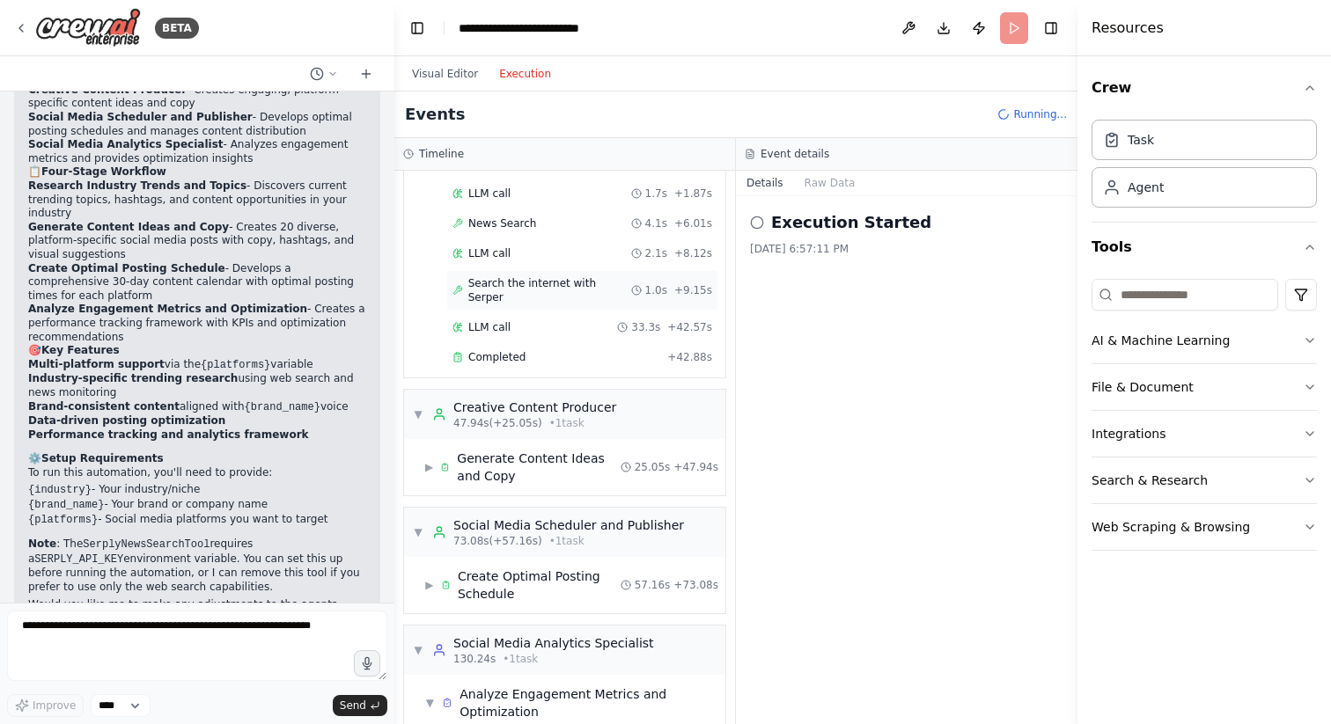
scroll to position [0, 0]
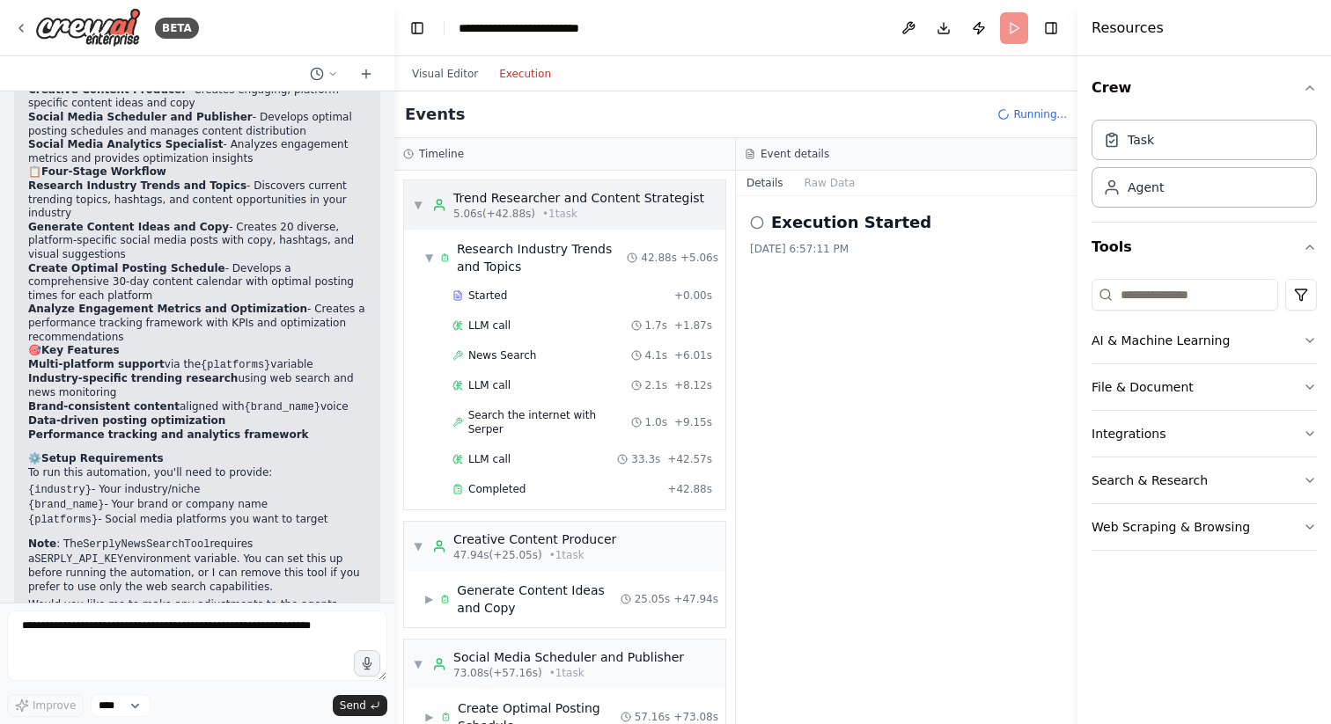
click at [420, 201] on span "▼" at bounding box center [418, 205] width 11 height 14
click at [418, 212] on div "▼ Trend Researcher and Content Strategist 5.06s (+42.88s) • 1 task" at bounding box center [558, 205] width 291 height 32
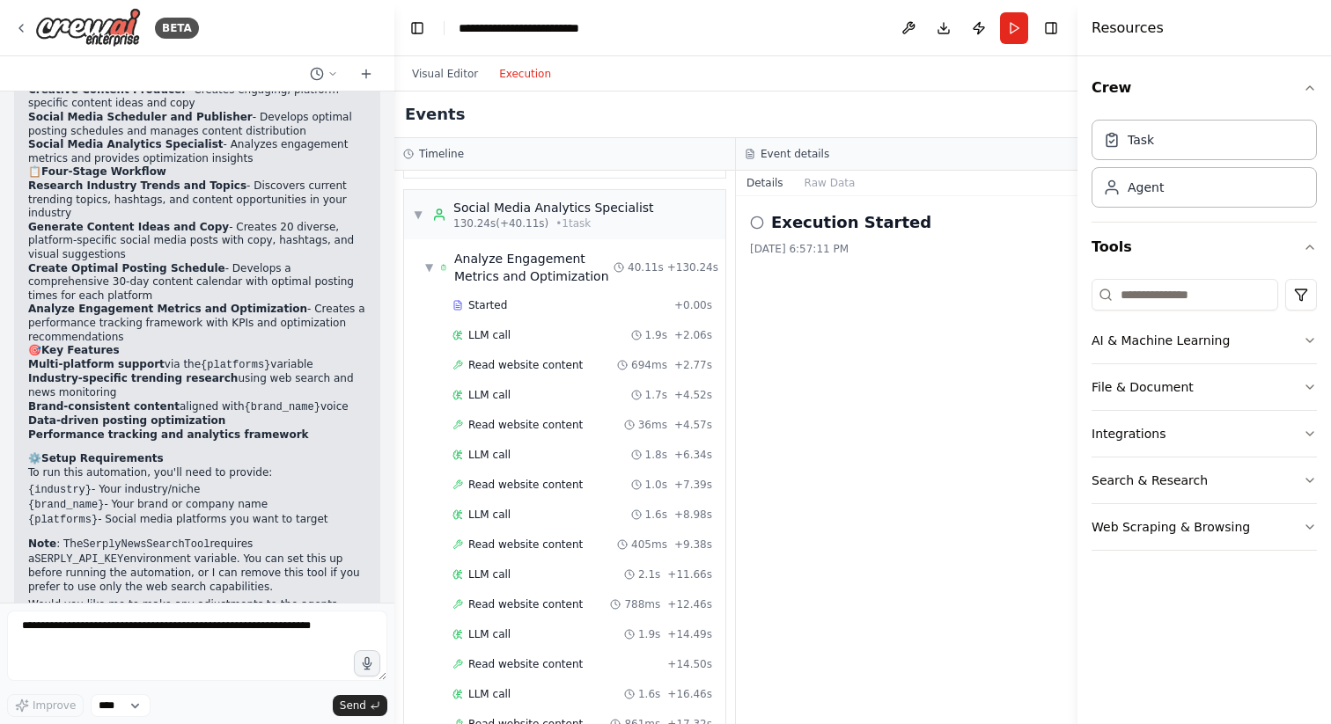
scroll to position [534, 0]
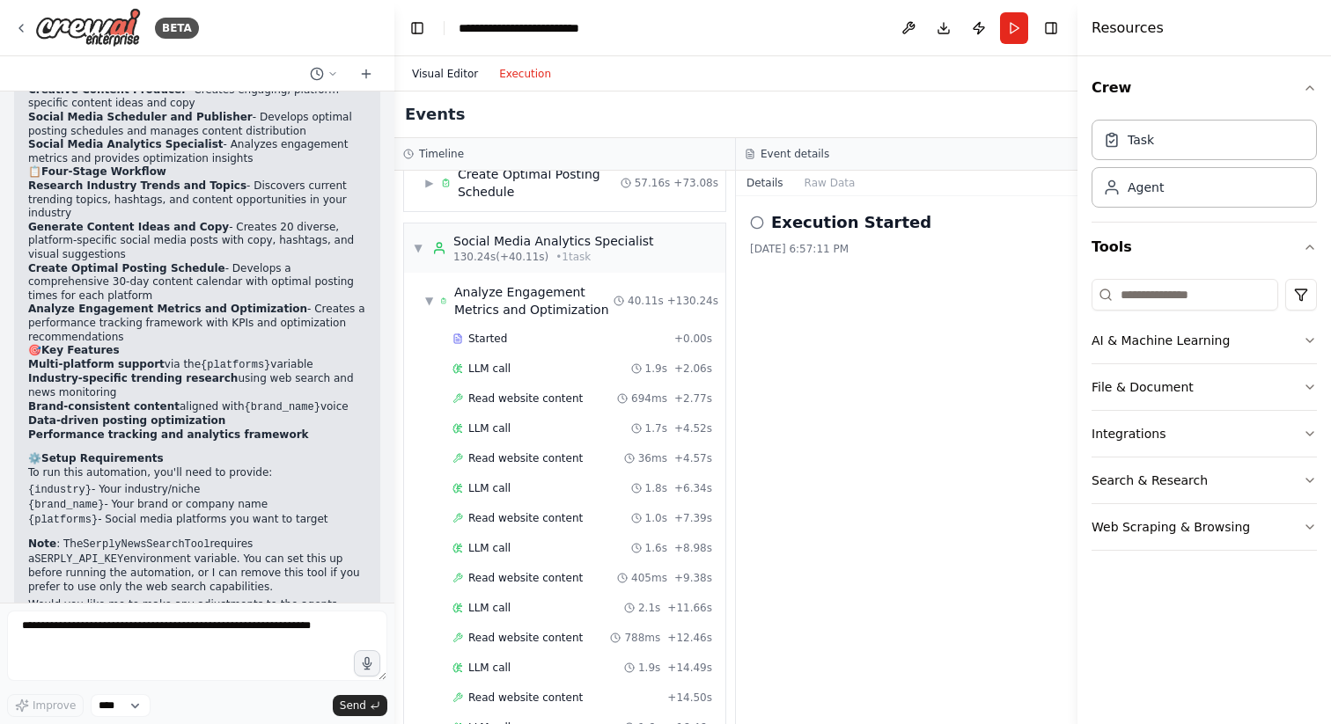
click at [452, 72] on button "Visual Editor" at bounding box center [444, 73] width 87 height 21
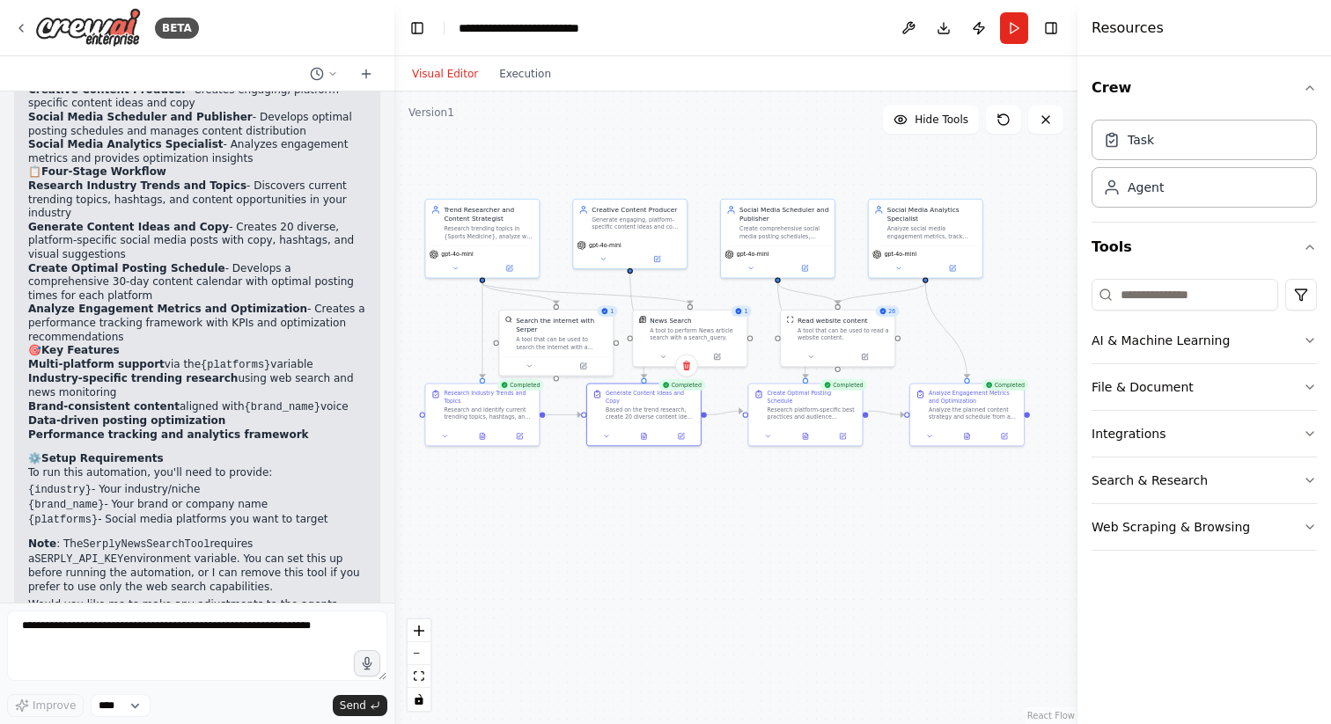
drag, startPoint x: 770, startPoint y: 535, endPoint x: 745, endPoint y: 506, distance: 38.7
click at [745, 506] on div ".deletable-edge-delete-btn { width: 20px; height: 20px; border: 0px solid #ffff…" at bounding box center [735, 408] width 683 height 633
click at [1308, 382] on icon "button" at bounding box center [1310, 387] width 14 height 14
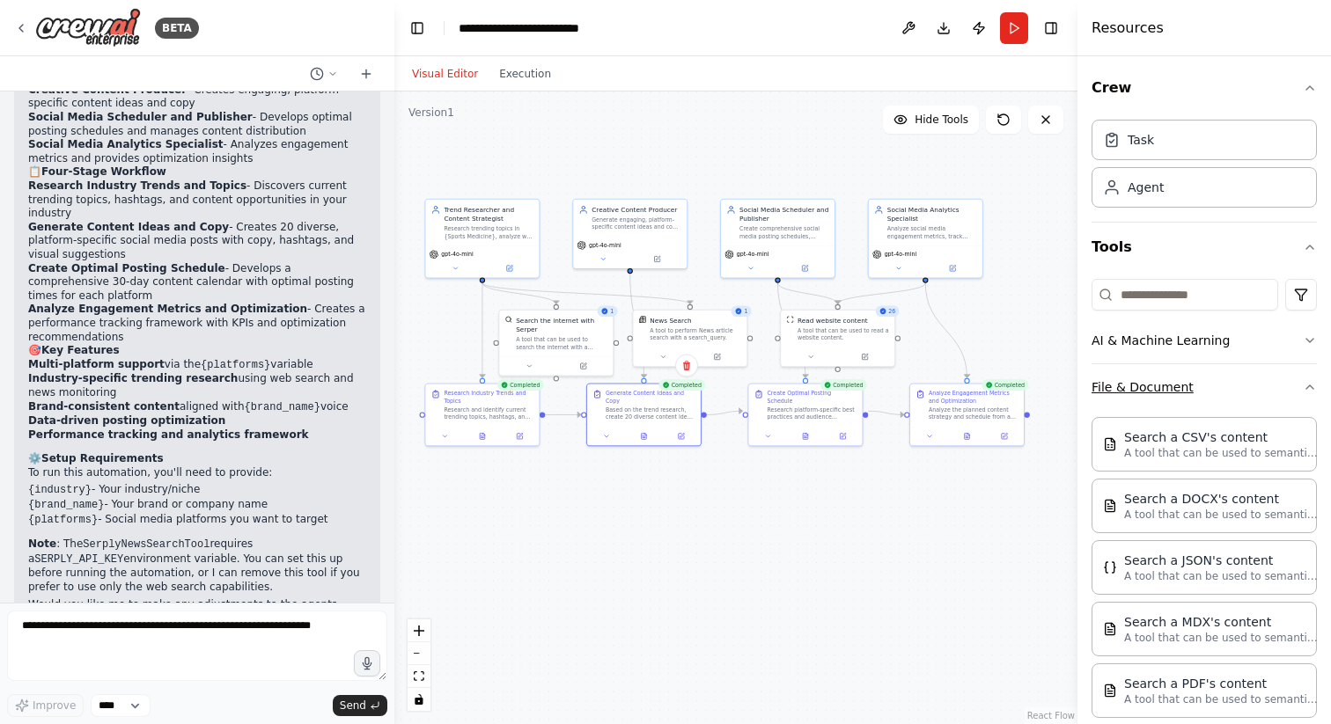
click at [1308, 382] on icon "button" at bounding box center [1310, 387] width 14 height 14
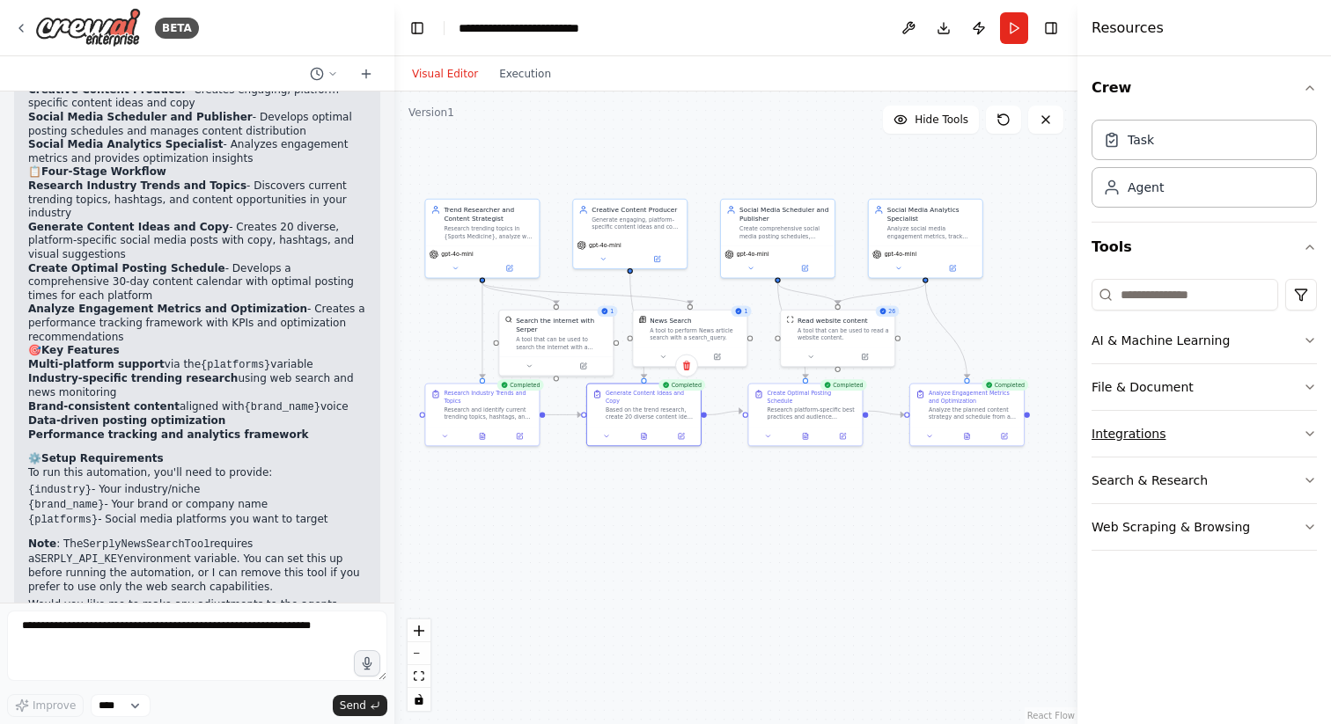
click at [1305, 431] on icon "button" at bounding box center [1310, 434] width 14 height 14
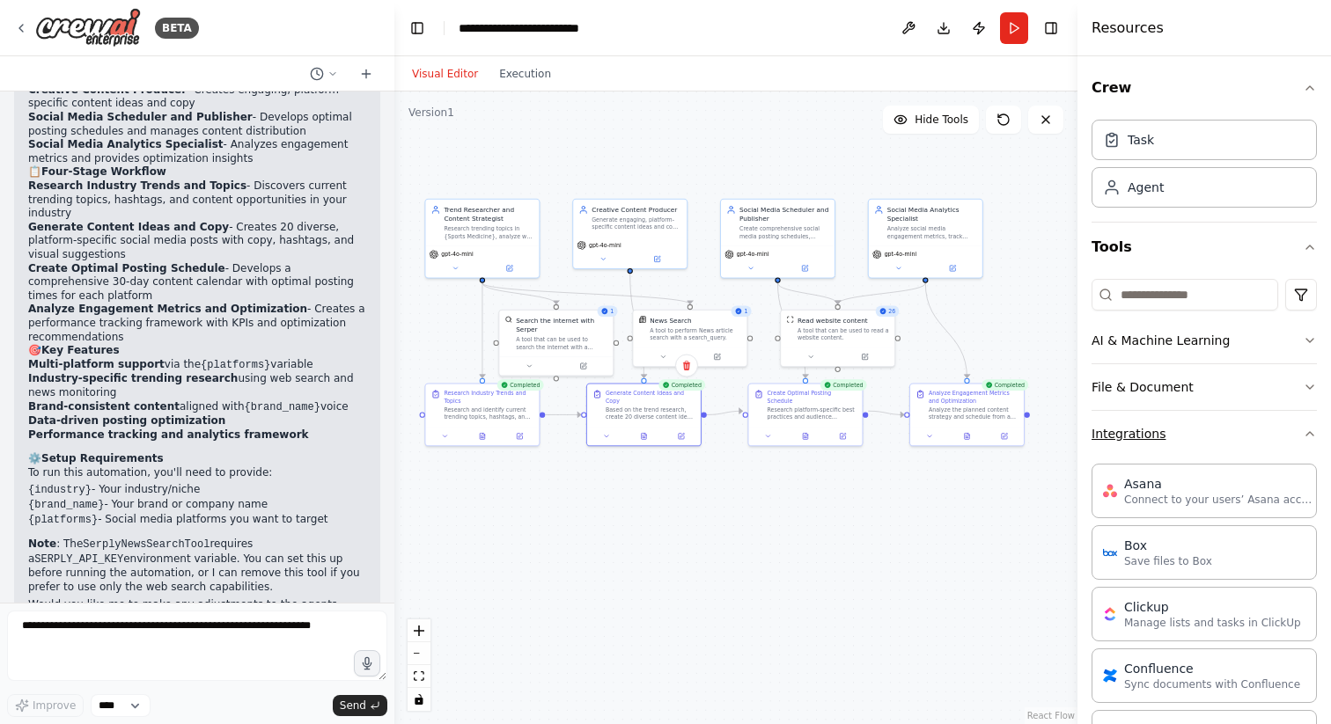
click at [1305, 431] on icon "button" at bounding box center [1310, 434] width 14 height 14
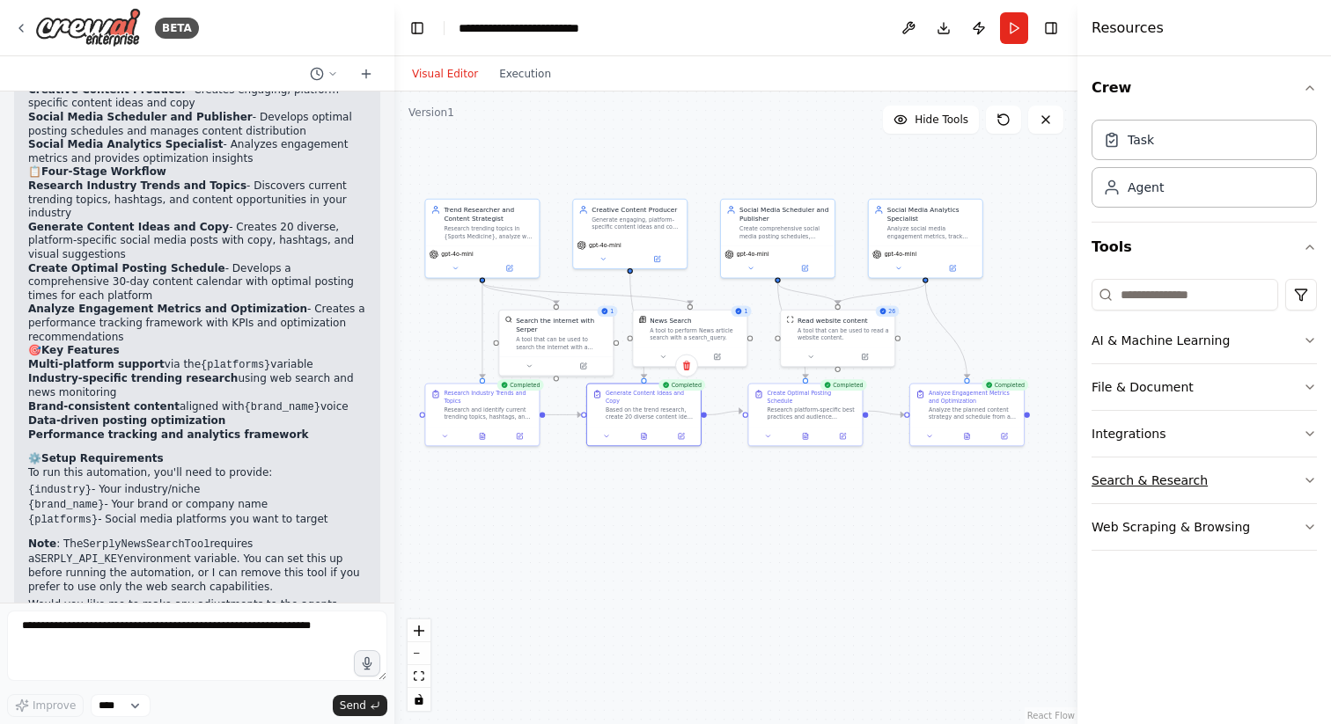
click at [1304, 480] on icon "button" at bounding box center [1310, 481] width 14 height 14
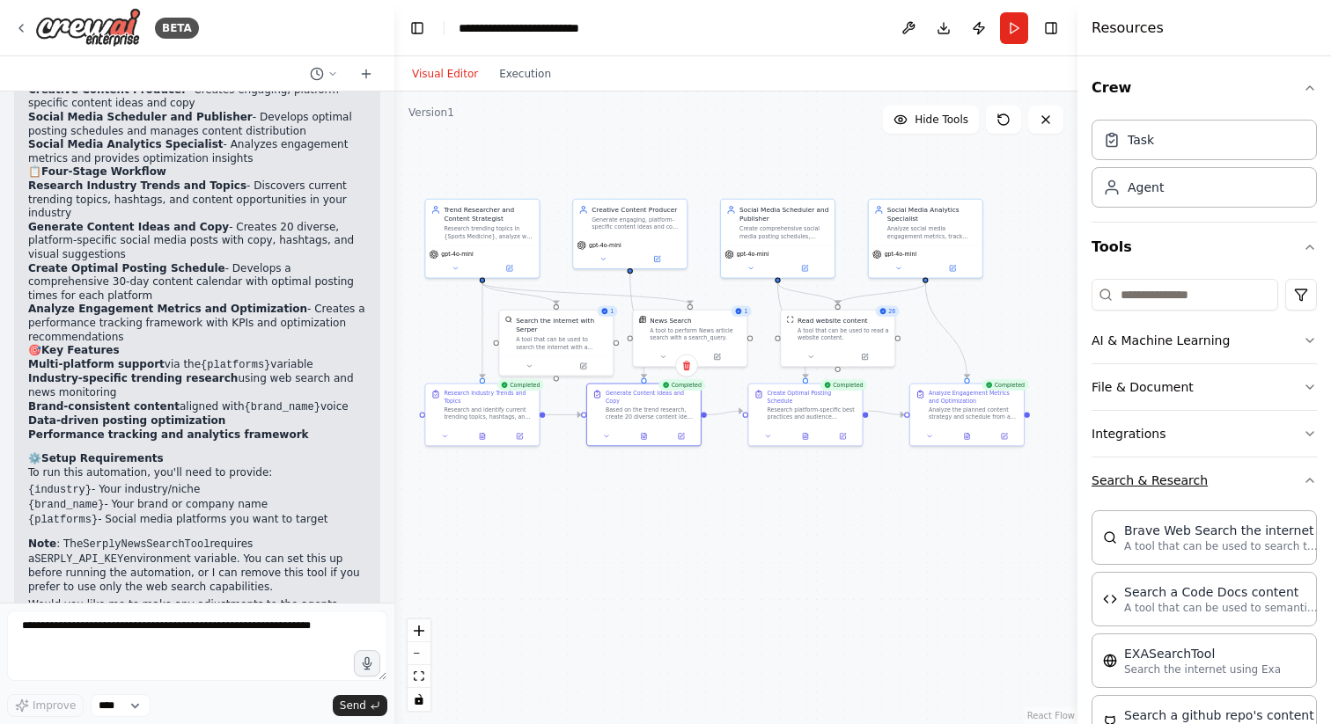
click at [1304, 480] on icon "button" at bounding box center [1310, 481] width 14 height 14
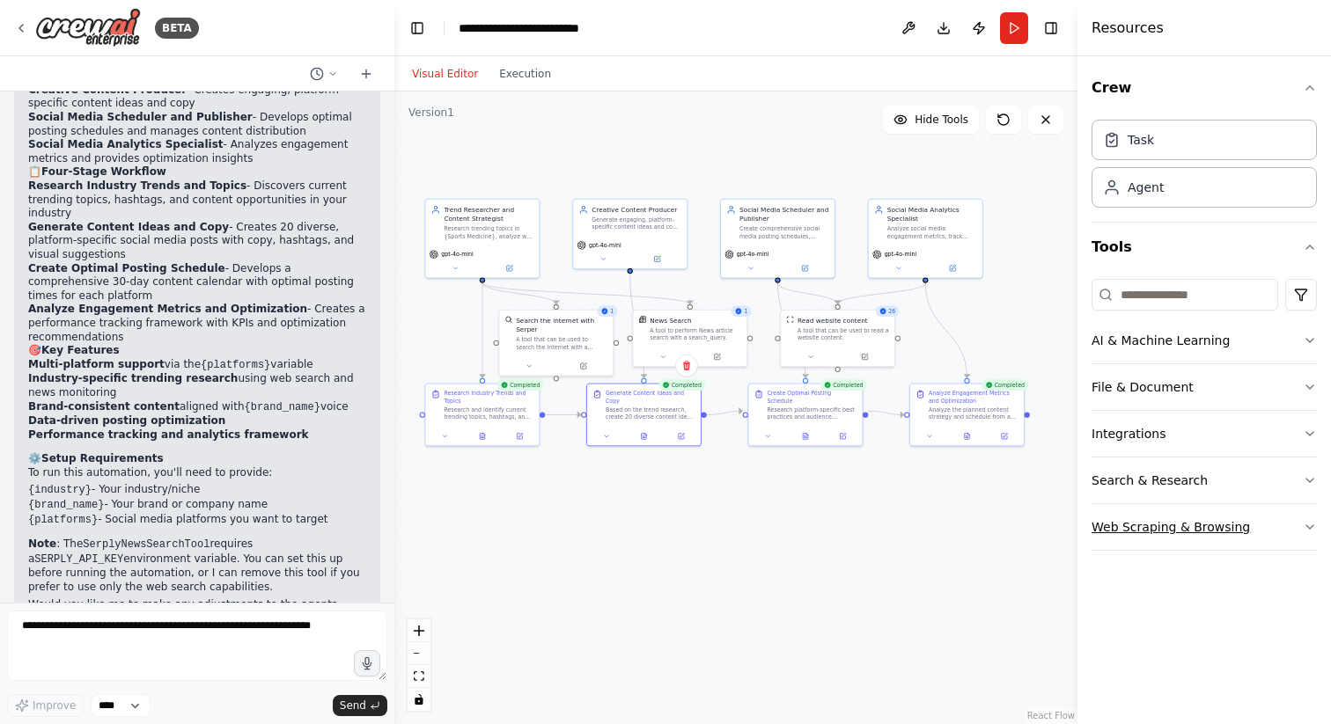
click at [1307, 523] on icon "button" at bounding box center [1310, 527] width 14 height 14
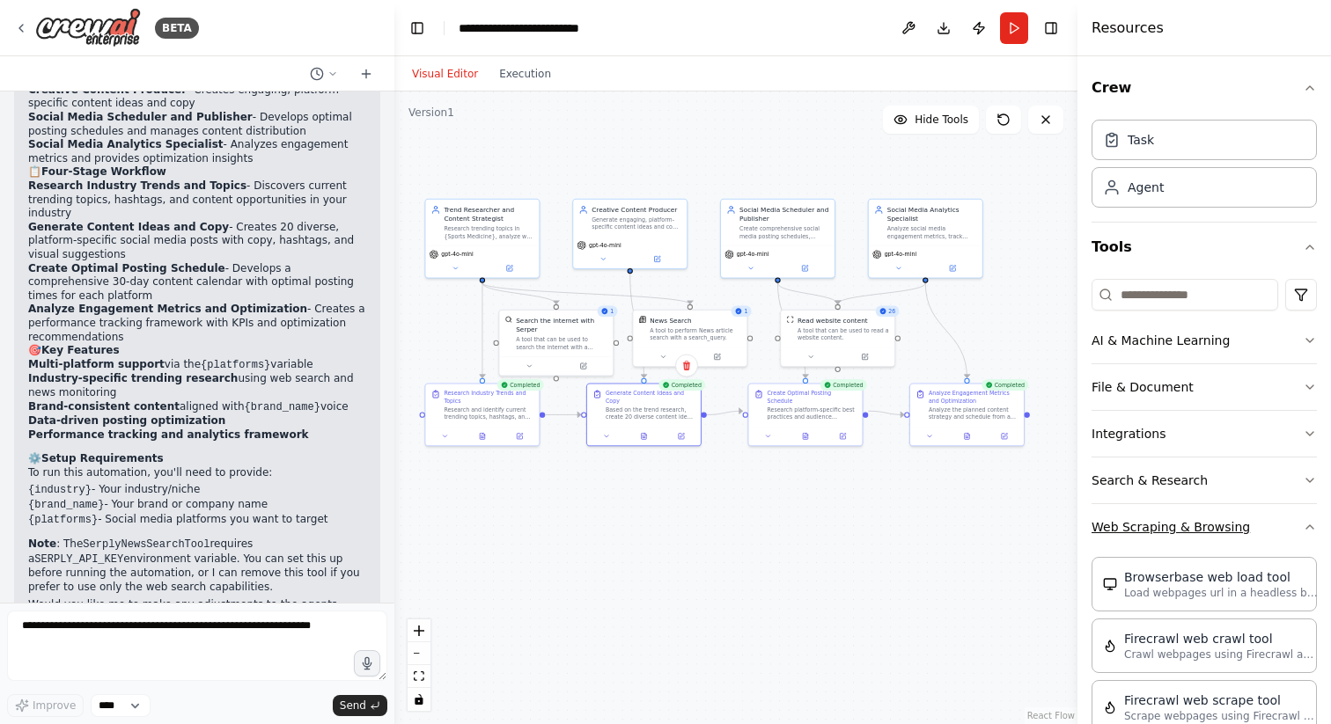
click at [1307, 523] on icon "button" at bounding box center [1310, 527] width 14 height 14
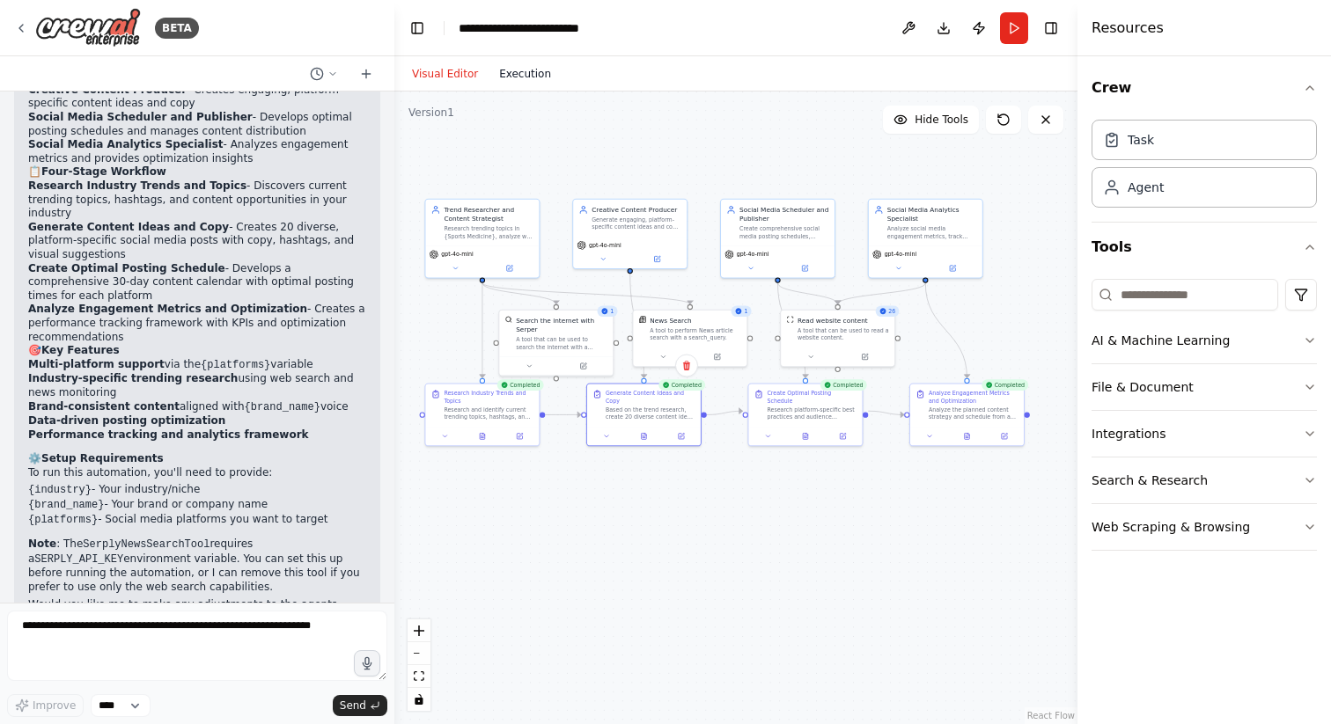
click at [521, 79] on button "Execution" at bounding box center [525, 73] width 73 height 21
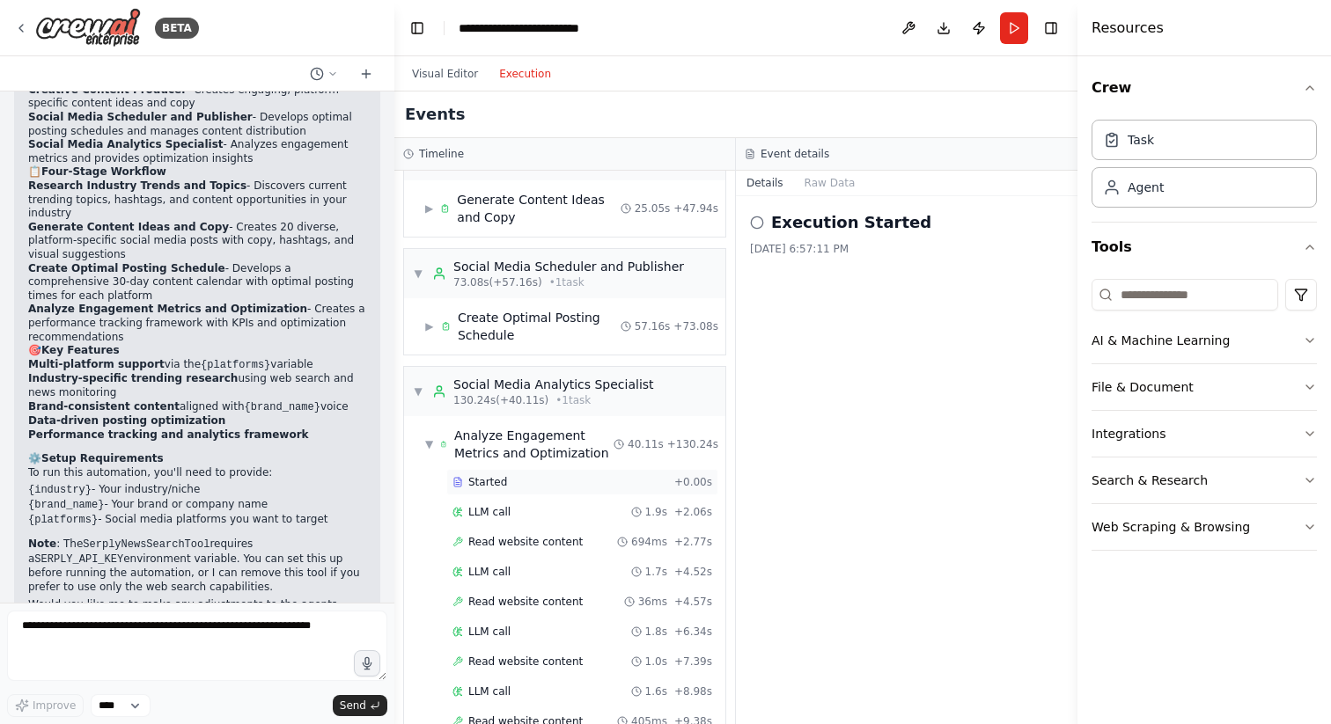
scroll to position [387, 0]
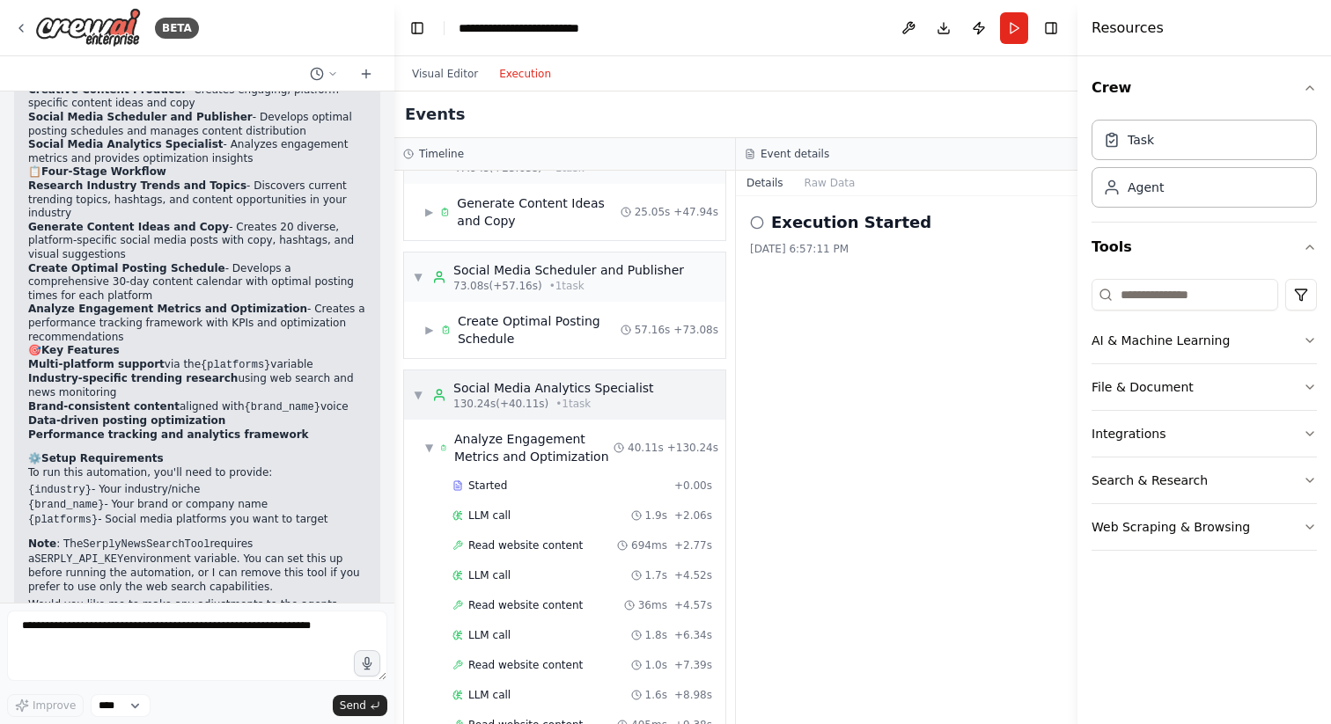
click at [416, 388] on span "▼" at bounding box center [418, 395] width 11 height 14
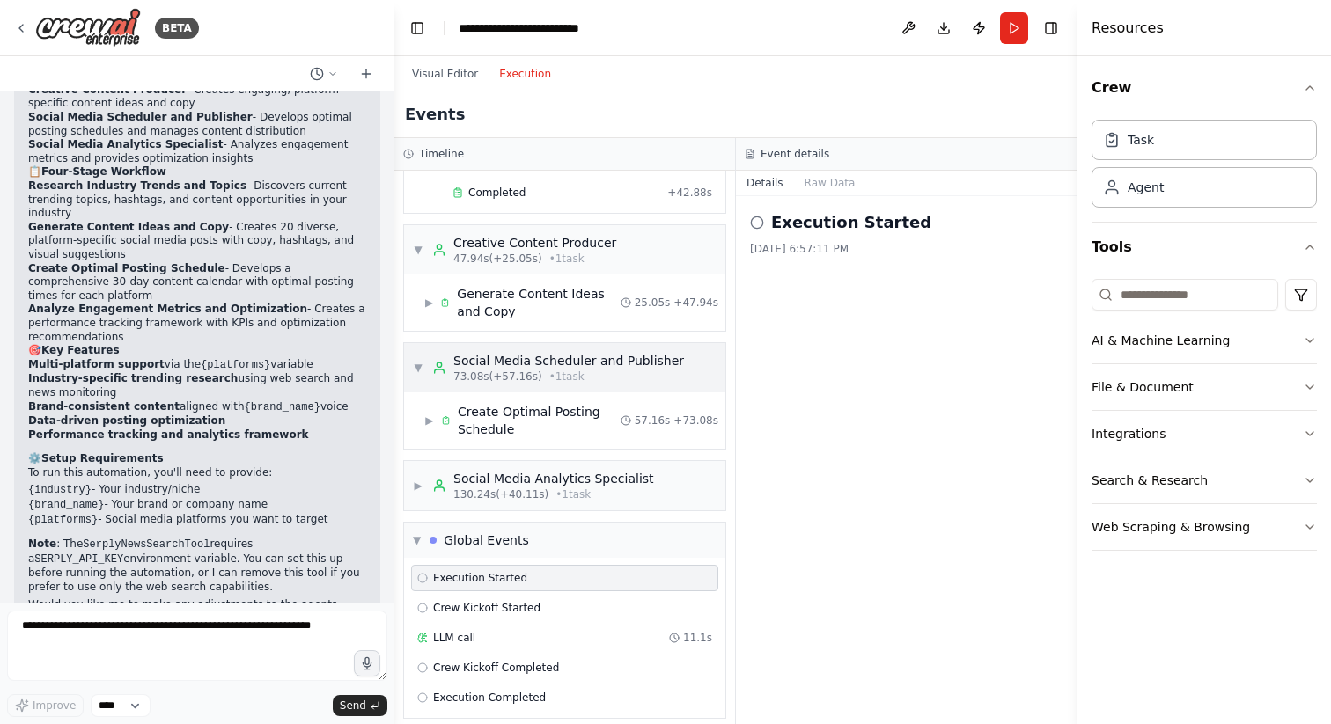
click at [417, 361] on span "▼" at bounding box center [418, 368] width 11 height 14
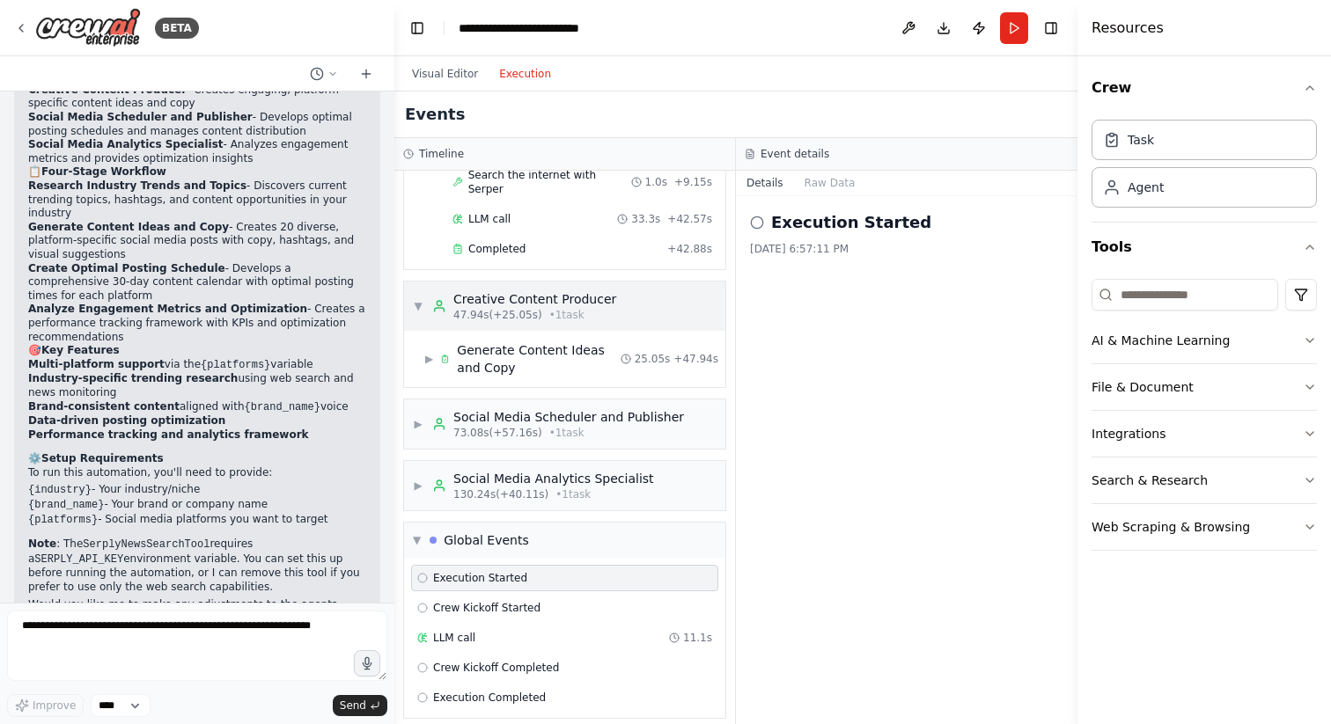
click at [420, 299] on span "▼" at bounding box center [418, 306] width 11 height 14
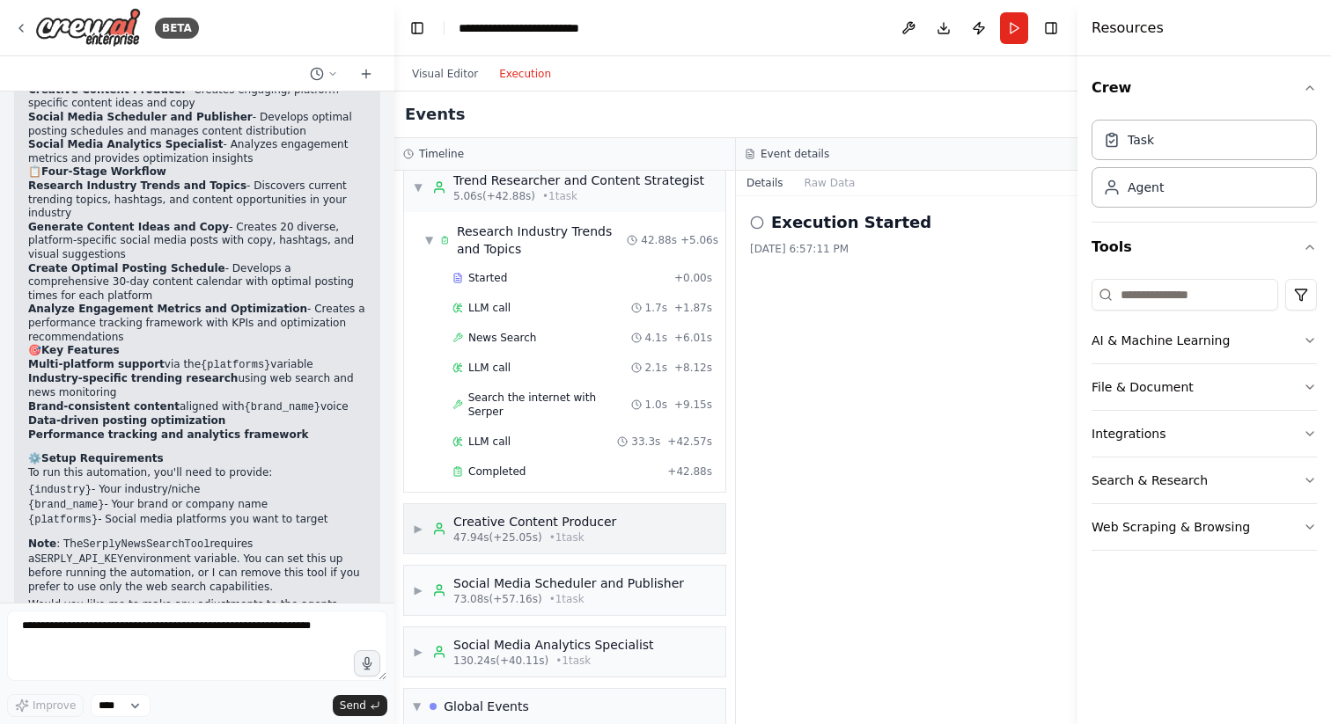
scroll to position [0, 0]
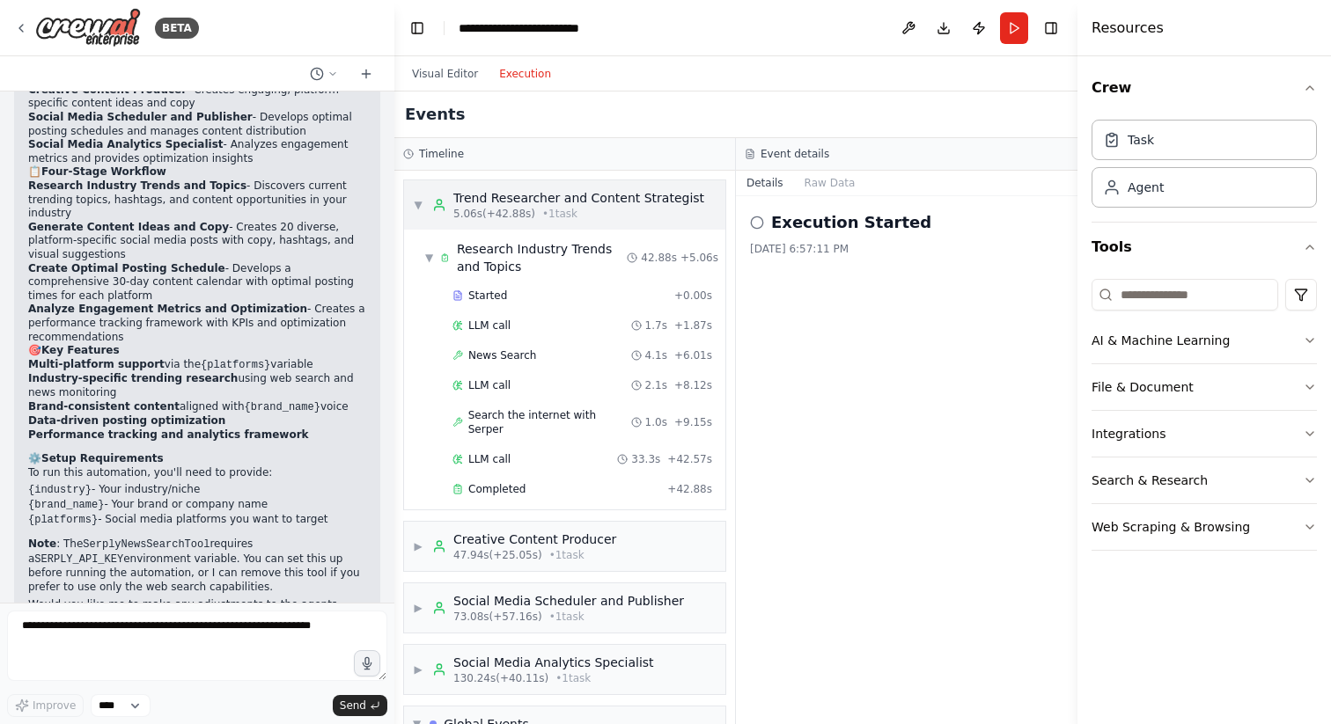
click at [416, 202] on span "▼" at bounding box center [418, 205] width 11 height 14
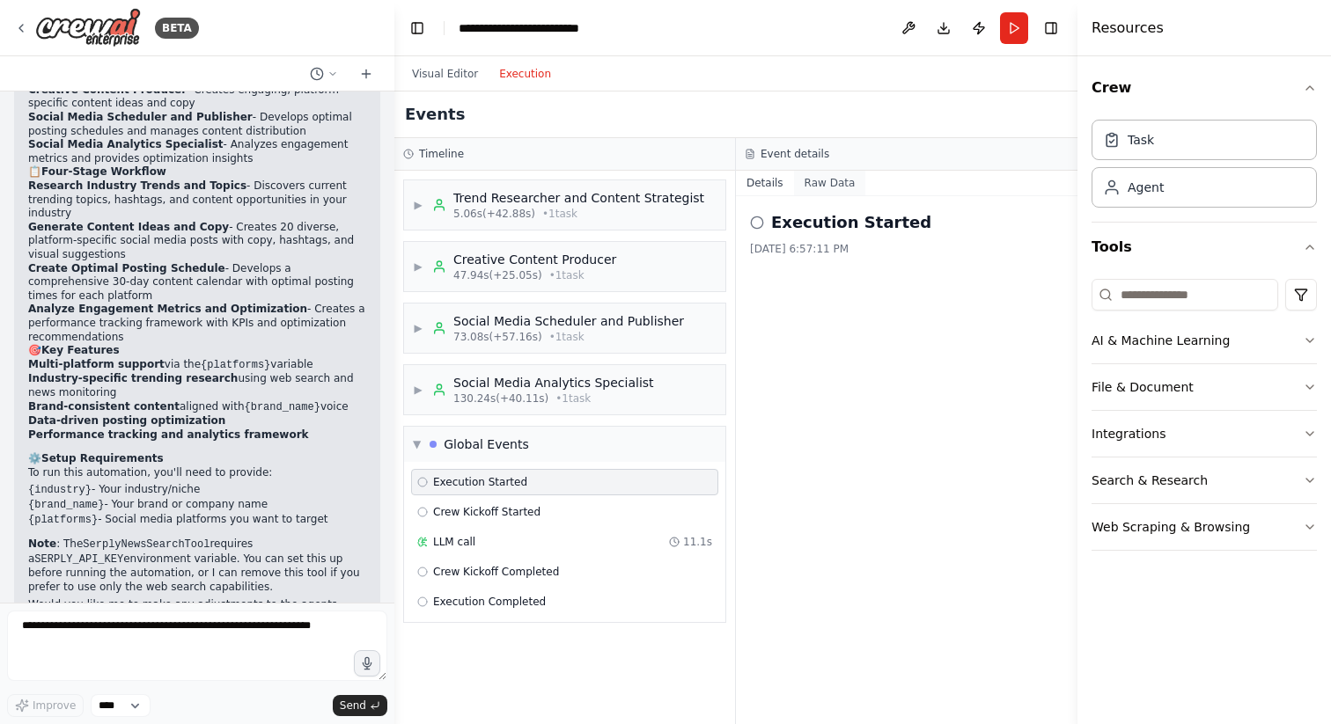
click at [822, 188] on button "Raw Data" at bounding box center [830, 183] width 72 height 25
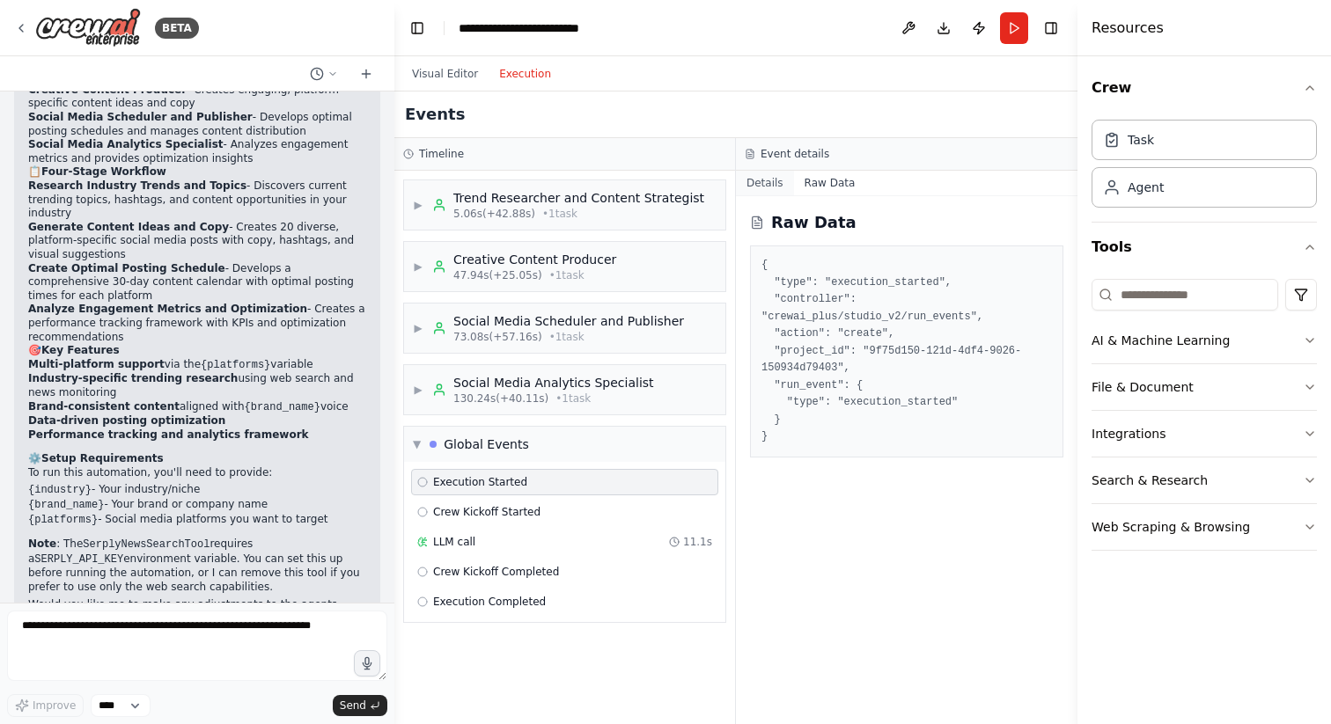
click at [772, 185] on button "Details" at bounding box center [765, 183] width 58 height 25
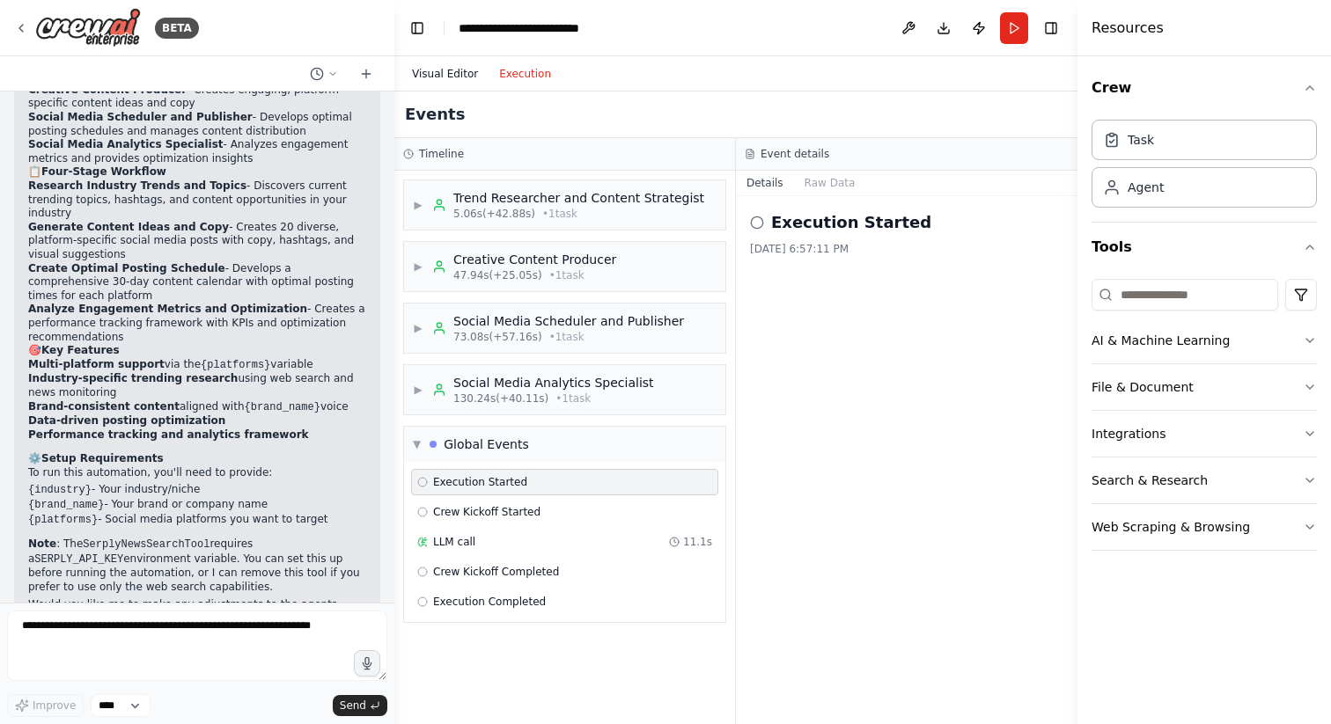
click at [462, 79] on button "Visual Editor" at bounding box center [444, 73] width 87 height 21
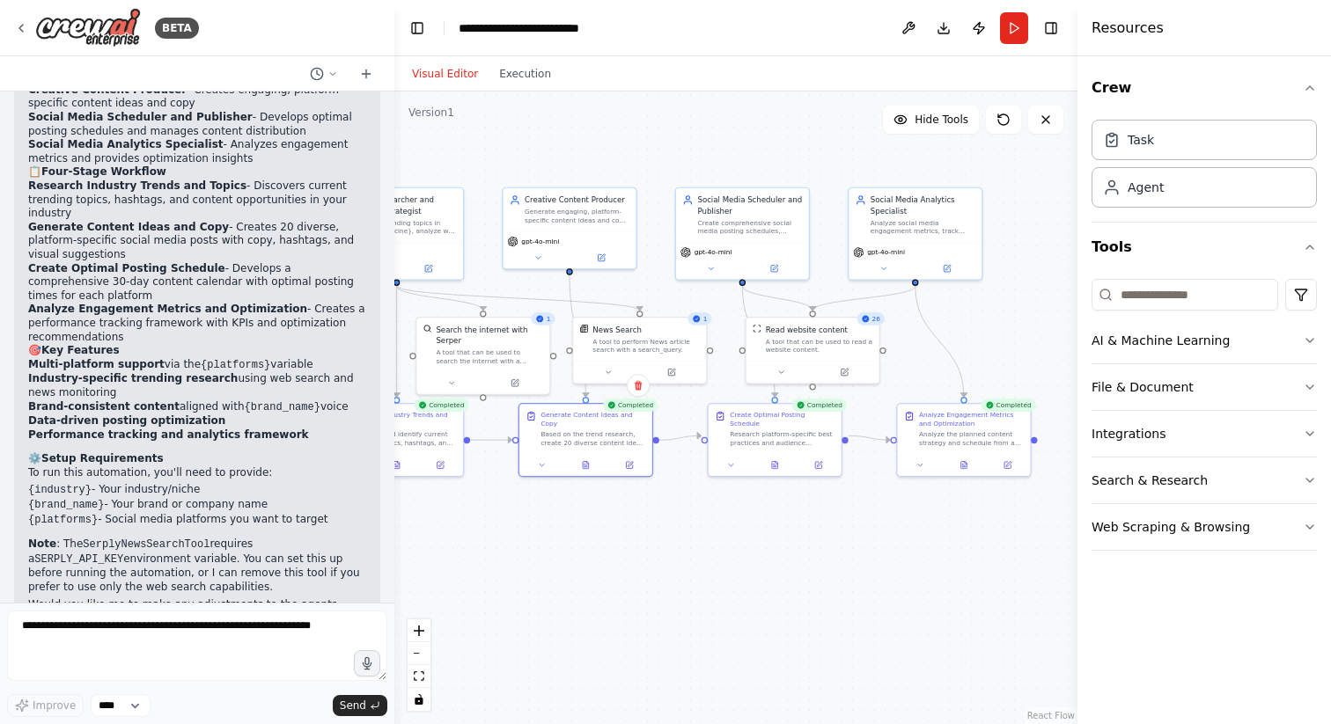
click at [775, 526] on div ".deletable-edge-delete-btn { width: 20px; height: 20px; border: 0px solid #ffff…" at bounding box center [735, 408] width 683 height 633
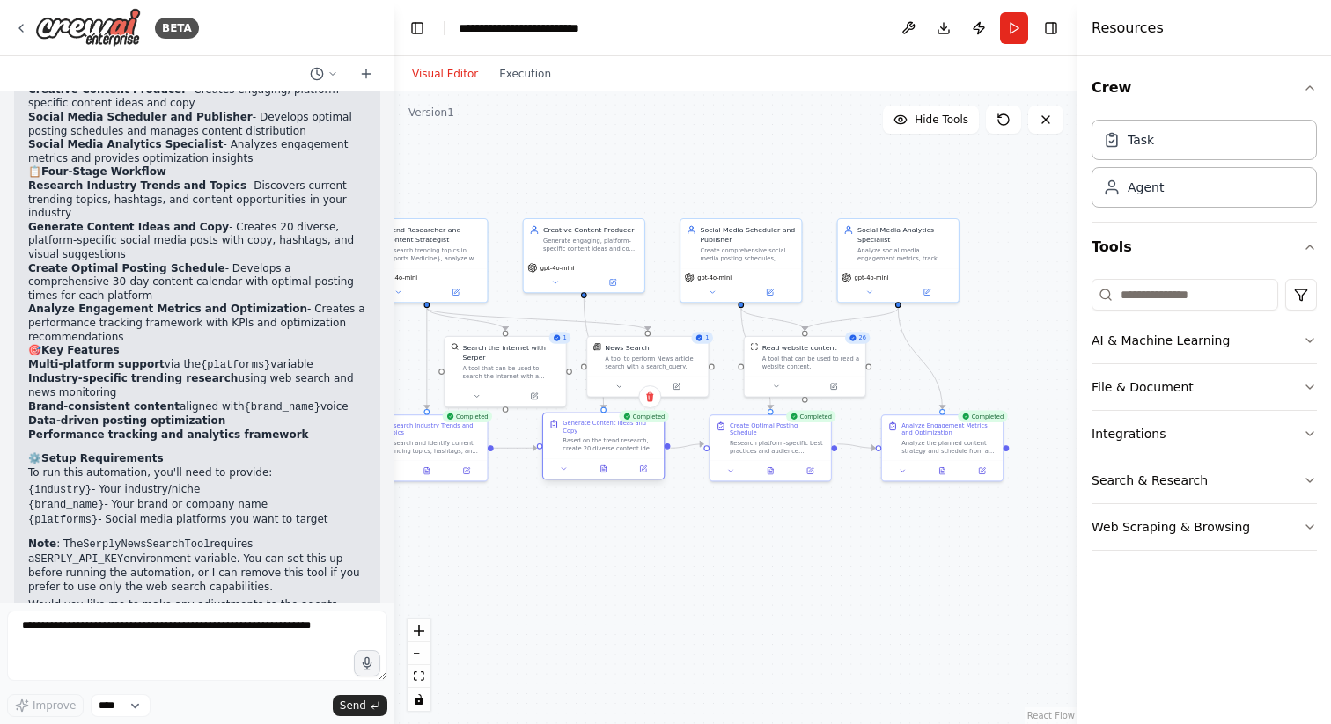
click at [630, 478] on div at bounding box center [603, 469] width 121 height 20
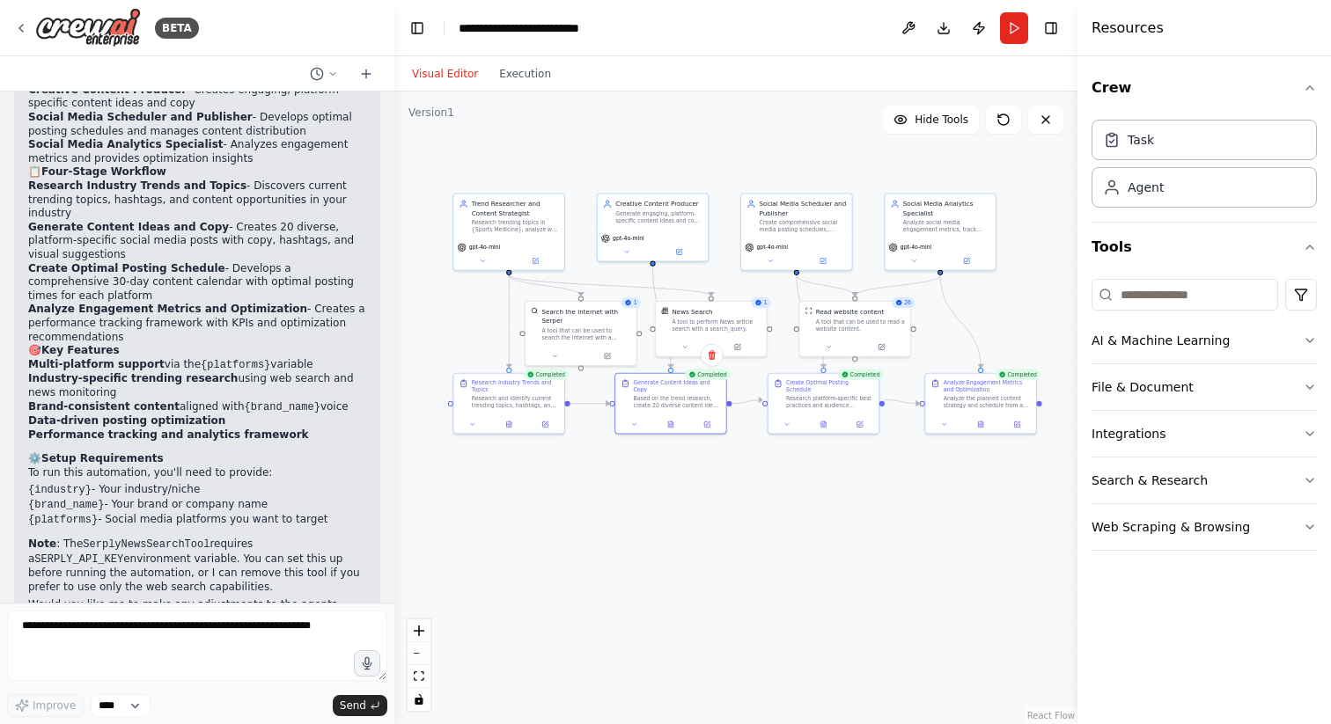
drag, startPoint x: 586, startPoint y: 577, endPoint x: 655, endPoint y: 521, distance: 88.3
click at [655, 521] on div ".deletable-edge-delete-btn { width: 20px; height: 20px; border: 0px solid #ffff…" at bounding box center [735, 408] width 683 height 633
click at [511, 424] on icon at bounding box center [508, 423] width 4 height 6
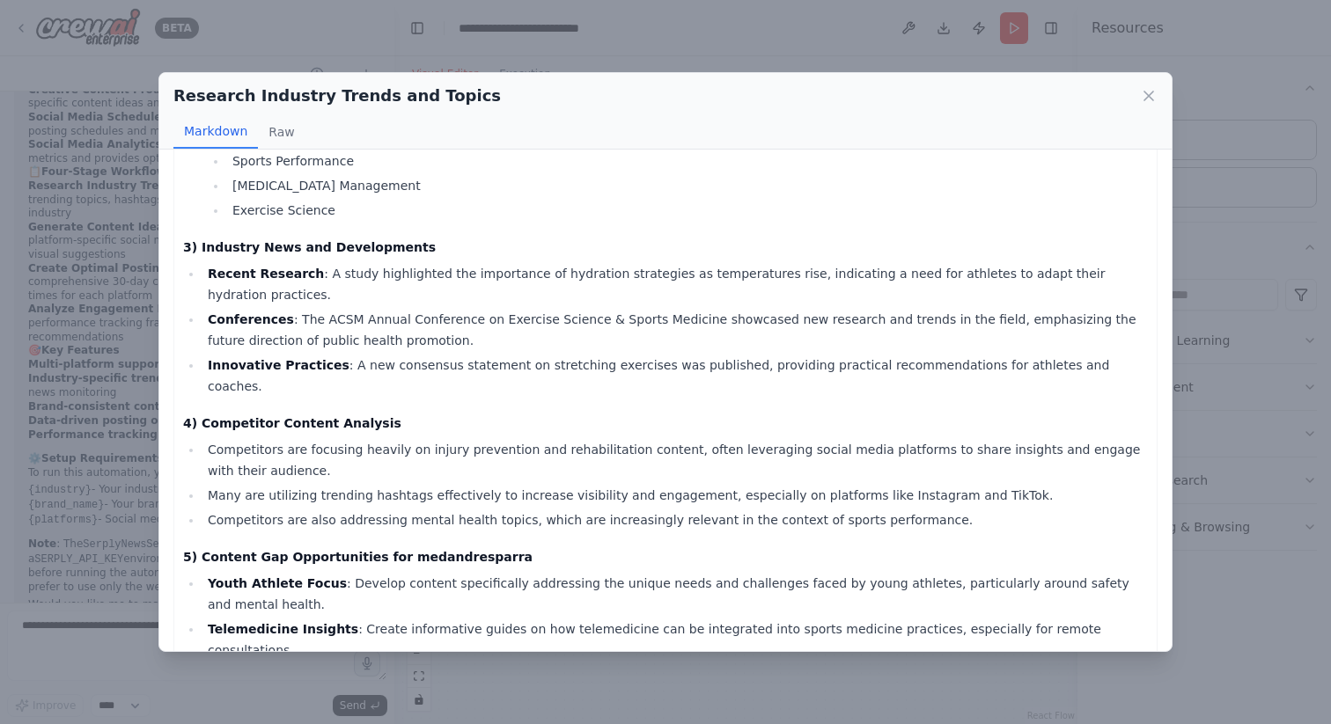
scroll to position [782, 0]
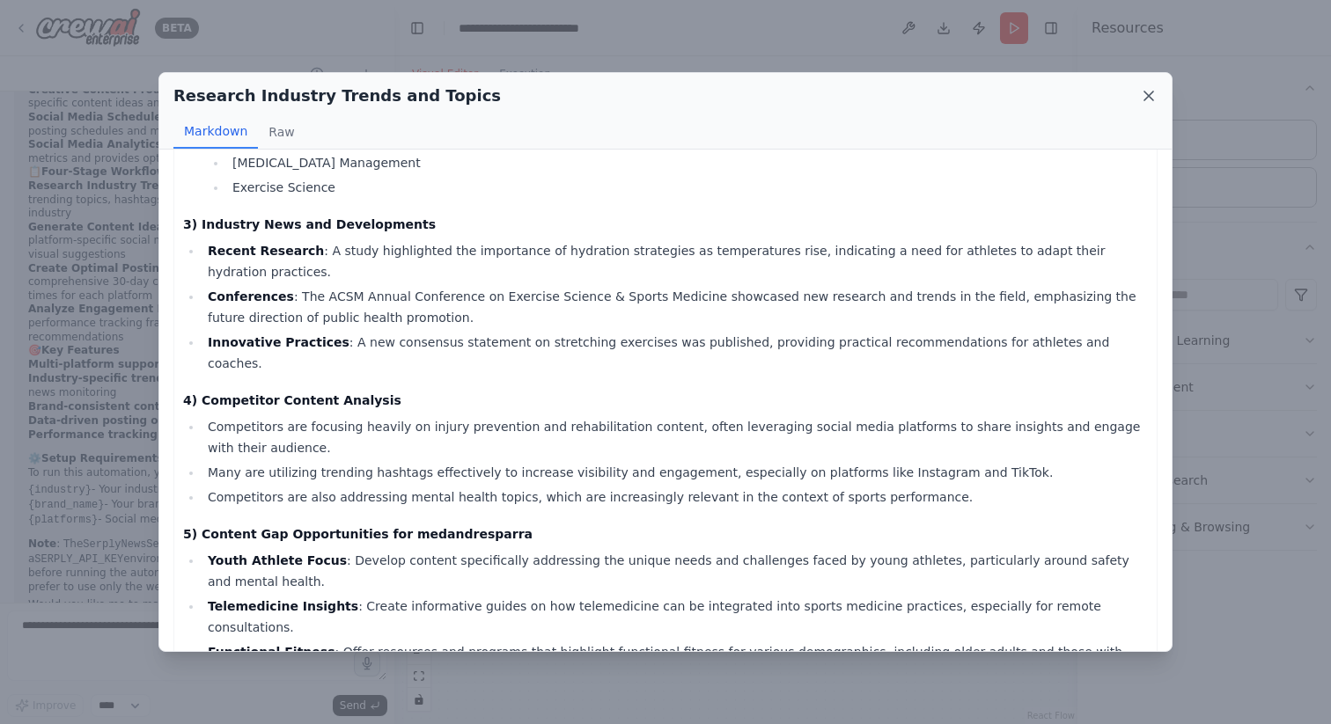
click at [1144, 93] on icon at bounding box center [1149, 96] width 18 height 18
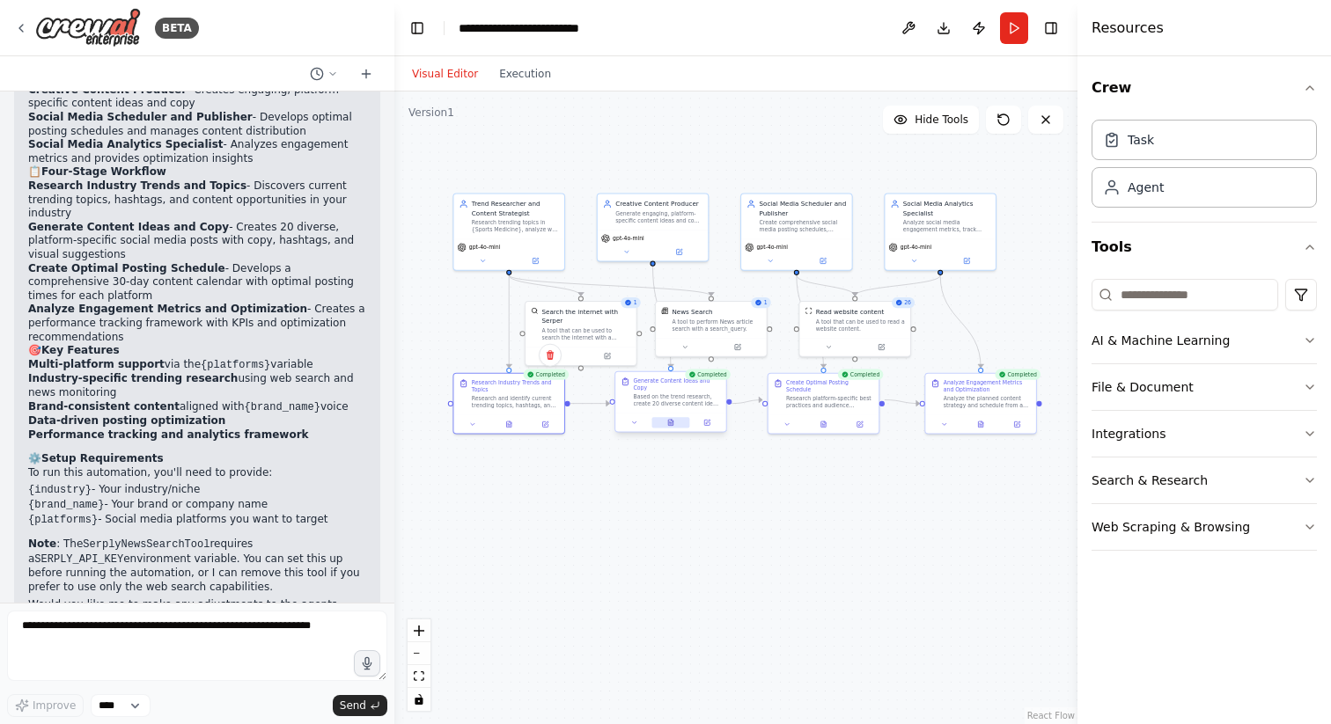
click at [671, 423] on icon at bounding box center [670, 423] width 4 height 6
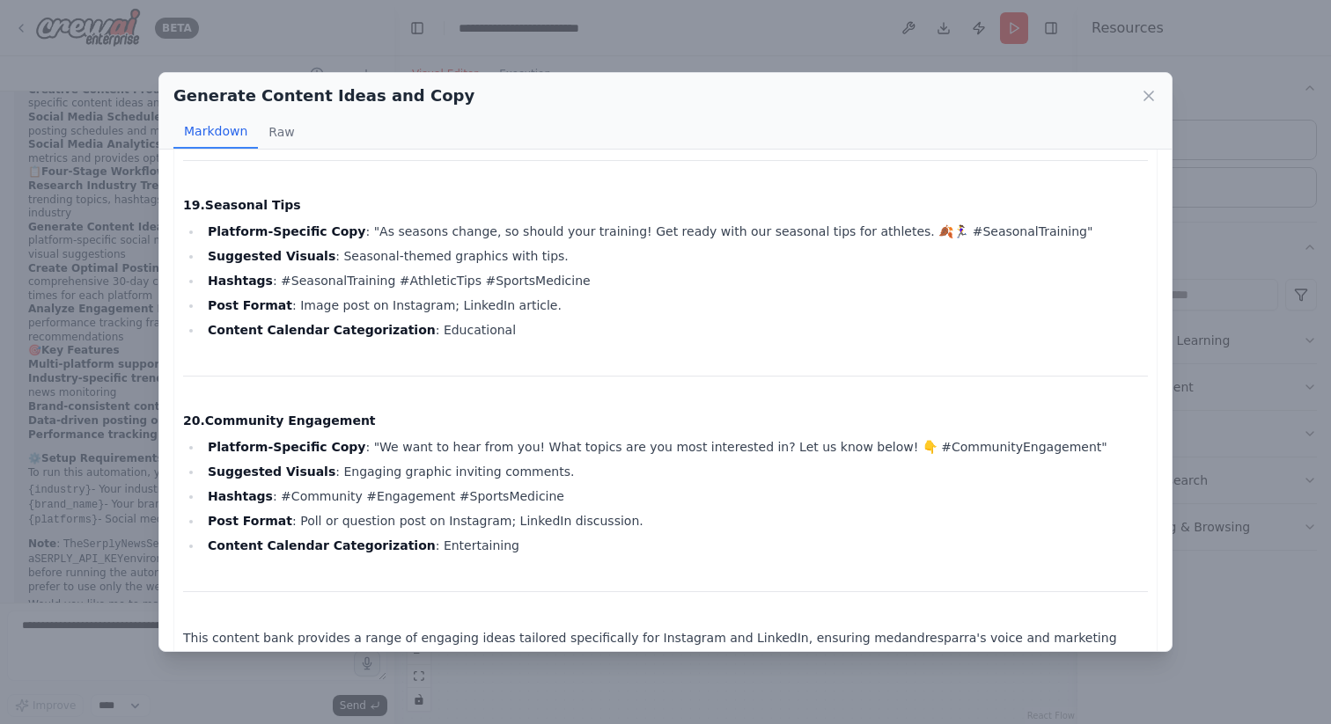
scroll to position [3990, 0]
click at [1144, 94] on icon at bounding box center [1149, 96] width 18 height 18
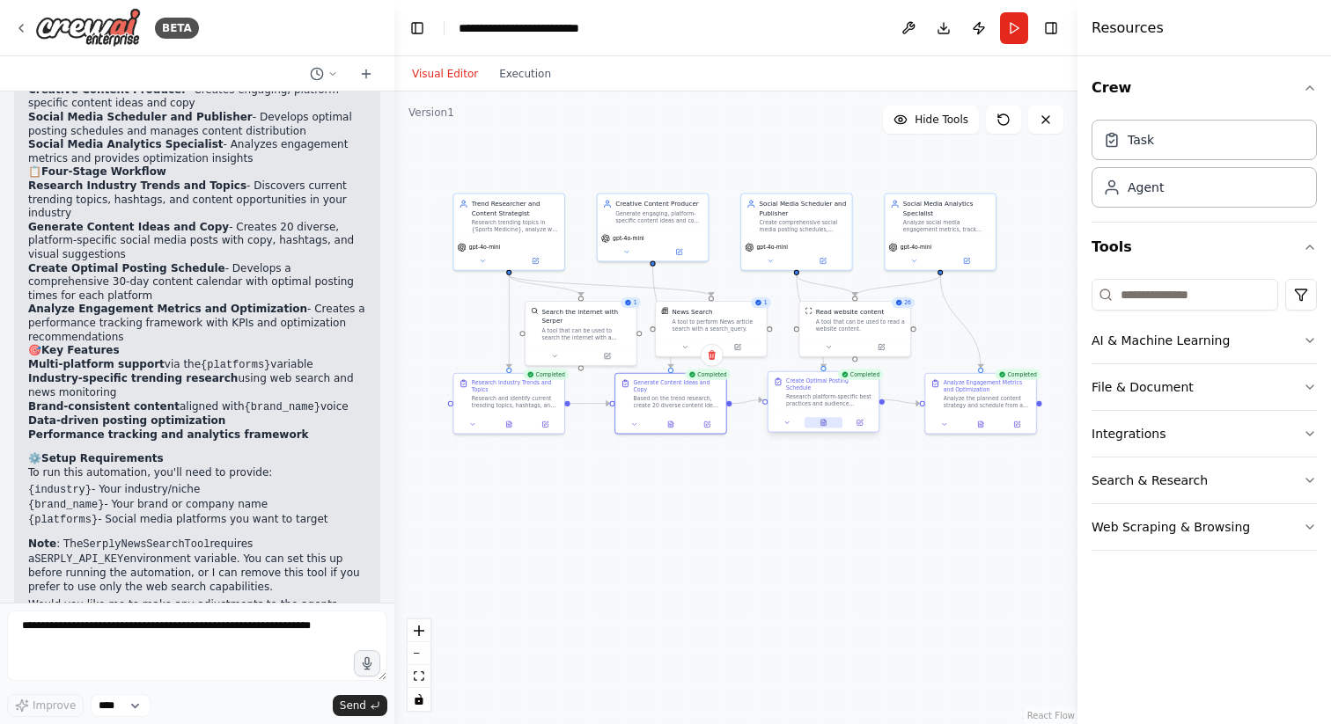
click at [825, 420] on icon at bounding box center [823, 423] width 4 height 6
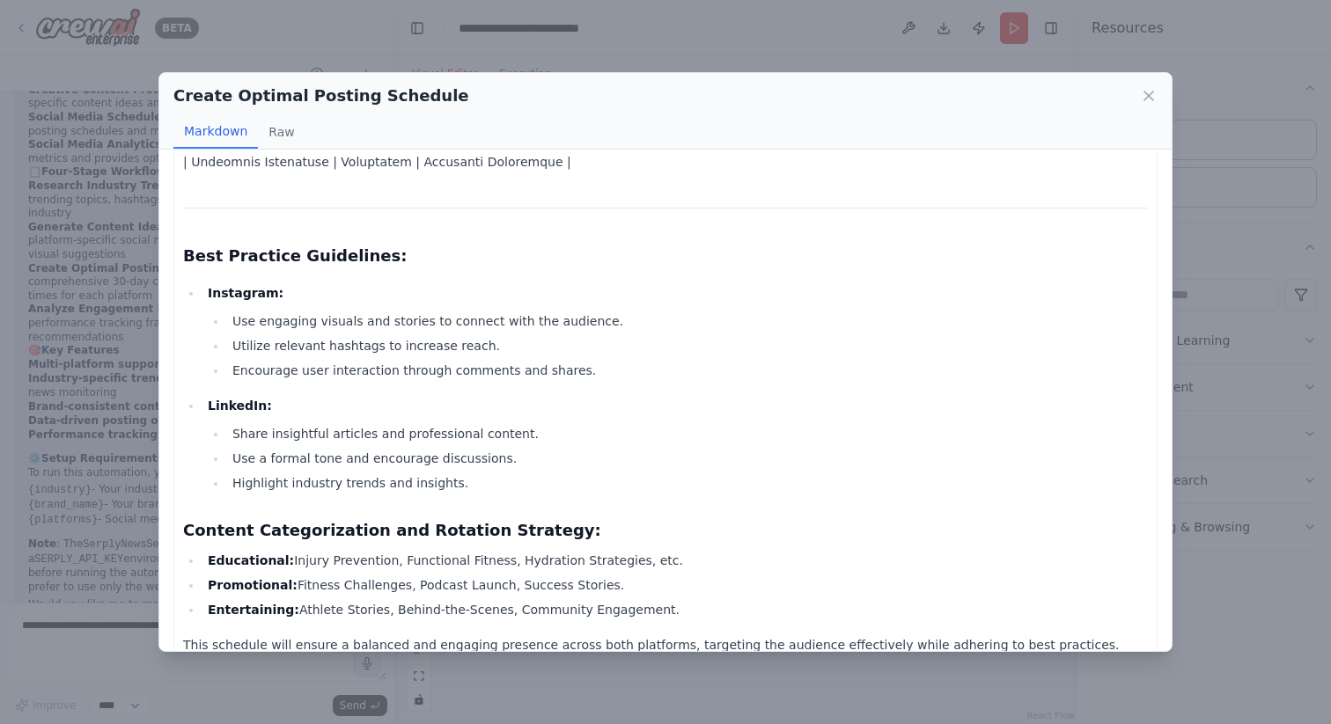
scroll to position [660, 0]
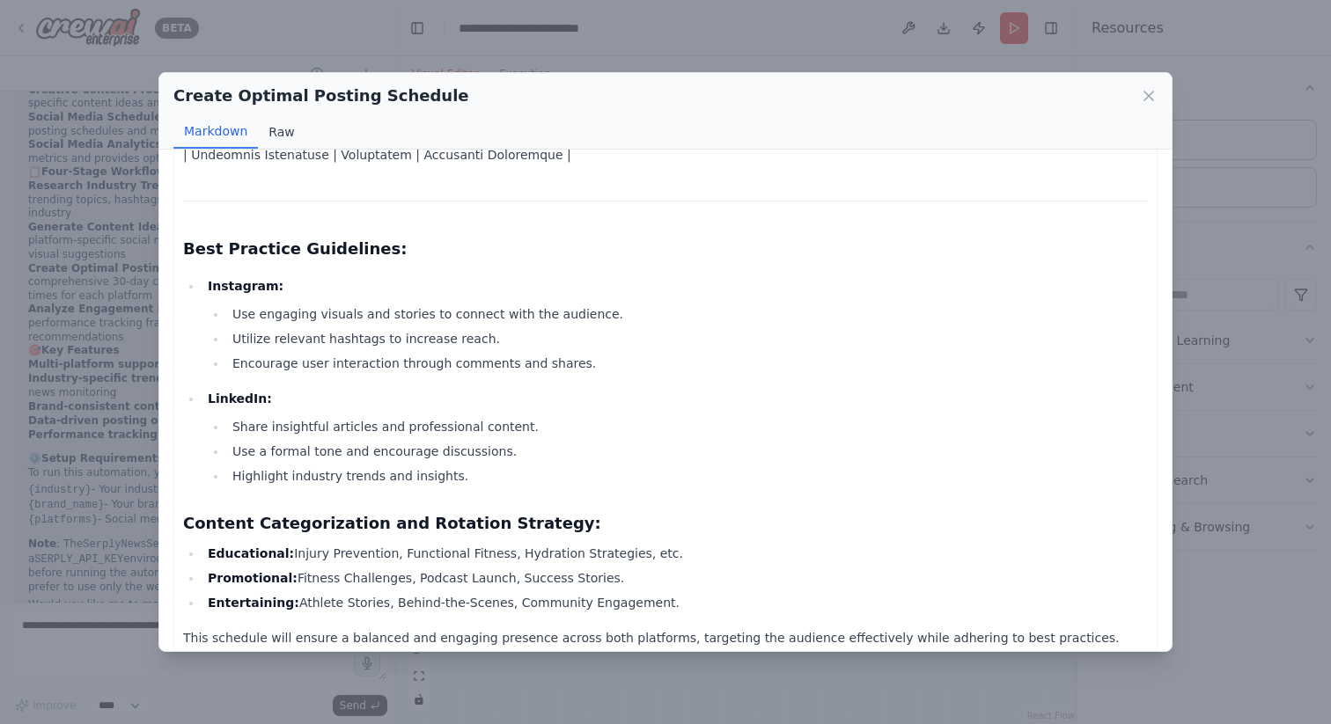
click at [279, 133] on button "Raw" at bounding box center [281, 131] width 47 height 33
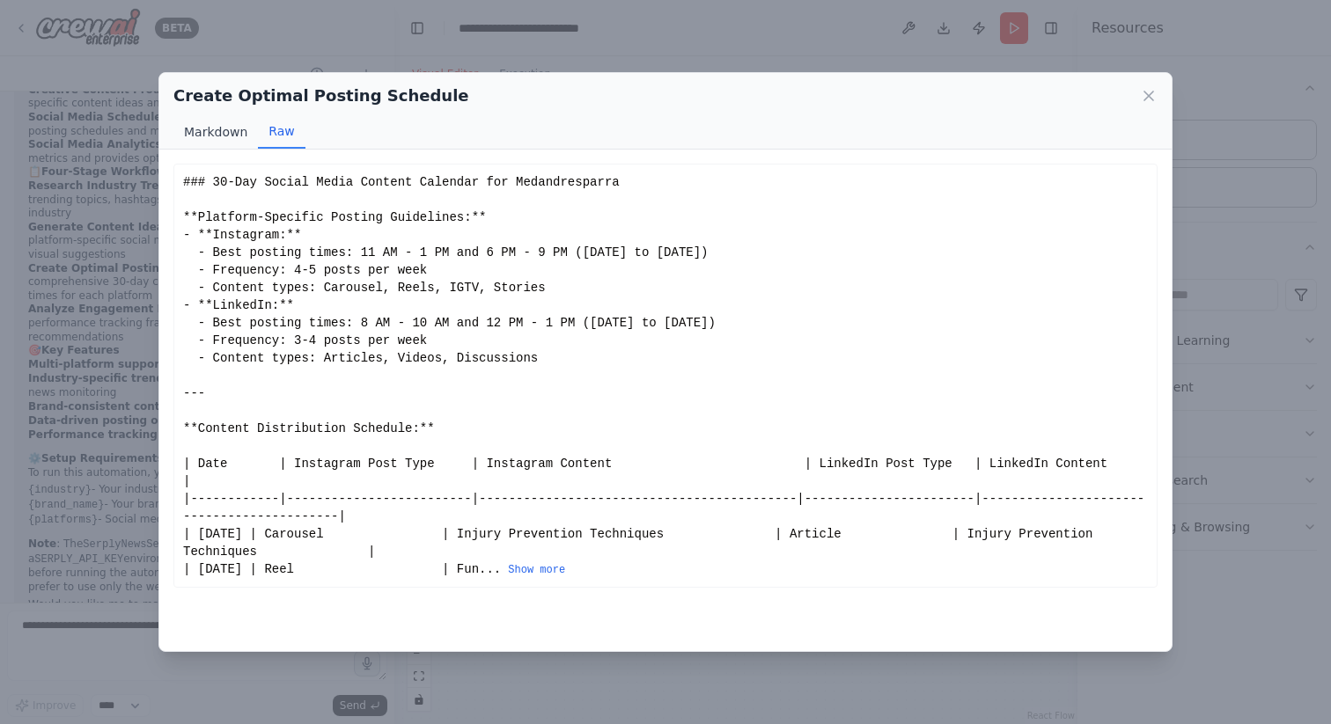
click at [221, 136] on button "Markdown" at bounding box center [215, 131] width 85 height 33
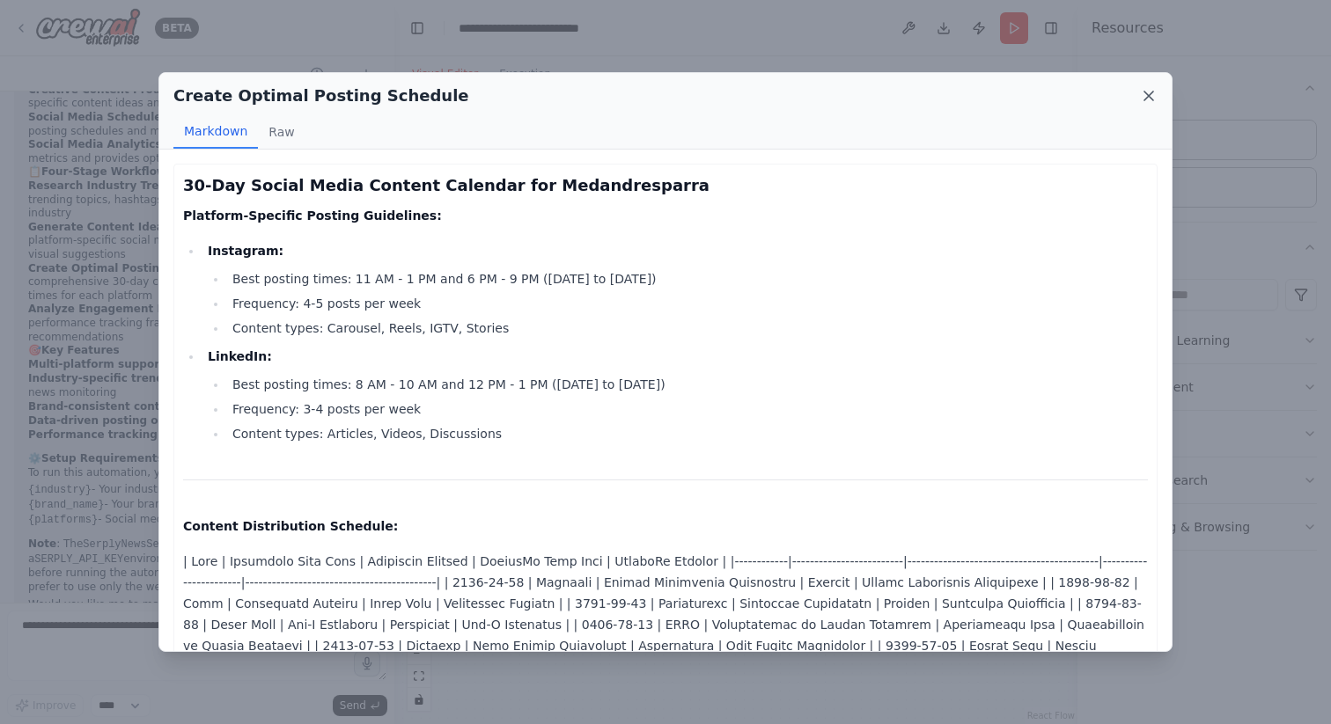
click at [1147, 92] on icon at bounding box center [1149, 96] width 18 height 18
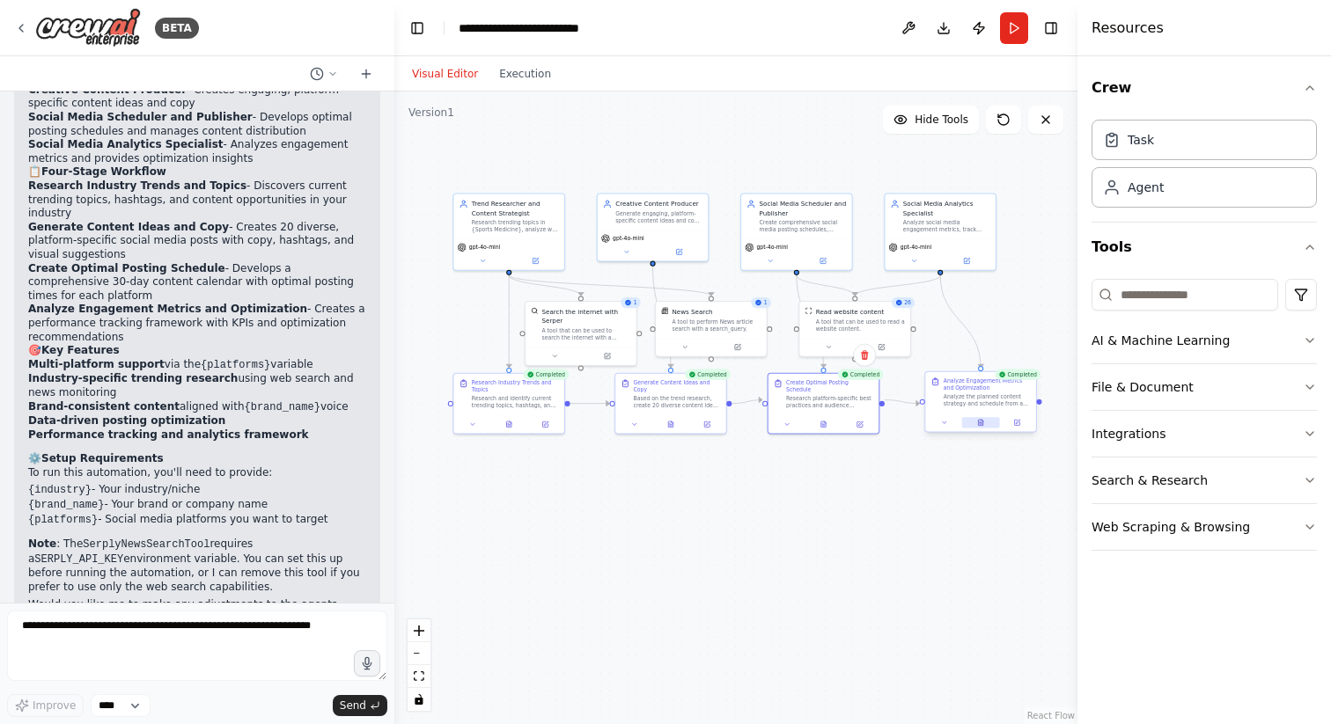
click at [981, 424] on icon at bounding box center [981, 424] width 3 height 0
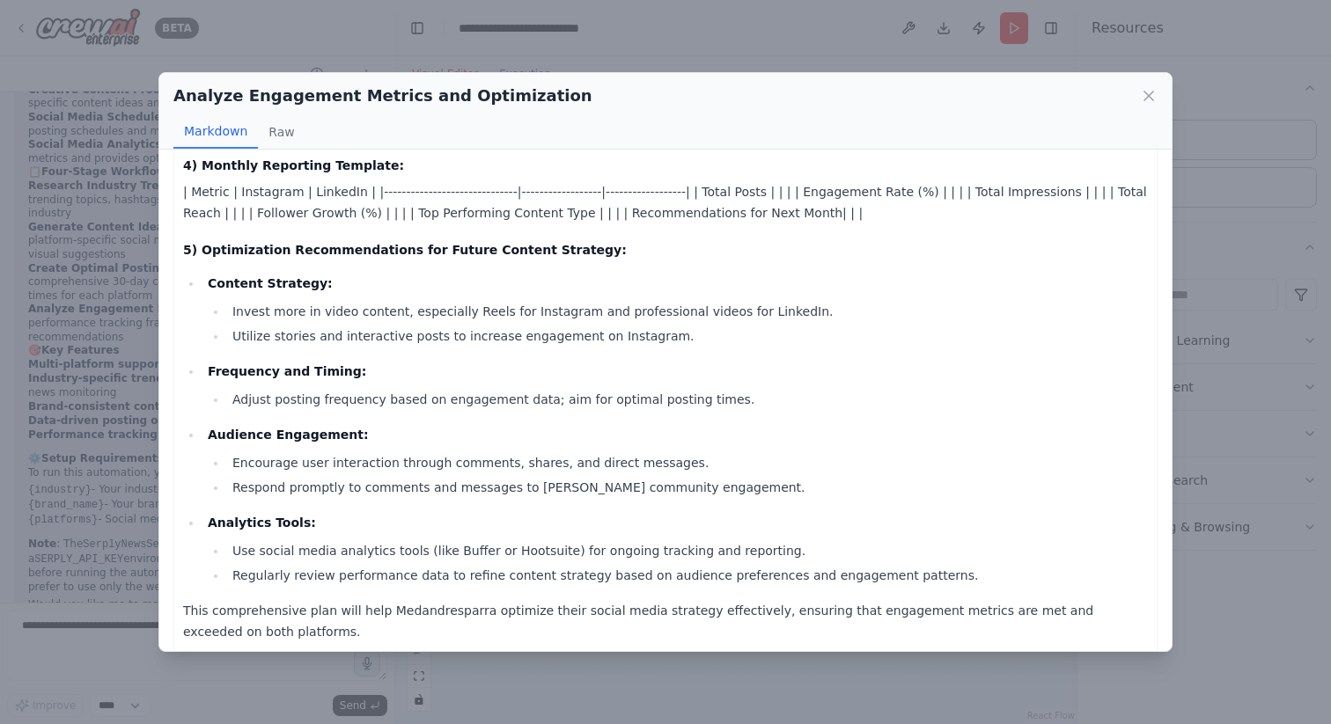
scroll to position [824, 0]
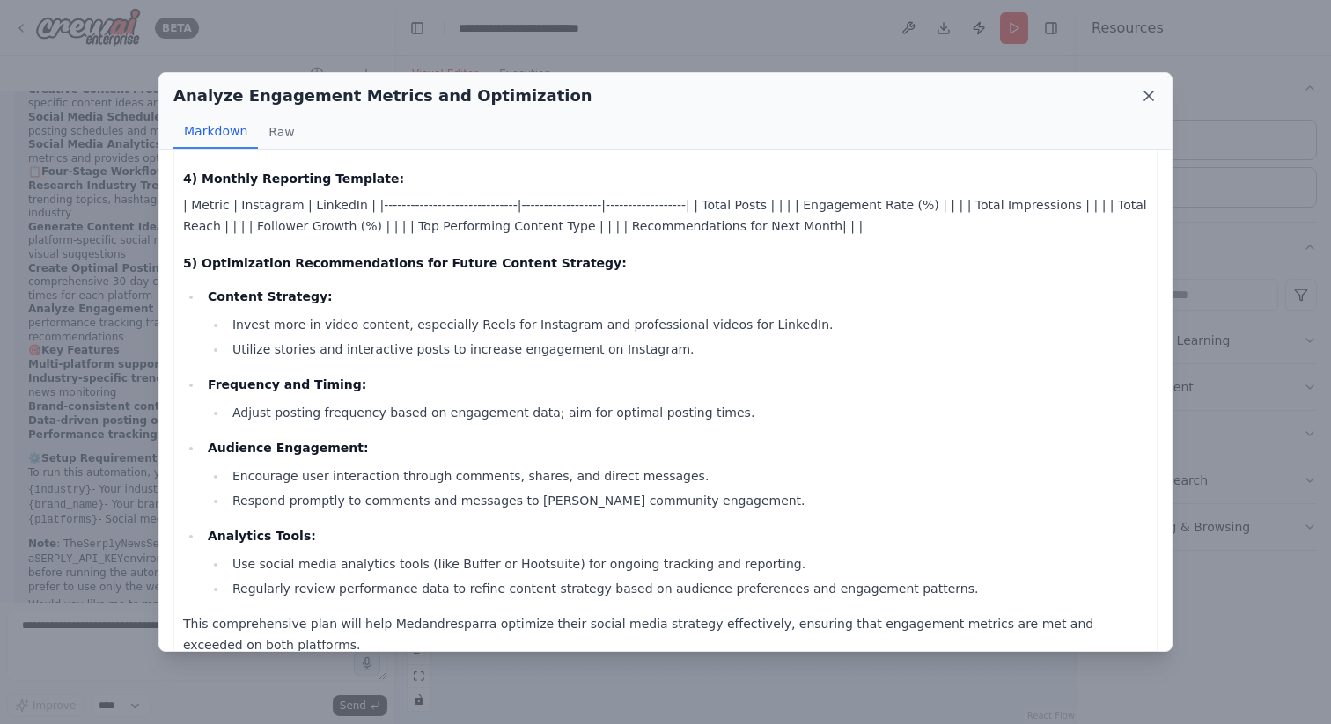
click at [1145, 95] on icon at bounding box center [1149, 96] width 18 height 18
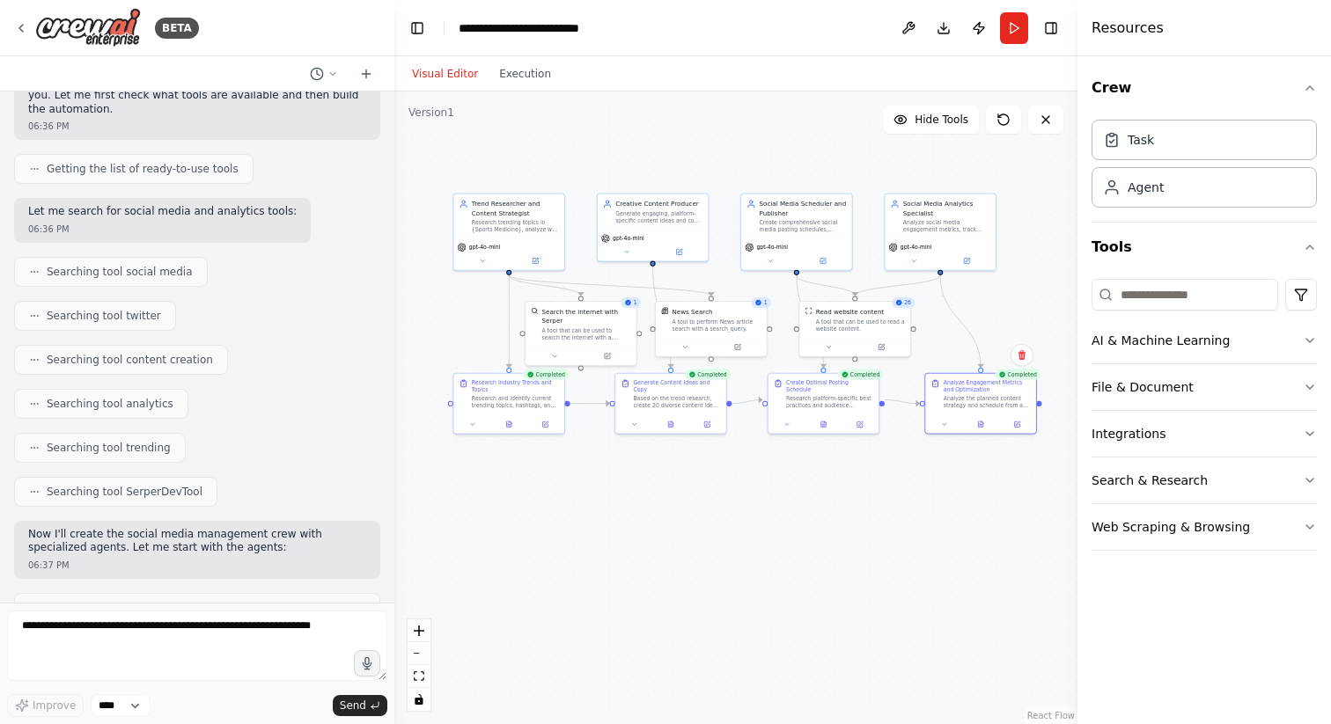
scroll to position [0, 0]
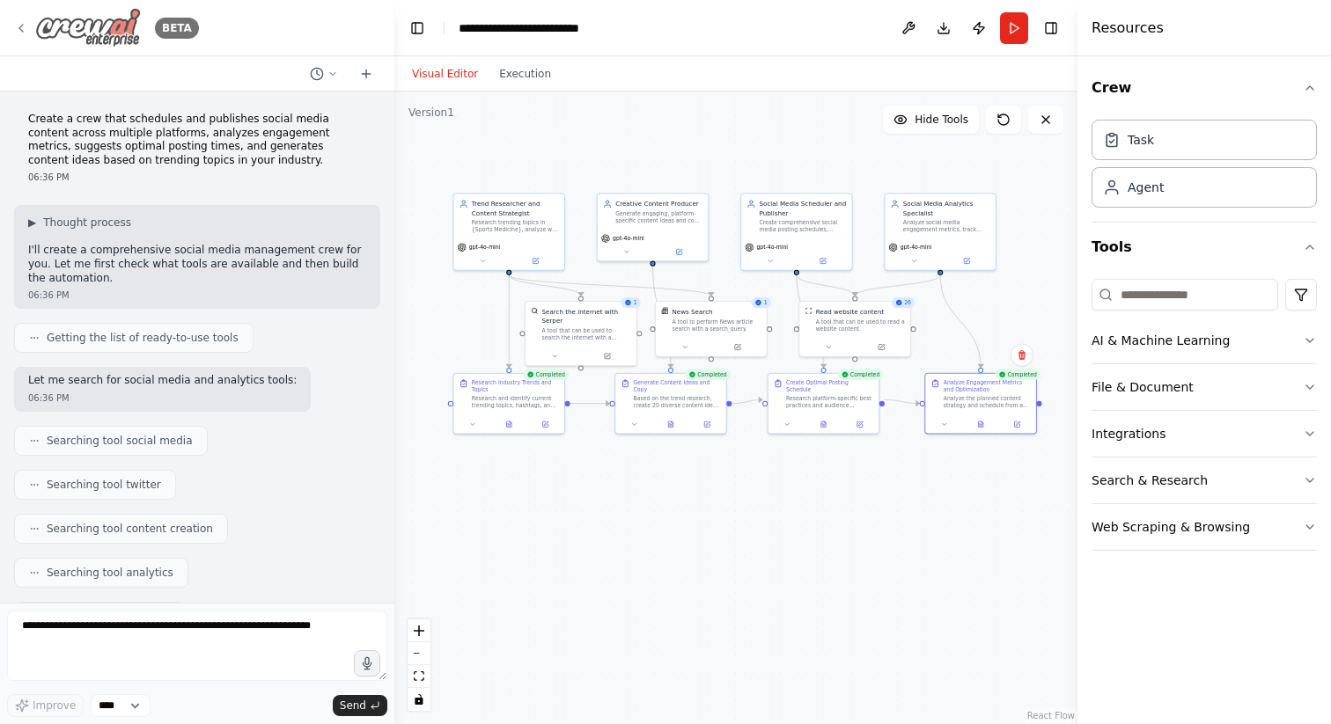
click at [26, 26] on icon at bounding box center [21, 28] width 14 height 14
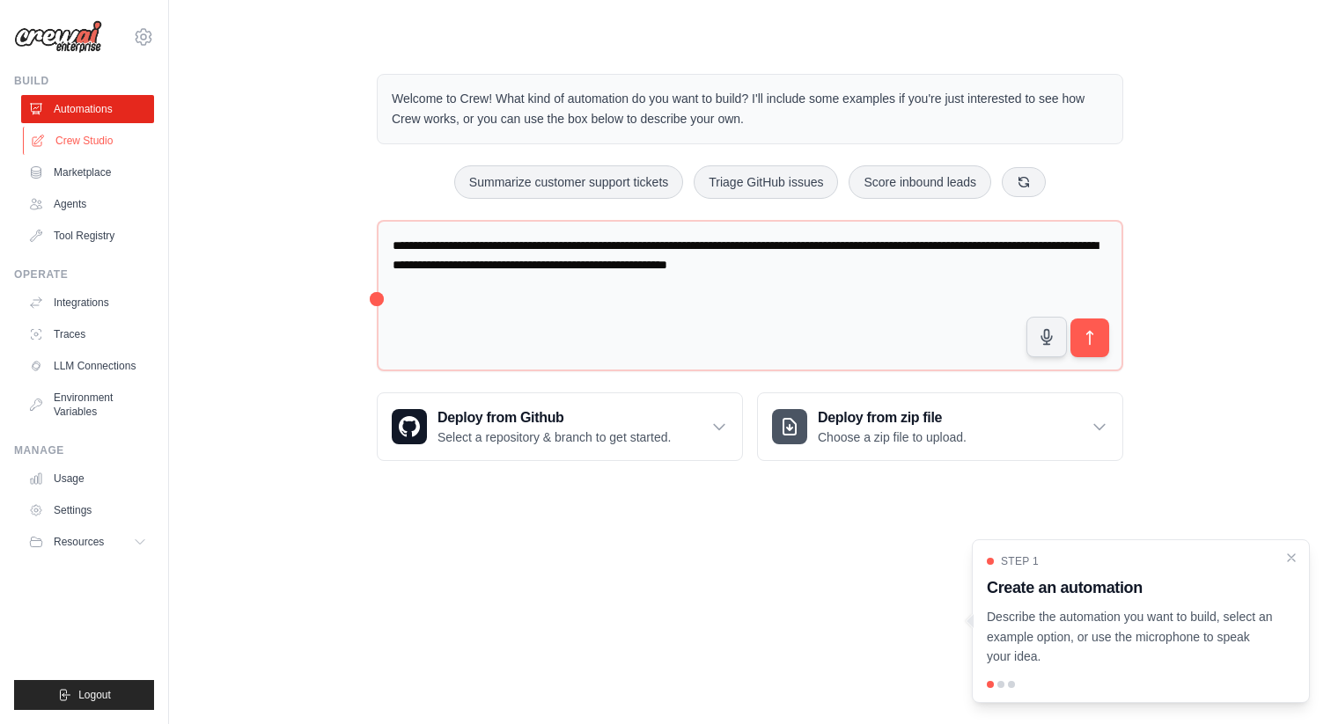
click at [70, 137] on link "Crew Studio" at bounding box center [89, 141] width 133 height 28
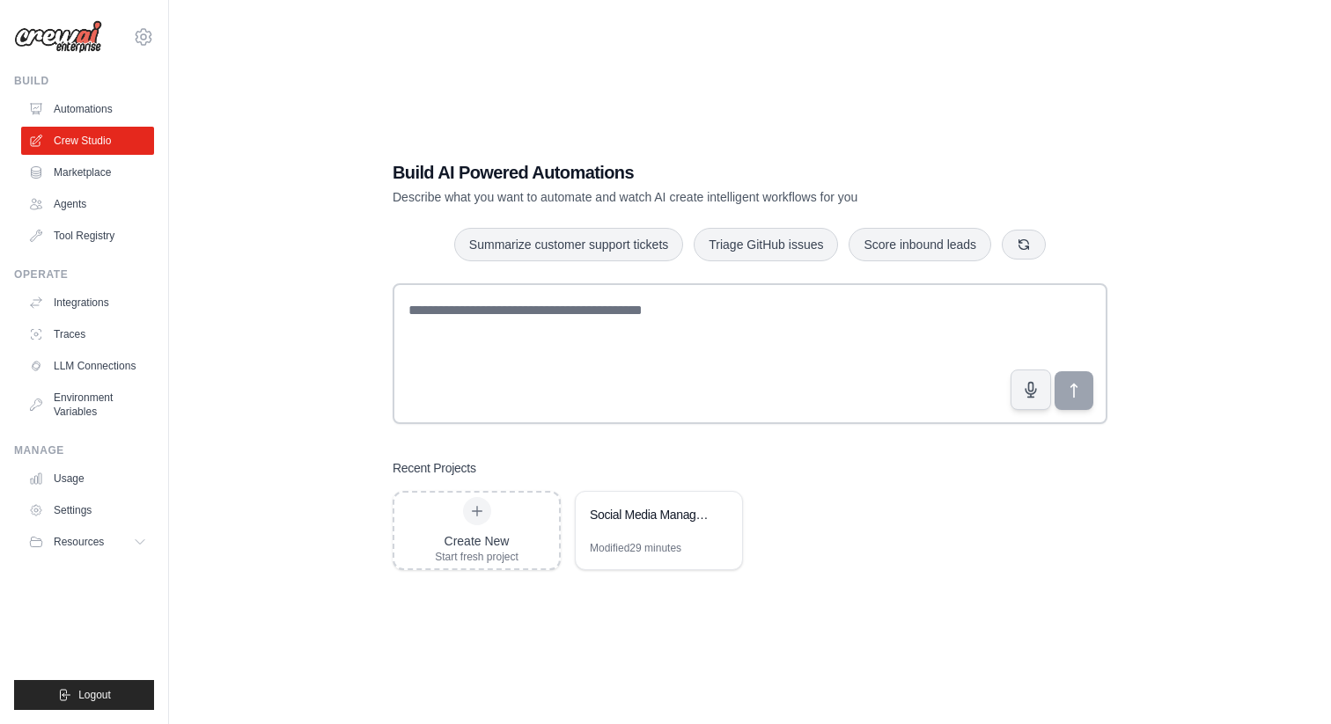
scroll to position [18, 0]
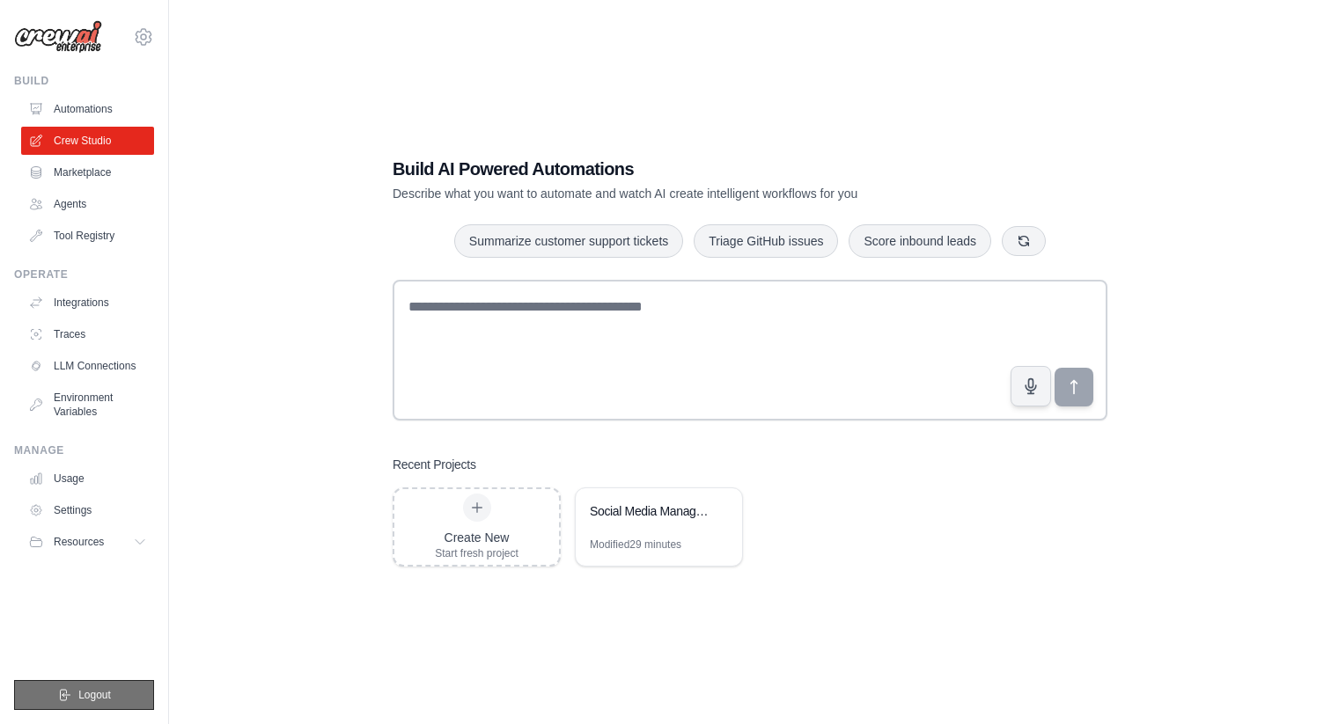
click at [90, 695] on span "Logout" at bounding box center [94, 695] width 33 height 14
